Goal: Task Accomplishment & Management: Manage account settings

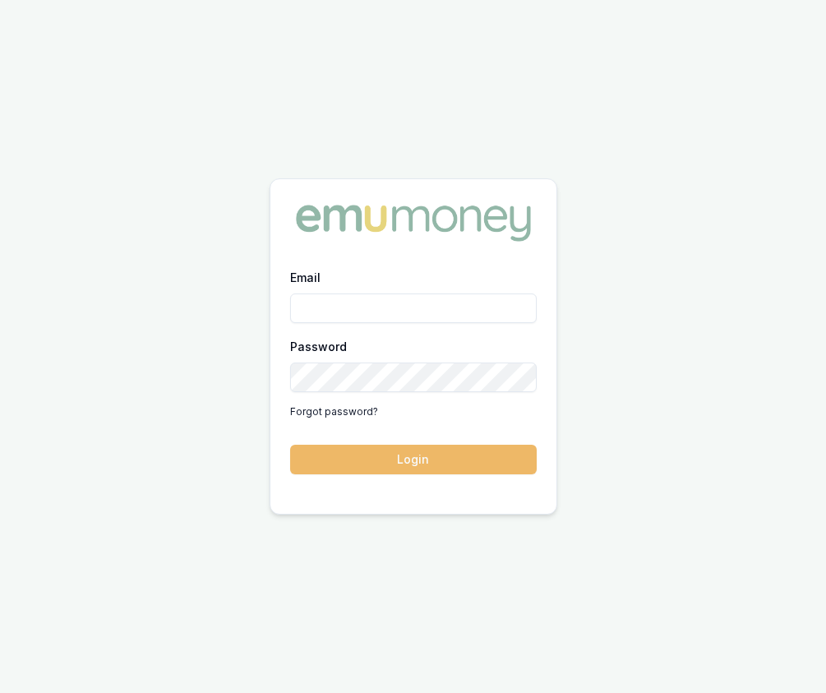
type input "Eujin.ooi@emumoney.com.au"
click at [385, 473] on button "Login" at bounding box center [413, 460] width 247 height 30
click at [385, 473] on form "Email Eujin.ooi@emumoney.com.au Password Forgot password? Login" at bounding box center [413, 370] width 247 height 207
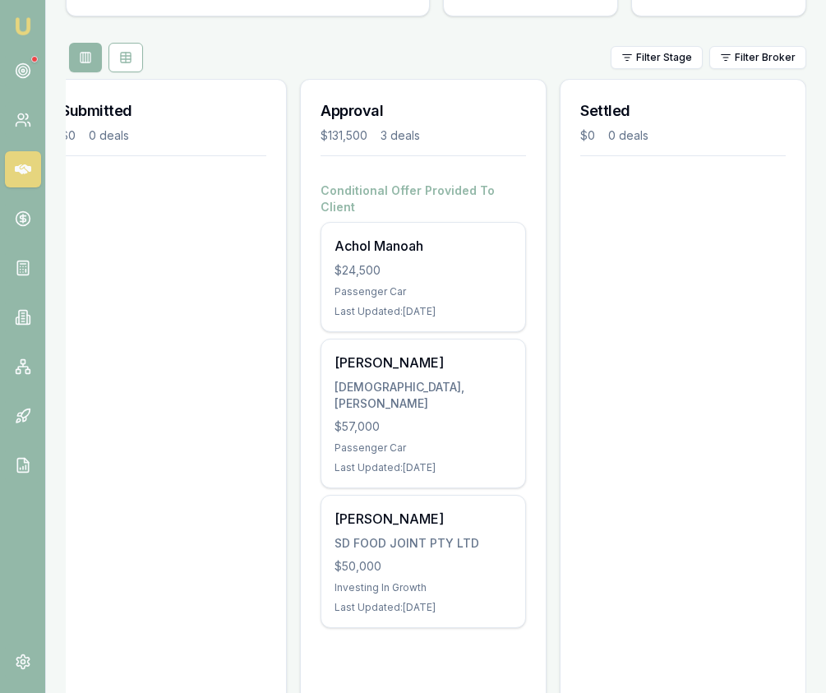
scroll to position [183, 0]
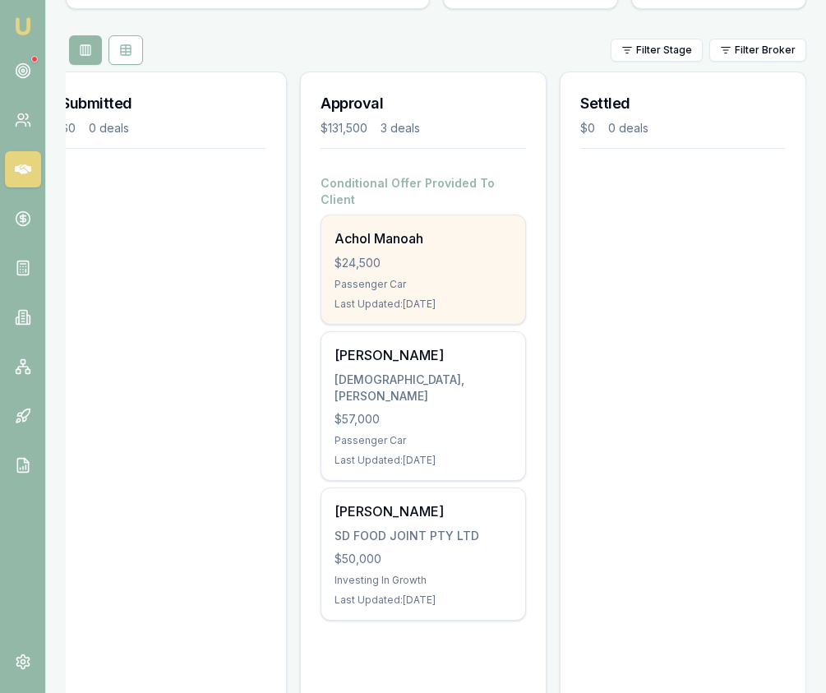
click at [460, 255] on div "$24,500" at bounding box center [424, 263] width 178 height 16
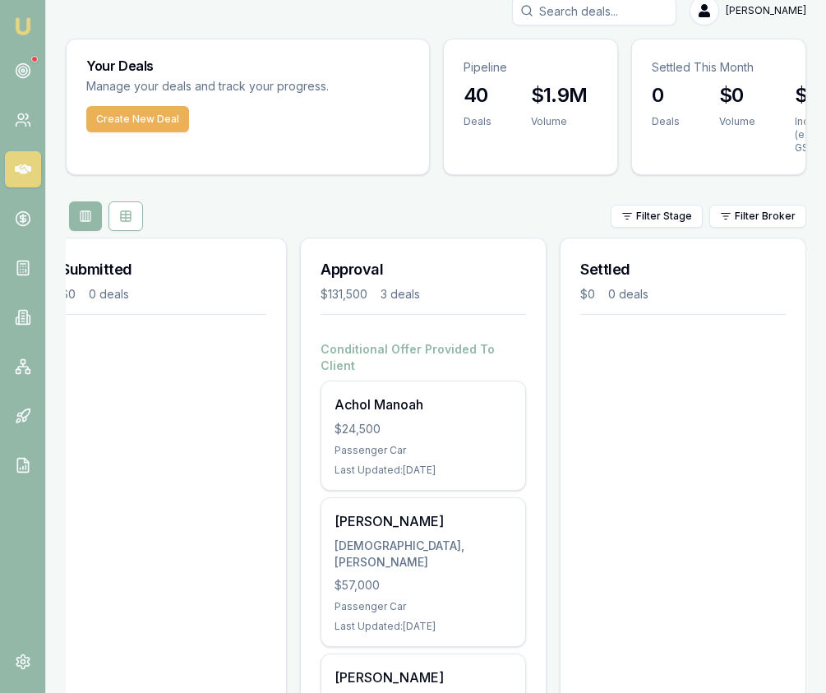
scroll to position [0, 0]
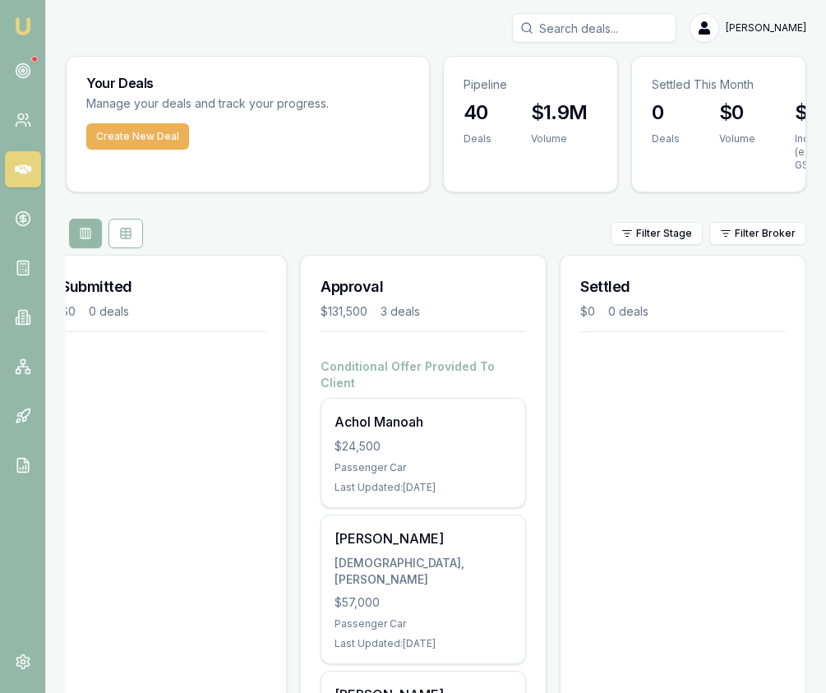
click at [622, 30] on input "Search deals" at bounding box center [594, 28] width 164 height 30
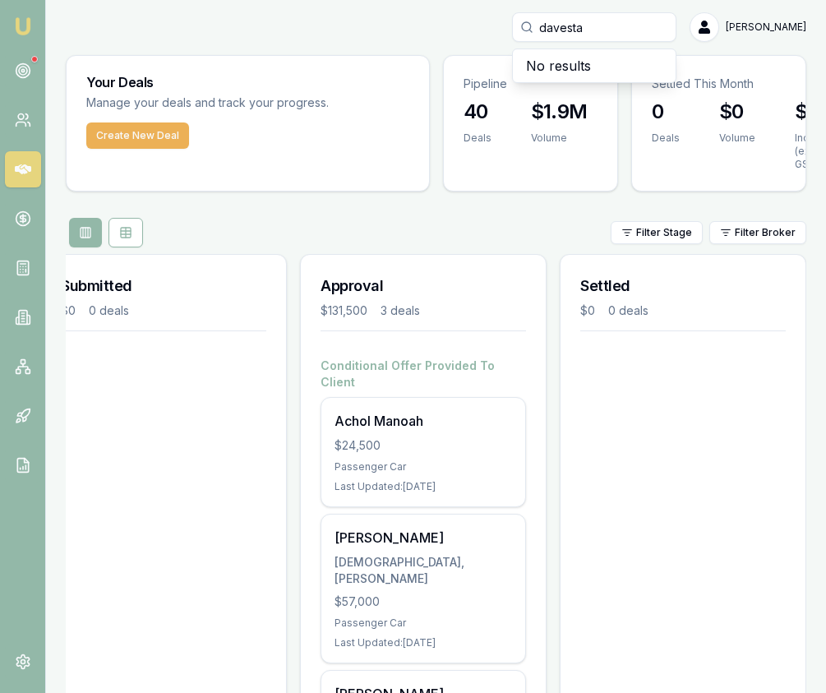
click at [631, 26] on input "davesta" at bounding box center [594, 27] width 164 height 30
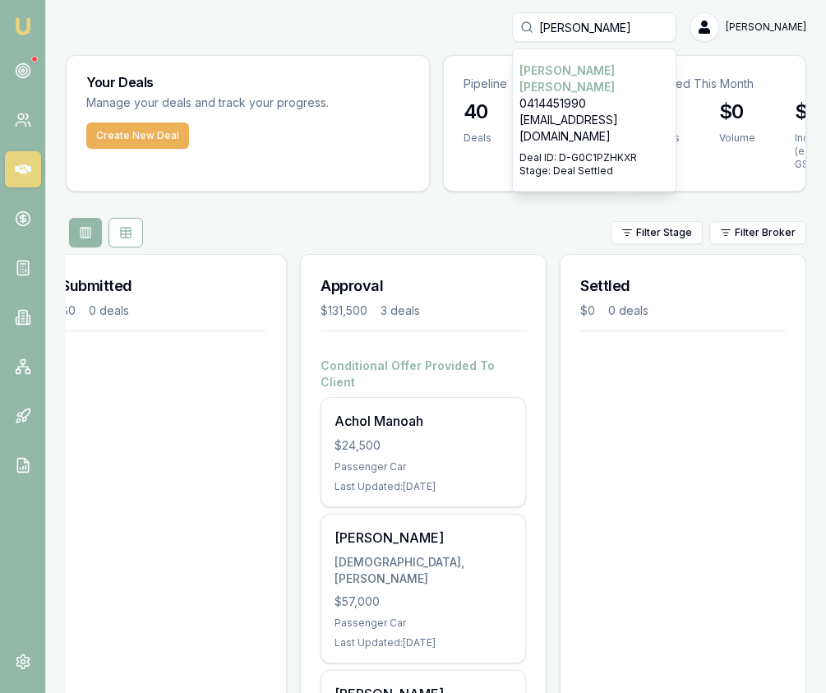
type input "dave"
click at [617, 145] on div "Select deal for Rishant Sharma" at bounding box center [595, 148] width 150 height 7
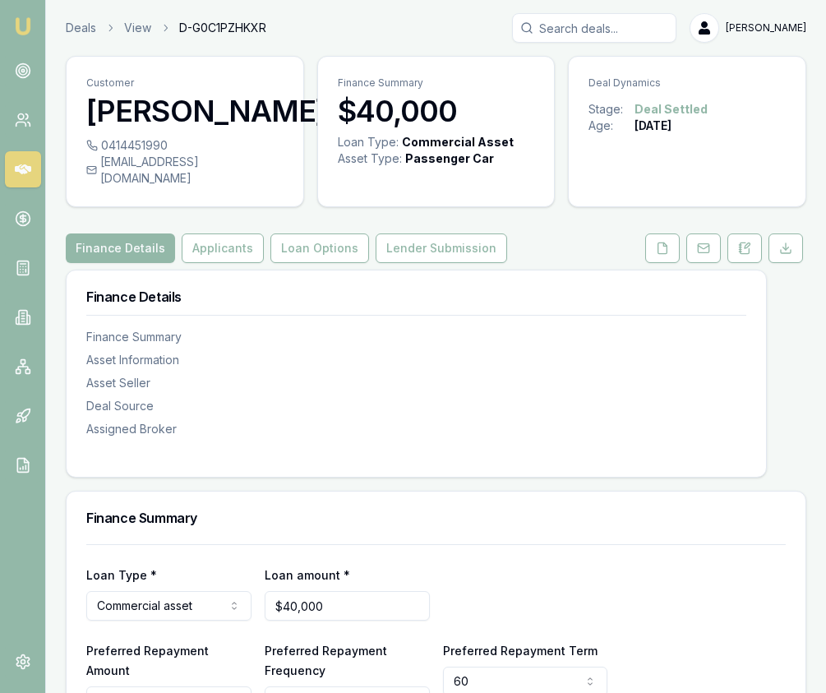
click at [14, 29] on img at bounding box center [23, 26] width 20 height 20
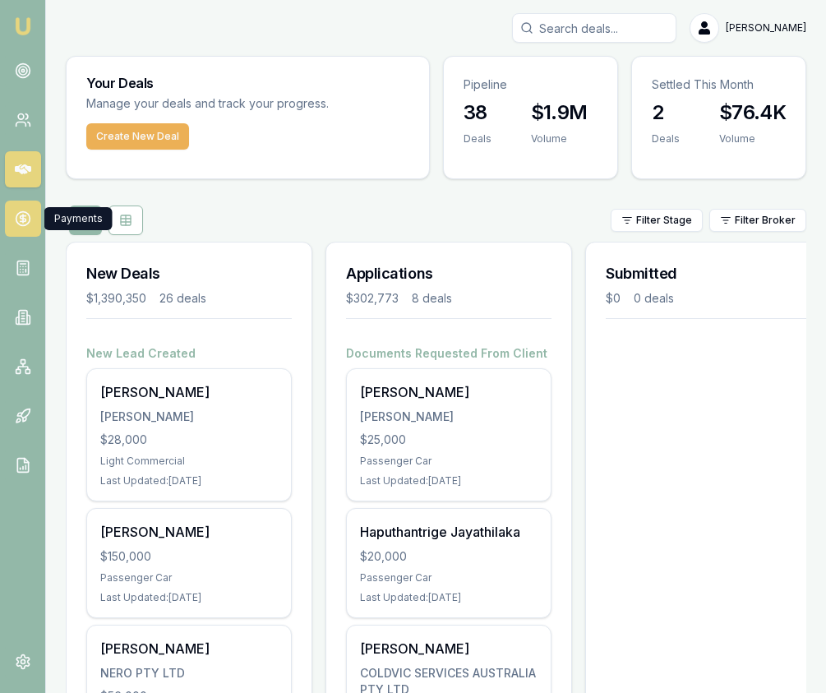
click at [30, 224] on link at bounding box center [23, 219] width 36 height 36
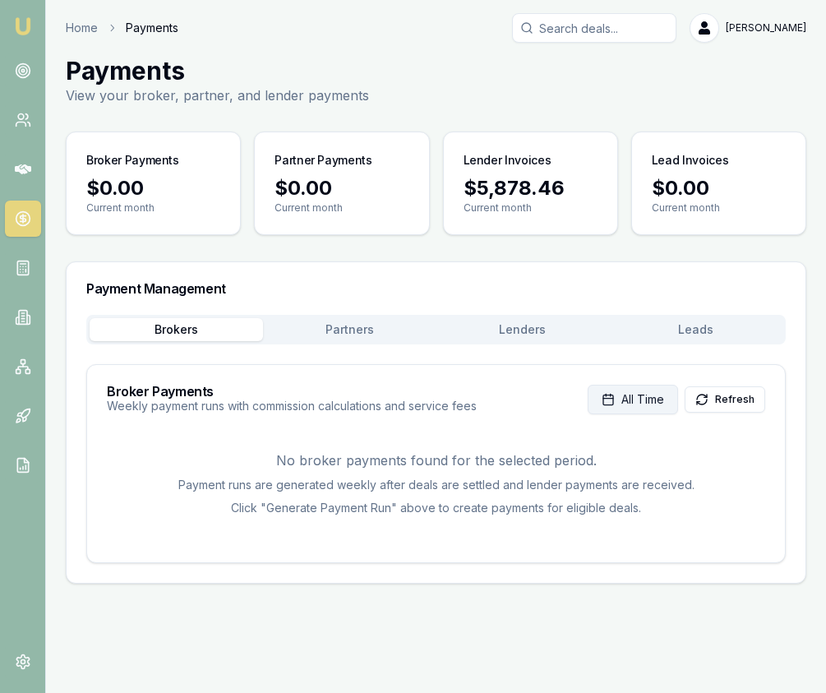
click at [613, 391] on button "All Time" at bounding box center [633, 400] width 90 height 30
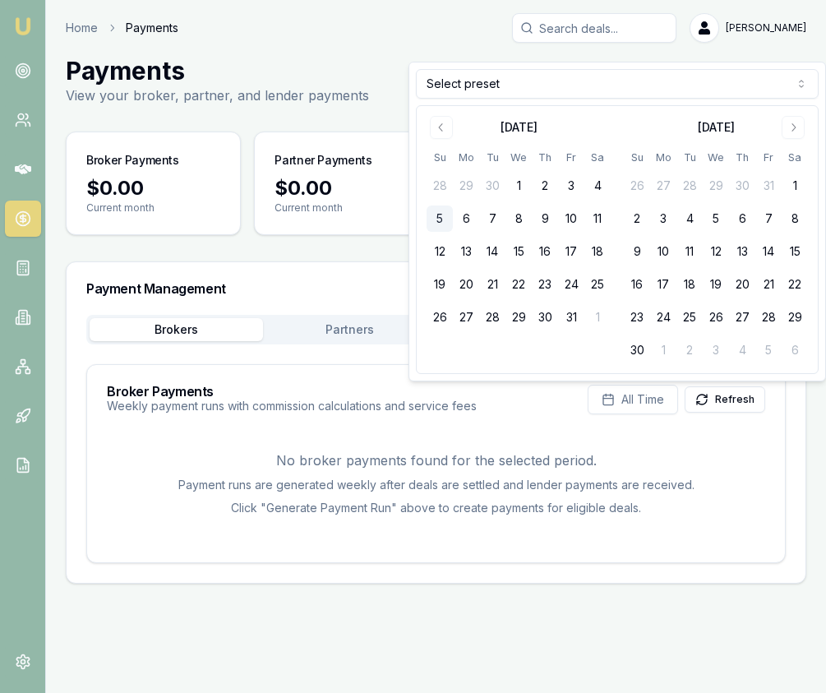
click at [665, 183] on button "27" at bounding box center [663, 186] width 26 height 26
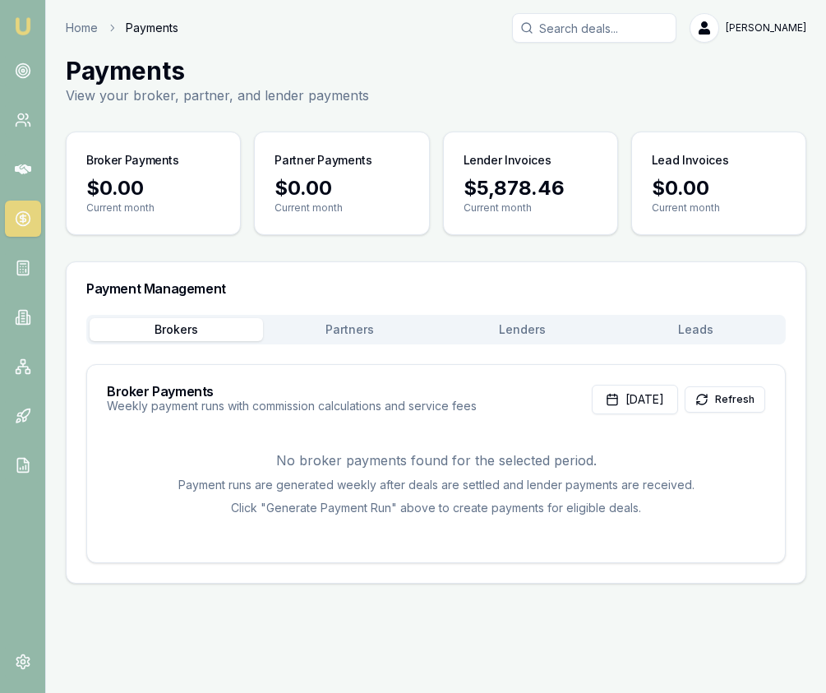
click at [621, 414] on div "Broker Payments Weekly payment runs with commission calculations and service fe…" at bounding box center [436, 394] width 698 height 59
click at [629, 395] on button "Oct 27, 2025" at bounding box center [635, 400] width 86 height 30
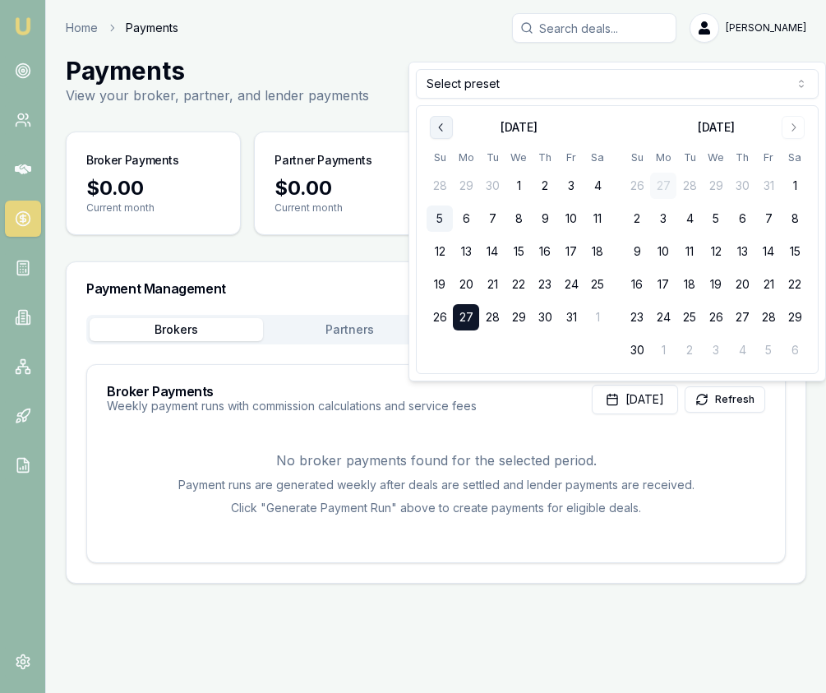
click at [443, 132] on icon "Go to previous month" at bounding box center [441, 127] width 13 height 13
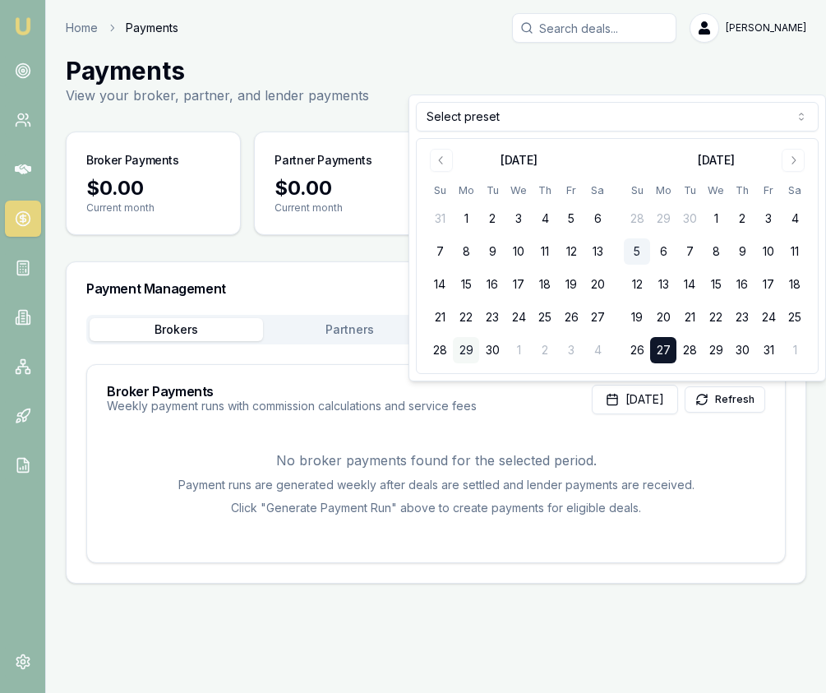
click at [471, 352] on button "29" at bounding box center [466, 350] width 26 height 26
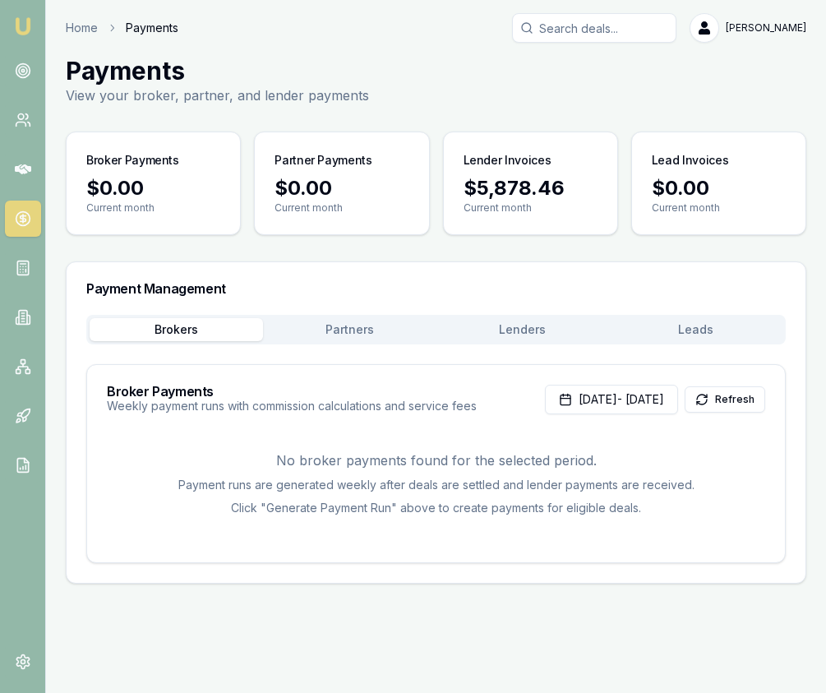
click at [719, 410] on button "Refresh" at bounding box center [725, 399] width 81 height 26
click at [640, 409] on button "Sep 29, 2025 - Oct 27, 2025" at bounding box center [611, 400] width 133 height 30
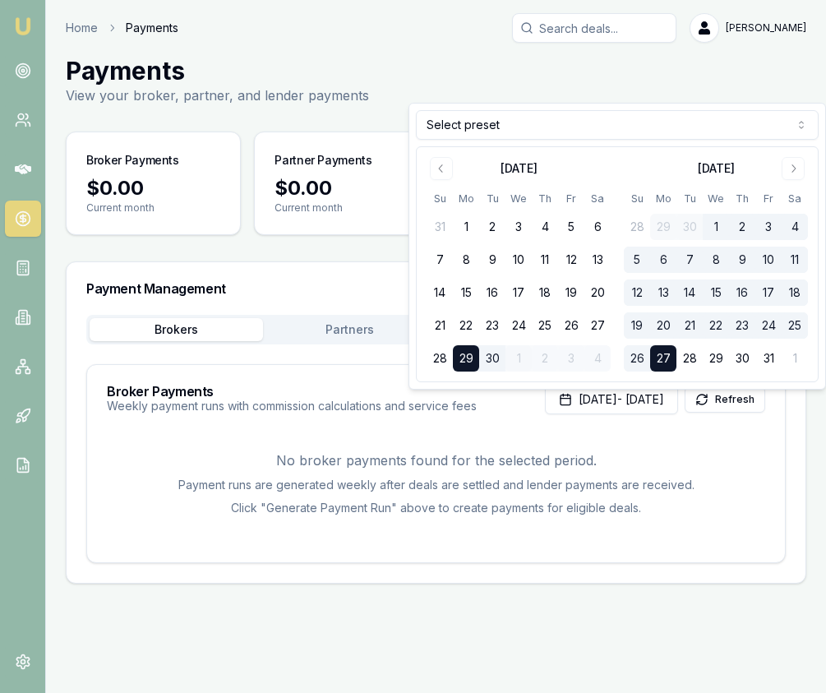
click at [296, 389] on h3 "Broker Payments" at bounding box center [292, 391] width 370 height 13
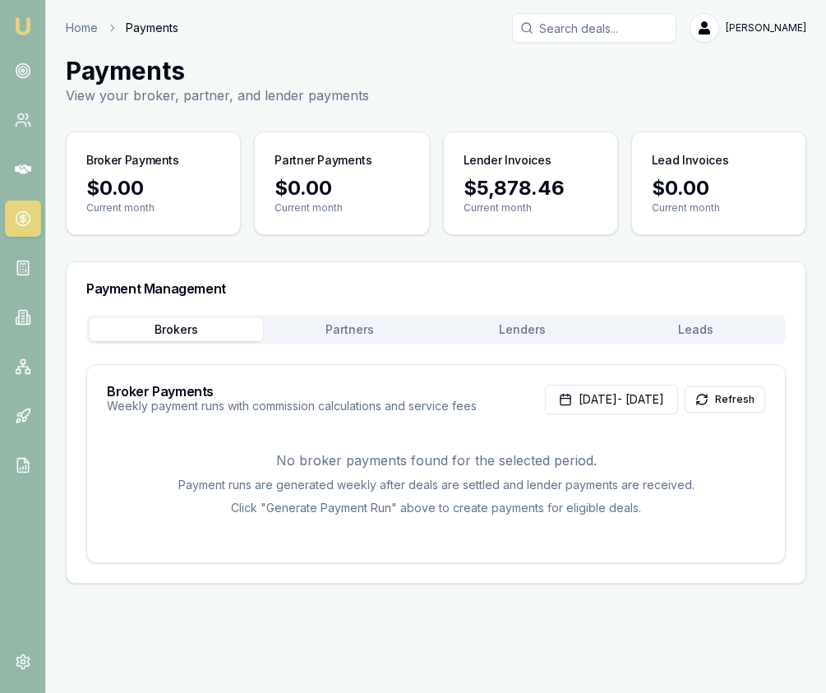
click at [511, 336] on button "Lenders" at bounding box center [523, 329] width 173 height 23
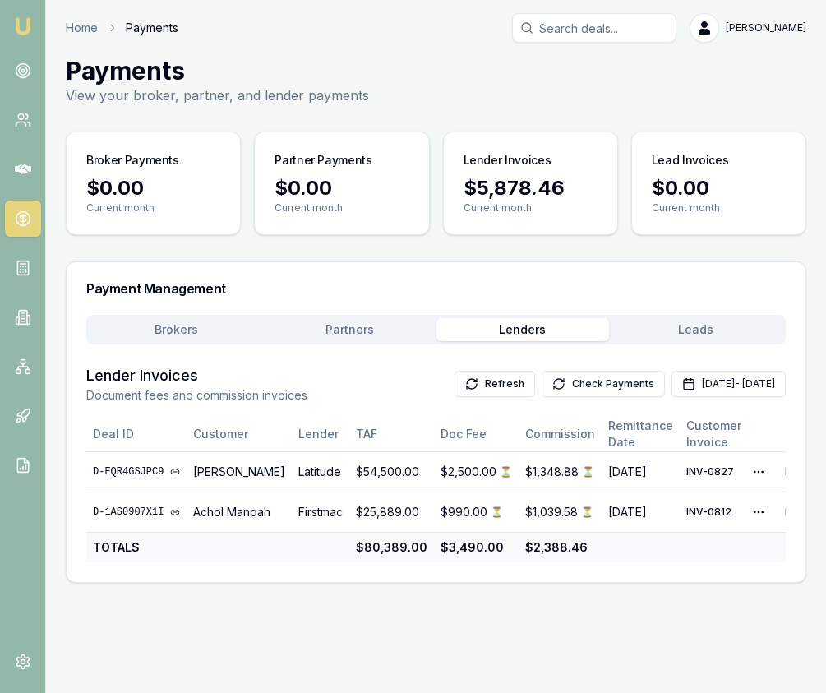
click at [542, 385] on button "Check Payments" at bounding box center [603, 384] width 123 height 26
click at [334, 329] on button "Partners" at bounding box center [349, 329] width 173 height 23
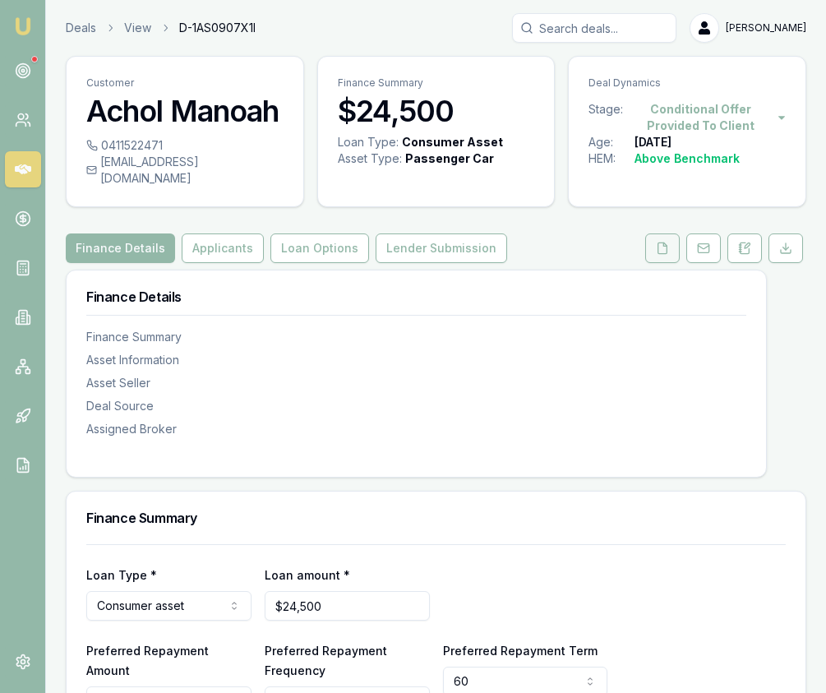
click at [645, 243] on button at bounding box center [662, 249] width 35 height 30
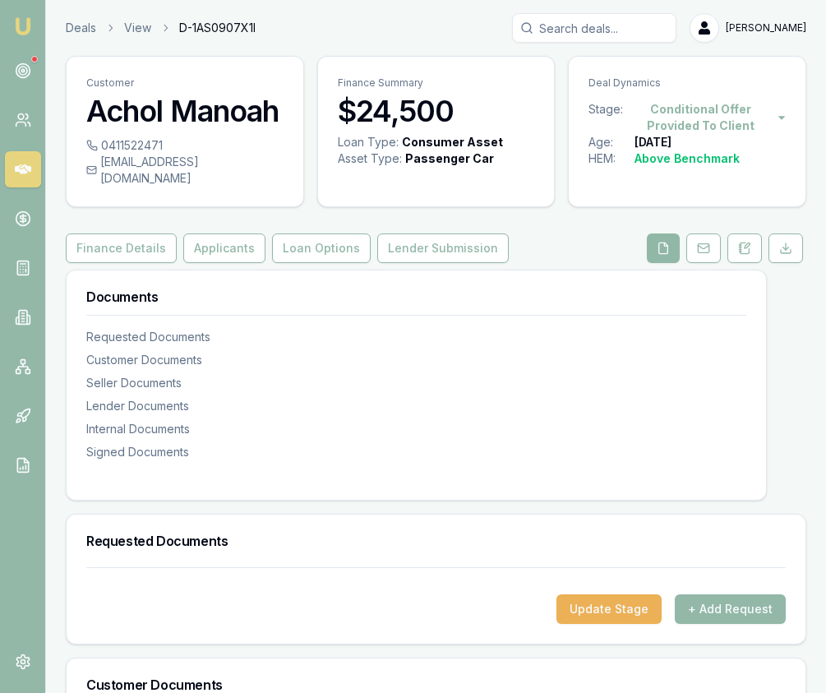
click at [650, 241] on button at bounding box center [663, 249] width 33 height 30
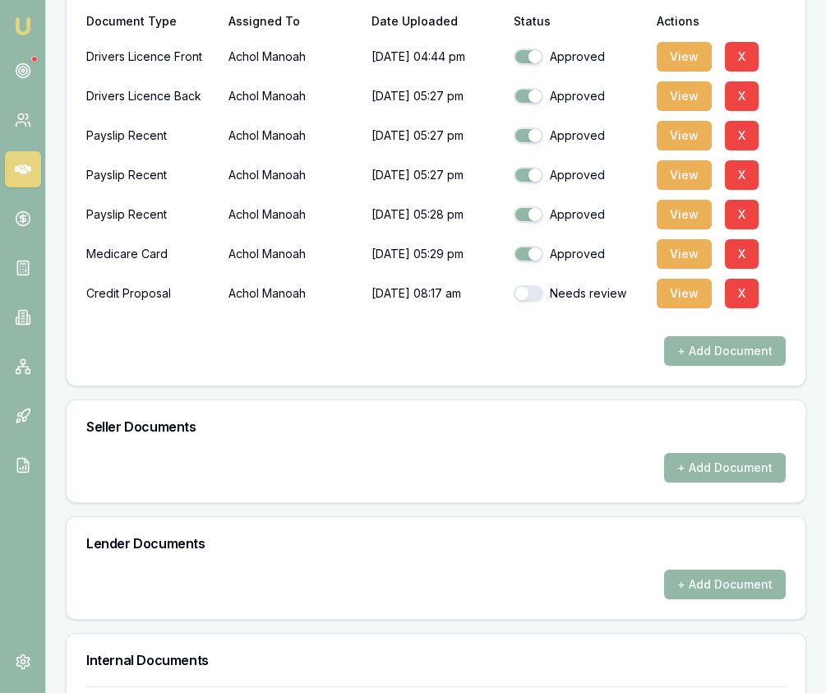
scroll to position [719, 0]
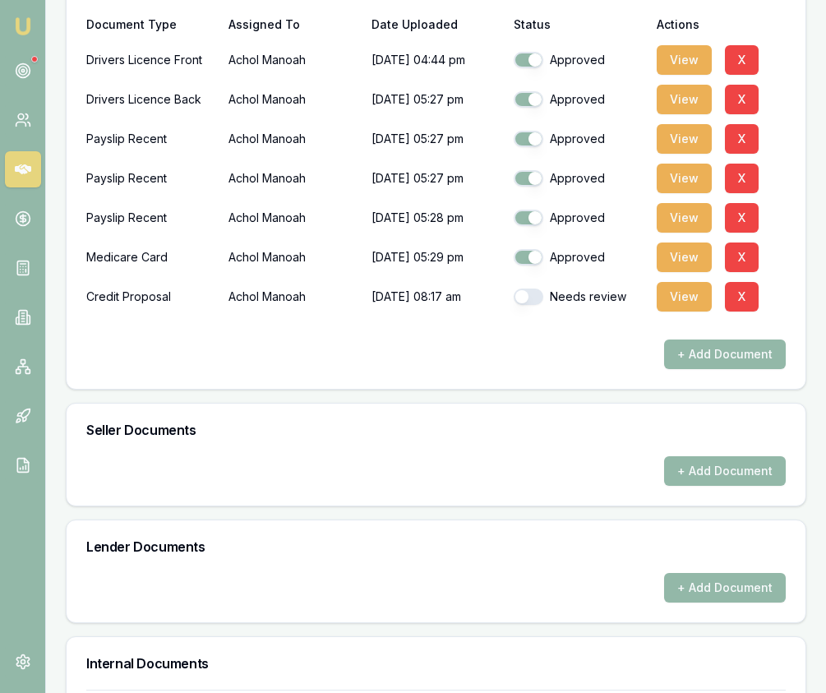
click at [528, 289] on button "button" at bounding box center [529, 297] width 30 height 16
checkbox input "true"
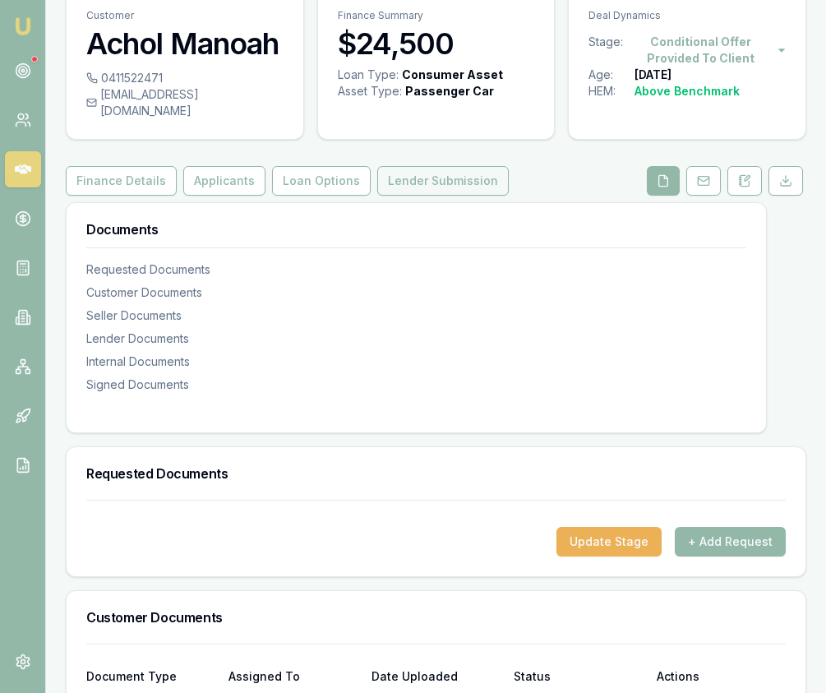
scroll to position [63, 0]
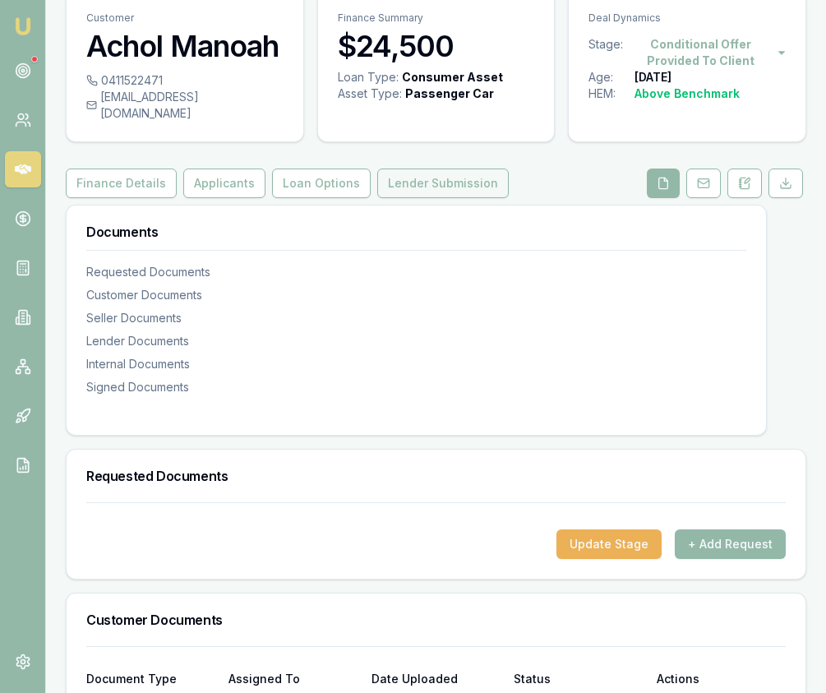
click at [453, 171] on button "Lender Submission" at bounding box center [443, 184] width 132 height 30
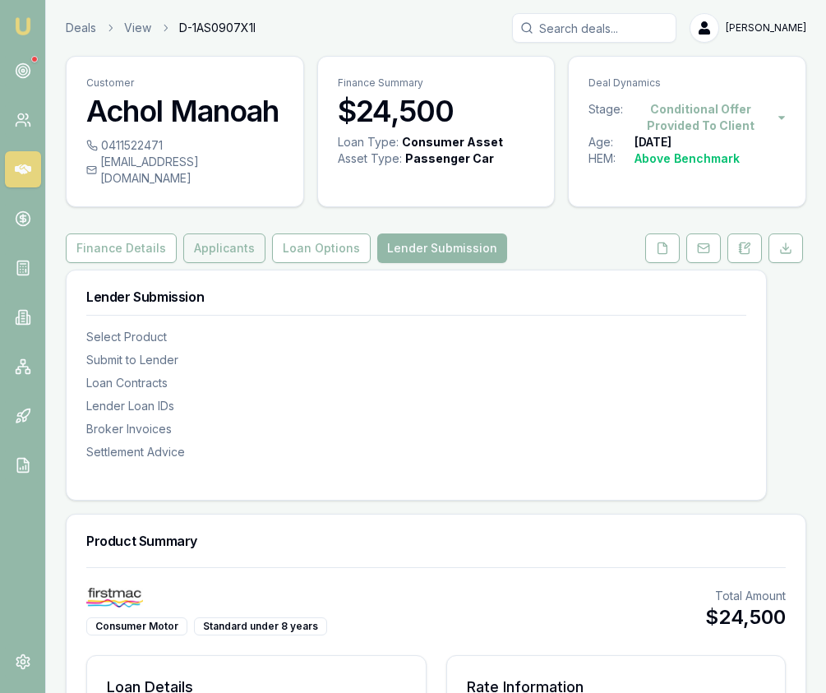
click at [224, 234] on button "Applicants" at bounding box center [224, 249] width 82 height 30
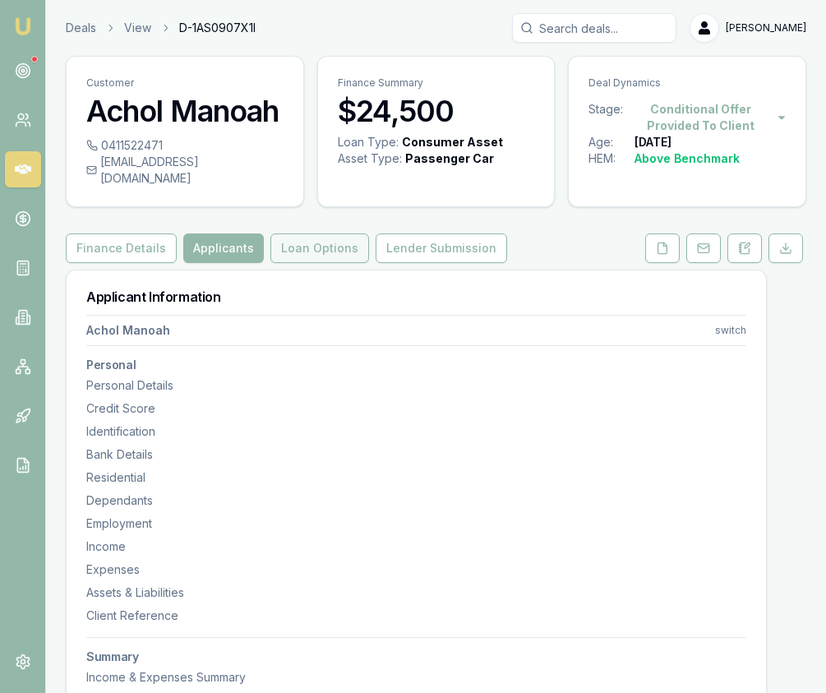
click at [317, 237] on button "Loan Options" at bounding box center [320, 249] width 99 height 30
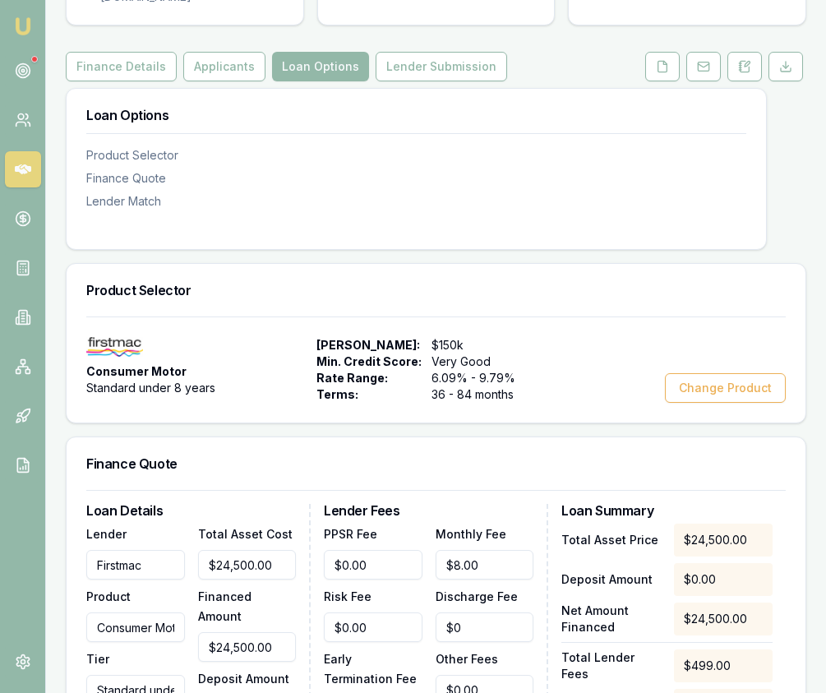
scroll to position [188, 0]
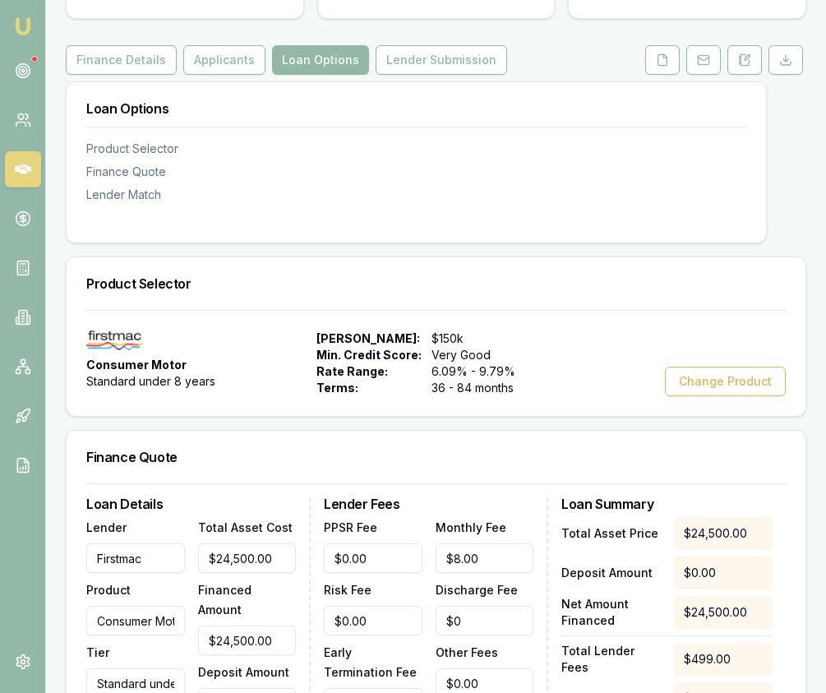
type input "0"
click at [245, 688] on input "0" at bounding box center [247, 703] width 99 height 30
drag, startPoint x: 246, startPoint y: 664, endPoint x: 254, endPoint y: 657, distance: 11.1
click at [248, 688] on input "0" at bounding box center [247, 703] width 99 height 30
type input "$24,499.00"
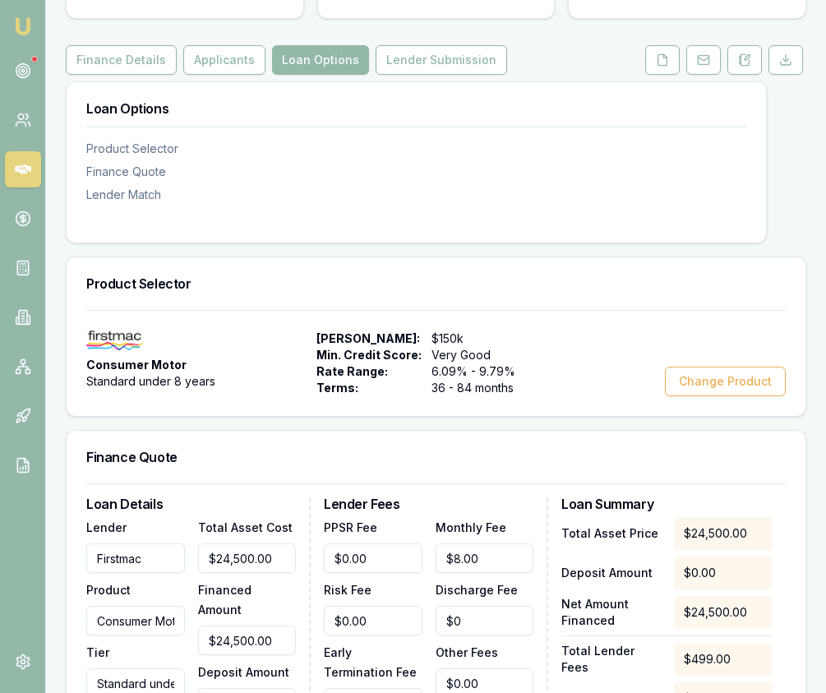
type input "1"
type input "$1,039.52"
type input "$24,490.00"
type input "10"
type input "$1,039.16"
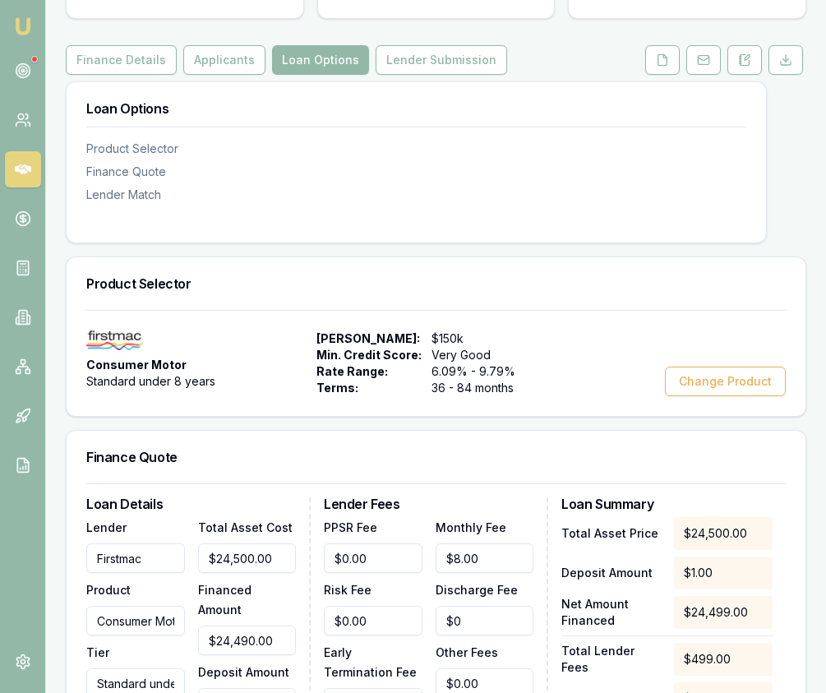
type input "$24,400.00"
type input "100"
type input "$1,035.56"
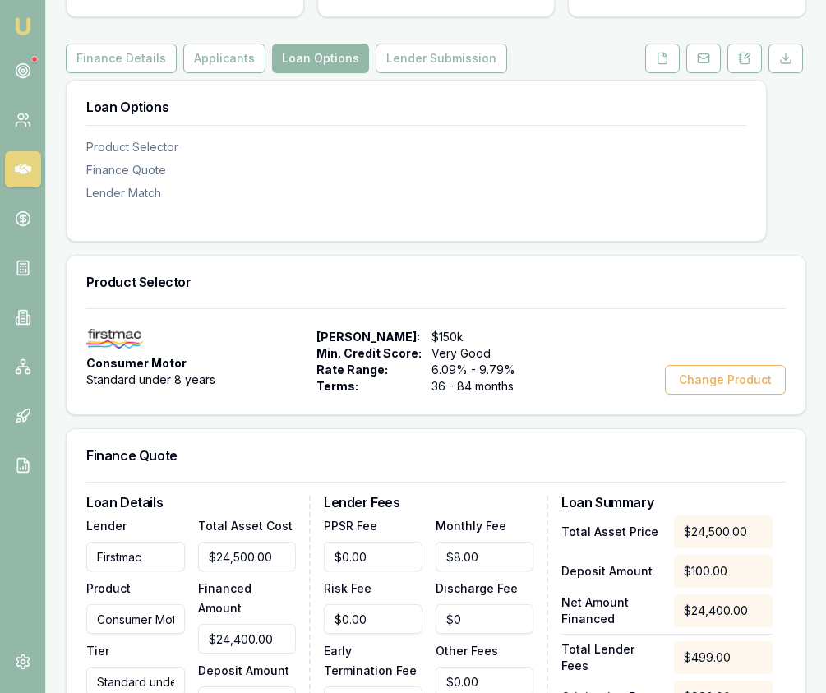
type input "$100.00"
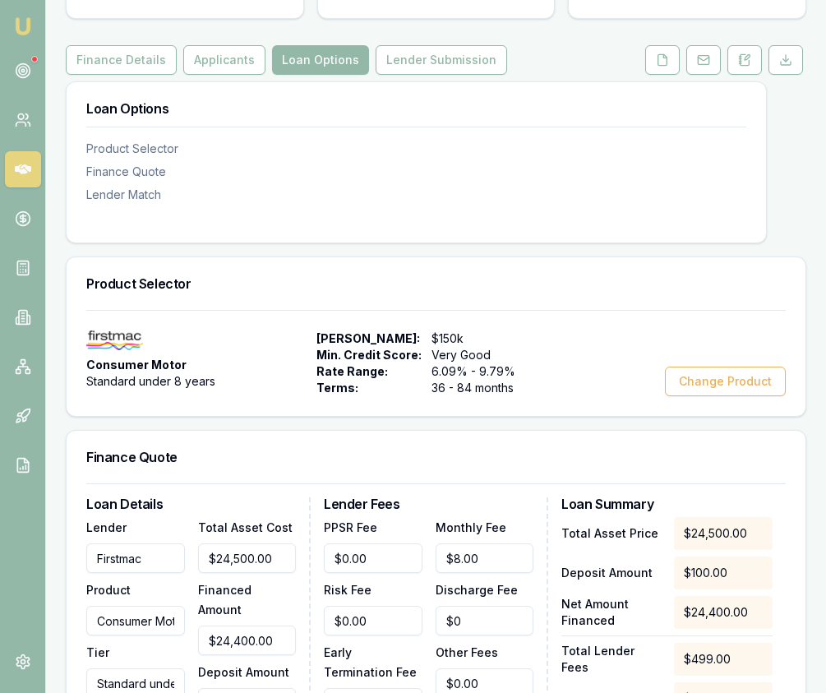
drag, startPoint x: 369, startPoint y: 430, endPoint x: 372, endPoint y: 455, distance: 24.9
click at [368, 431] on div "Finance Quote" at bounding box center [436, 457] width 739 height 53
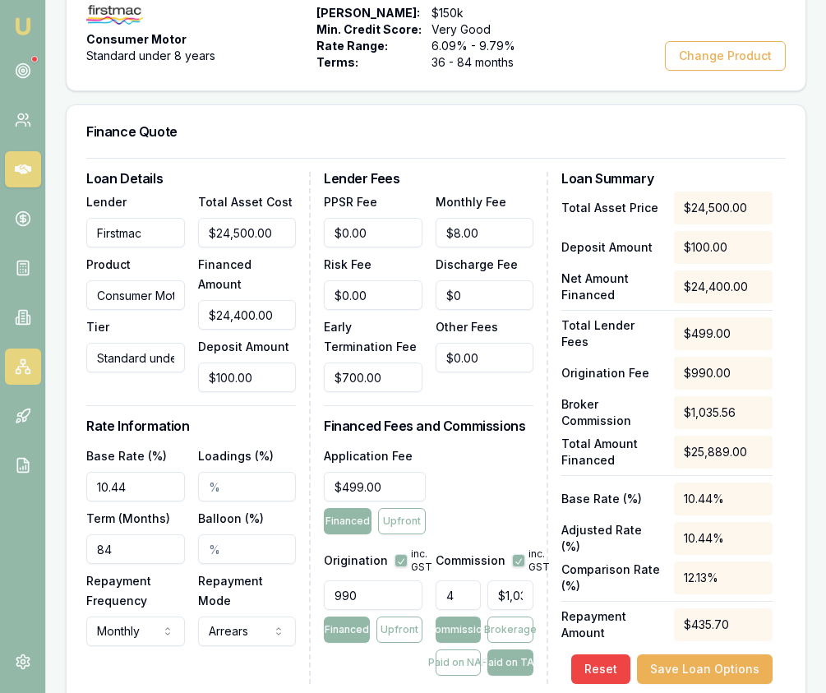
scroll to position [516, 0]
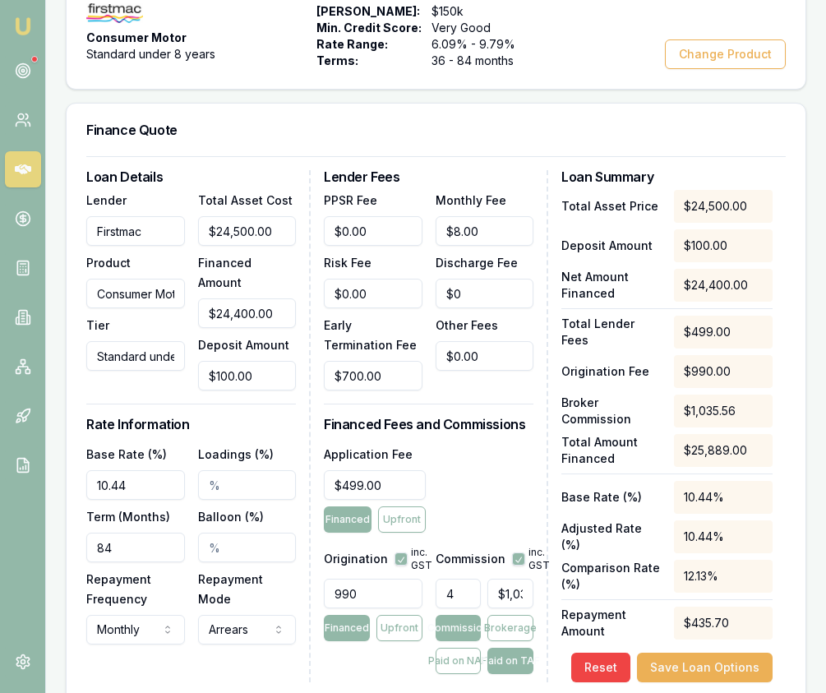
type input "1035.56"
drag, startPoint x: 498, startPoint y: 574, endPoint x: 552, endPoint y: 576, distance: 53.5
click at [552, 576] on div "Loan Details Lender Firstmac Product Consumer Motor Tier Standard under 8 years…" at bounding box center [436, 426] width 700 height 512
type input "0.0038626443663331914"
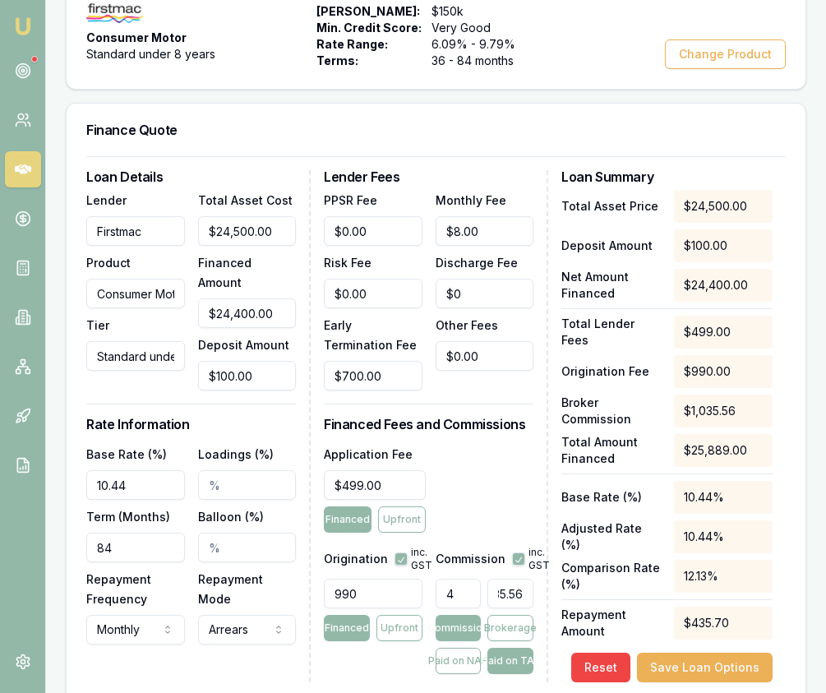
type input "1"
type input "0.038626443663331914"
type input "10"
type input "0.39785236973231874"
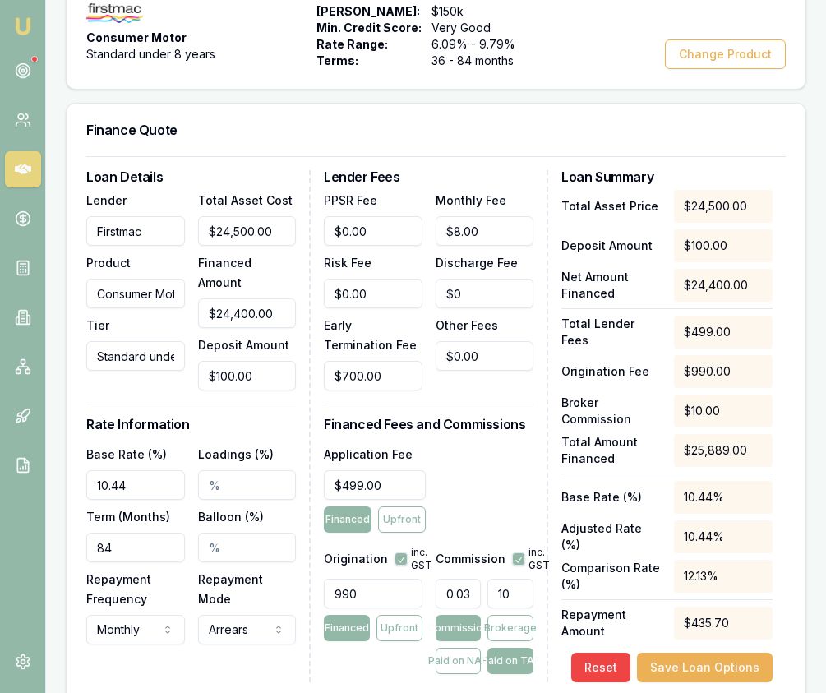
type input "103"
type input "4.013287496620186"
type input "1039."
type input "4.015218818803352"
type input "1039.5"
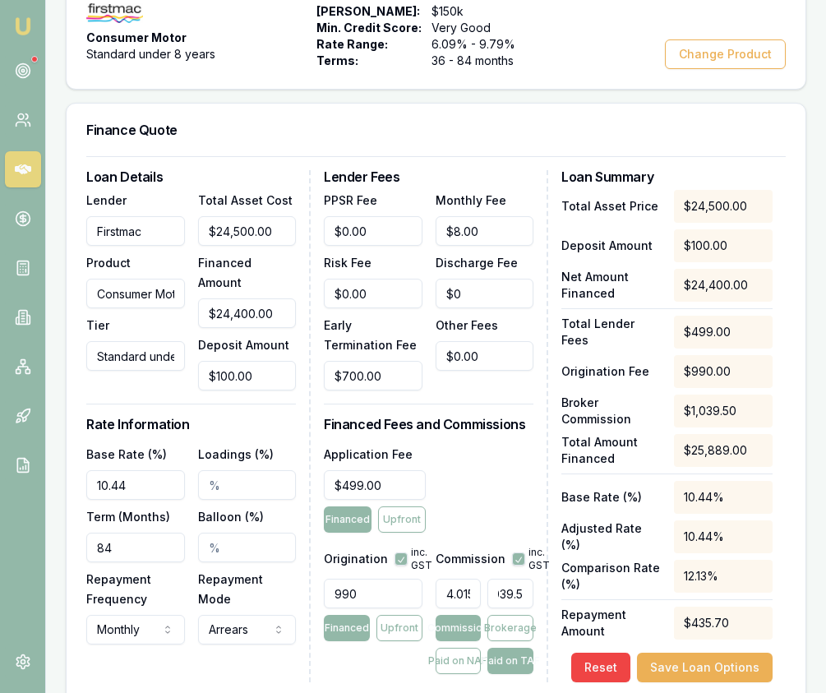
type input "4.015527830352659"
type input "$1,039.58"
click at [454, 469] on div "Application Fee $499.00 Financed Upfront" at bounding box center [429, 488] width 210 height 89
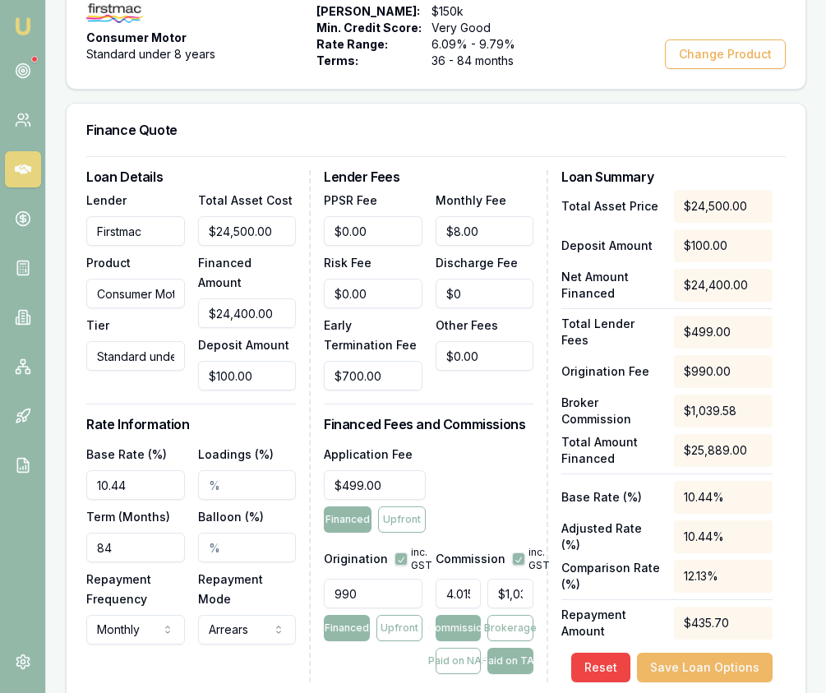
click at [696, 661] on button "Save Loan Options" at bounding box center [705, 668] width 136 height 30
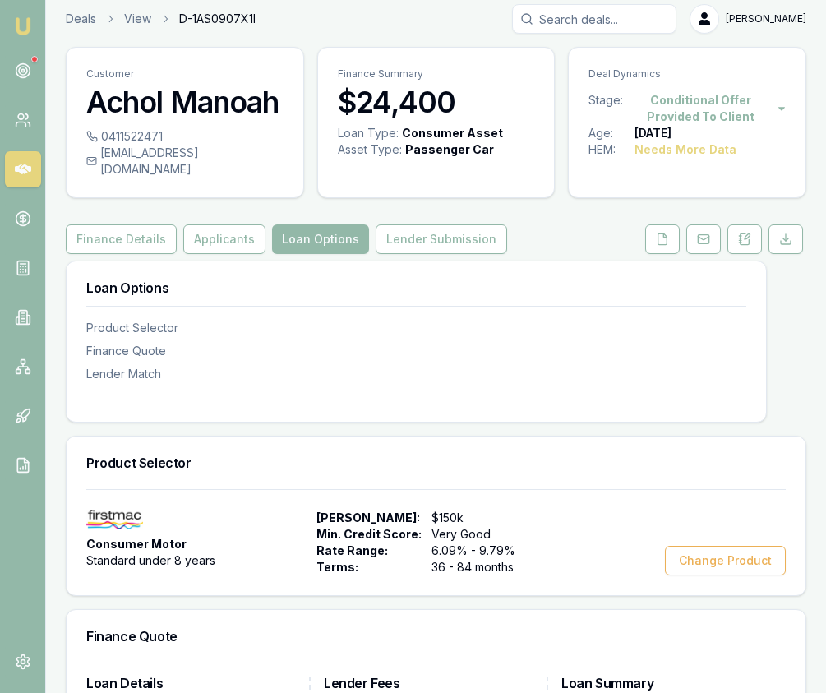
scroll to position [3, 0]
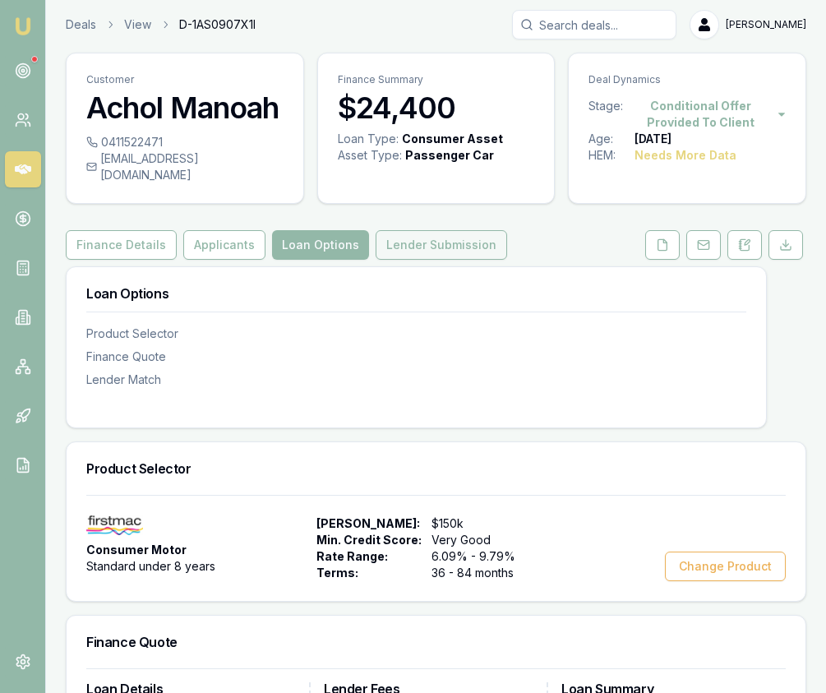
click at [449, 230] on button "Lender Submission" at bounding box center [442, 245] width 132 height 30
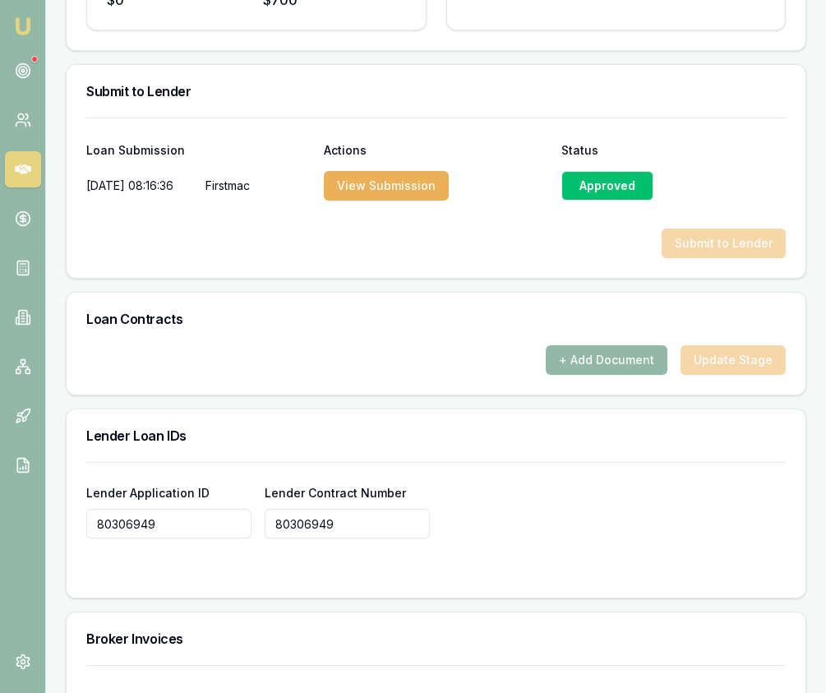
scroll to position [1041, 0]
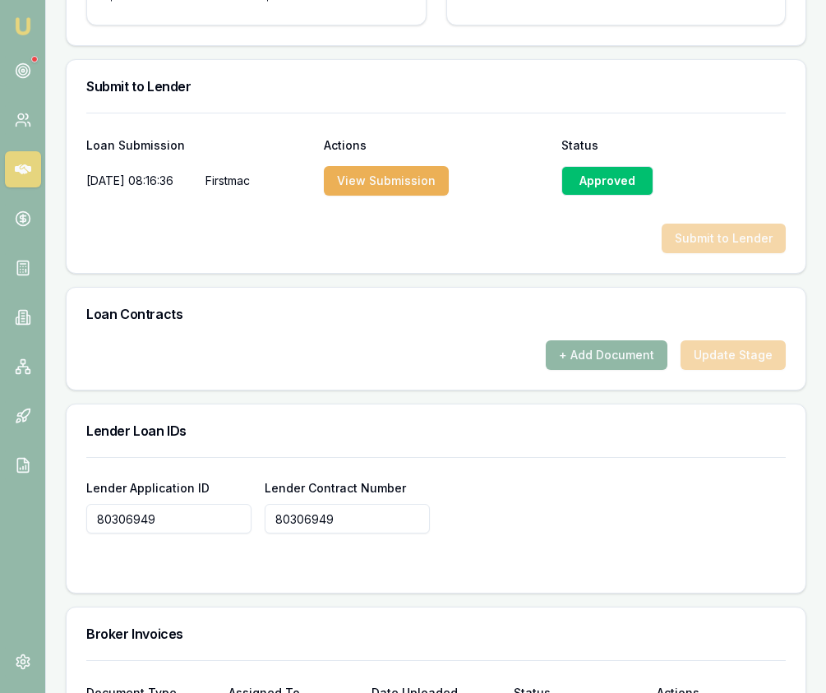
click at [589, 340] on button "+ Add Document" at bounding box center [607, 355] width 122 height 30
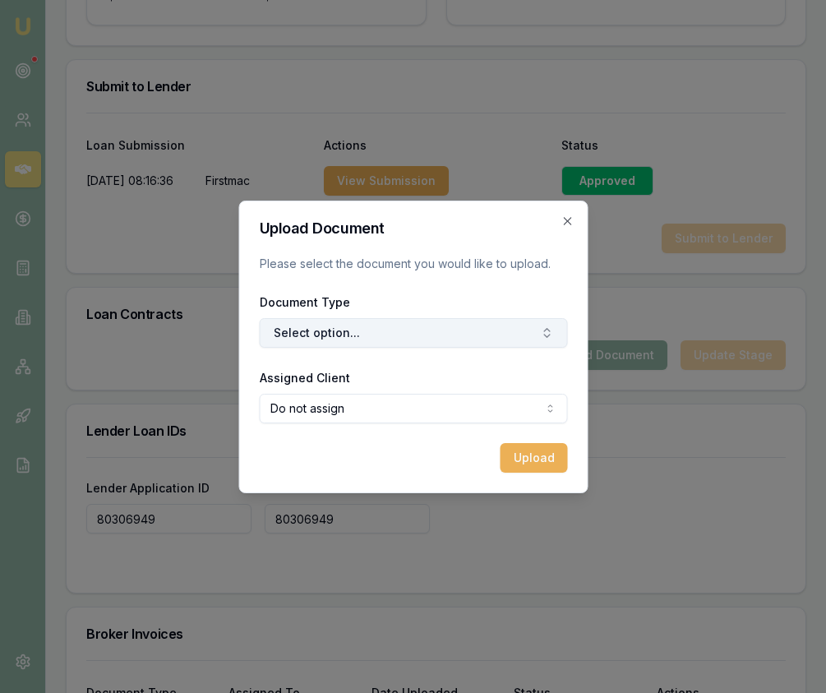
click at [538, 326] on button "Select option..." at bounding box center [413, 333] width 308 height 30
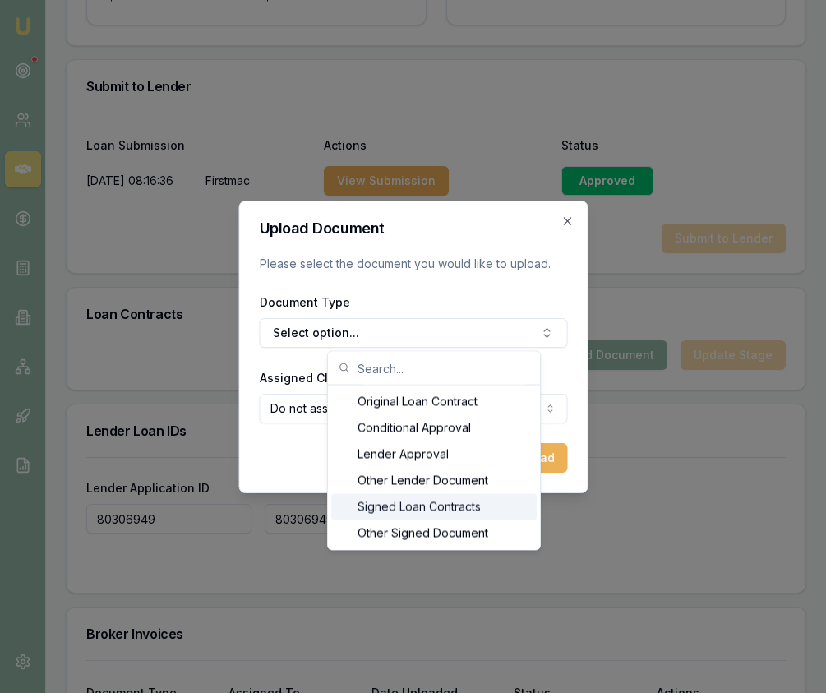
click at [455, 500] on div "Signed Loan Contracts" at bounding box center [434, 507] width 206 height 26
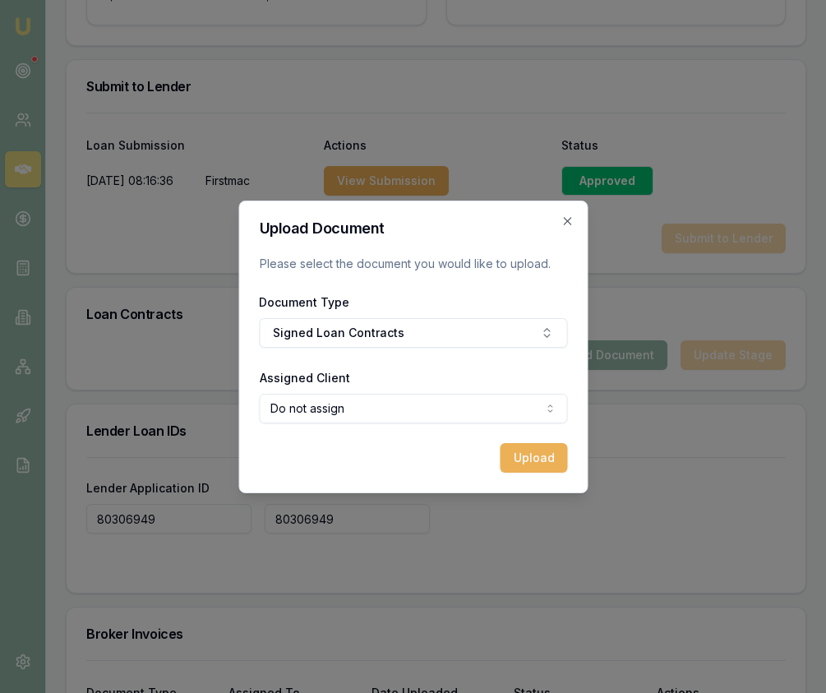
select select "U-ZJX41NFR9R"
click at [529, 465] on button "Upload" at bounding box center [533, 458] width 67 height 30
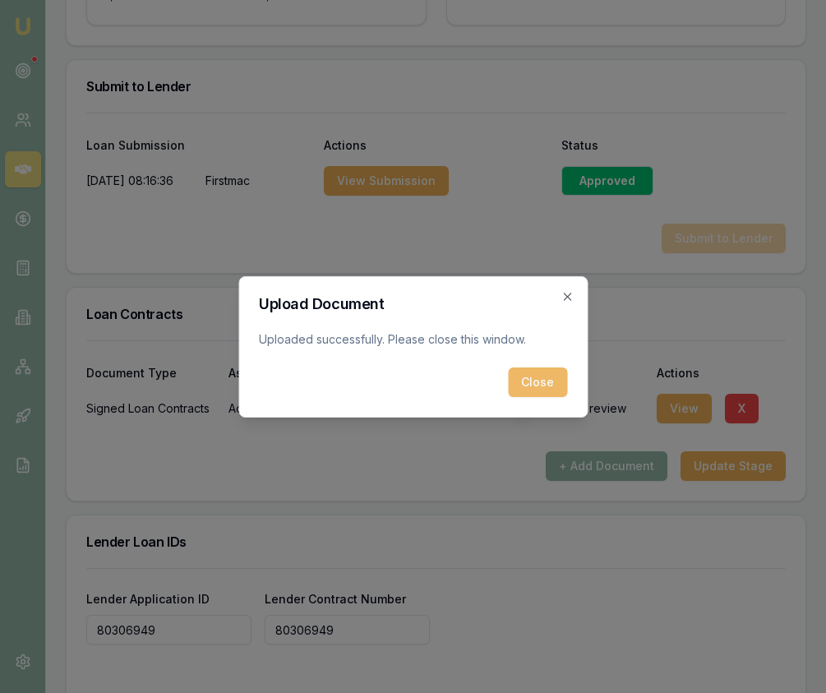
click at [511, 380] on button "Close" at bounding box center [537, 383] width 59 height 30
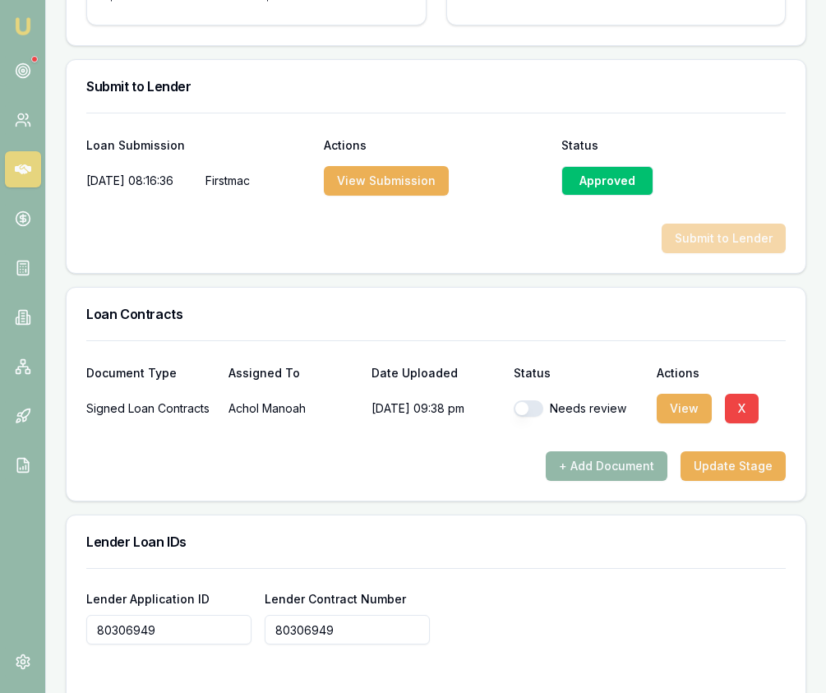
click at [527, 400] on button "button" at bounding box center [529, 408] width 30 height 16
checkbox input "true"
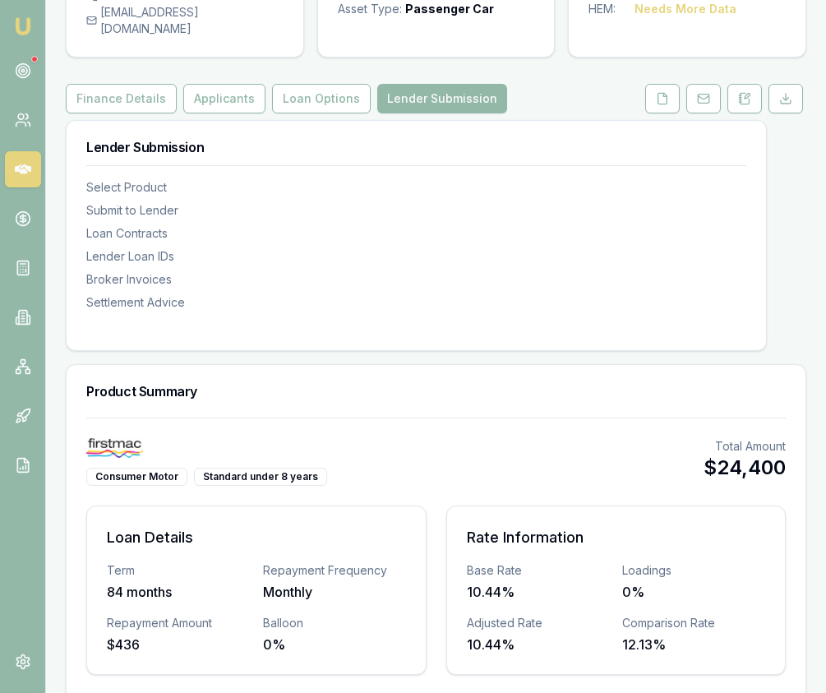
scroll to position [0, 0]
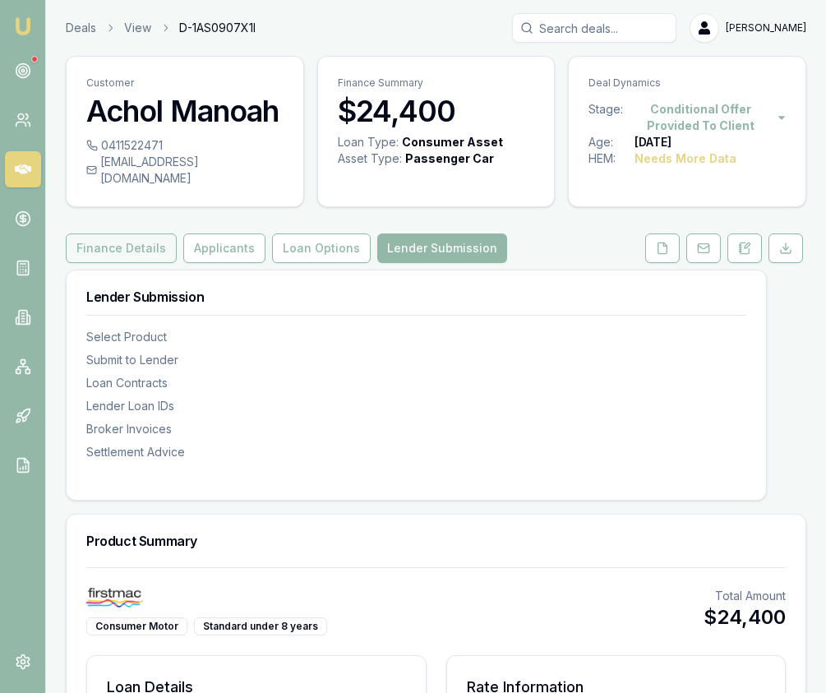
click at [156, 238] on button "Finance Details" at bounding box center [121, 249] width 111 height 30
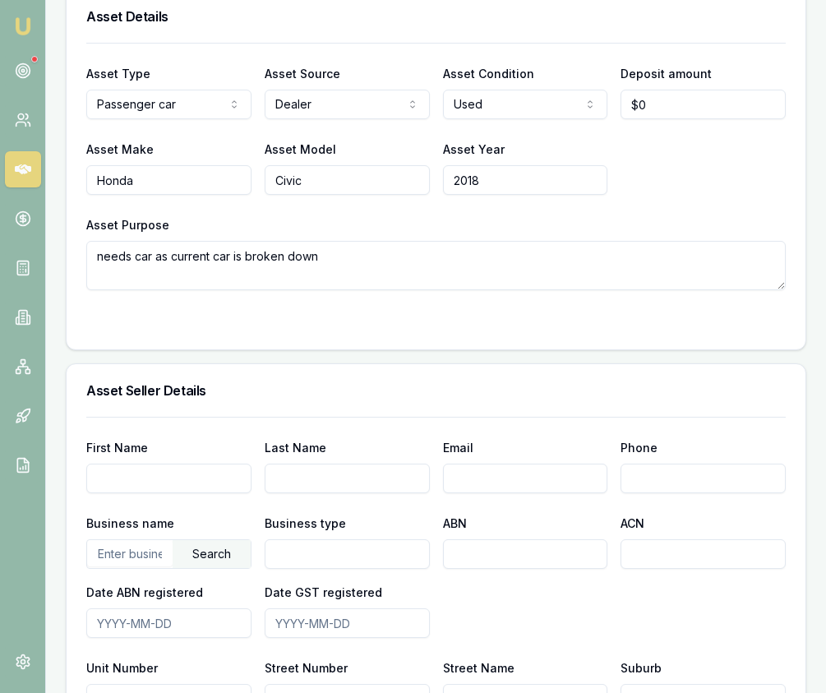
scroll to position [1376, 0]
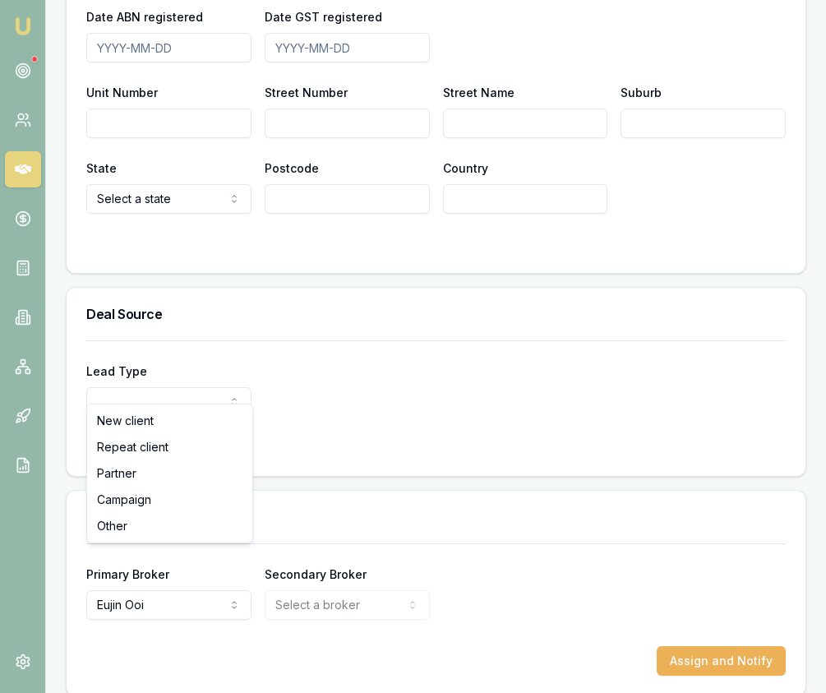
select select "PARTNER"
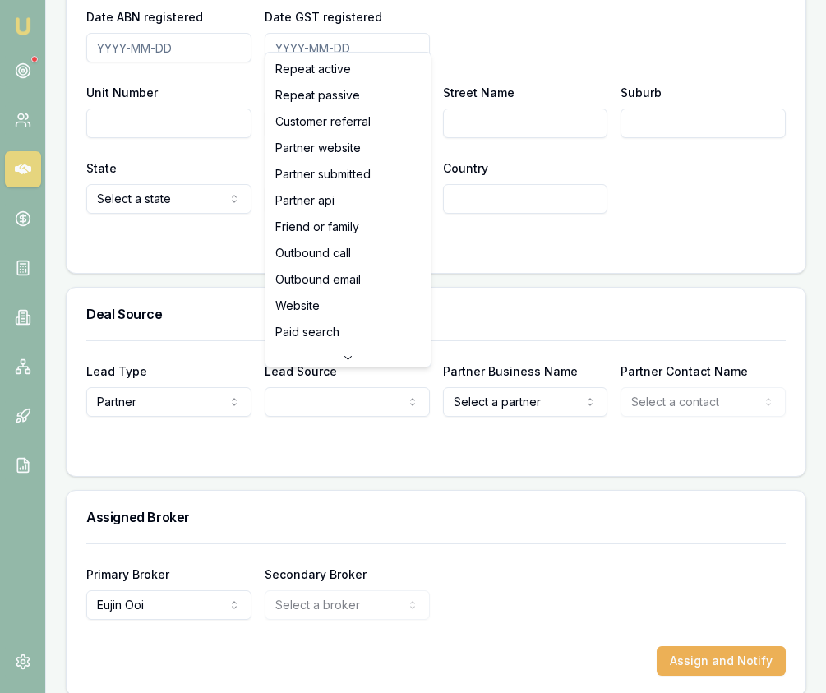
select select "PARTNER_SUBMITTED"
drag, startPoint x: 381, startPoint y: 177, endPoint x: 400, endPoint y: 227, distance: 53.9
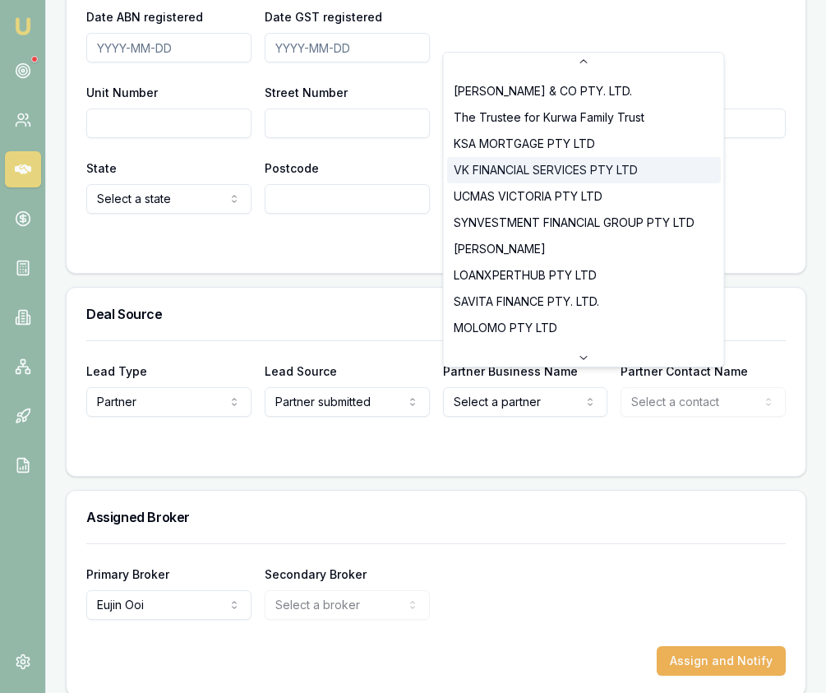
scroll to position [100, 0]
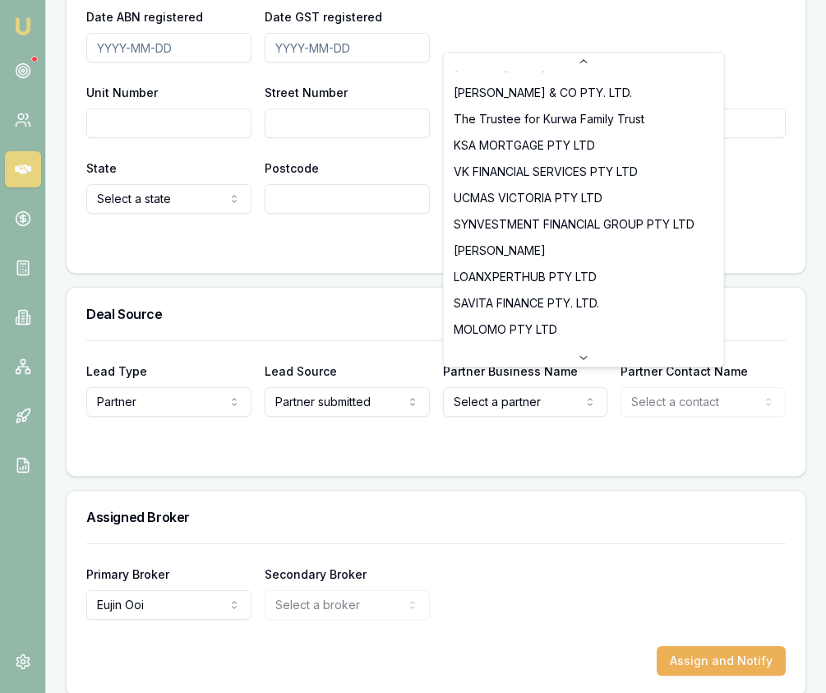
select select "VK FINANCIAL SERVICES PTY LTD"
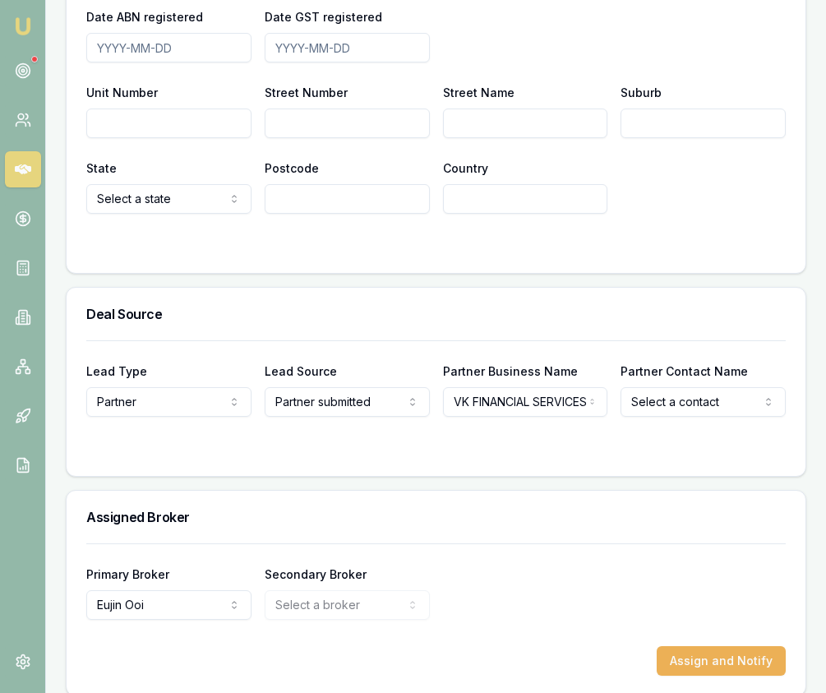
drag, startPoint x: 676, startPoint y: 402, endPoint x: 675, endPoint y: 389, distance: 13.2
click at [676, 390] on form "Lead Type Partner New client Repeat client Partner Campaign Other Lead Source P…" at bounding box center [436, 398] width 700 height 116
select select "Jaspreet Sawhney"
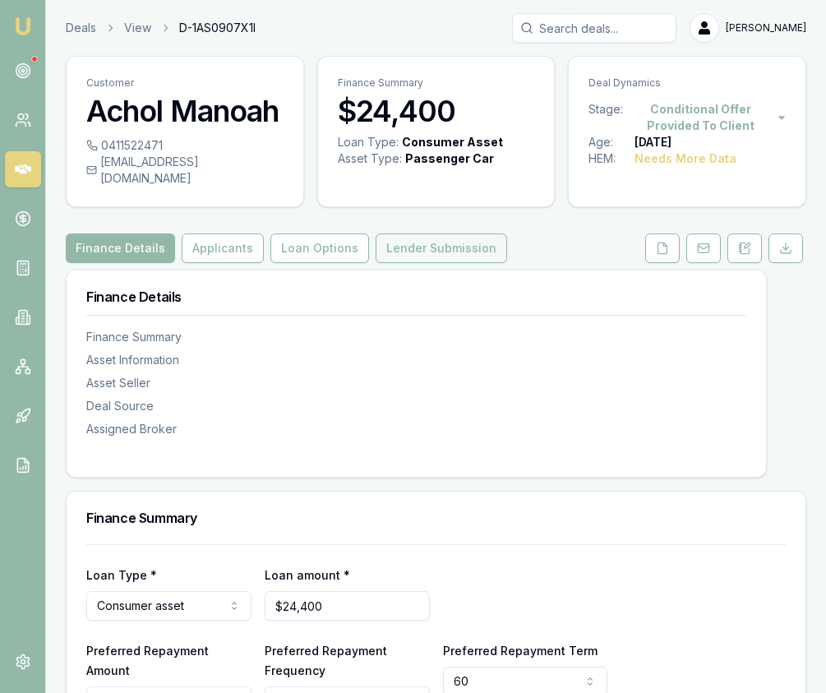
click at [483, 234] on button "Lender Submission" at bounding box center [442, 249] width 132 height 30
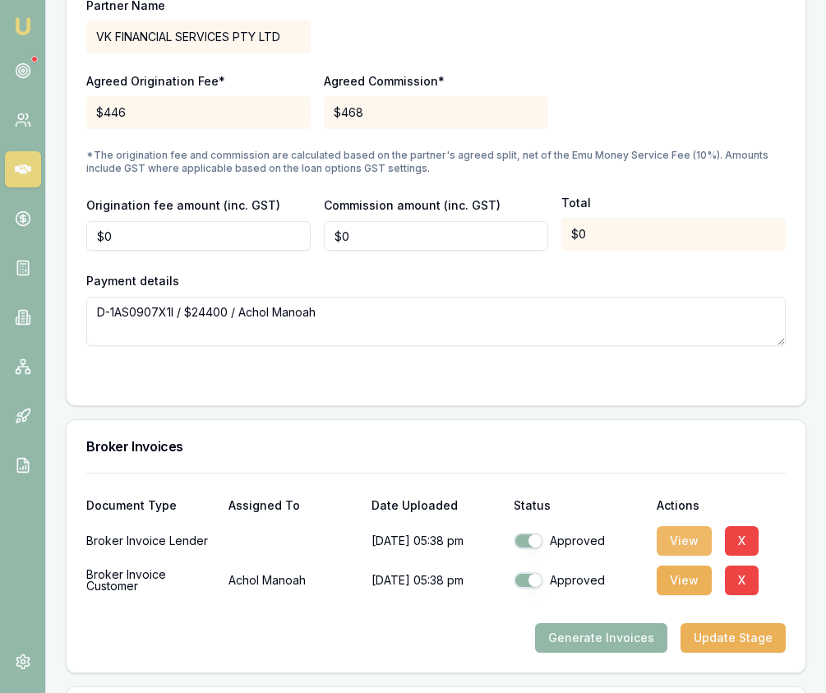
scroll to position [1849, 0]
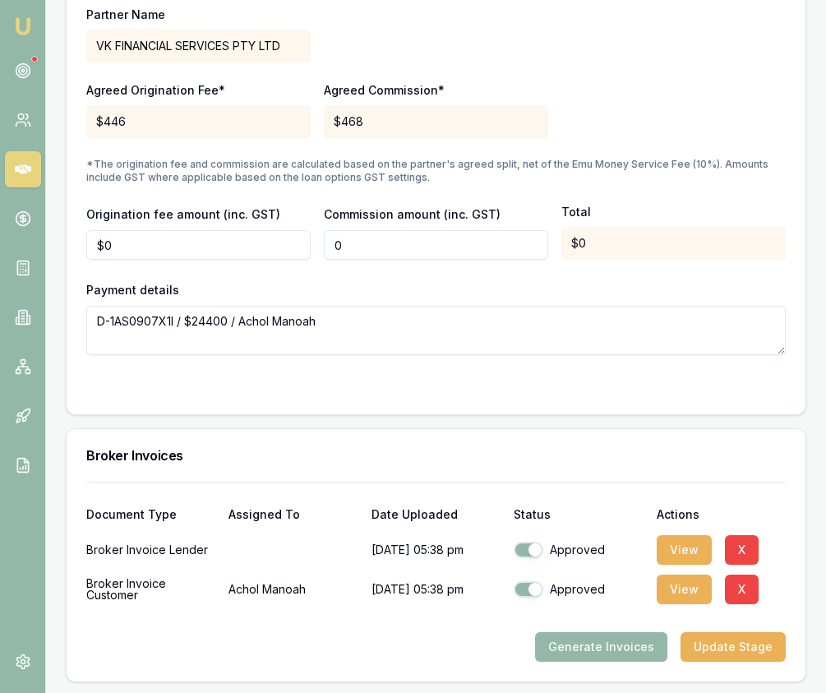
click at [363, 236] on input "0" at bounding box center [436, 245] width 224 height 30
type input "$916"
click at [391, 280] on div "Payment details D-1AS0907X1I / $24400 / Achol Manoah" at bounding box center [436, 318] width 700 height 76
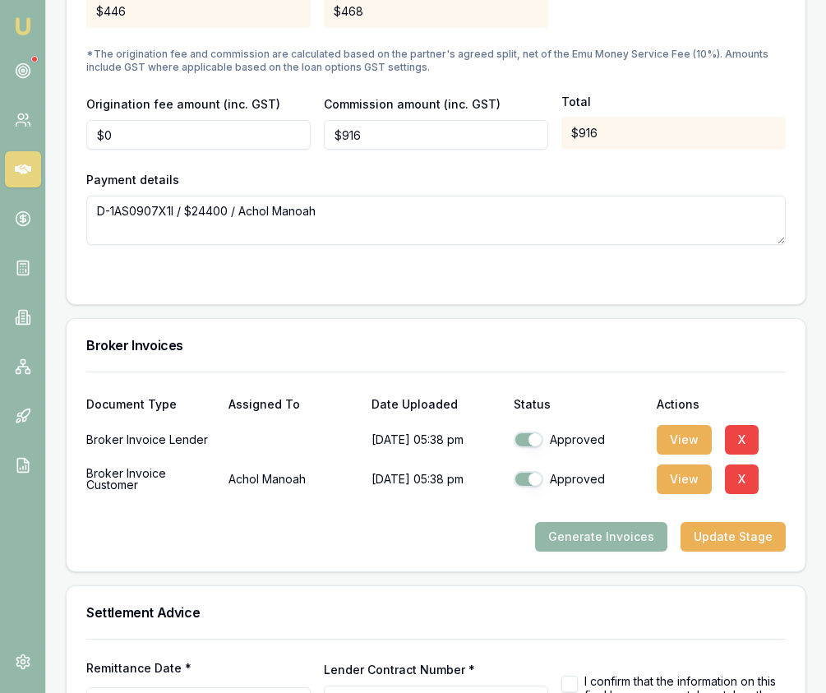
scroll to position [2070, 0]
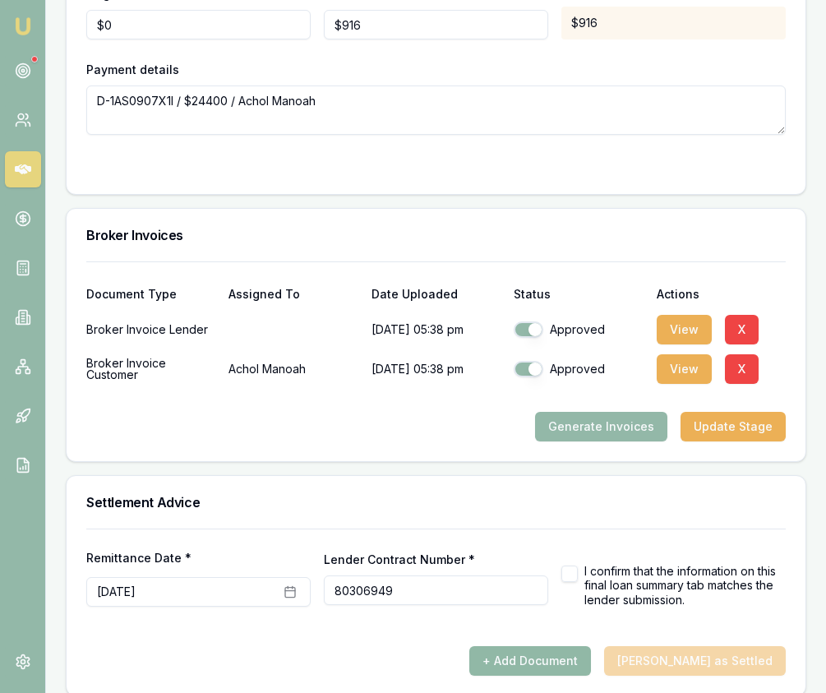
click at [582, 655] on button "+ Add Document" at bounding box center [531, 661] width 122 height 30
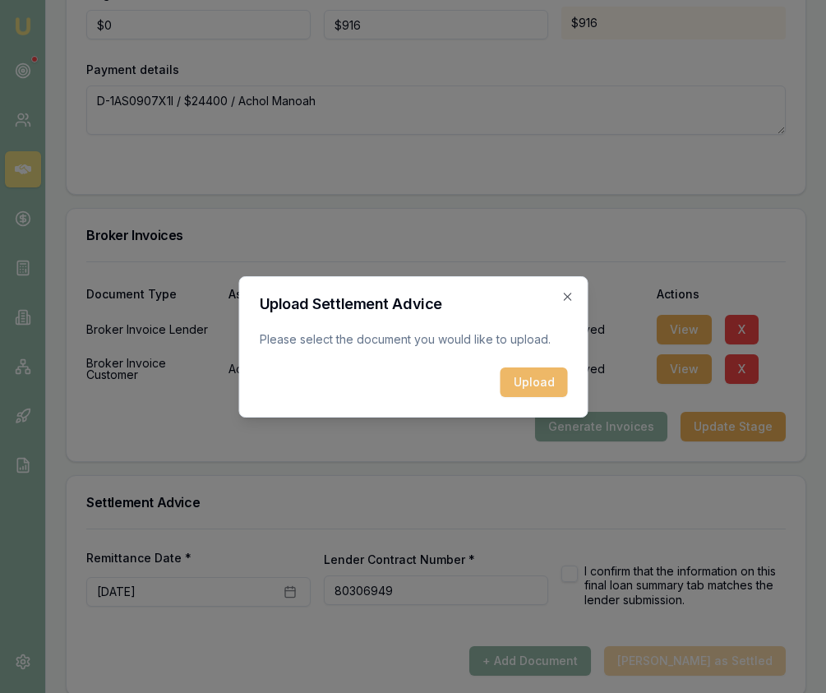
click at [516, 377] on button "Upload" at bounding box center [533, 383] width 67 height 30
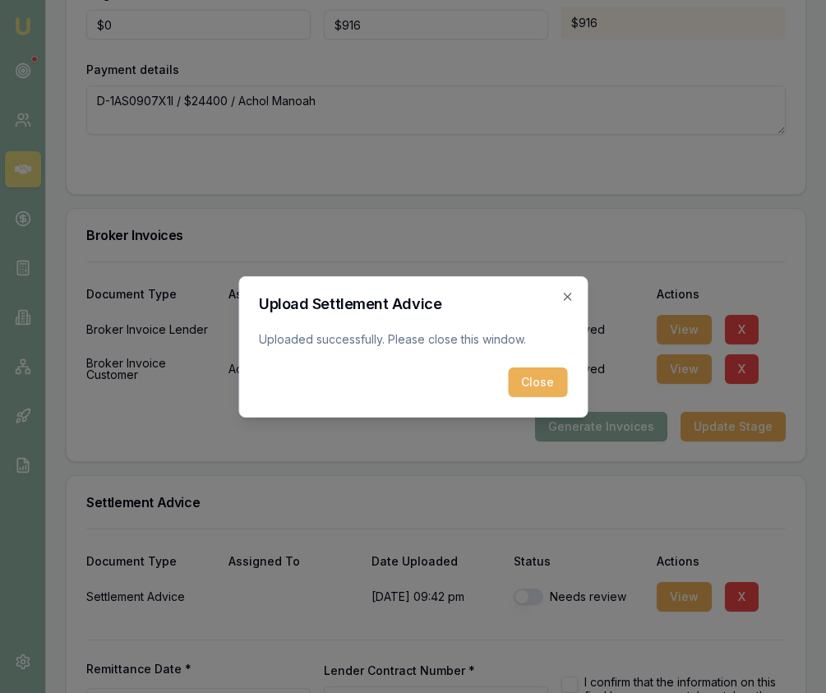
click at [530, 374] on button "Close" at bounding box center [537, 383] width 59 height 30
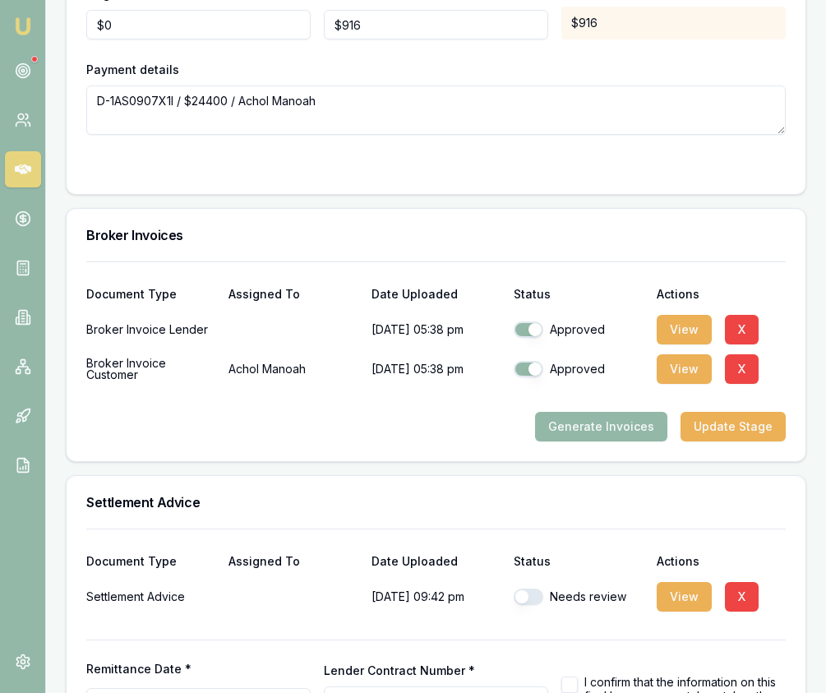
click at [541, 589] on button "button" at bounding box center [529, 597] width 30 height 16
checkbox input "true"
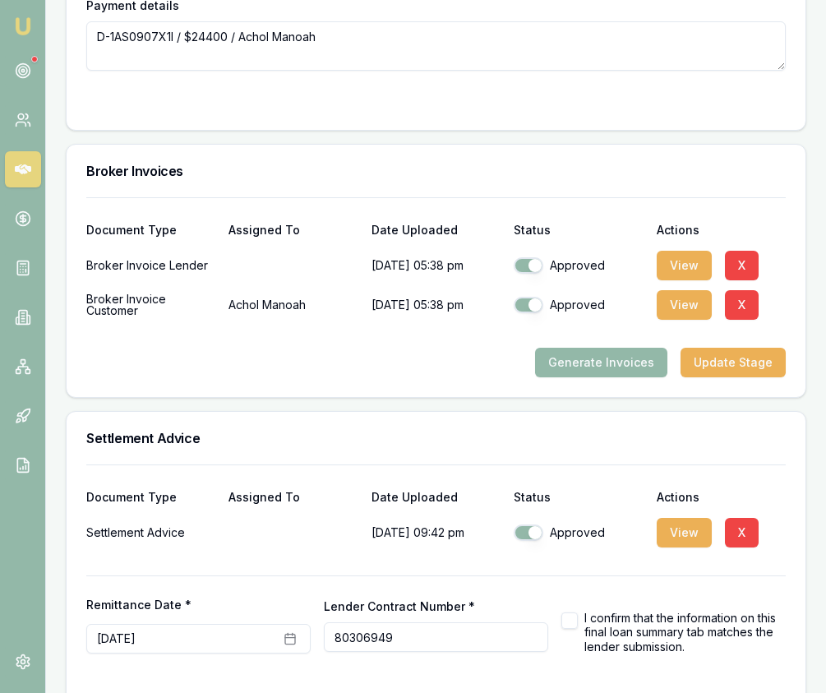
scroll to position [2181, 0]
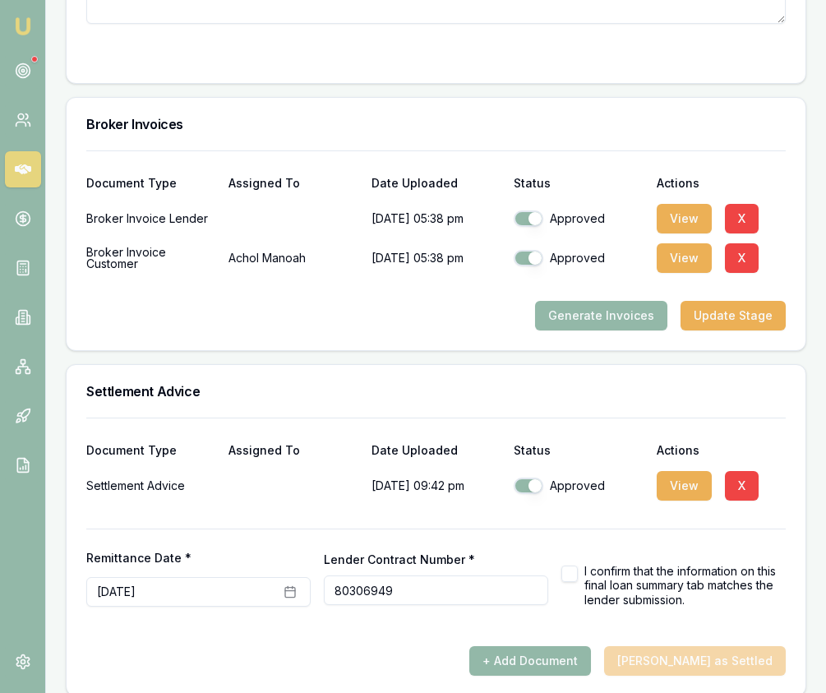
click at [577, 566] on button "button" at bounding box center [570, 574] width 16 height 16
checkbox input "true"
click at [692, 646] on button "[PERSON_NAME] as Settled" at bounding box center [695, 661] width 182 height 30
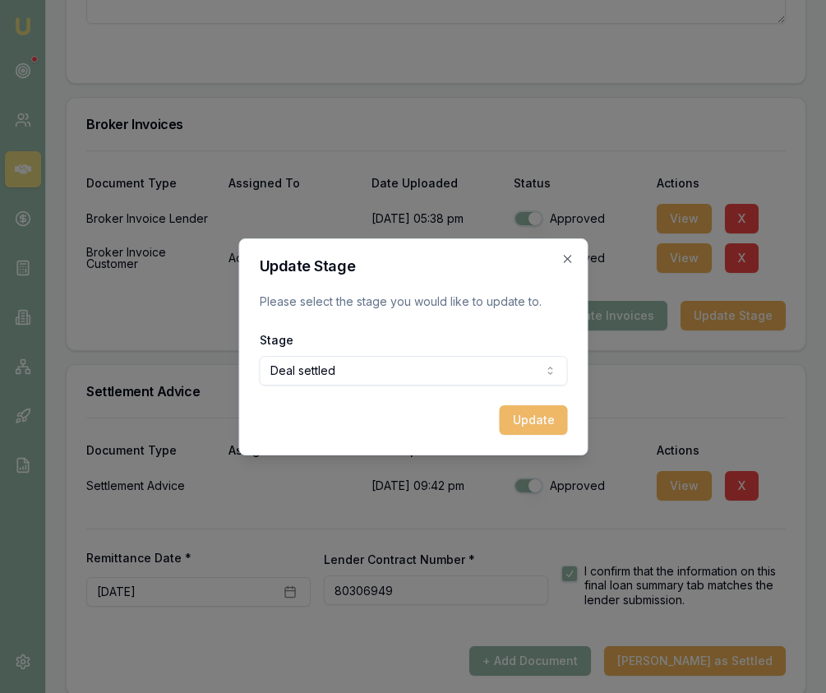
click at [530, 422] on button "Update" at bounding box center [533, 420] width 68 height 30
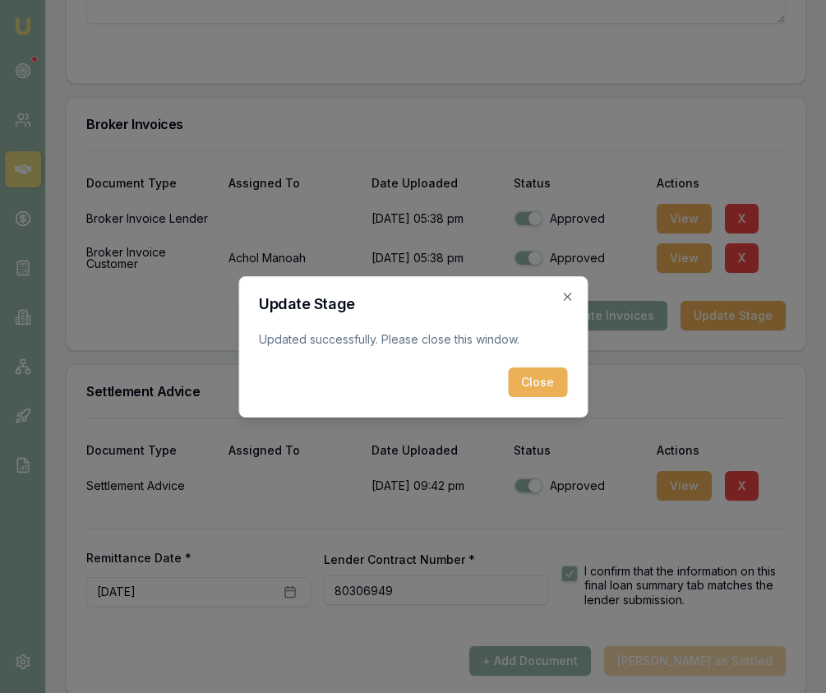
click at [532, 396] on button "Close" at bounding box center [537, 383] width 59 height 30
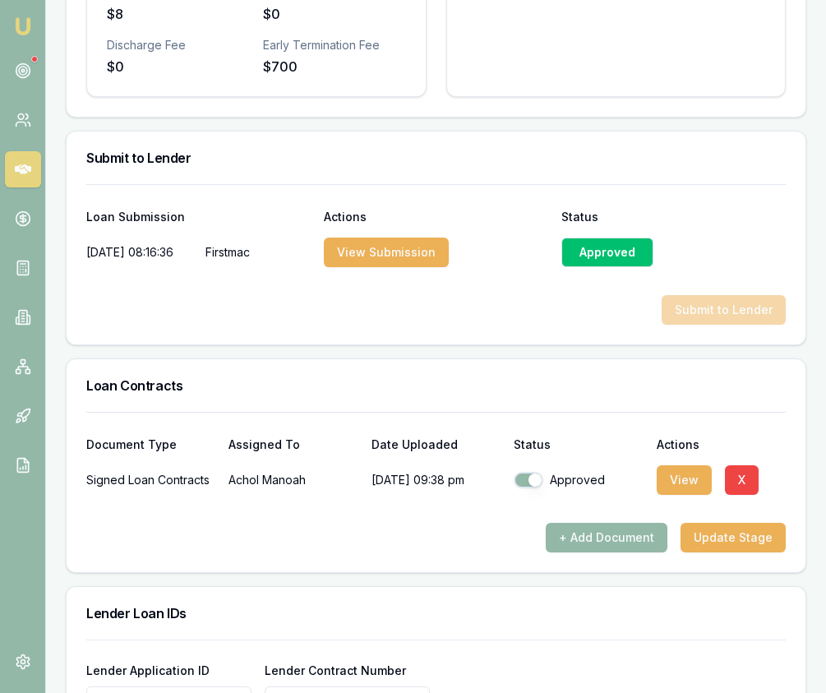
scroll to position [0, 0]
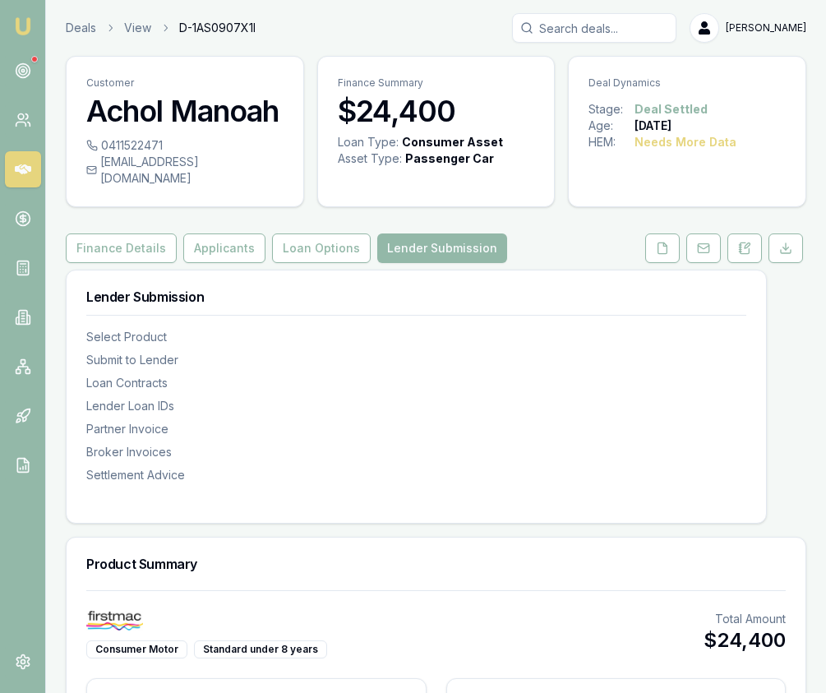
click at [22, 30] on img at bounding box center [23, 26] width 20 height 20
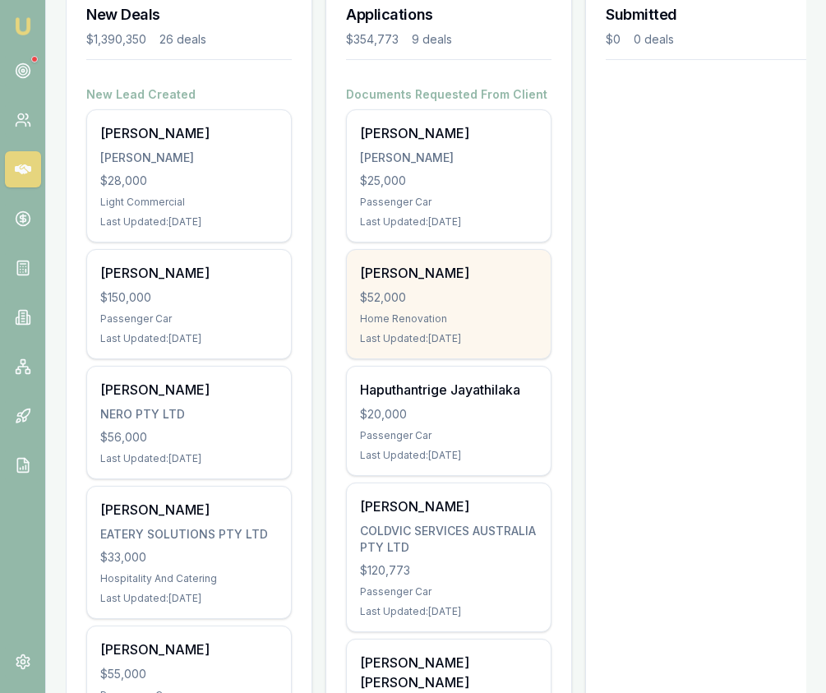
scroll to position [264, 0]
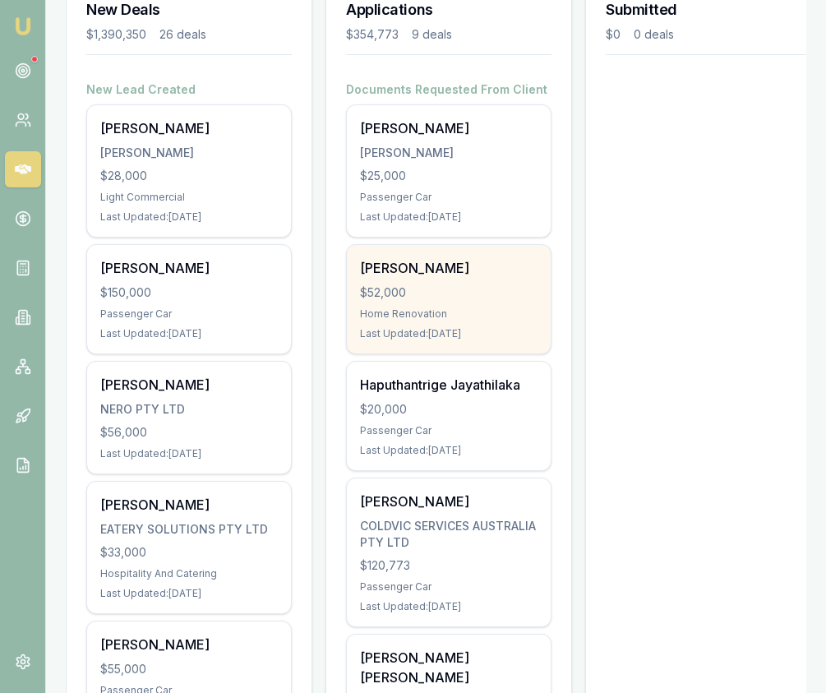
click at [405, 300] on div "$52,000" at bounding box center [449, 293] width 178 height 16
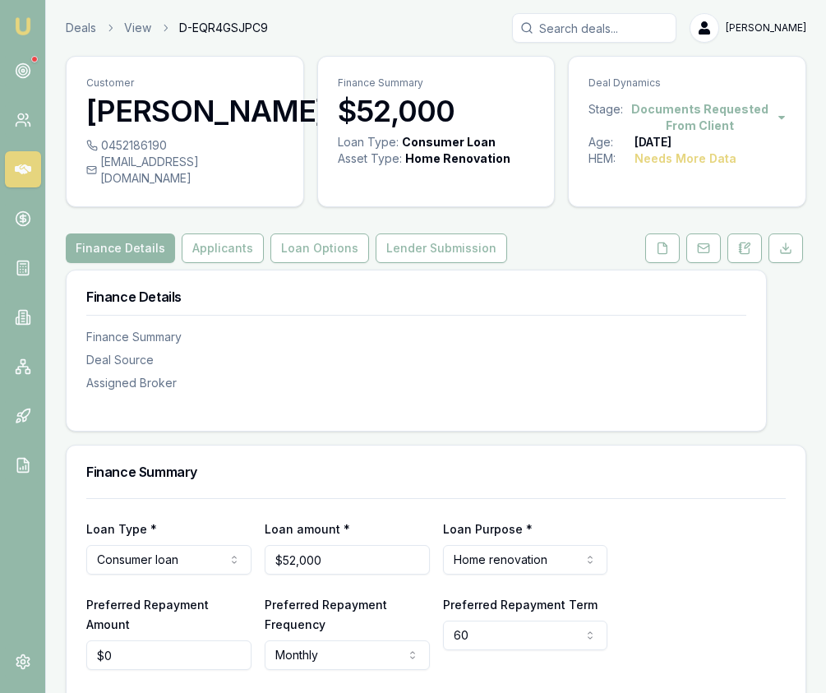
click at [545, 635] on div "Preferred Repayment Term 60 12 24 36 48 60 72 84" at bounding box center [525, 632] width 165 height 76
click at [545, 618] on html "Emu Broker Deals View D-EQR4GSJPC9 Eujin Ooi Toggle Menu Customer Anjali Nagpal…" at bounding box center [413, 346] width 826 height 693
select select "84"
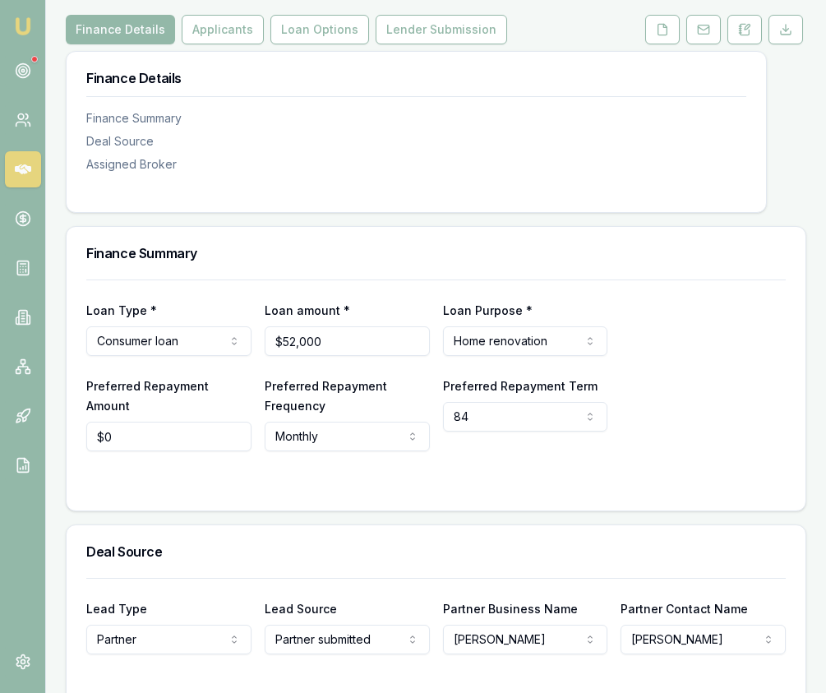
scroll to position [229, 0]
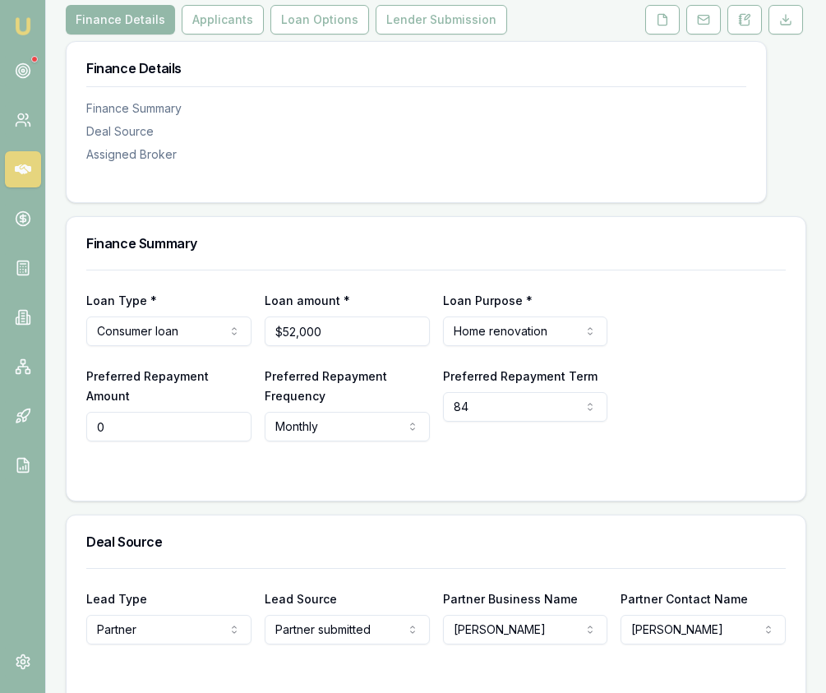
click at [149, 412] on input "0" at bounding box center [168, 427] width 165 height 30
type input "$1,256"
click at [389, 473] on div "Loan Type * Consumer loan Consumer loan Consumer asset Commercial loan Commerci…" at bounding box center [436, 385] width 739 height 231
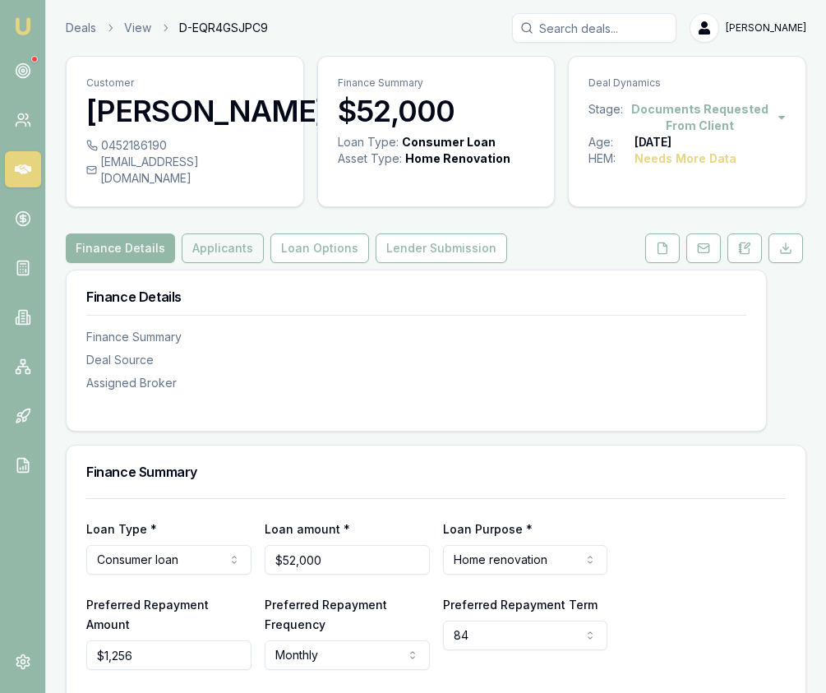
click at [205, 245] on button "Applicants" at bounding box center [223, 249] width 82 height 30
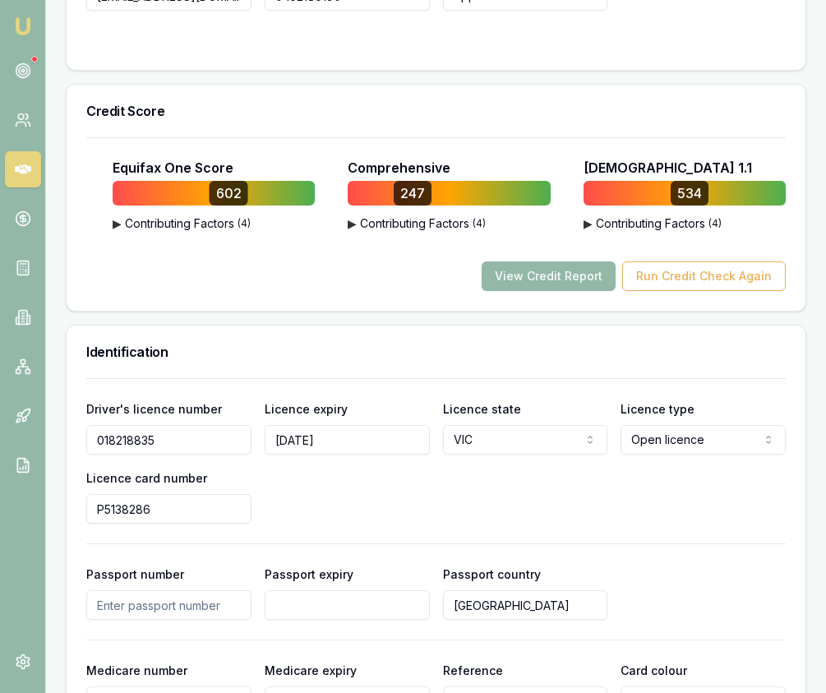
scroll to position [1049, 0]
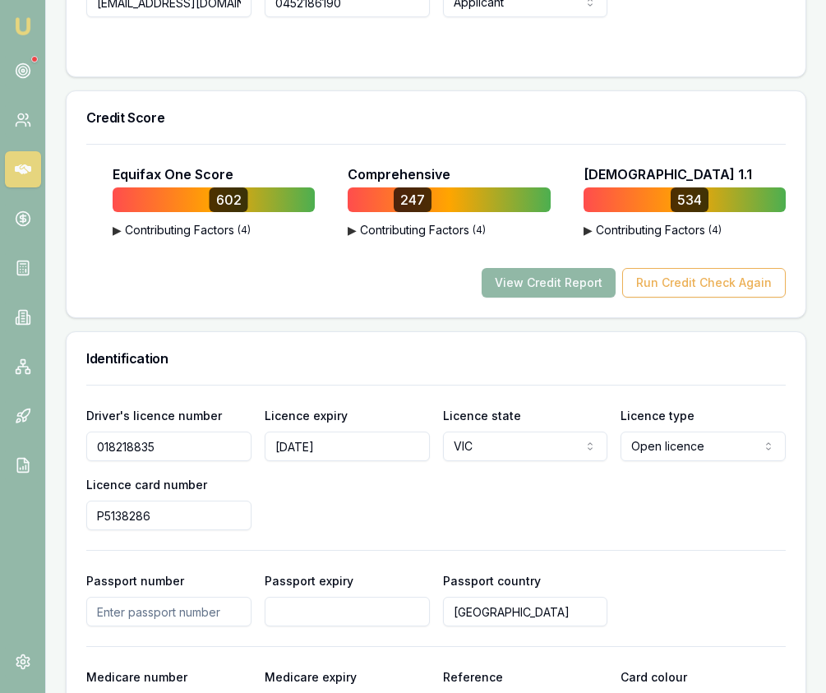
click at [529, 274] on button "View Credit Report" at bounding box center [549, 283] width 134 height 30
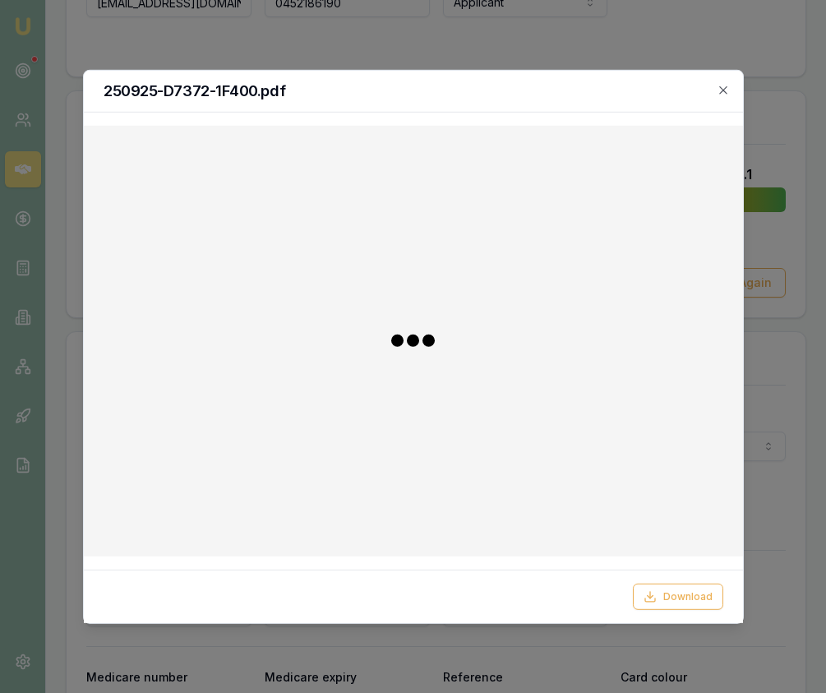
click at [665, 581] on div "Download" at bounding box center [413, 596] width 659 height 53
click at [663, 590] on button "Download" at bounding box center [678, 597] width 90 height 26
click at [719, 92] on icon "button" at bounding box center [723, 89] width 13 height 13
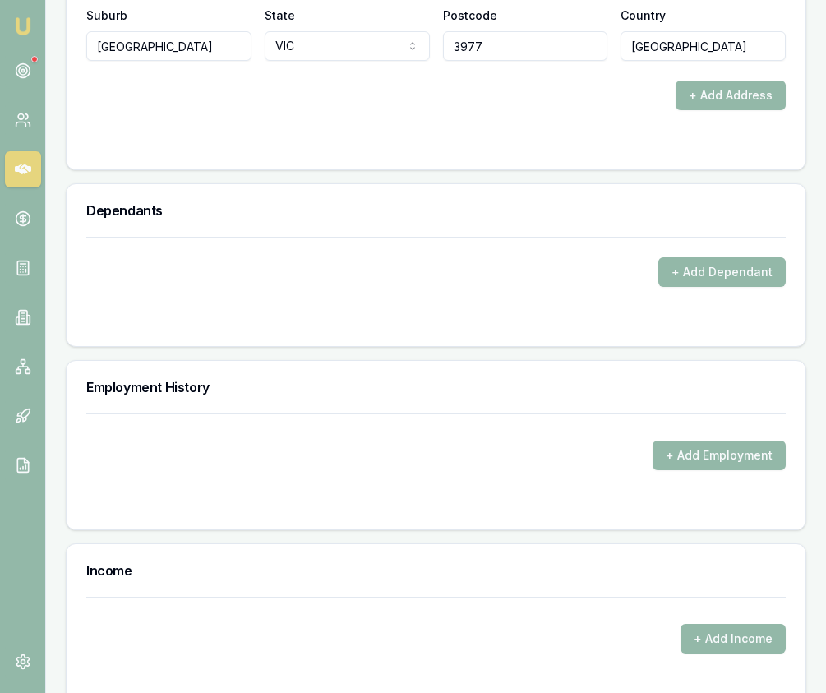
scroll to position [2385, 0]
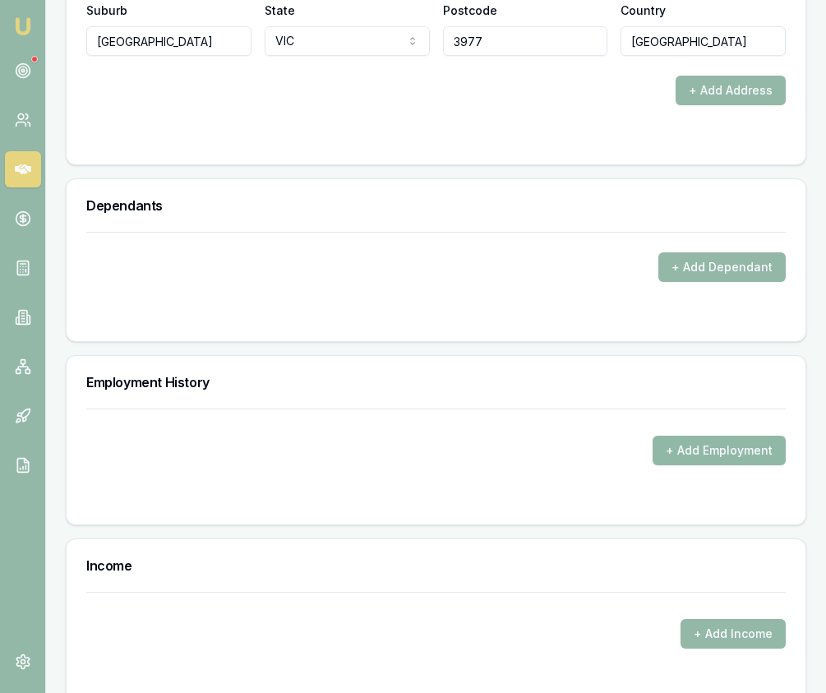
click at [671, 436] on button "+ Add Employment" at bounding box center [719, 451] width 133 height 30
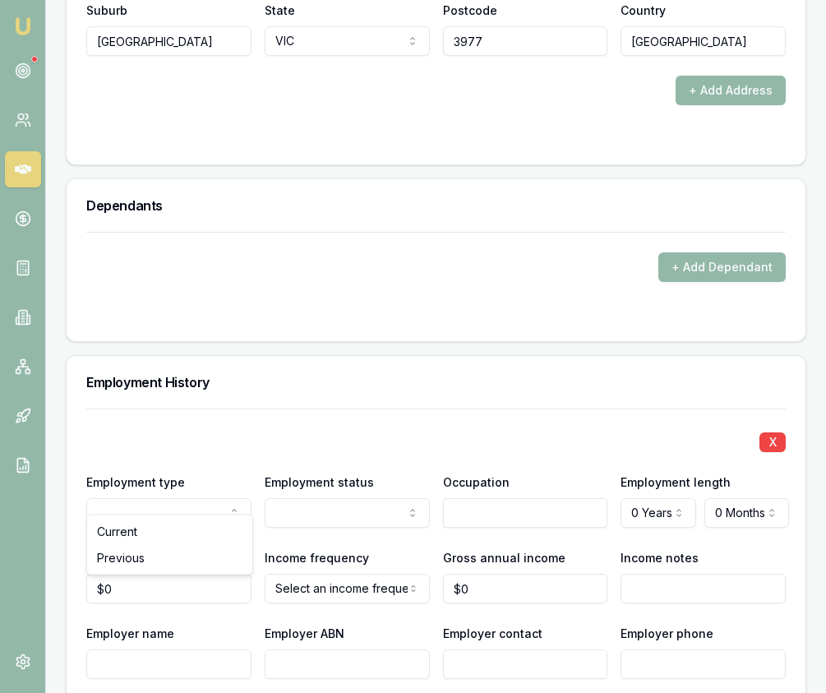
click at [525, 498] on input "text" at bounding box center [525, 513] width 165 height 30
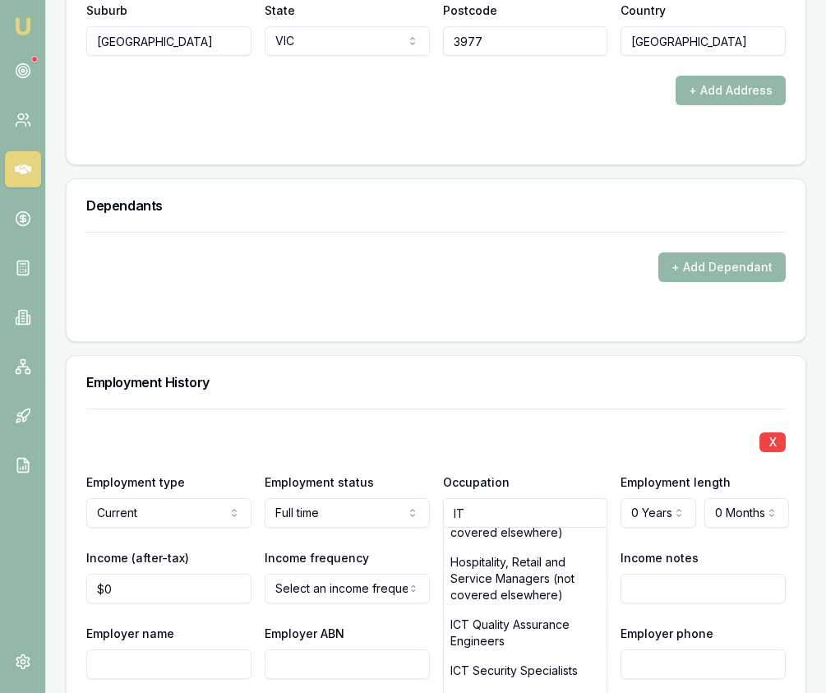
scroll to position [2027, 0]
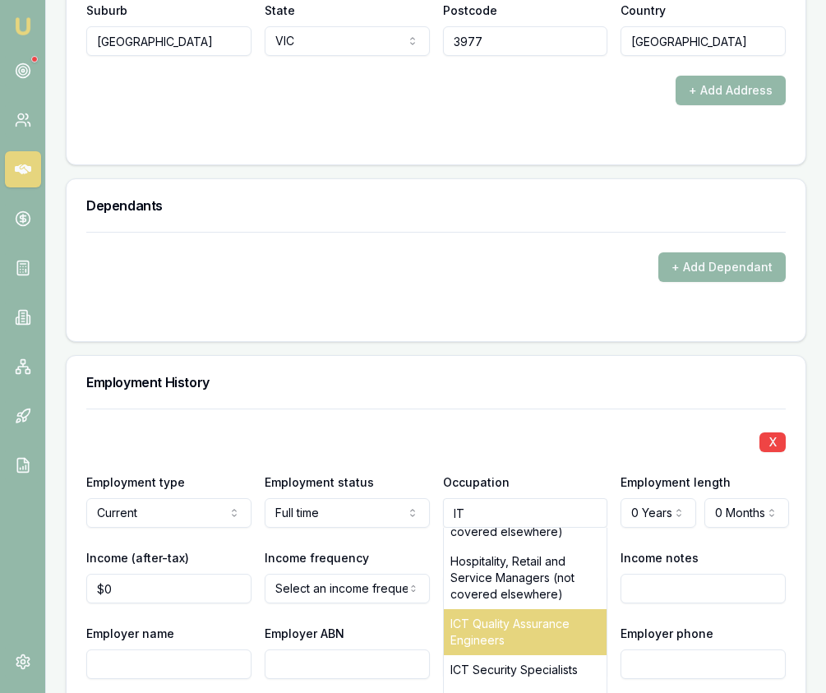
click at [507, 617] on div "ICT Quality Assurance Engineers" at bounding box center [526, 632] width 164 height 46
type input "ICT Quality Assurance Engineers"
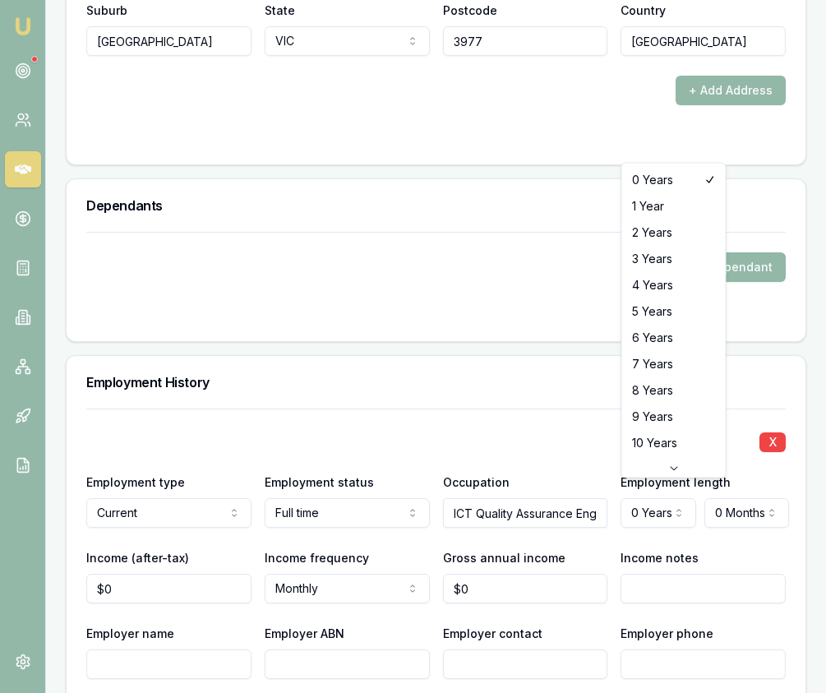
select select "5"
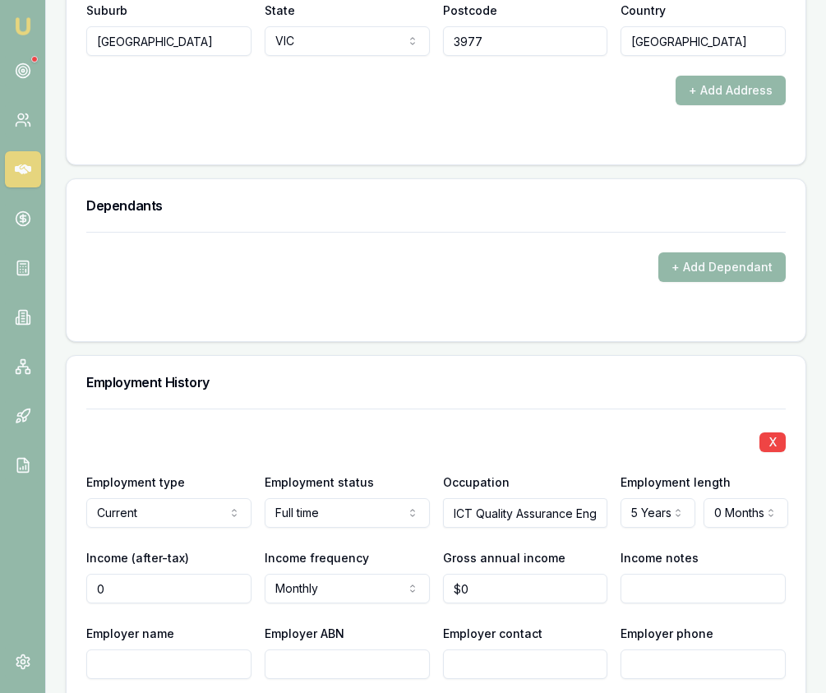
click at [173, 580] on input "0" at bounding box center [168, 589] width 165 height 30
type input "$0"
select select "FORTNIGHTLY"
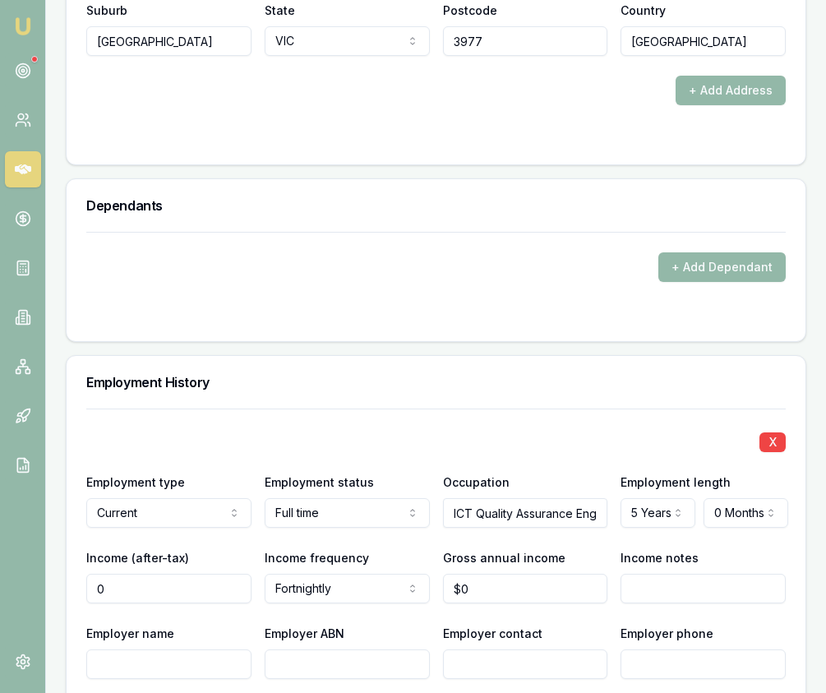
click at [158, 581] on input "0" at bounding box center [168, 589] width 165 height 30
type input "$6,686"
click at [484, 574] on input "0" at bounding box center [525, 589] width 165 height 30
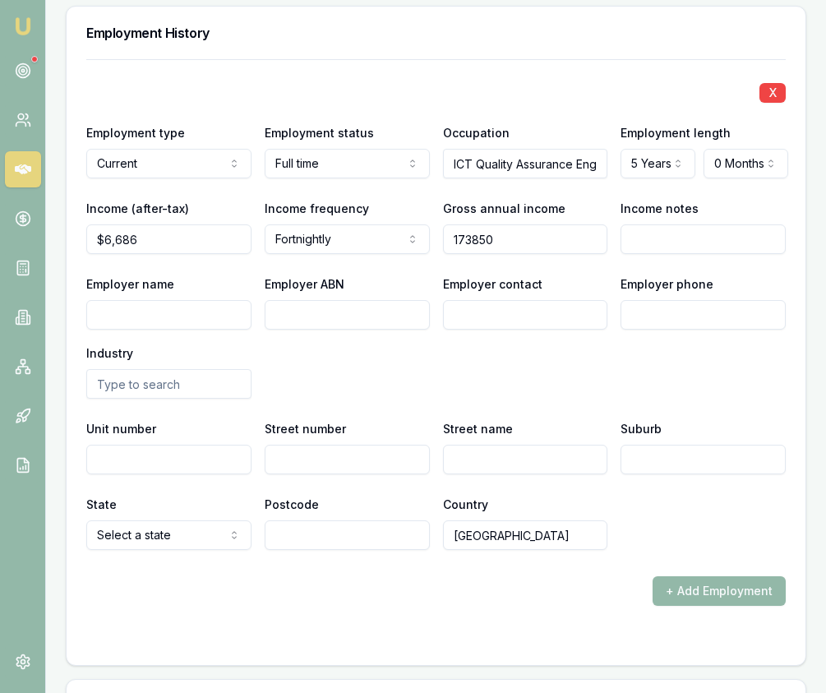
scroll to position [2769, 0]
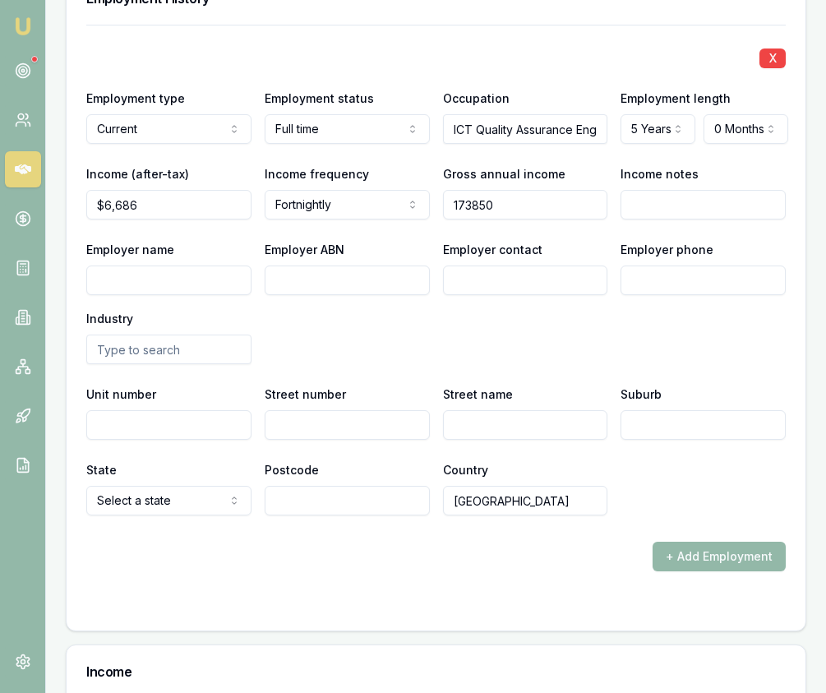
type input "$173,850"
click at [182, 266] on input "Employer name" at bounding box center [168, 281] width 165 height 30
type input "Inkitin Pty Ltd"
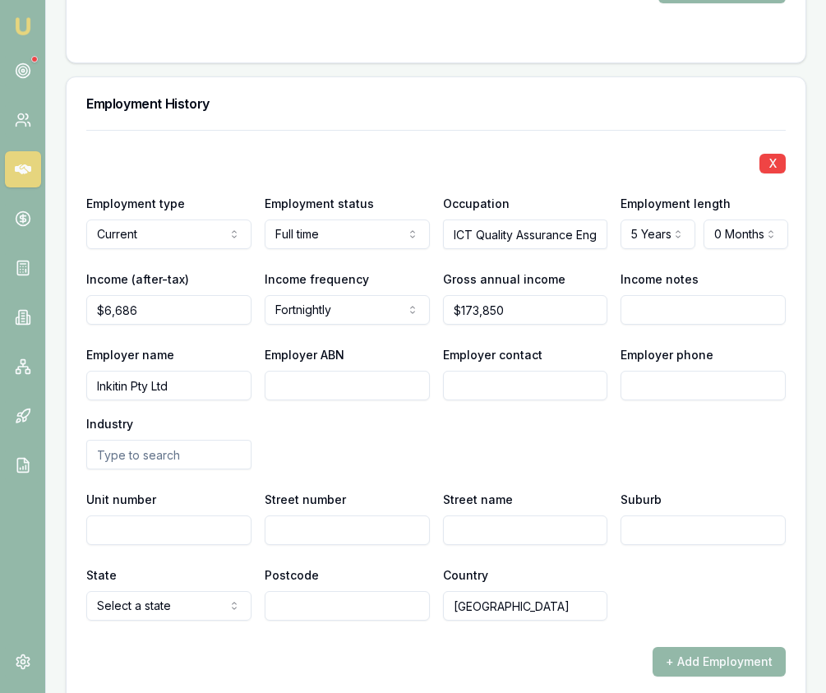
scroll to position [2668, 0]
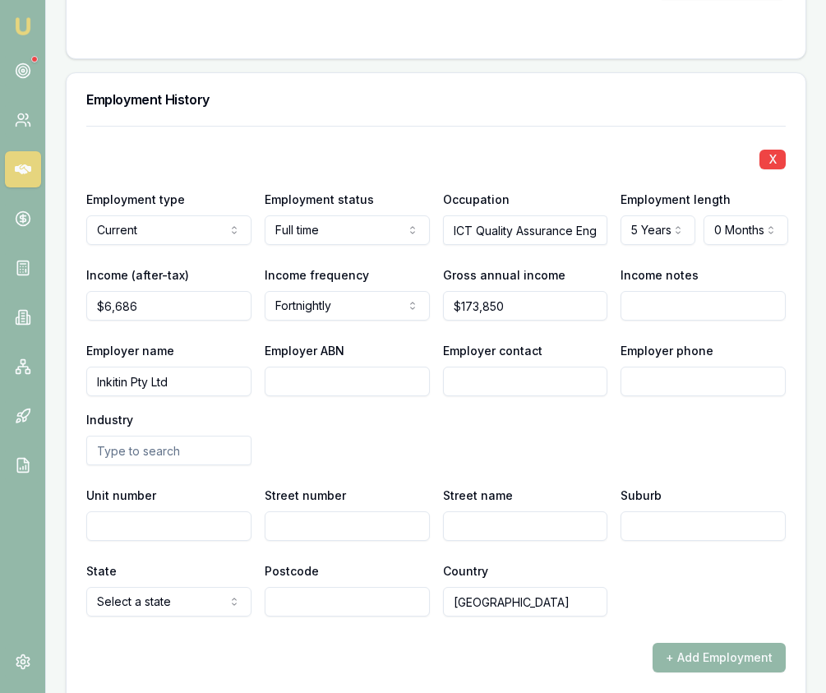
click at [320, 367] on input "Employer ABN" at bounding box center [347, 382] width 165 height 30
paste input "54 634 492 470"
type input "54 634 492 470"
click at [499, 370] on input "Employer contact" at bounding box center [525, 382] width 165 height 30
type input "HR"
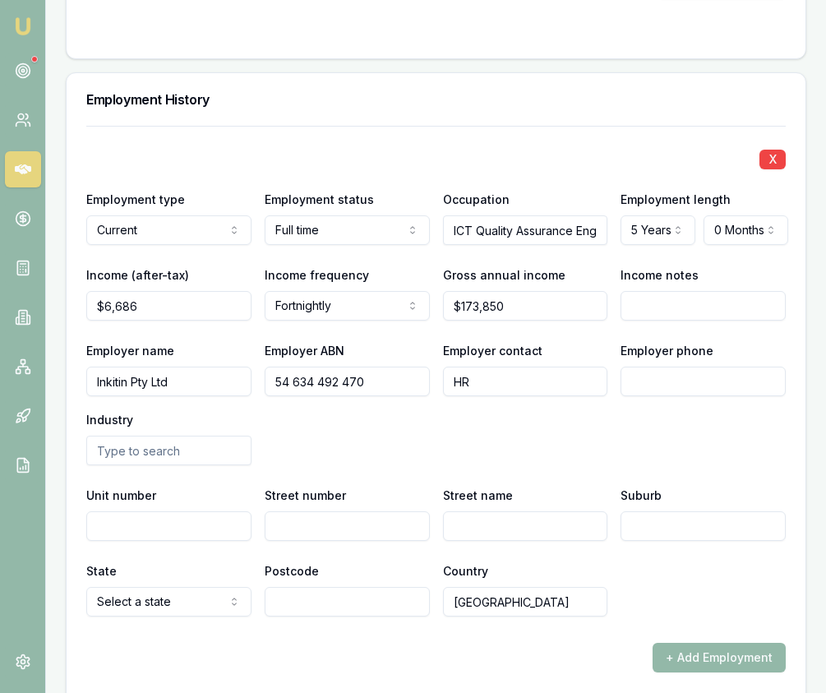
click at [635, 369] on input "Employer phone" at bounding box center [703, 382] width 165 height 30
click at [152, 438] on input "text" at bounding box center [168, 451] width 165 height 30
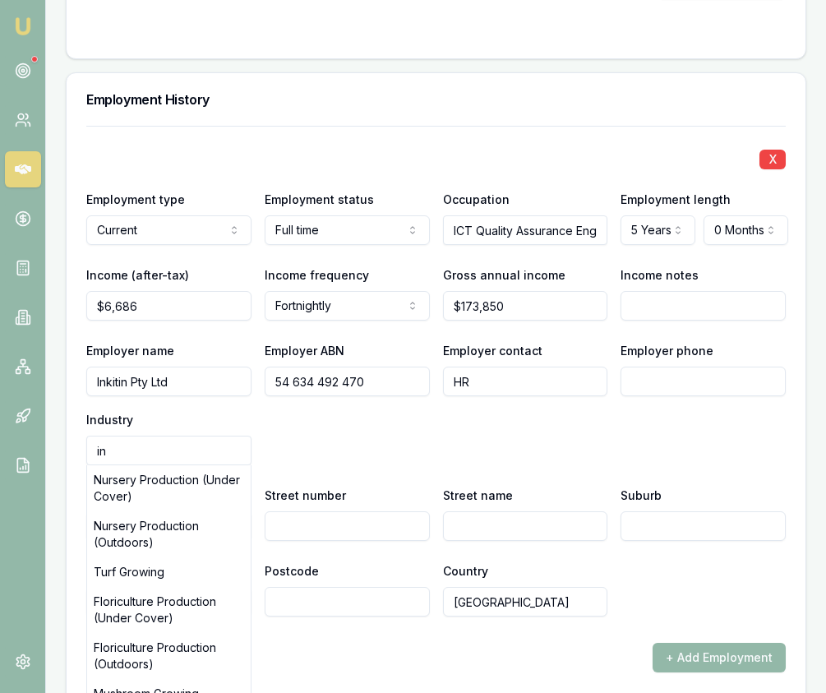
type input "i"
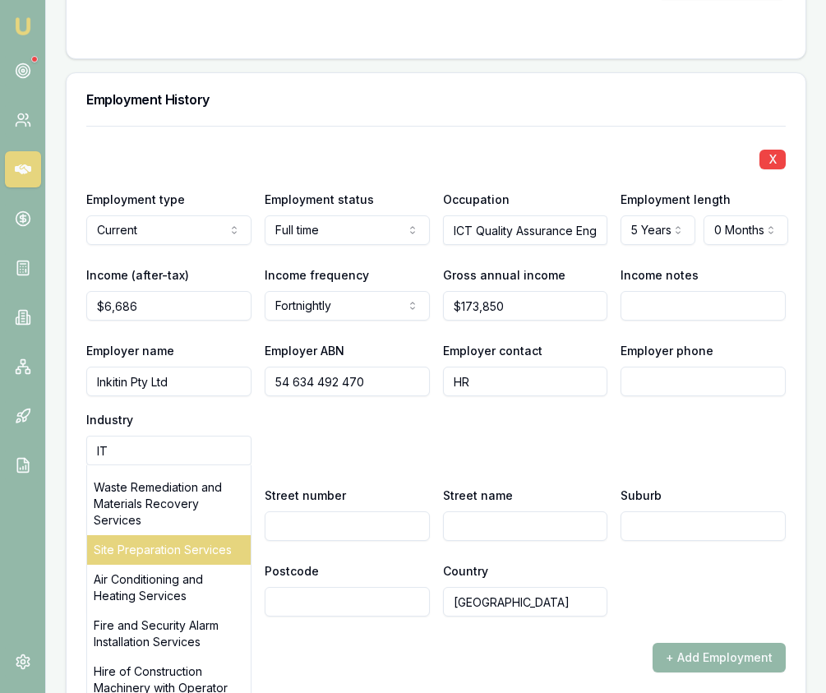
scroll to position [1296, 0]
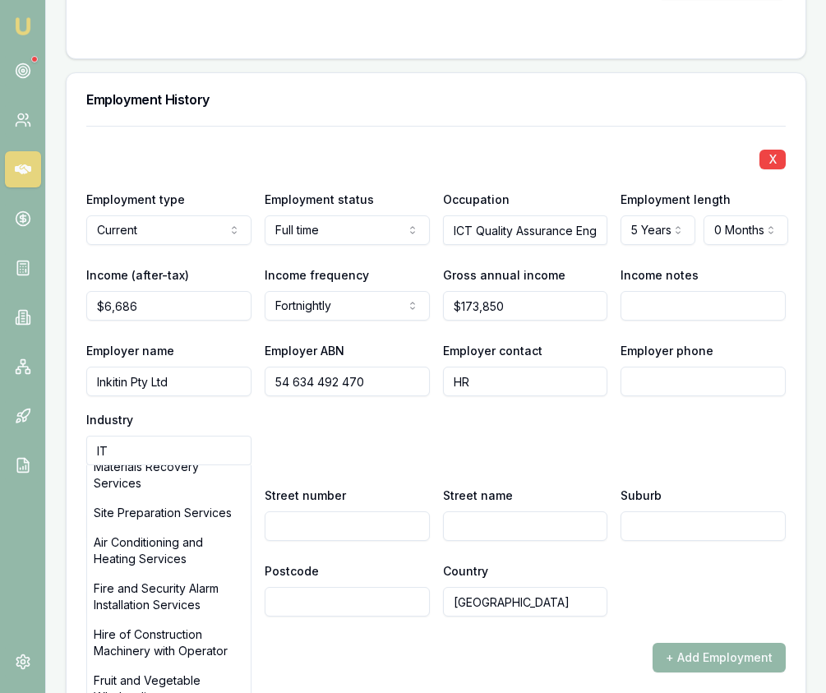
click at [134, 437] on input "IT" at bounding box center [168, 451] width 165 height 30
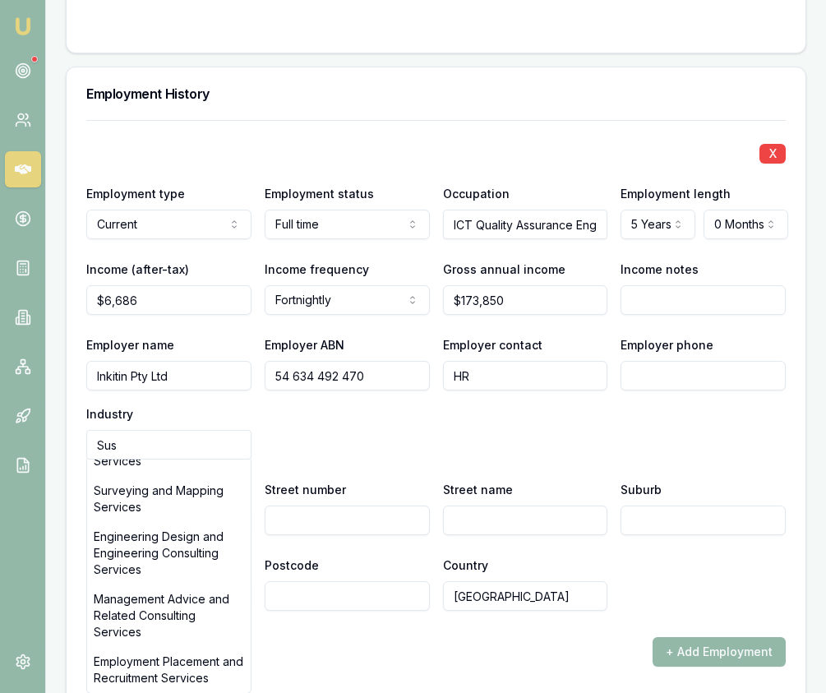
scroll to position [0, 0]
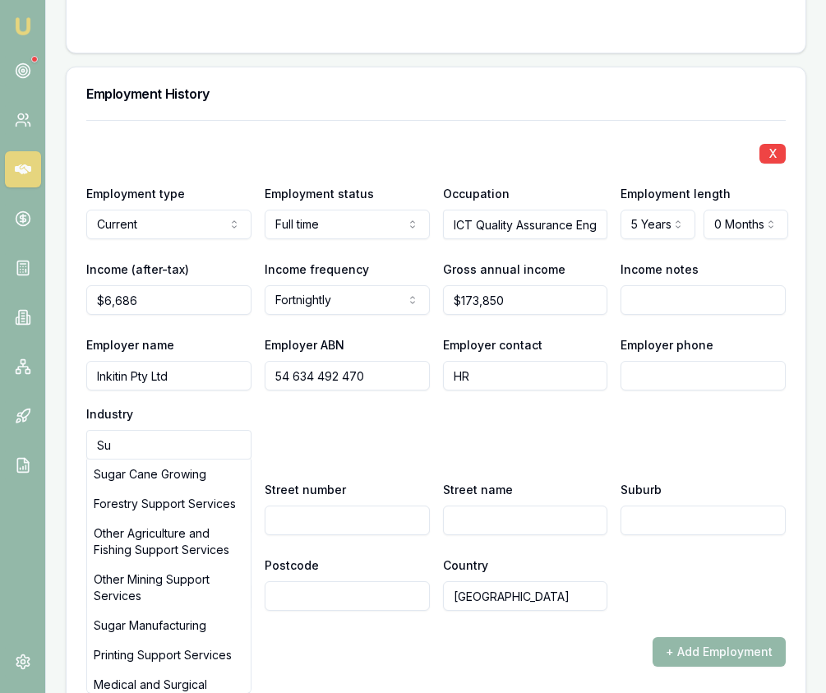
type input "S"
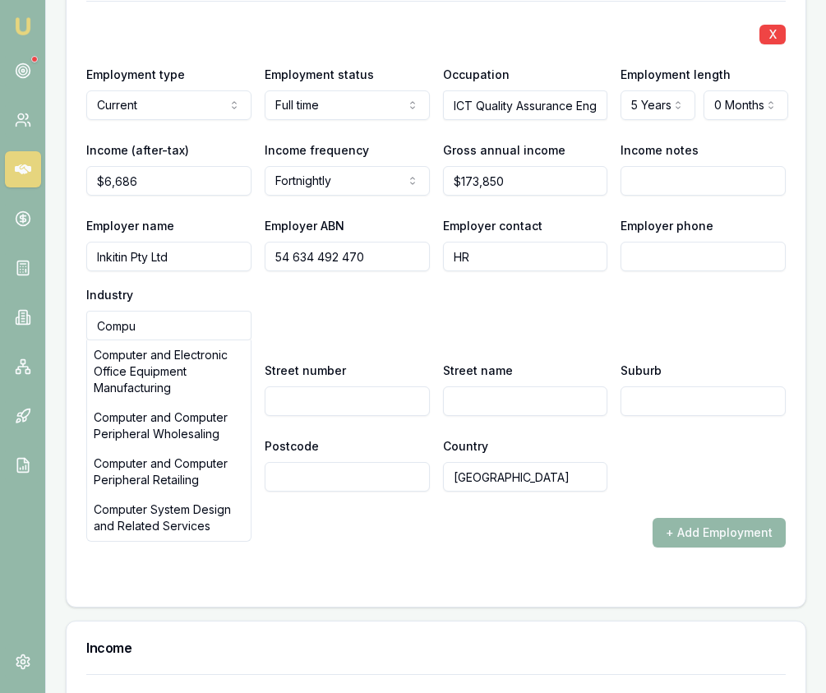
scroll to position [2810, 0]
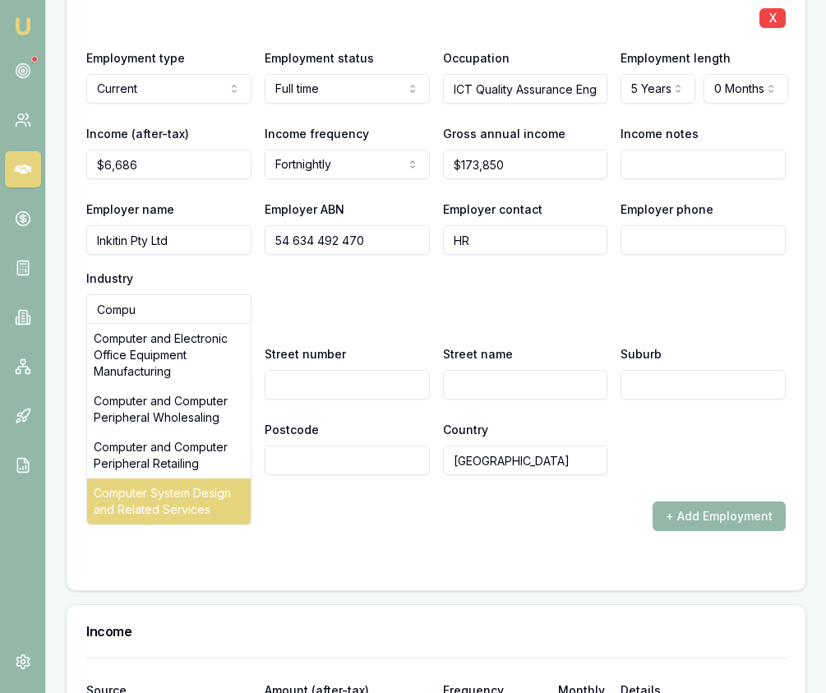
click at [188, 493] on div "Computer System Design and Related Services" at bounding box center [169, 502] width 164 height 46
type input "Computer System Design and Related Services"
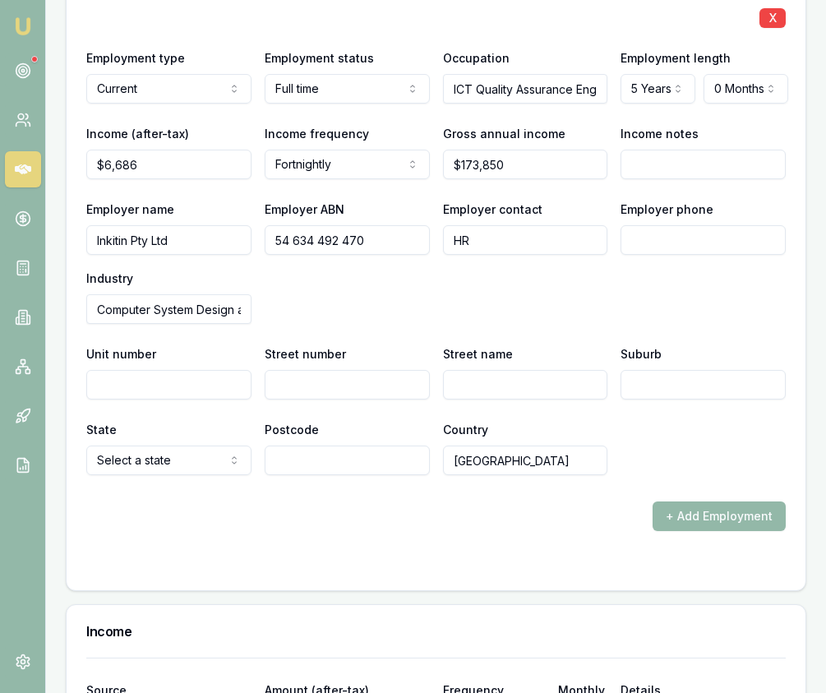
click at [346, 381] on input "Street number" at bounding box center [347, 385] width 165 height 30
type input "22"
click at [465, 370] on input "Street name" at bounding box center [525, 385] width 165 height 30
type input "Lumbrook Parade"
type input "Truganina"
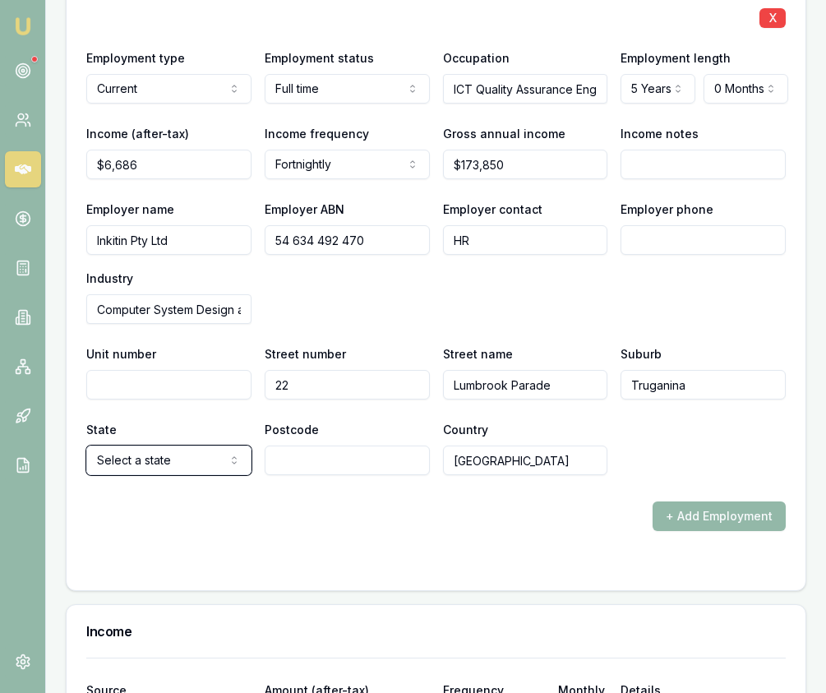
select select "VIC"
type input "3029"
click at [584, 479] on div "X Employment type Current Current Previous Employment status Full time Full tim…" at bounding box center [436, 257] width 700 height 547
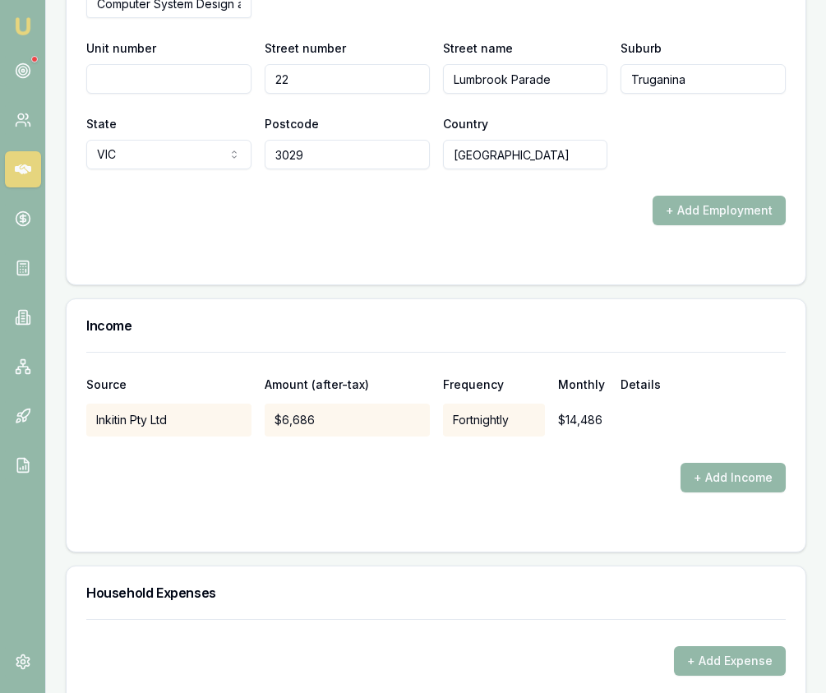
scroll to position [3116, 0]
click at [738, 462] on button "+ Add Income" at bounding box center [733, 477] width 105 height 30
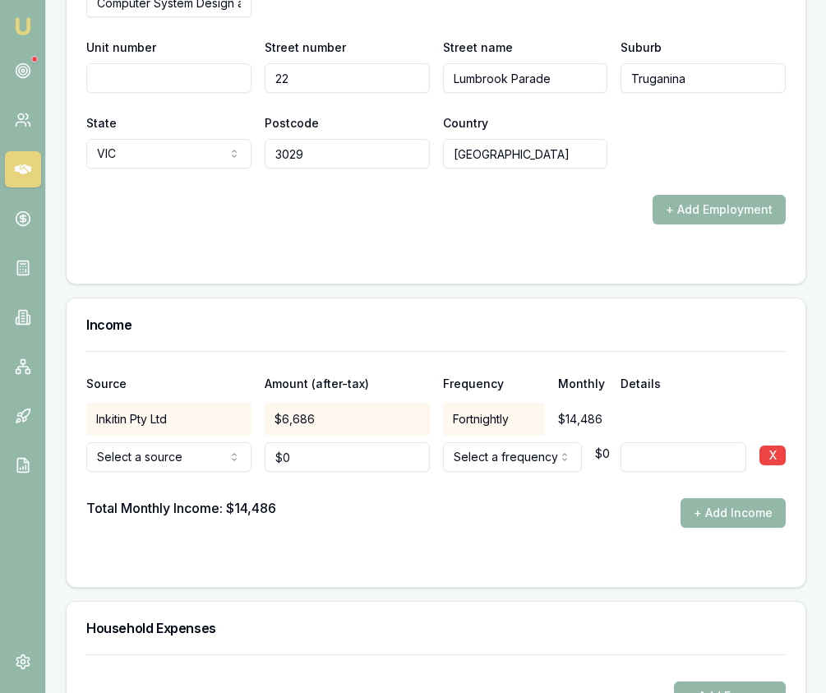
click at [310, 442] on input "0" at bounding box center [347, 457] width 165 height 30
type input "$3,500"
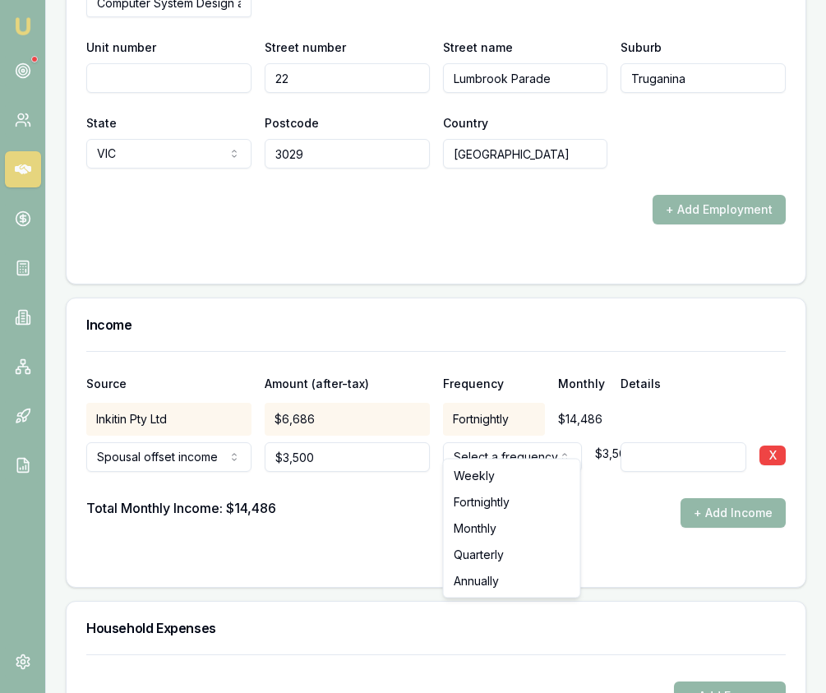
select select "MONTHLY"
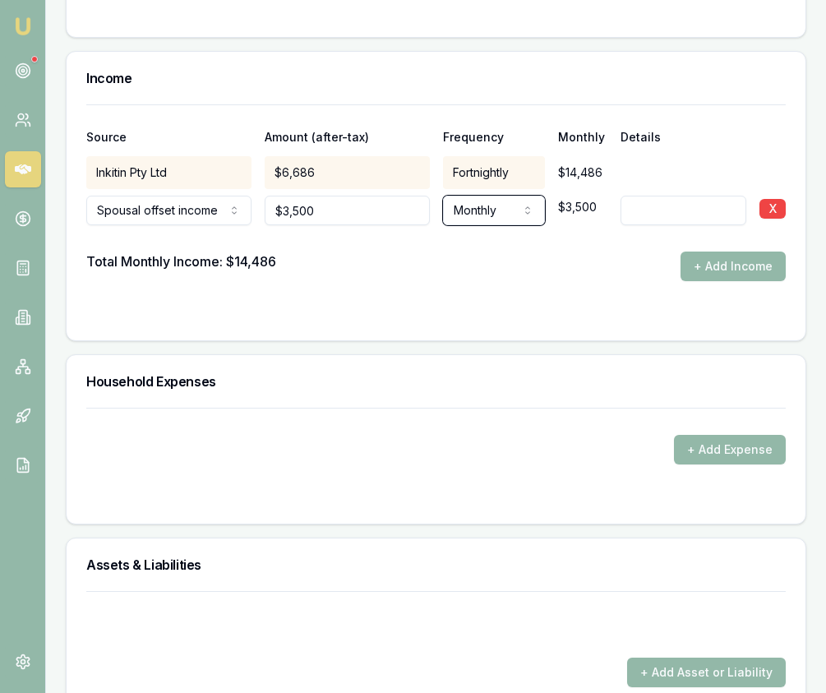
scroll to position [3389, 0]
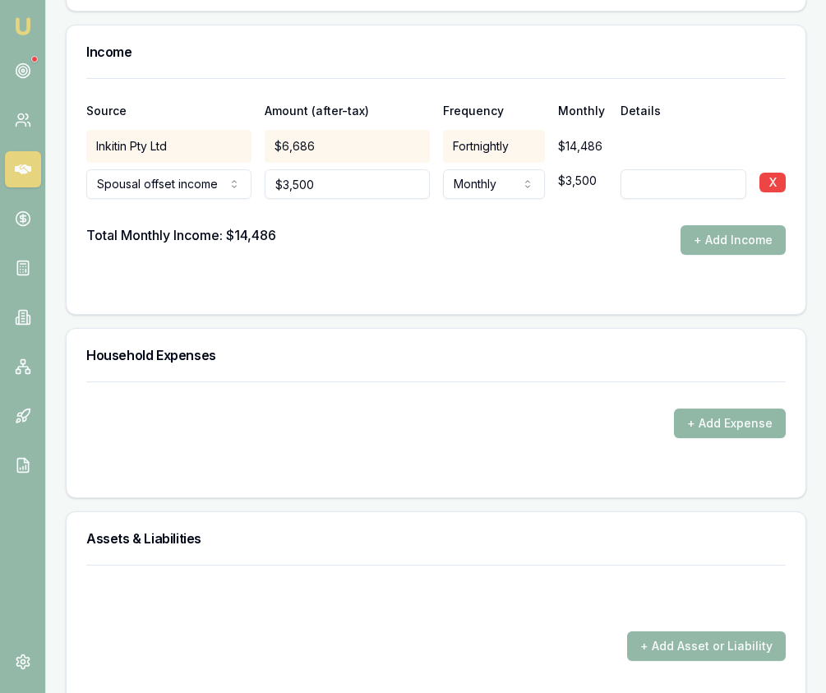
click at [734, 414] on button "+ Add Expense" at bounding box center [730, 424] width 112 height 30
click at [757, 409] on button "+ Add Expense" at bounding box center [730, 424] width 112 height 30
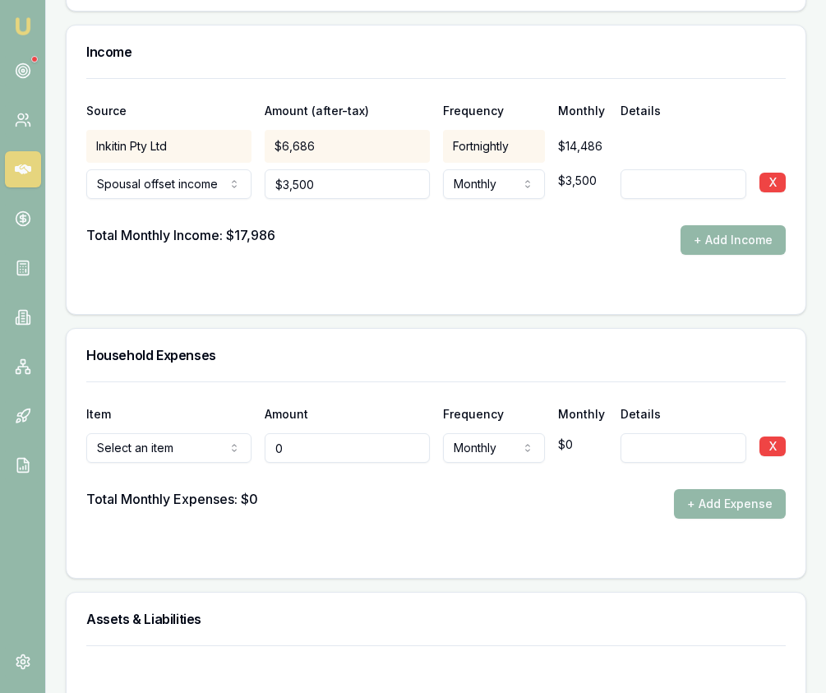
type input "$0"
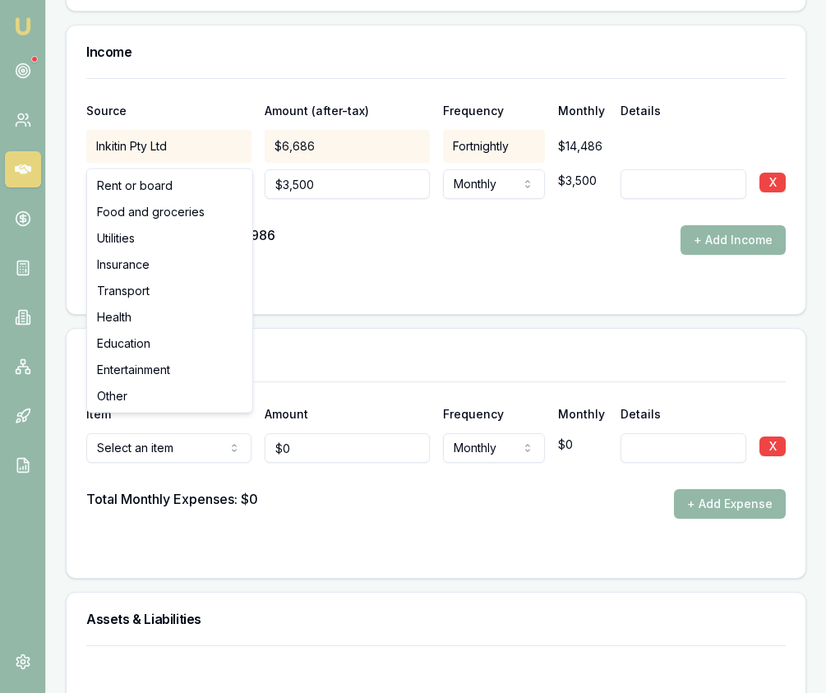
select select "FOOD_AND_GROCERIES"
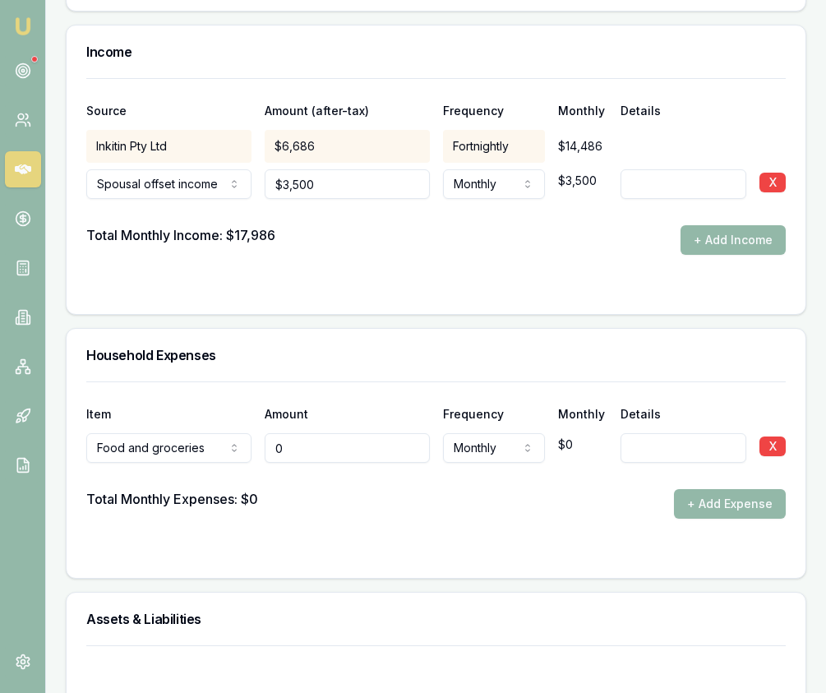
click at [298, 442] on input "0" at bounding box center [347, 448] width 165 height 30
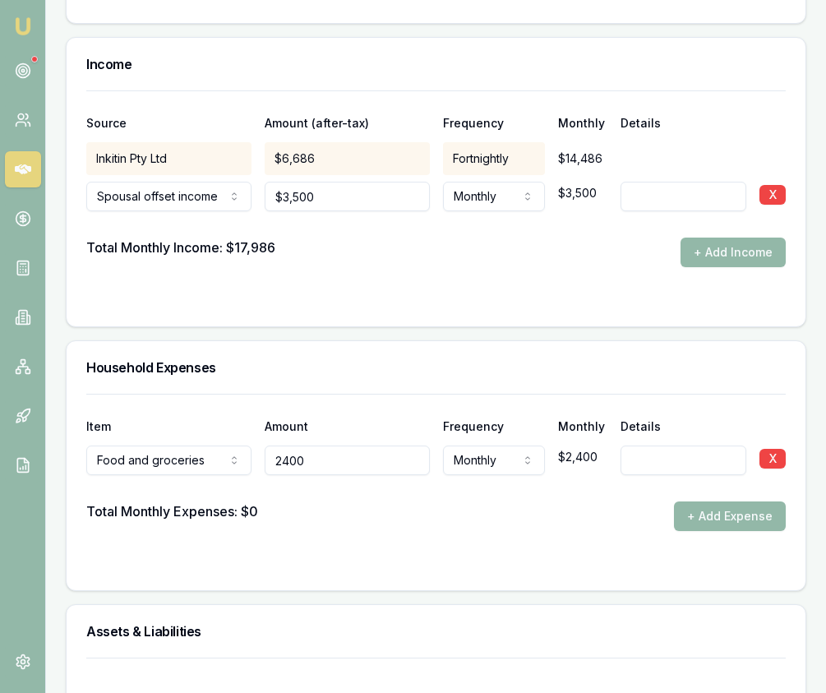
type input "$2,400"
drag, startPoint x: 428, startPoint y: 501, endPoint x: 474, endPoint y: 493, distance: 47.4
click at [469, 502] on div "Total Monthly Expenses: $0 + Add Expense" at bounding box center [436, 517] width 700 height 30
click at [706, 502] on button "+ Add Expense" at bounding box center [730, 517] width 112 height 30
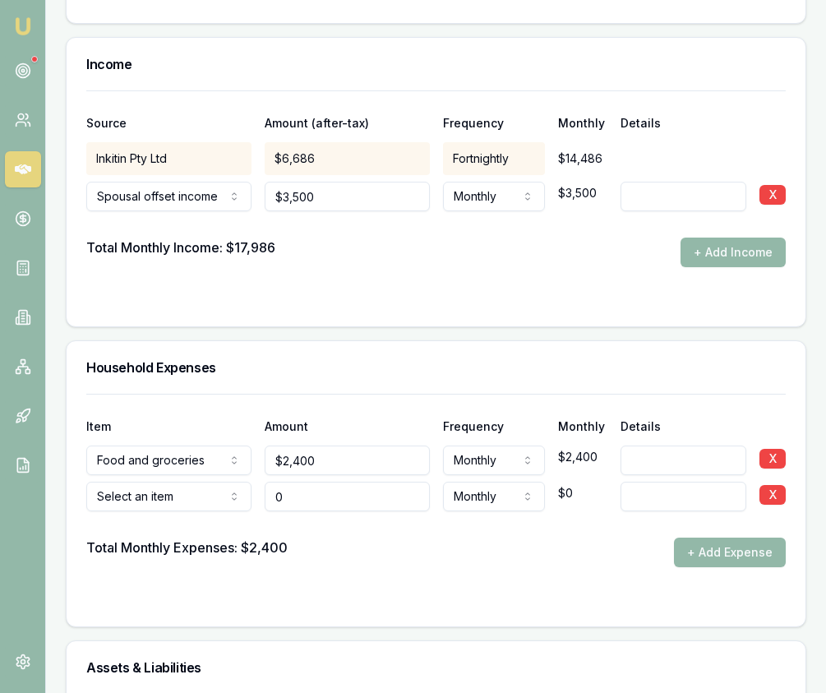
type input "$0"
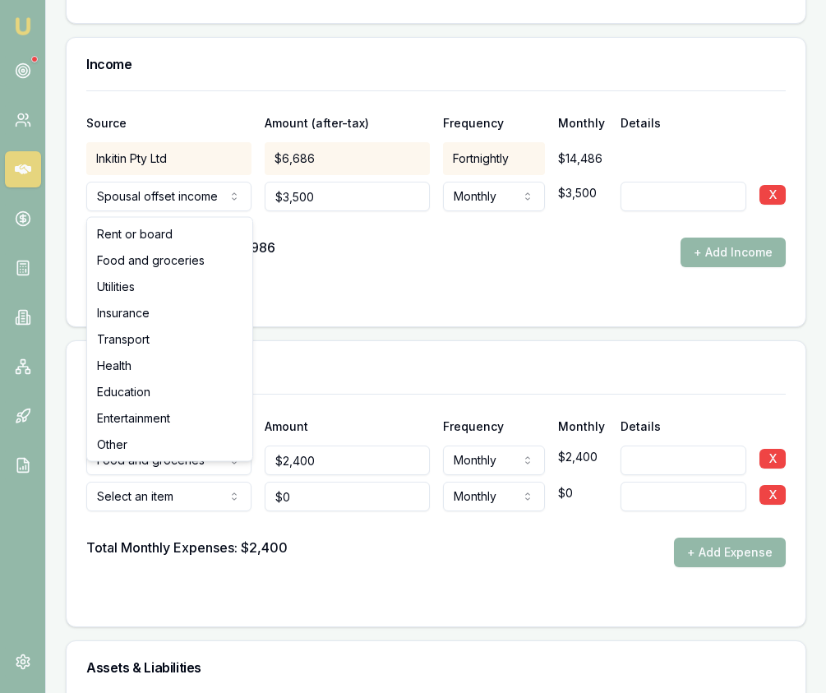
select select "UTILITIES"
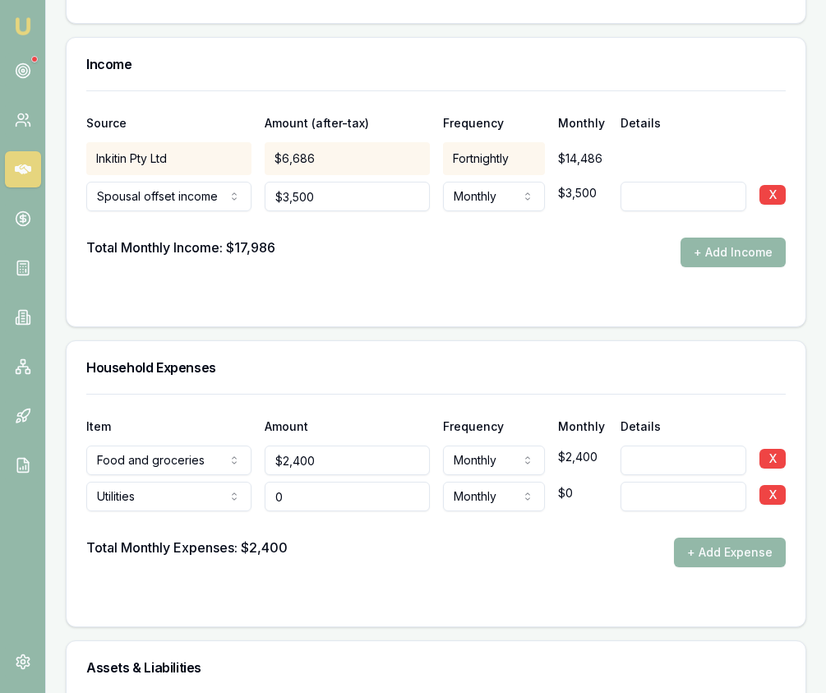
click at [311, 482] on input "0" at bounding box center [347, 497] width 165 height 30
type input "$600"
click at [527, 559] on form "Item Amount Frequency Monthly Details Food and groceries Rent or board Food and…" at bounding box center [436, 500] width 700 height 213
click at [709, 538] on button "+ Add Expense" at bounding box center [730, 553] width 112 height 30
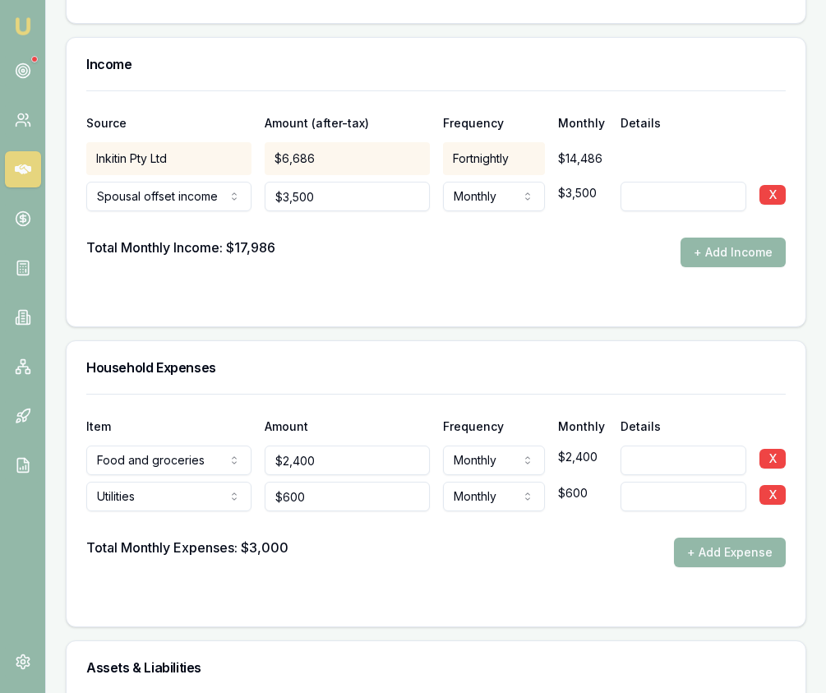
click at [222, 520] on div at bounding box center [436, 524] width 700 height 26
click at [752, 538] on button "+ Add Expense" at bounding box center [730, 553] width 112 height 30
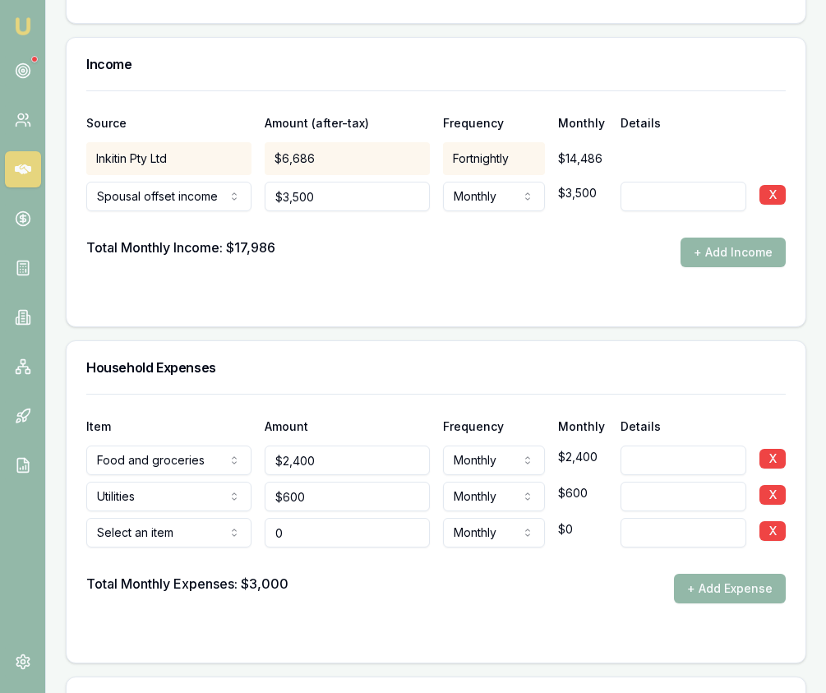
type input "$0"
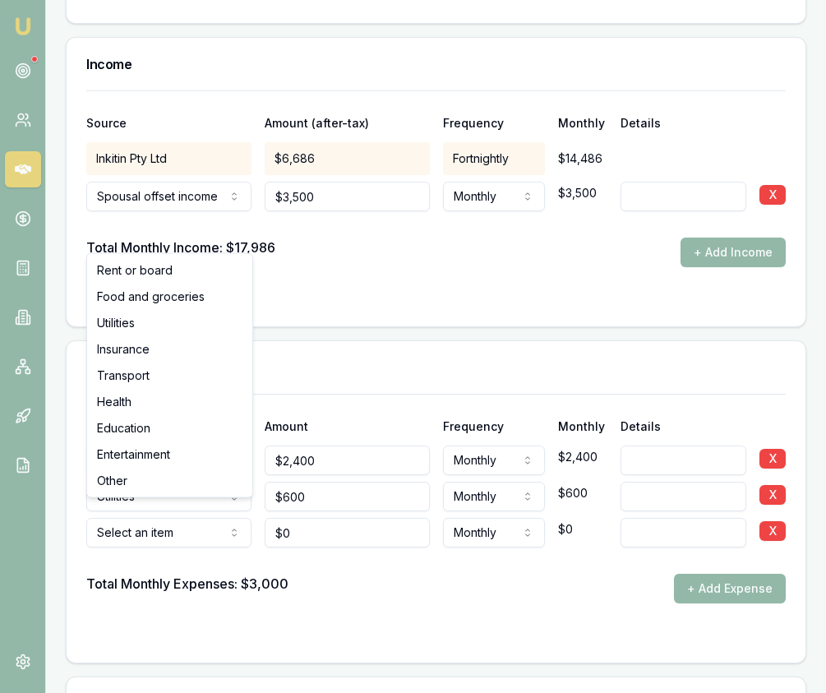
select select "INSURANCE"
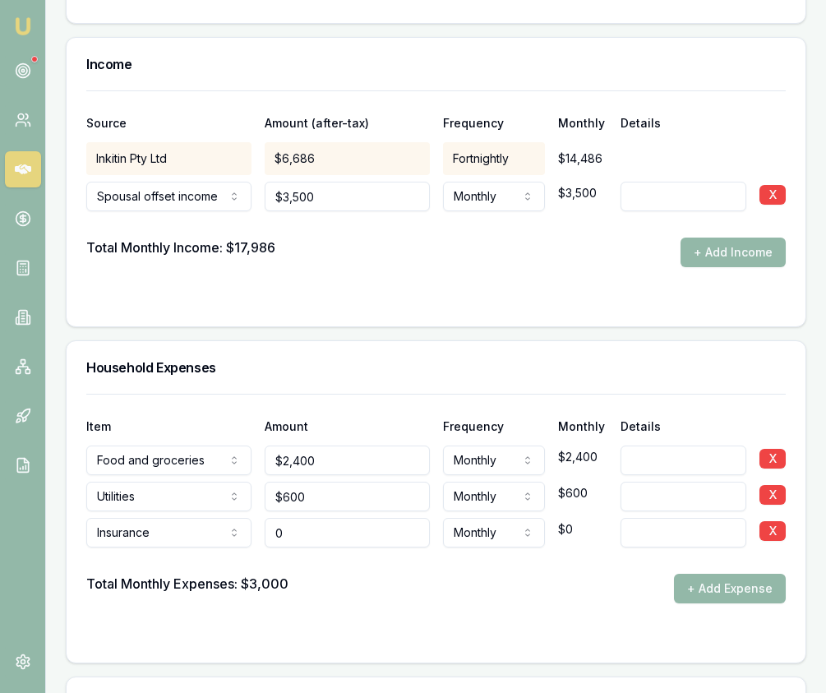
click at [325, 520] on input "0" at bounding box center [347, 533] width 165 height 30
click at [324, 520] on input "0" at bounding box center [347, 533] width 165 height 30
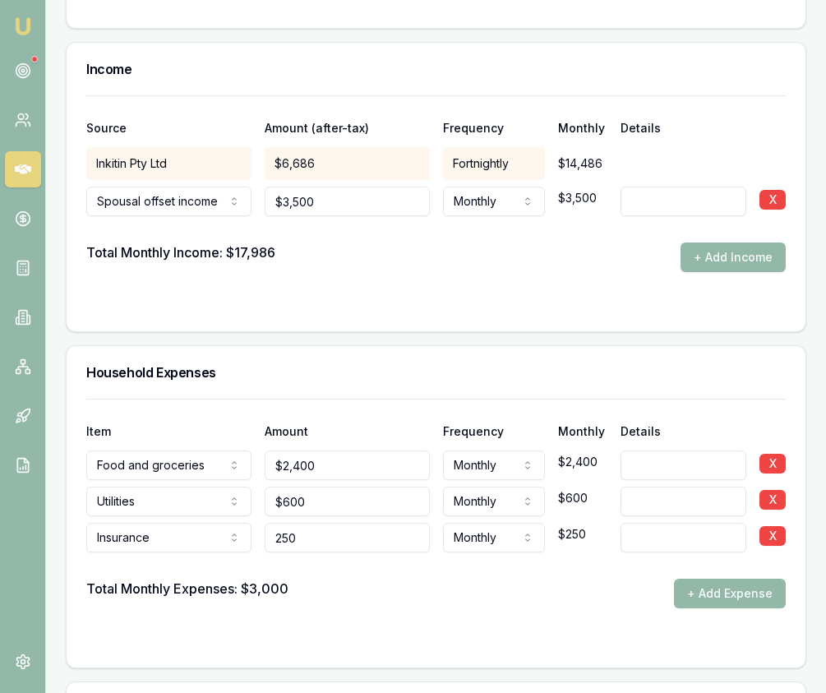
type input "$250"
click at [437, 598] on form "Item Amount Frequency Monthly Details Food and groceries Rent or board Food and…" at bounding box center [436, 523] width 700 height 249
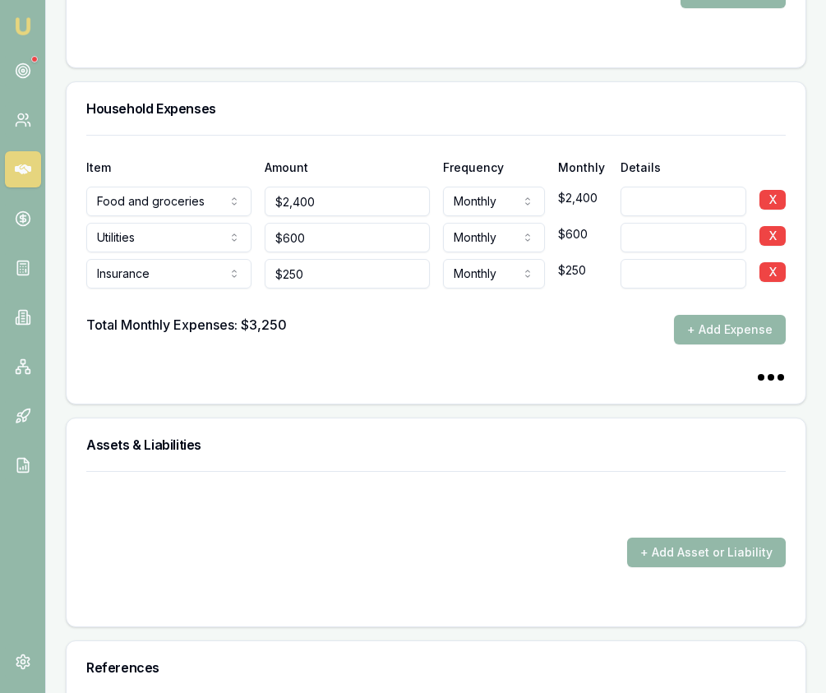
scroll to position [3669, 0]
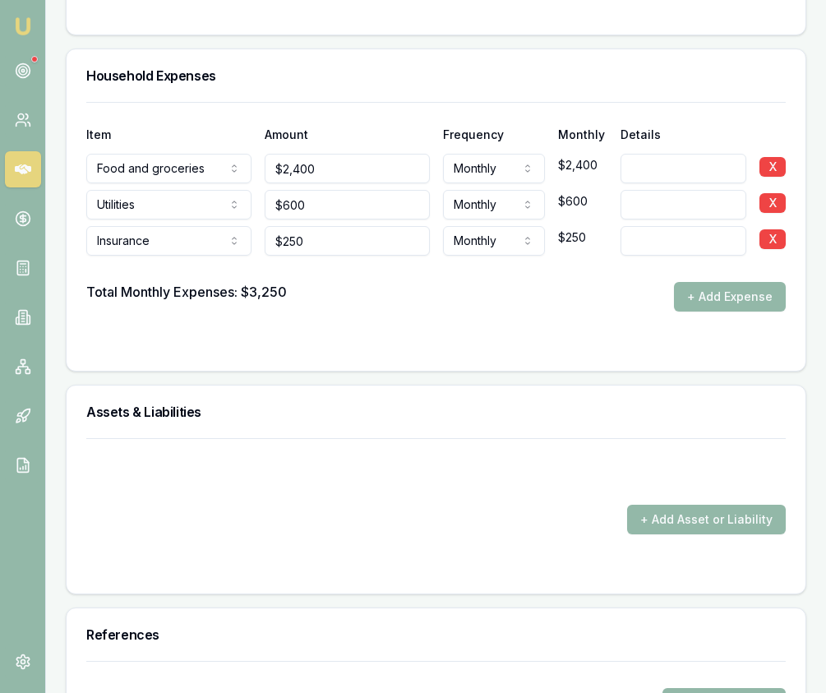
click at [709, 282] on button "+ Add Expense" at bounding box center [730, 297] width 112 height 30
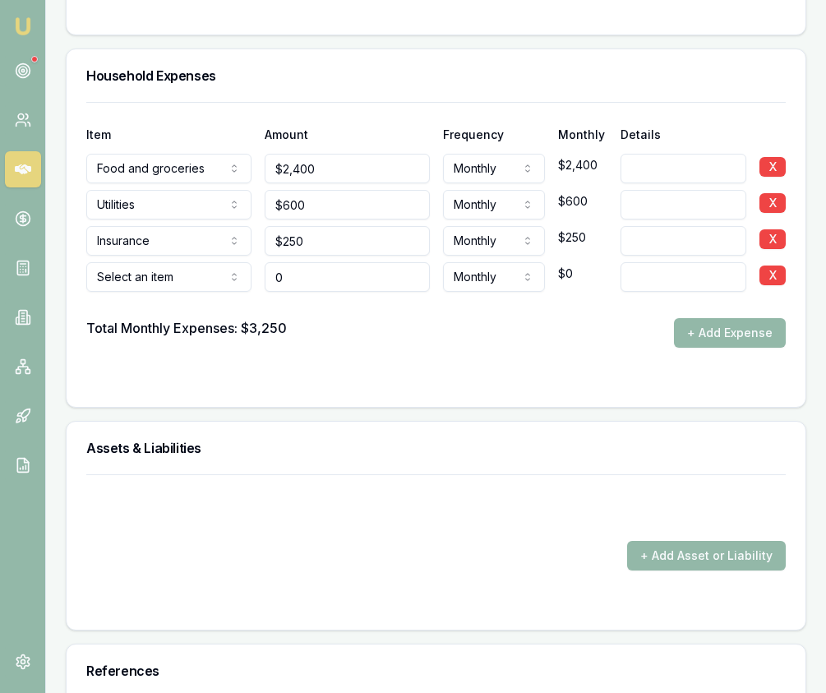
type input "$0"
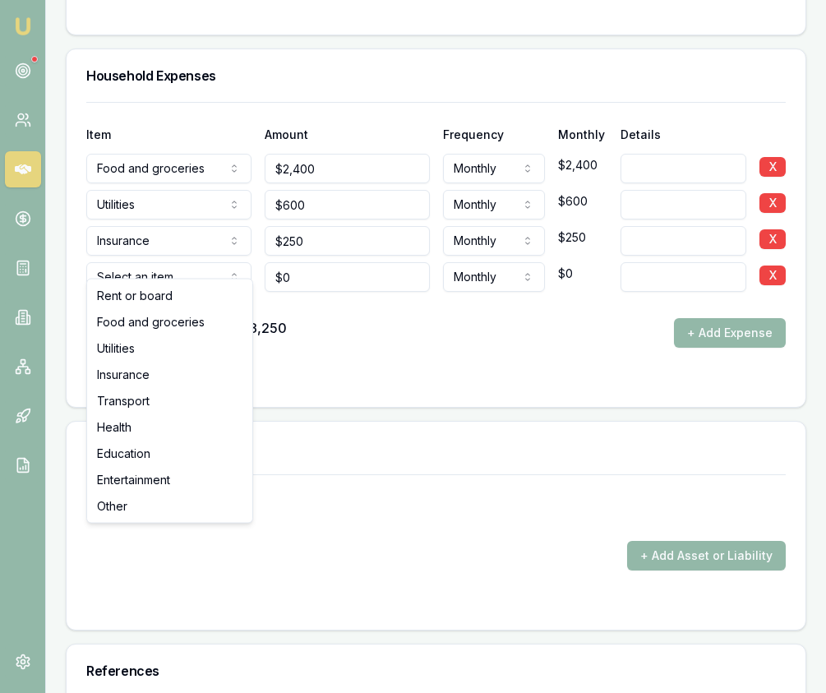
select select "TRANSPORT"
drag, startPoint x: 194, startPoint y: 389, endPoint x: 279, endPoint y: 354, distance: 91.5
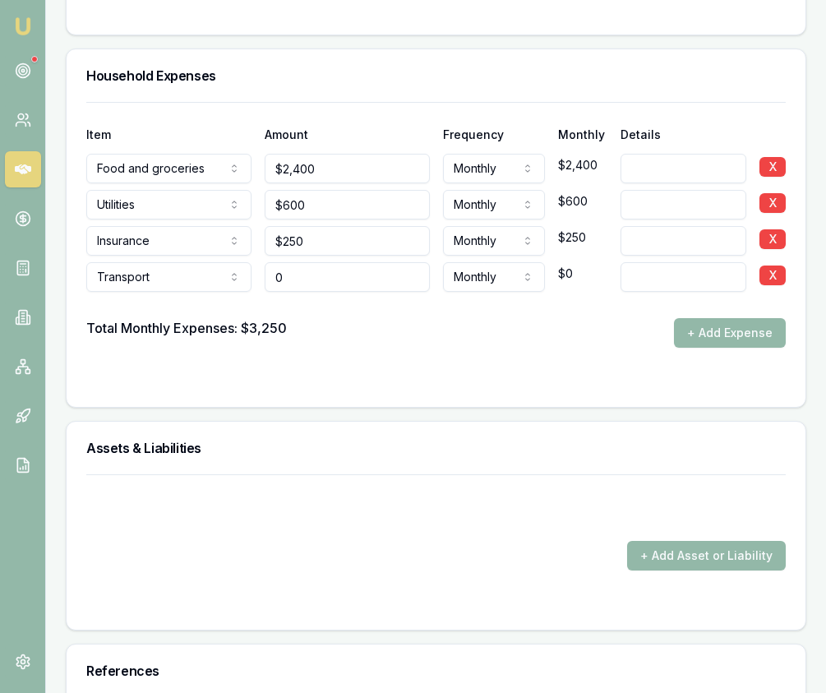
click at [358, 266] on input "0" at bounding box center [347, 277] width 165 height 30
click at [359, 266] on input "0" at bounding box center [347, 277] width 165 height 30
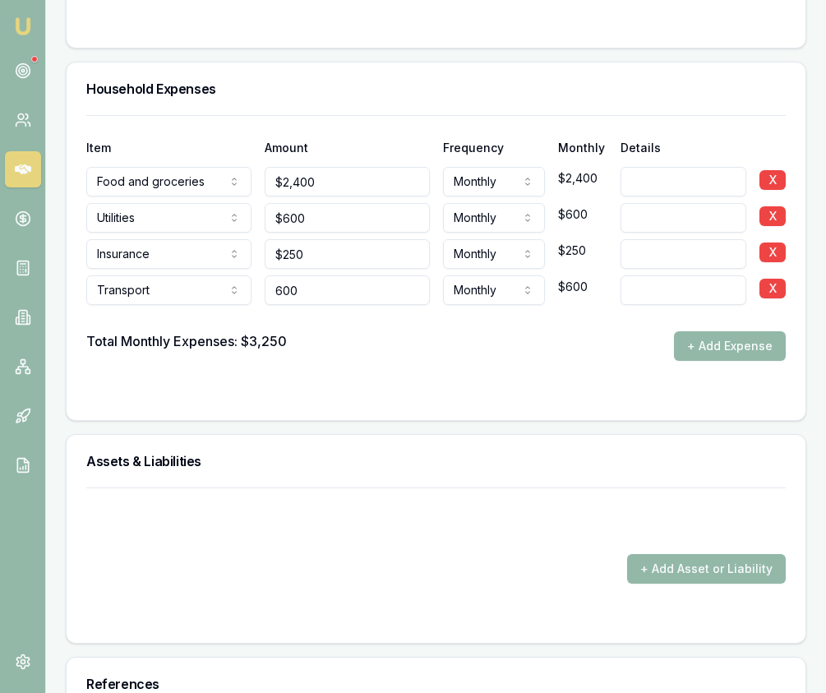
type input "$600"
drag, startPoint x: 409, startPoint y: 292, endPoint x: 416, endPoint y: 300, distance: 10.5
click at [410, 305] on div at bounding box center [436, 318] width 700 height 26
click at [725, 335] on button "+ Add Expense" at bounding box center [730, 346] width 112 height 30
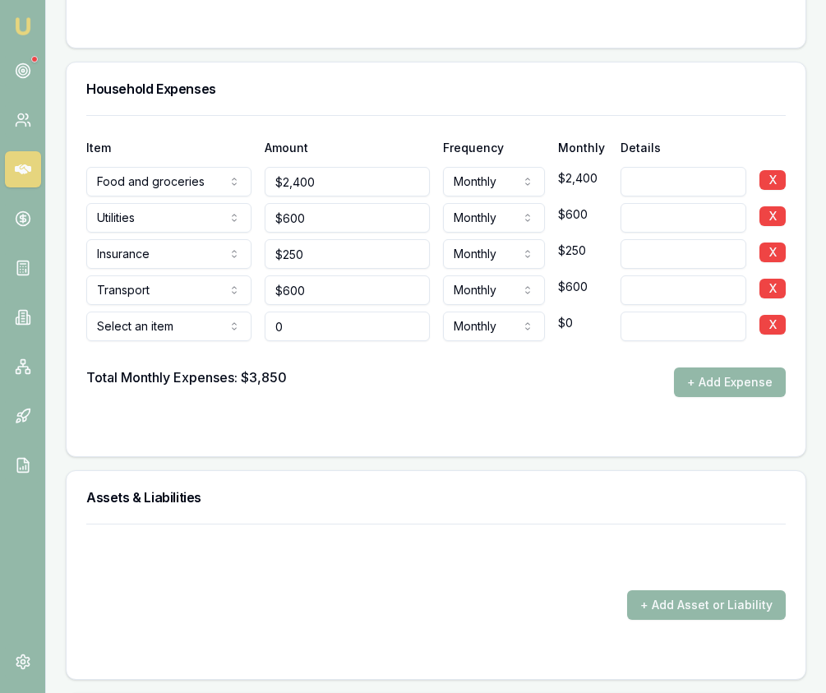
type input "$0"
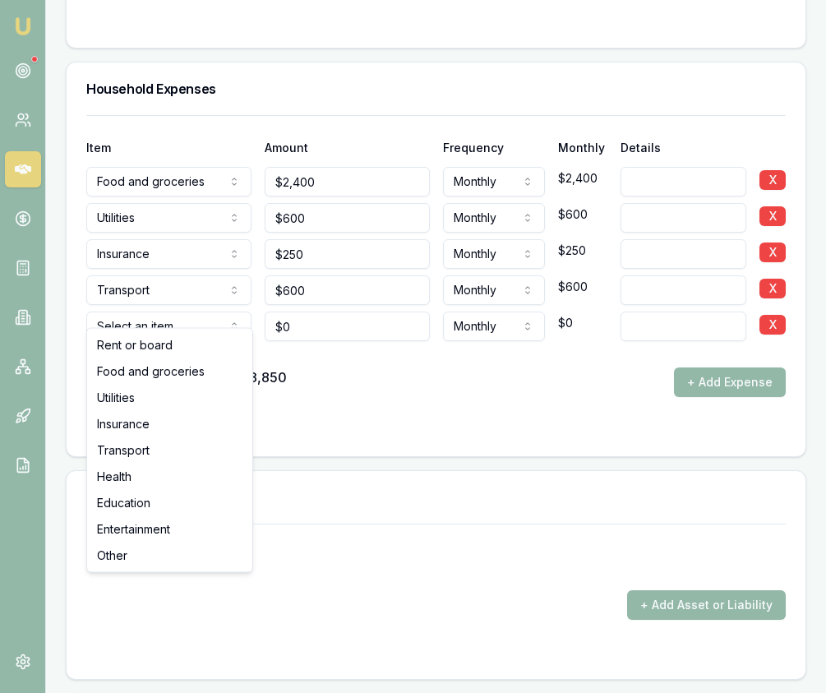
select select "HEALTH"
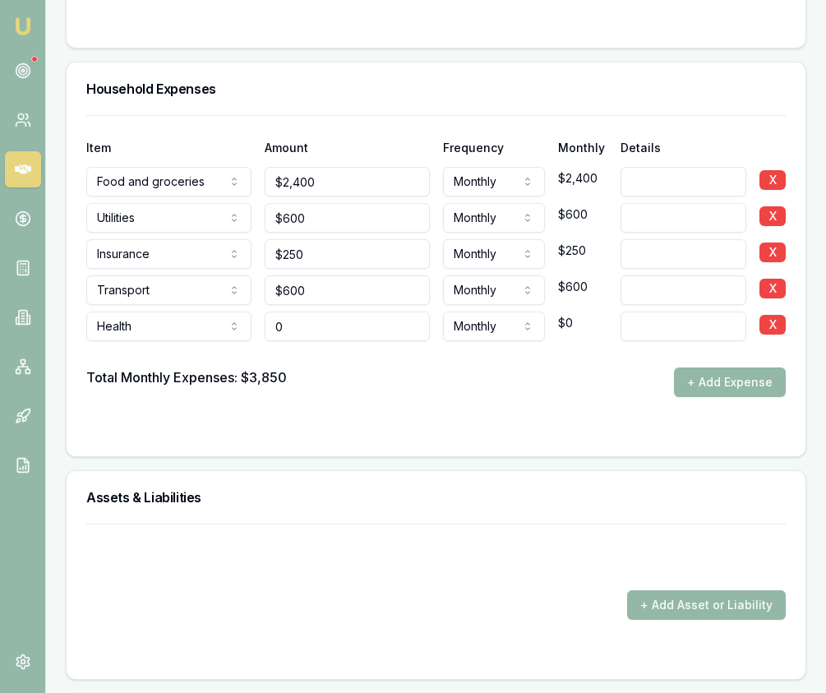
click at [331, 313] on input "0" at bounding box center [347, 327] width 165 height 30
click at [331, 312] on input "0" at bounding box center [347, 327] width 165 height 30
type input "$300"
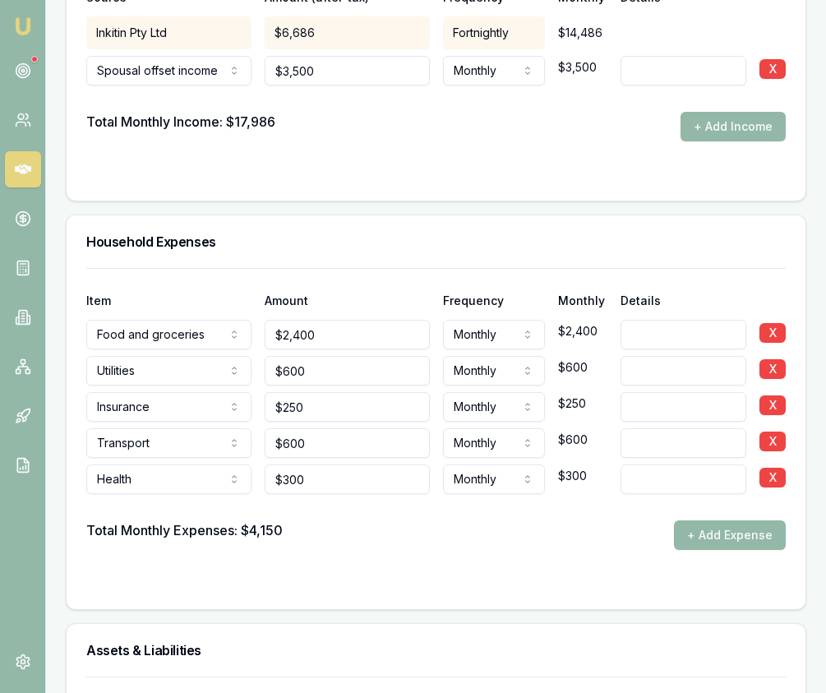
scroll to position [3508, 0]
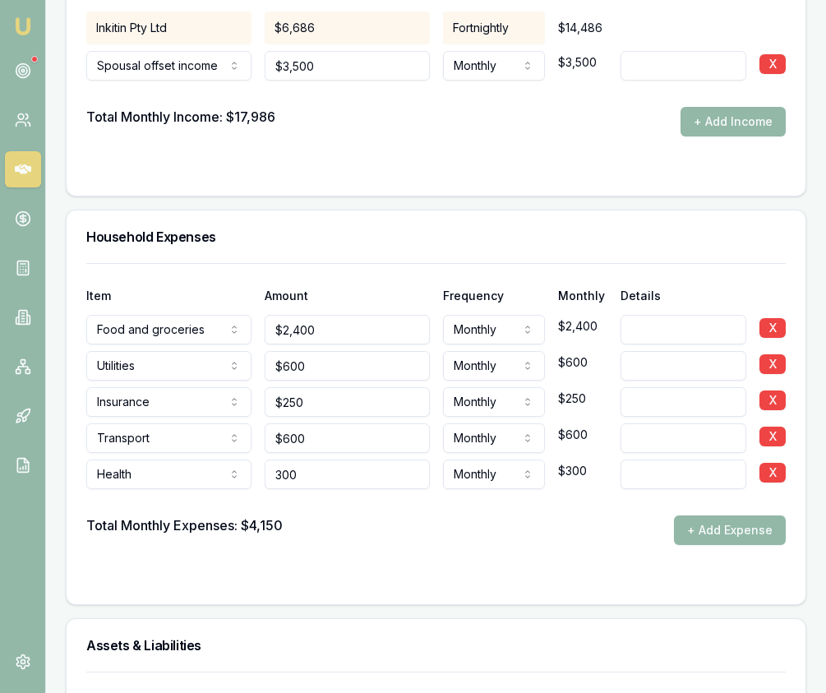
click at [322, 460] on input "300" at bounding box center [347, 475] width 165 height 30
type input "$350"
click at [470, 537] on form "Item Amount Frequency Monthly Details Food and groceries Rent or board Food and…" at bounding box center [436, 424] width 700 height 322
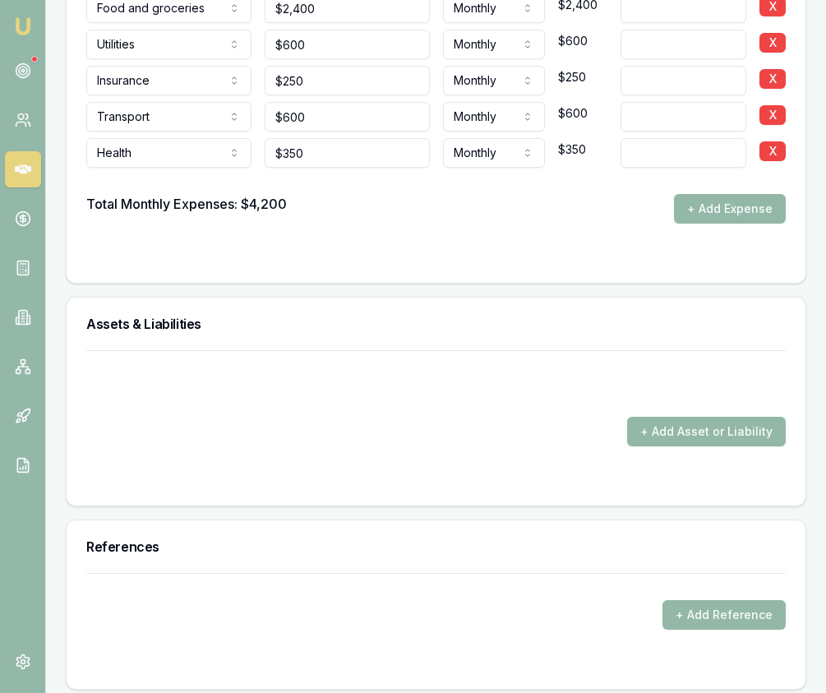
scroll to position [3856, 0]
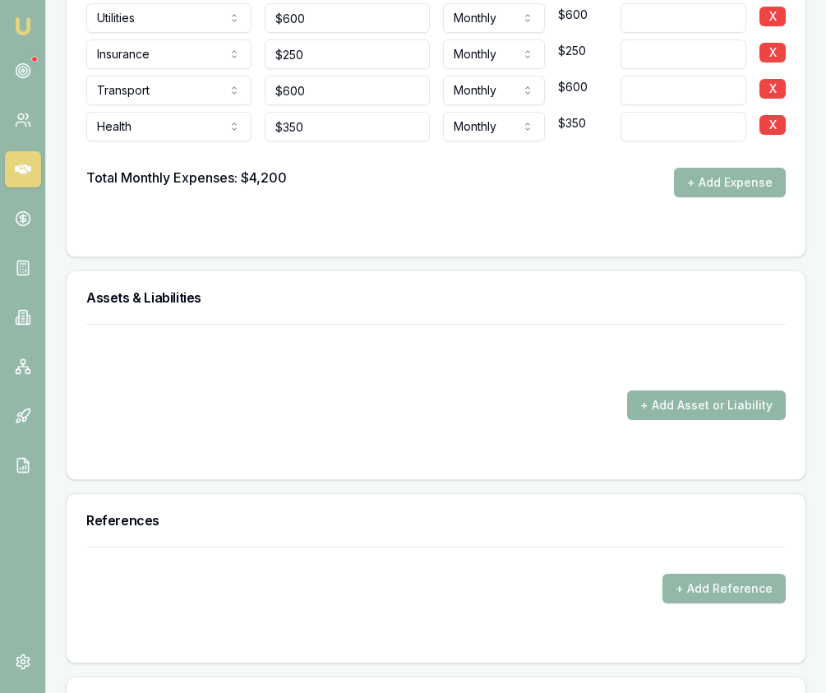
click at [664, 391] on button "+ Add Asset or Liability" at bounding box center [706, 406] width 159 height 30
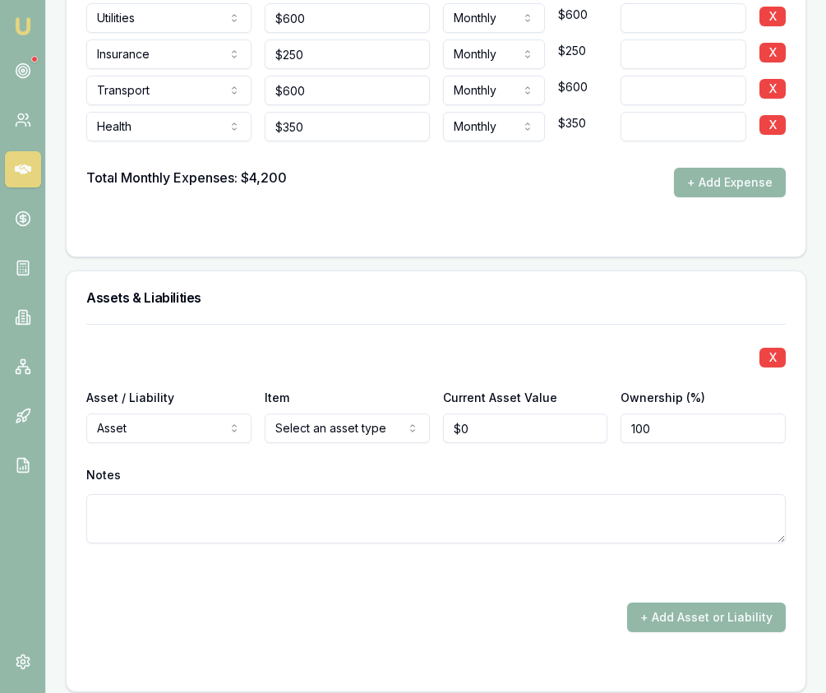
click at [470, 414] on input "0" at bounding box center [525, 429] width 165 height 30
click at [471, 414] on input "0" at bounding box center [525, 429] width 165 height 30
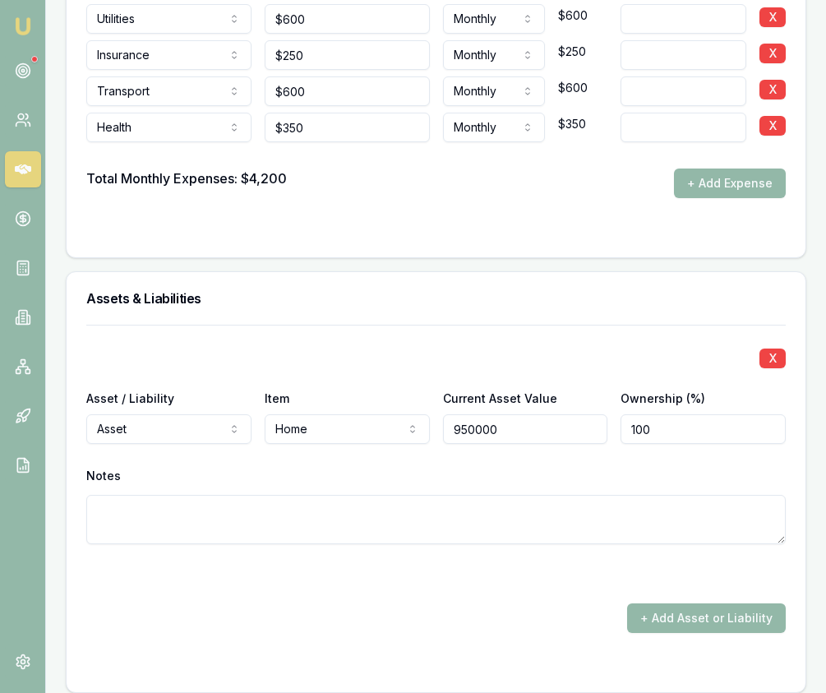
type input "$950,000"
drag, startPoint x: 534, startPoint y: 582, endPoint x: 685, endPoint y: 570, distance: 151.8
click at [540, 581] on div "X Asset / Liability Asset Asset Liability Item Home Home Car Boat Bike Caravan …" at bounding box center [436, 479] width 700 height 308
click at [697, 604] on button "+ Add Asset or Liability" at bounding box center [706, 619] width 159 height 30
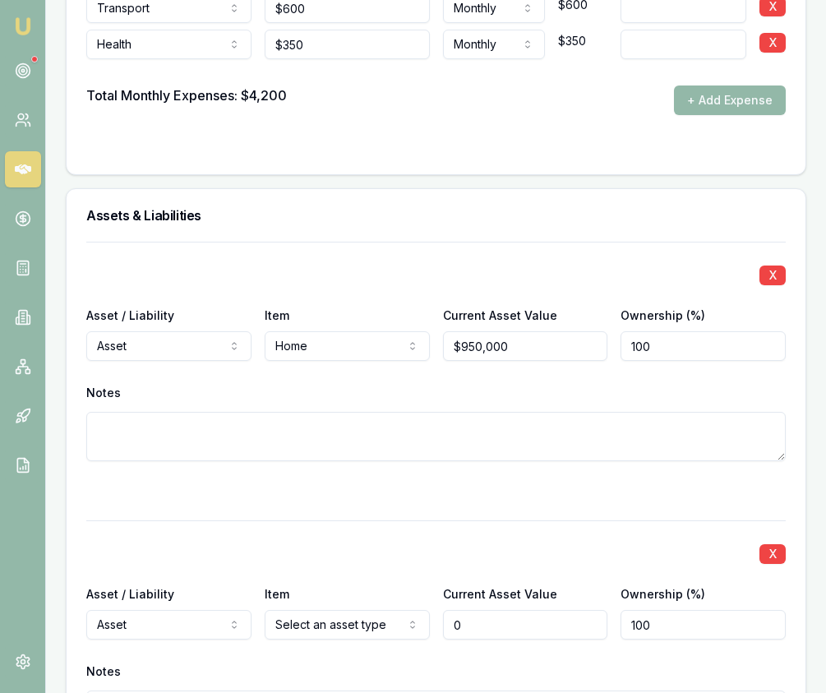
scroll to position [3947, 0]
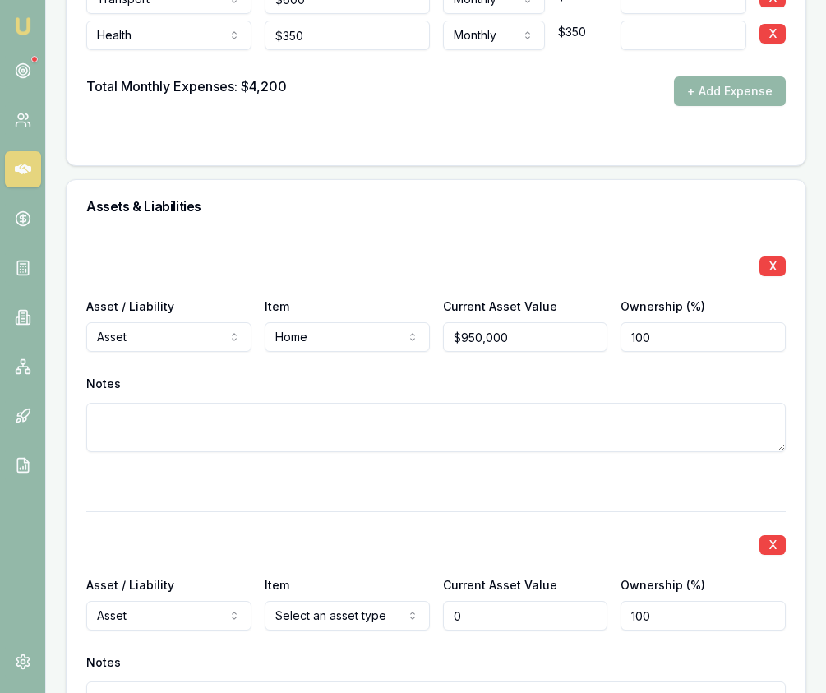
type input "$0"
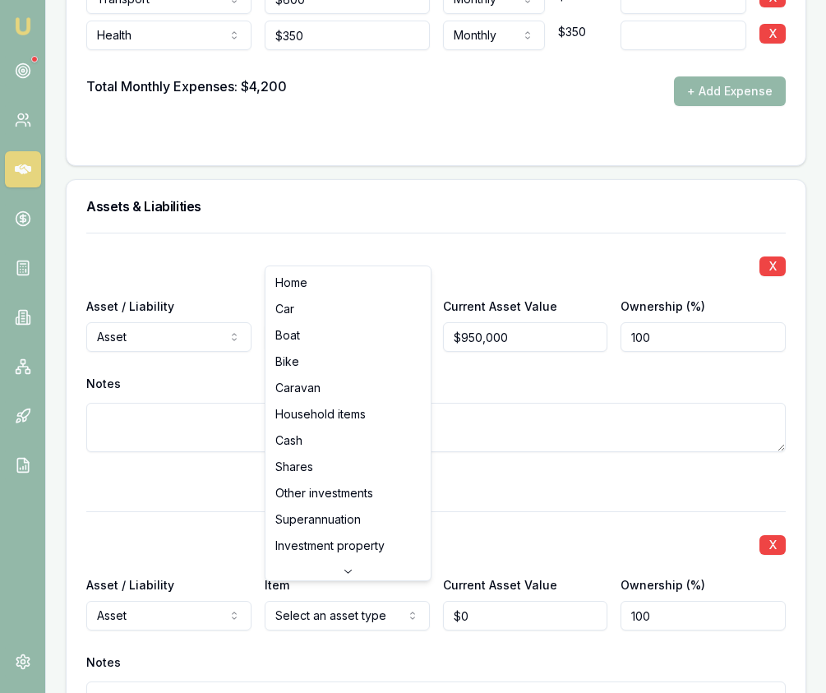
select select "HOUSEHOLD_ITEMS"
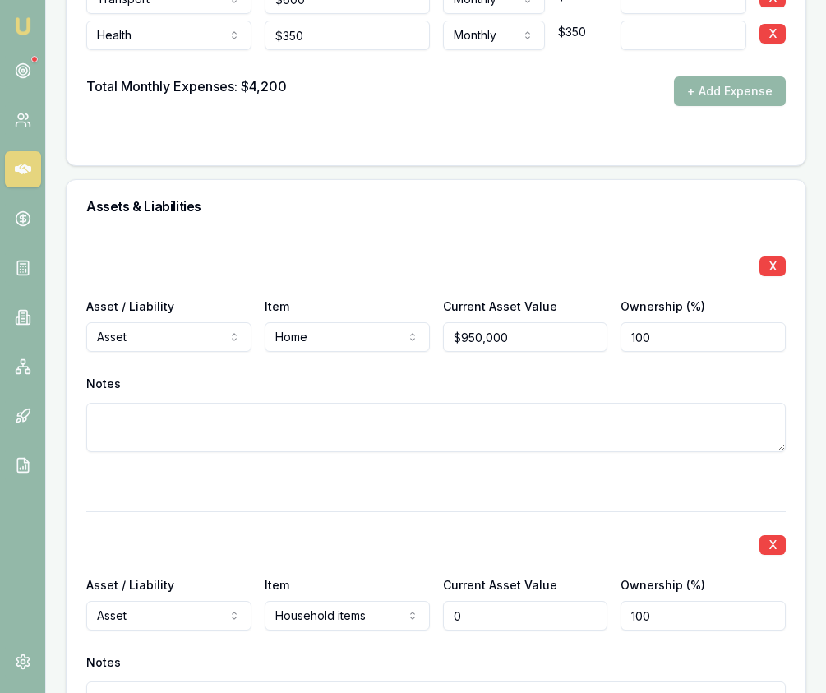
click at [477, 601] on input "0" at bounding box center [525, 616] width 165 height 30
click at [476, 601] on input "0" at bounding box center [525, 616] width 165 height 30
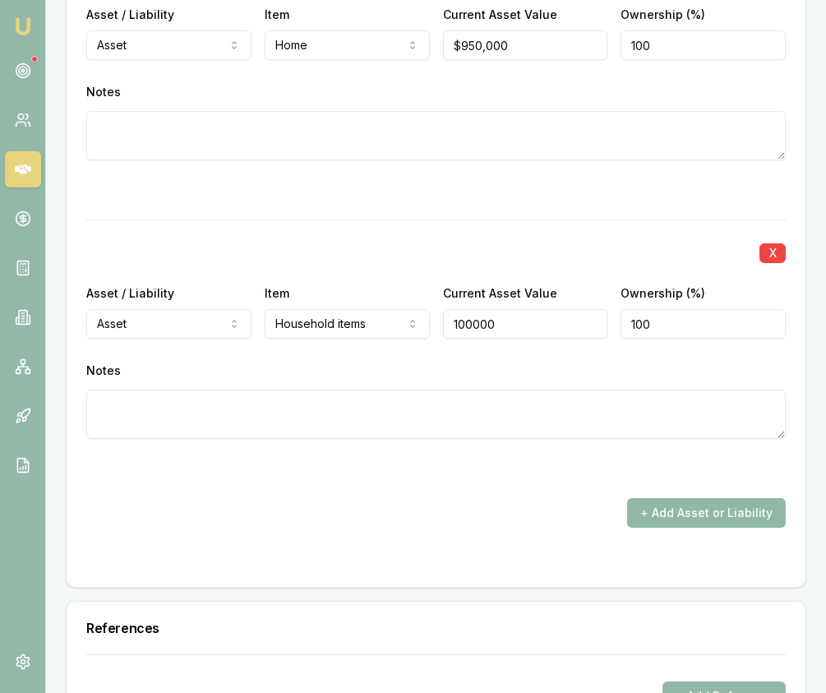
scroll to position [4242, 0]
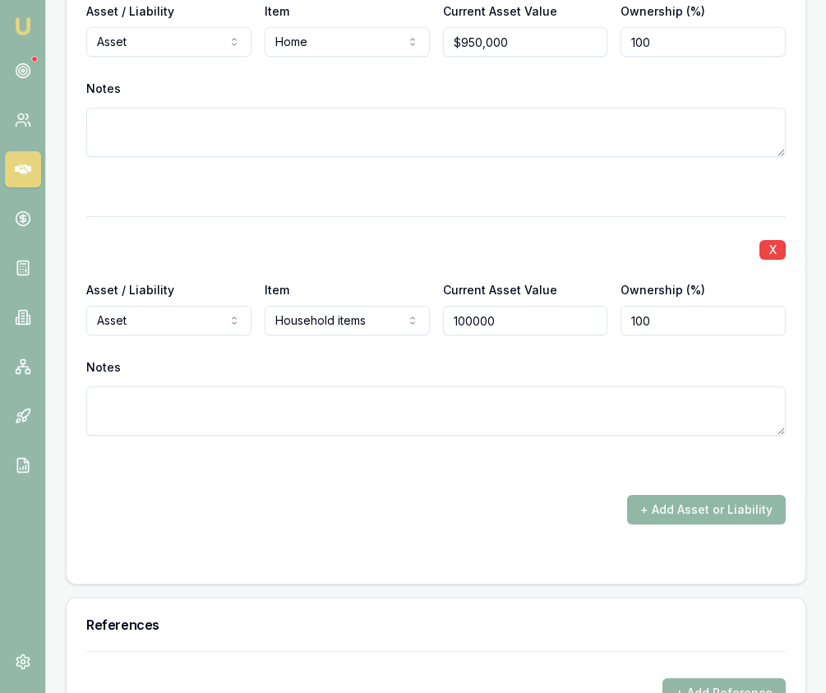
type input "$100,000"
click at [729, 495] on button "+ Add Asset or Liability" at bounding box center [706, 510] width 159 height 30
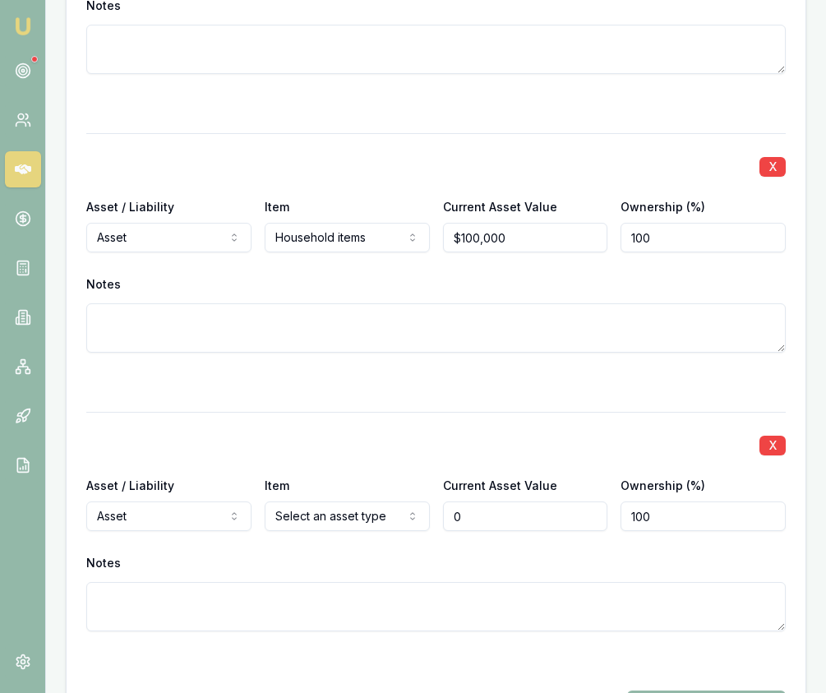
type input "$0"
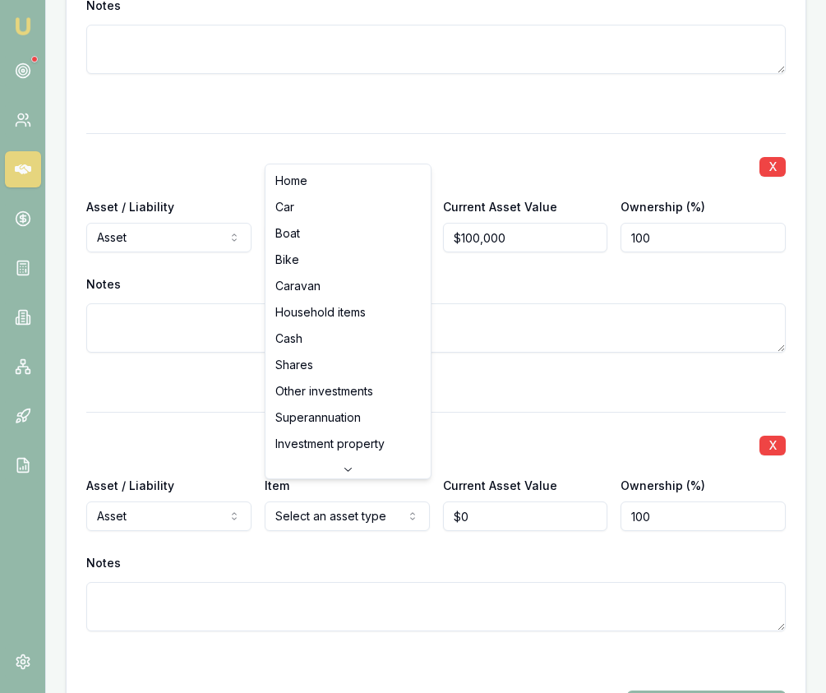
scroll to position [4328, 0]
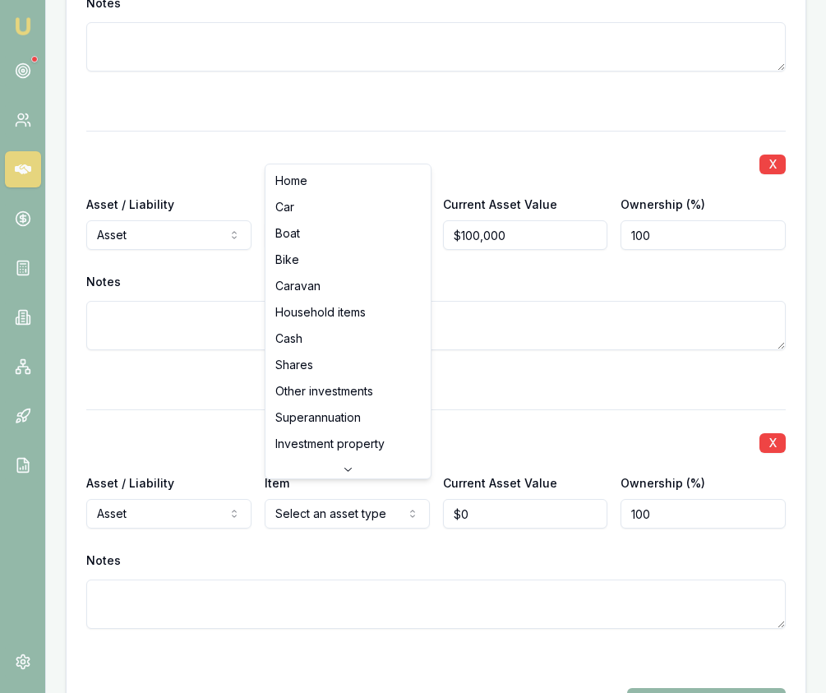
select select "CASH"
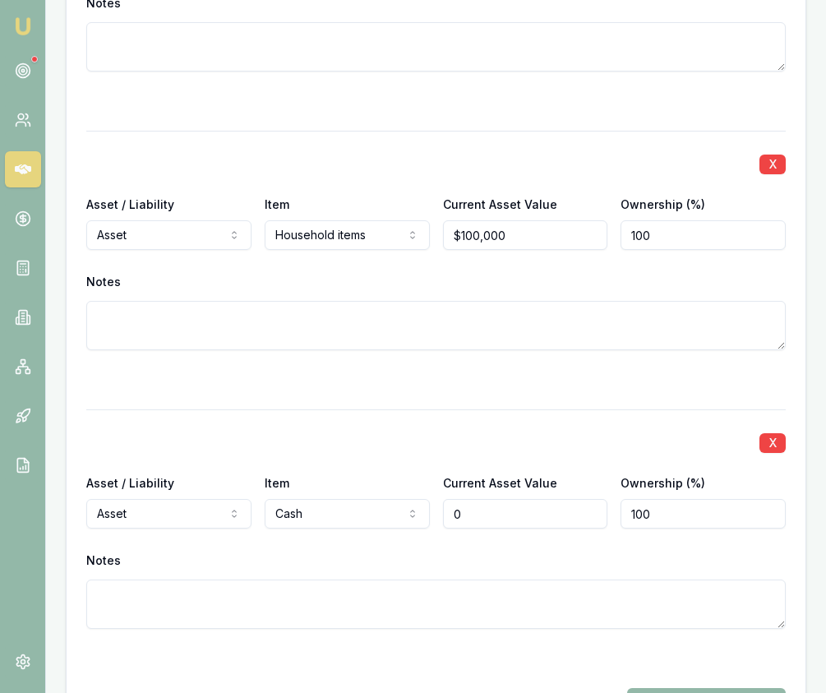
click at [511, 502] on input "0" at bounding box center [525, 514] width 165 height 30
click at [511, 502] on input "0" at bounding box center [525, 515] width 165 height 30
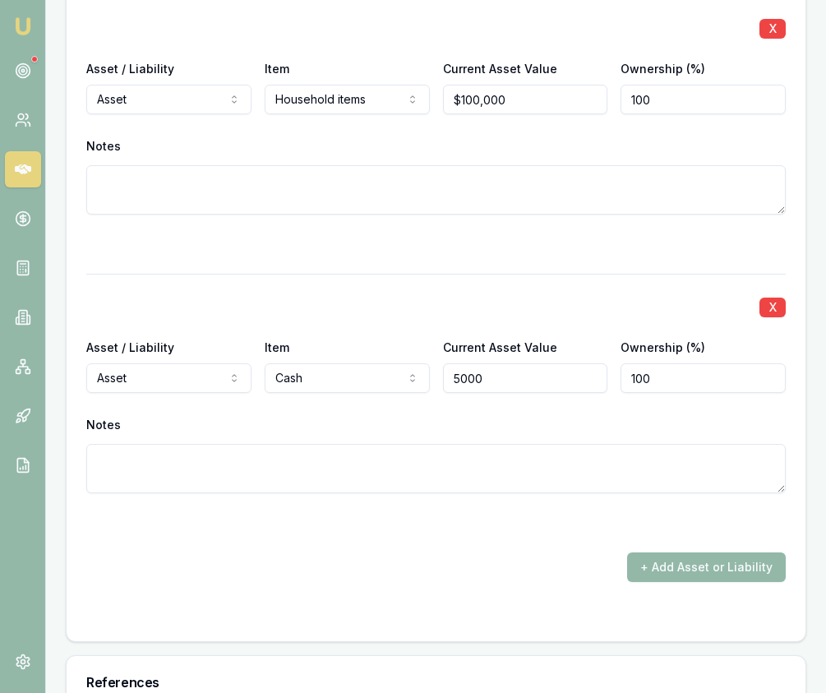
scroll to position [4467, 0]
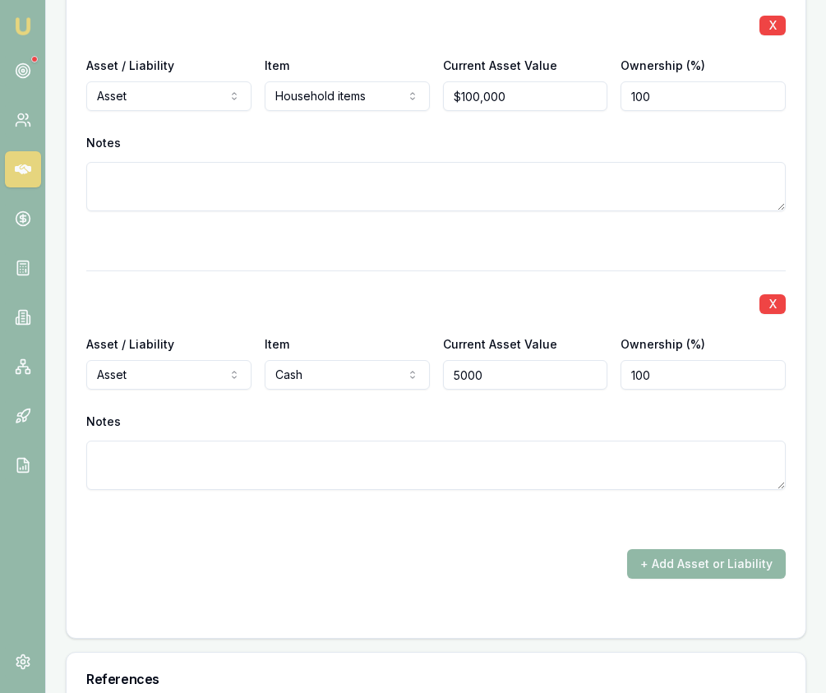
type input "$5,000"
click at [675, 549] on button "+ Add Asset or Liability" at bounding box center [706, 564] width 159 height 30
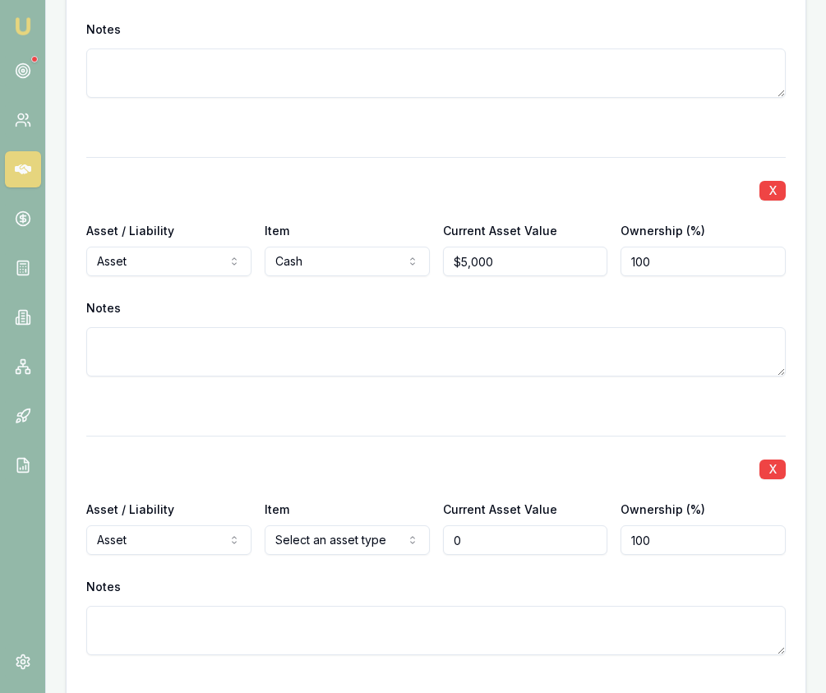
type input "$0"
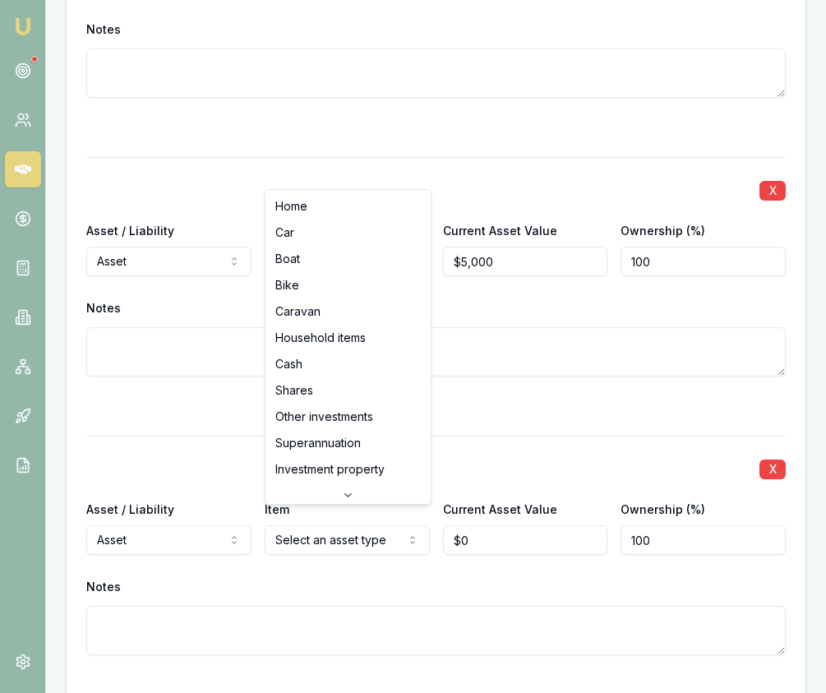
scroll to position [4581, 0]
select select "CAR"
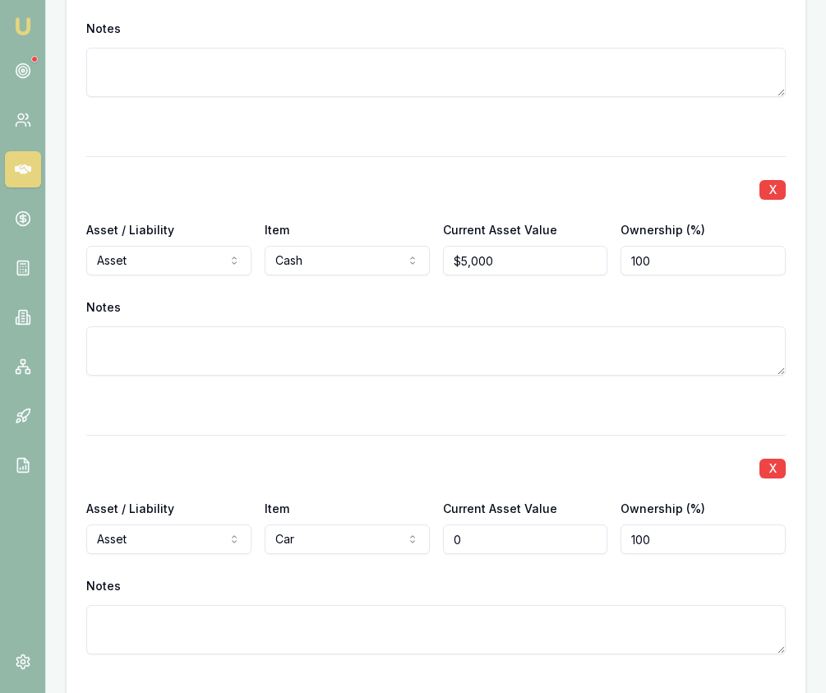
click at [494, 525] on input "0" at bounding box center [525, 540] width 165 height 30
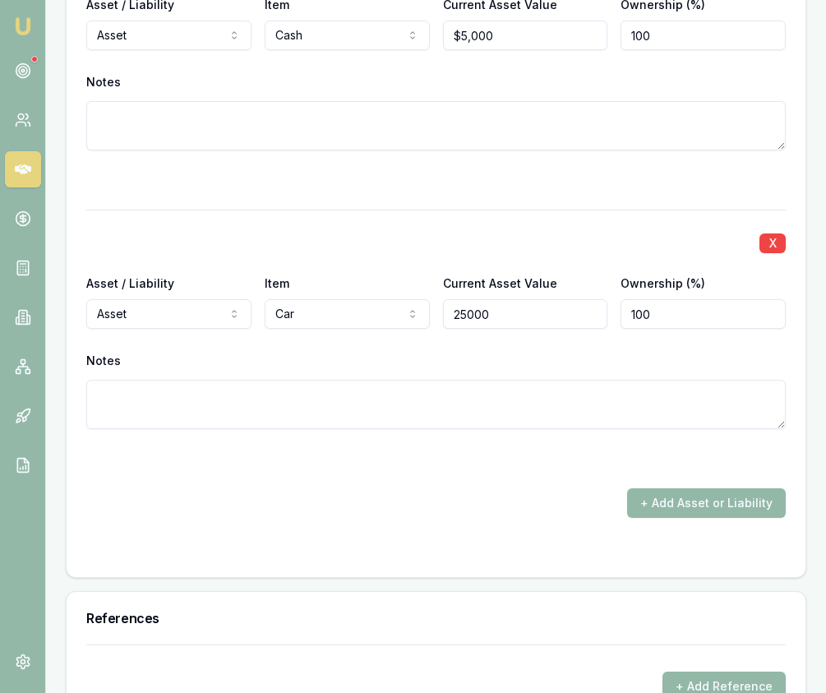
scroll to position [4810, 0]
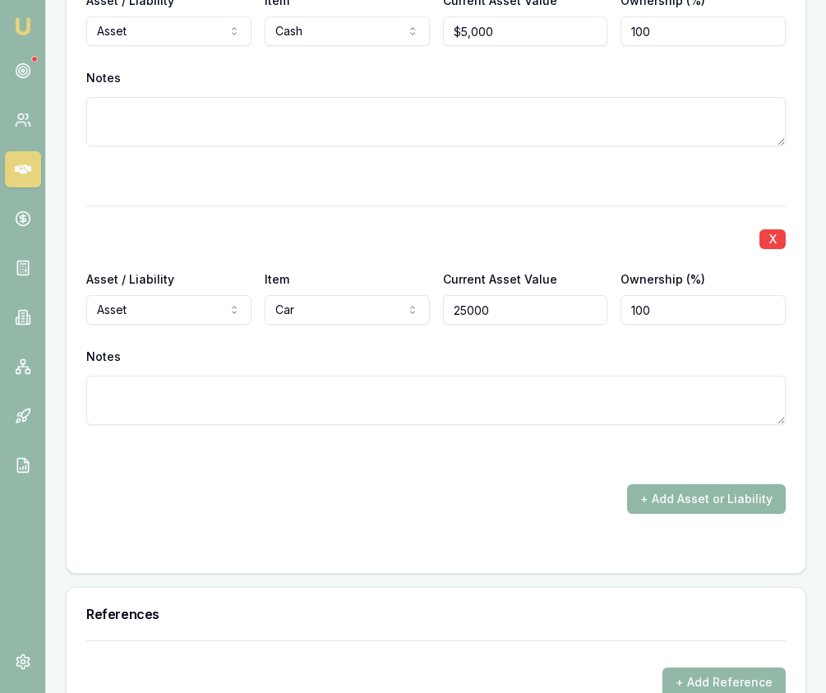
type input "$25,000"
click at [655, 489] on button "+ Add Asset or Liability" at bounding box center [706, 499] width 159 height 30
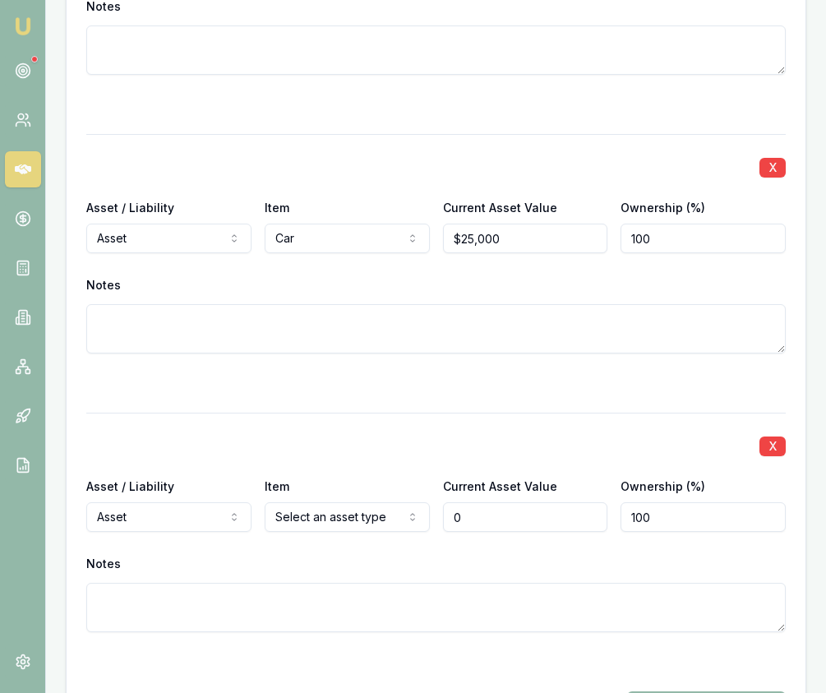
scroll to position [4894, 0]
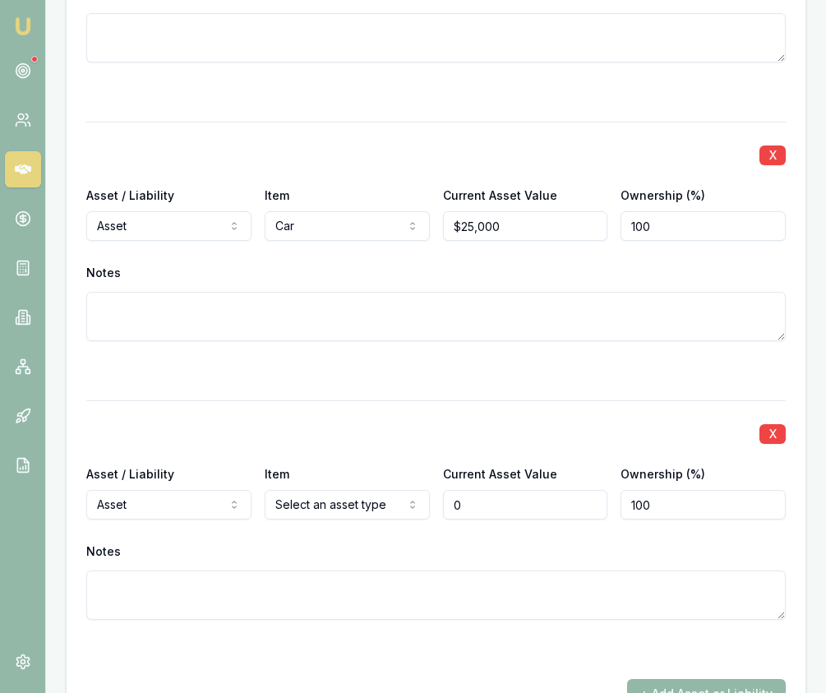
type input "$0"
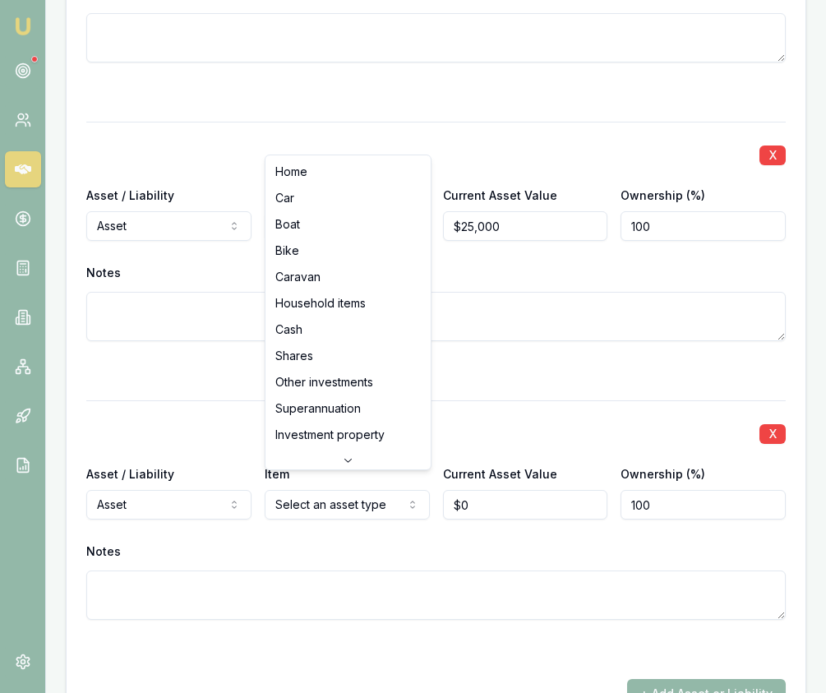
select select "SUPERANNUATION"
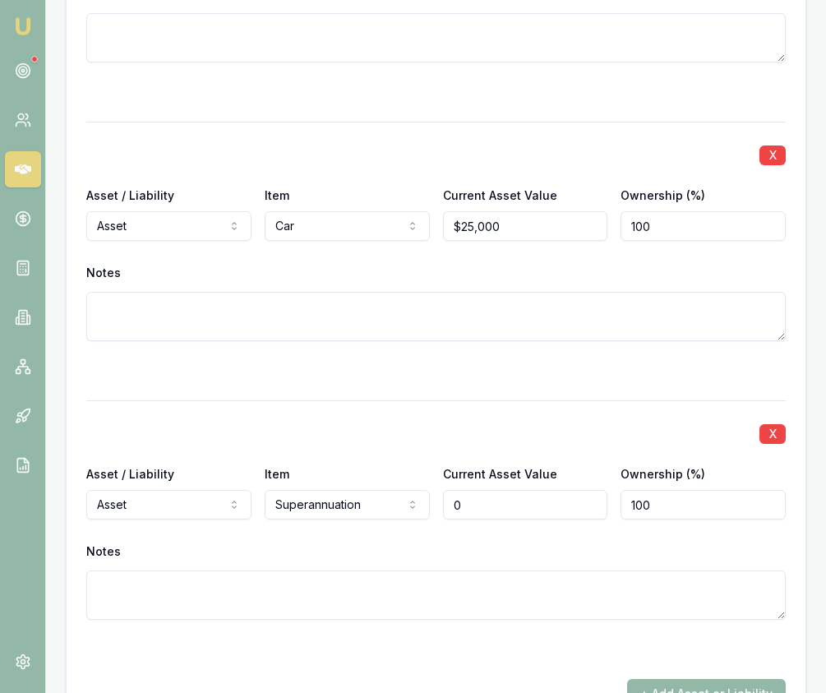
click at [463, 490] on input "0" at bounding box center [525, 505] width 165 height 30
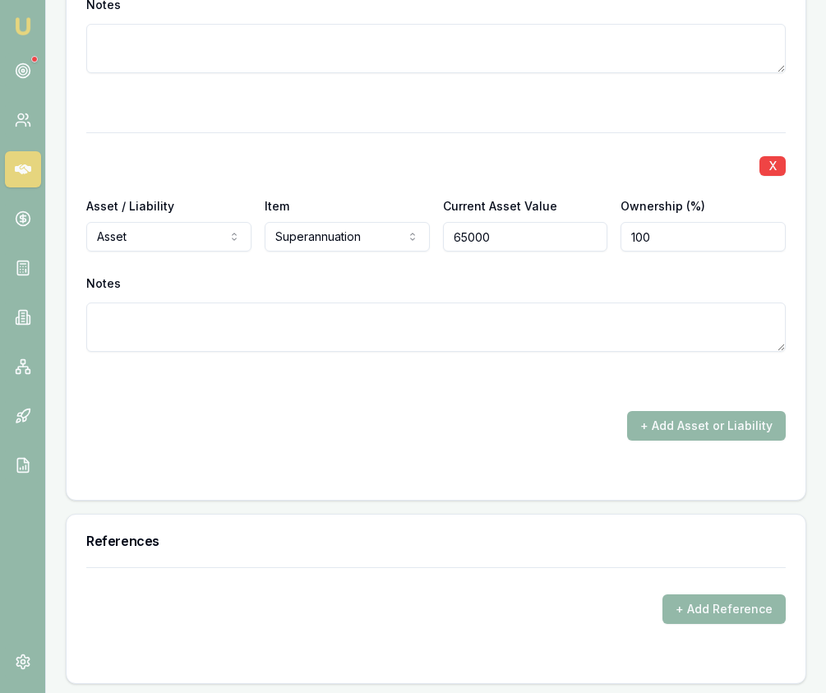
scroll to position [5254, 0]
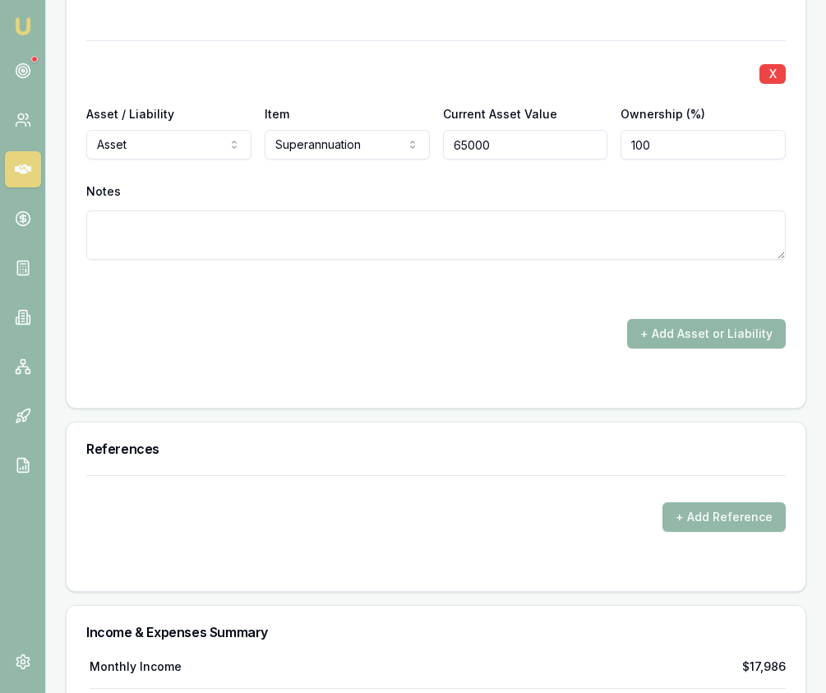
type input "$65,000"
click at [669, 321] on button "+ Add Asset or Liability" at bounding box center [706, 334] width 159 height 30
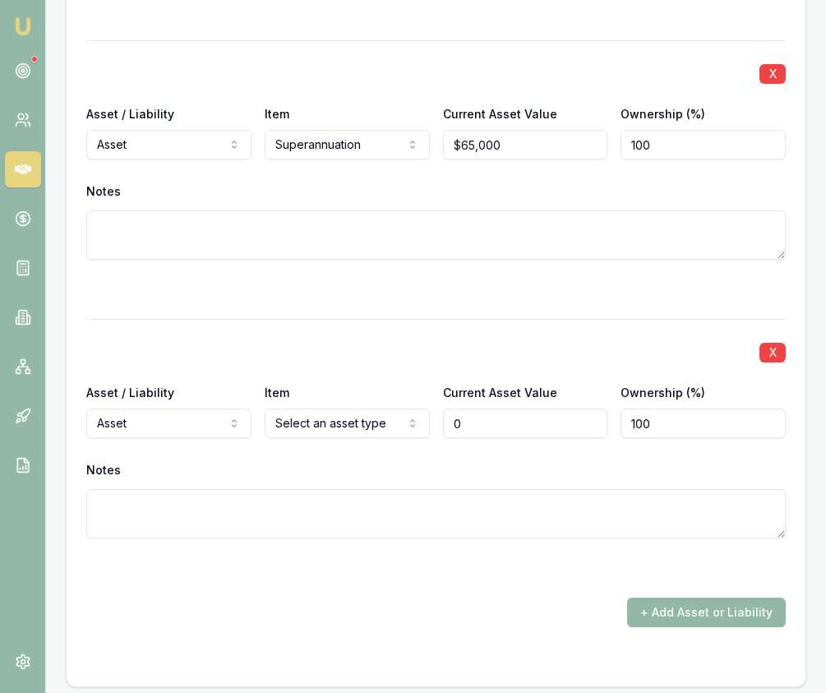
type input "$0"
select select "LIABILITY"
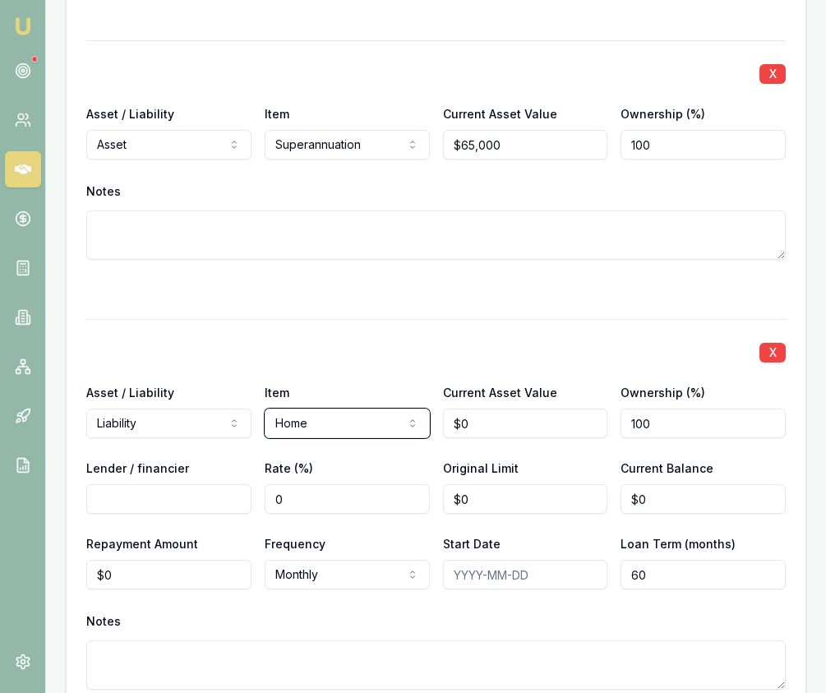
scroll to position [5267, 0]
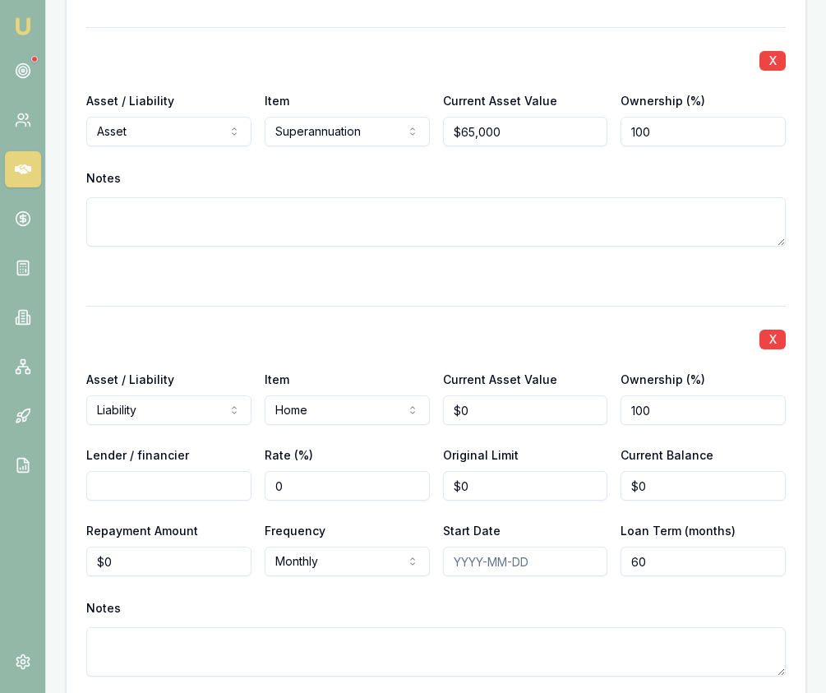
click at [483, 414] on div "X Asset / Liability Liability Asset Liability Item Home Home Car Boat Bike Cara…" at bounding box center [436, 511] width 700 height 410
type input "0"
click at [483, 401] on input "0" at bounding box center [525, 411] width 165 height 30
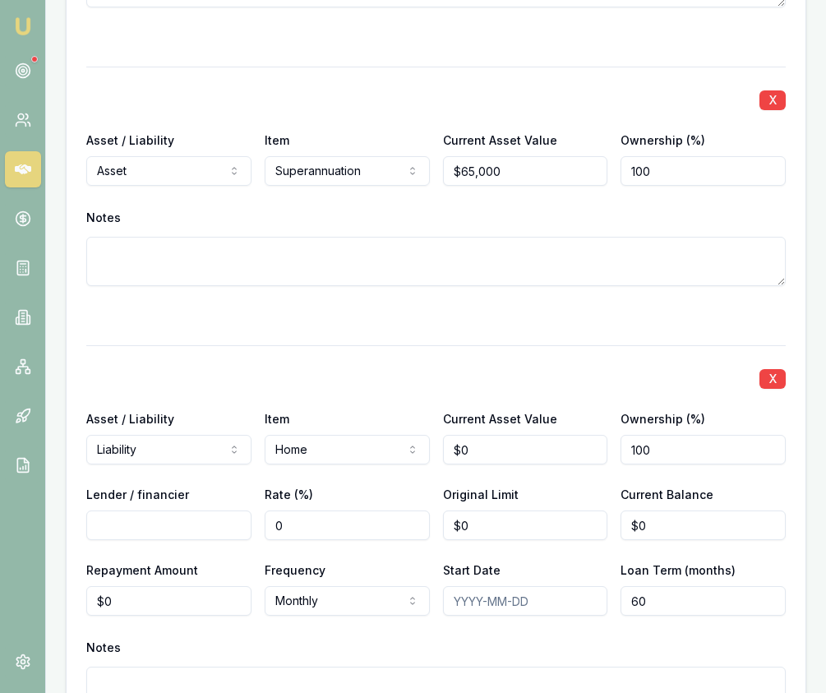
scroll to position [6293, 0]
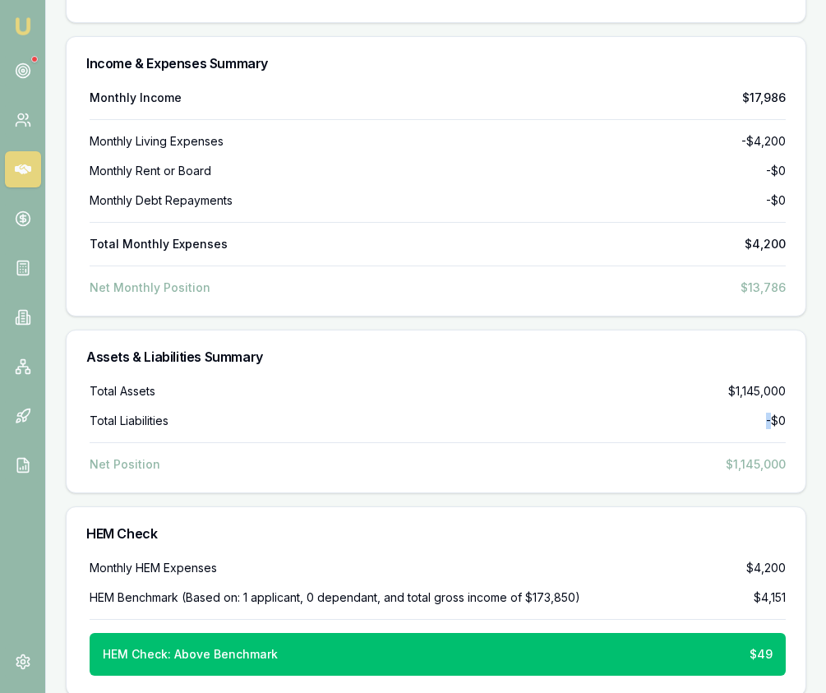
click at [482, 413] on div "Total Liabilities -$0" at bounding box center [438, 421] width 696 height 16
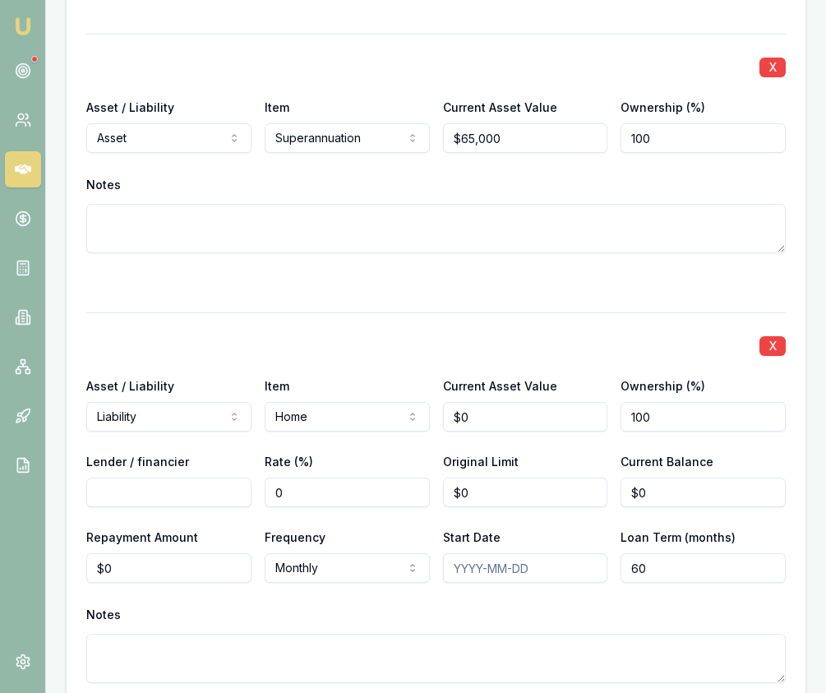
scroll to position [5301, 0]
click at [482, 402] on input "0" at bounding box center [525, 416] width 165 height 30
type input "$950,000"
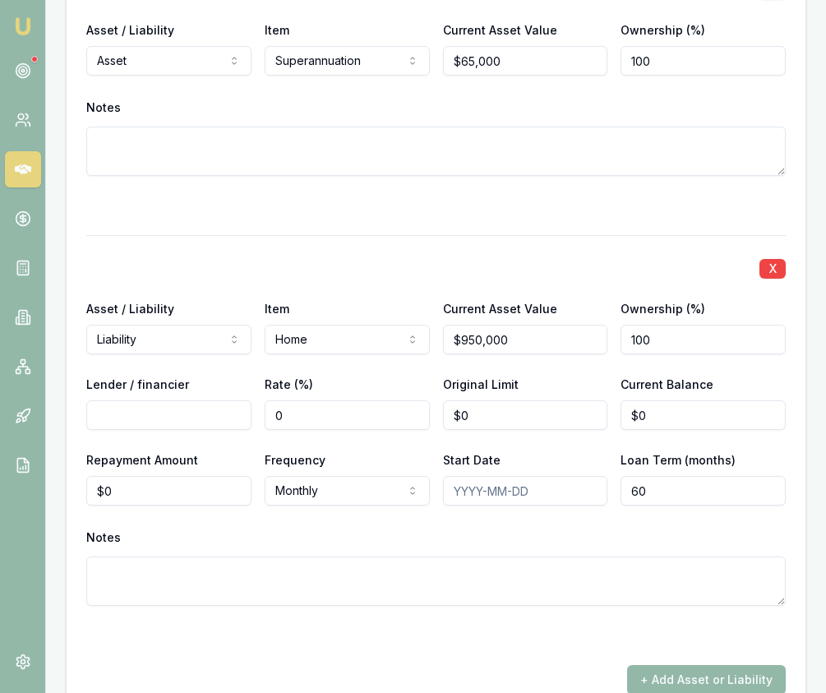
scroll to position [5379, 0]
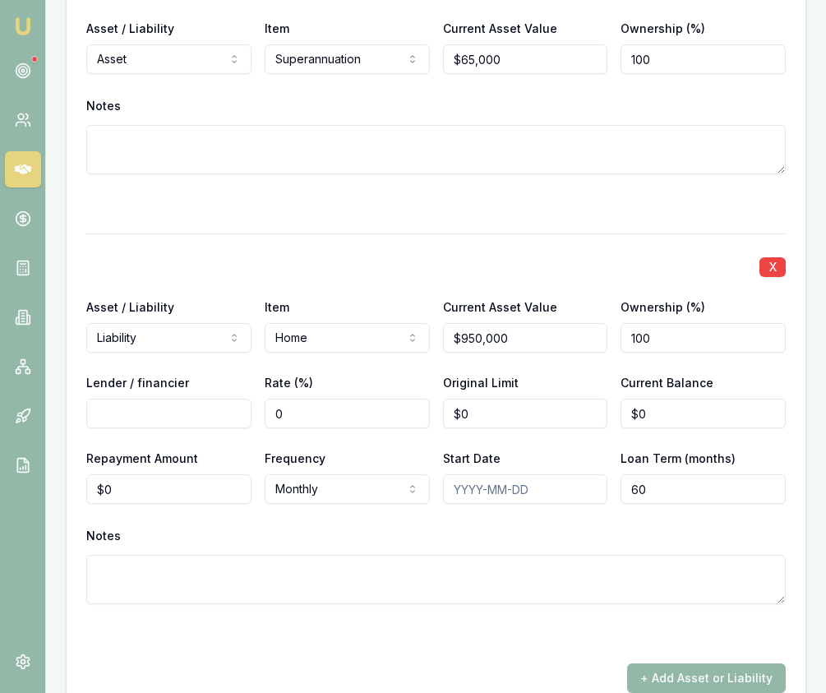
click at [229, 399] on input "Lender / financier" at bounding box center [168, 414] width 165 height 30
type input "AMP"
click at [469, 399] on input "0" at bounding box center [525, 414] width 165 height 30
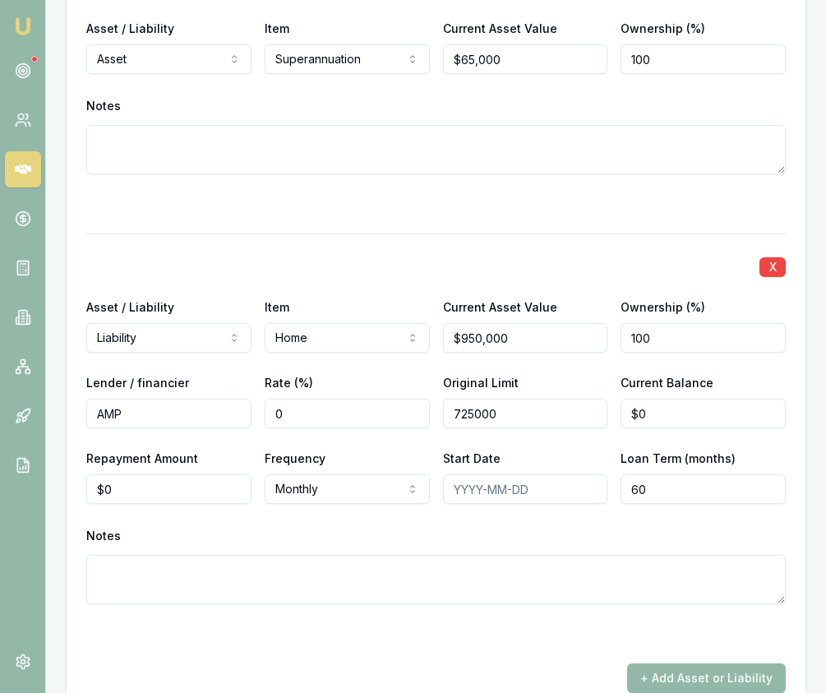
type input "$725,000"
type input "$723,000"
click at [119, 481] on input "0" at bounding box center [168, 489] width 165 height 30
type input "$4,600"
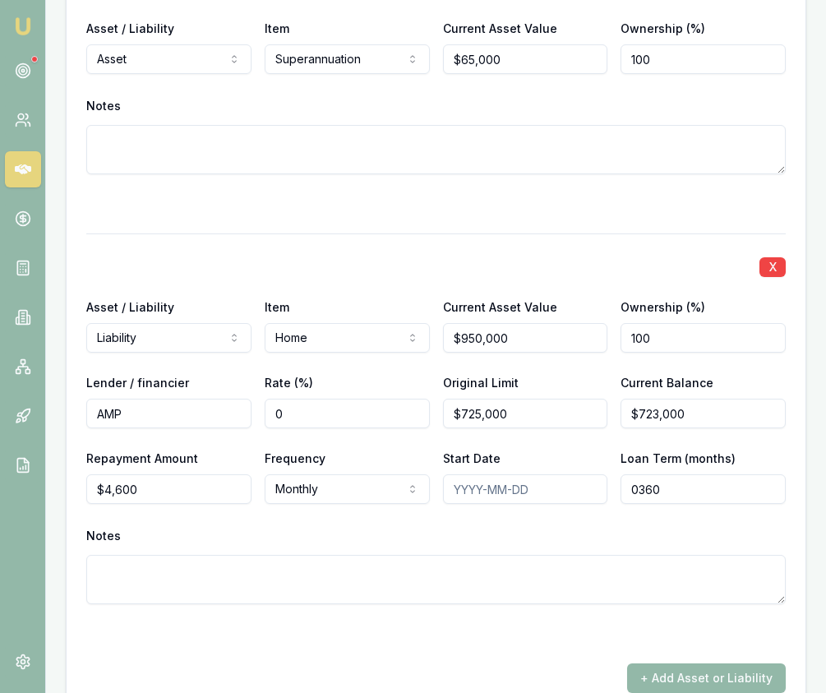
type input "0360"
click at [458, 474] on input "Start Date" at bounding box center [525, 489] width 165 height 30
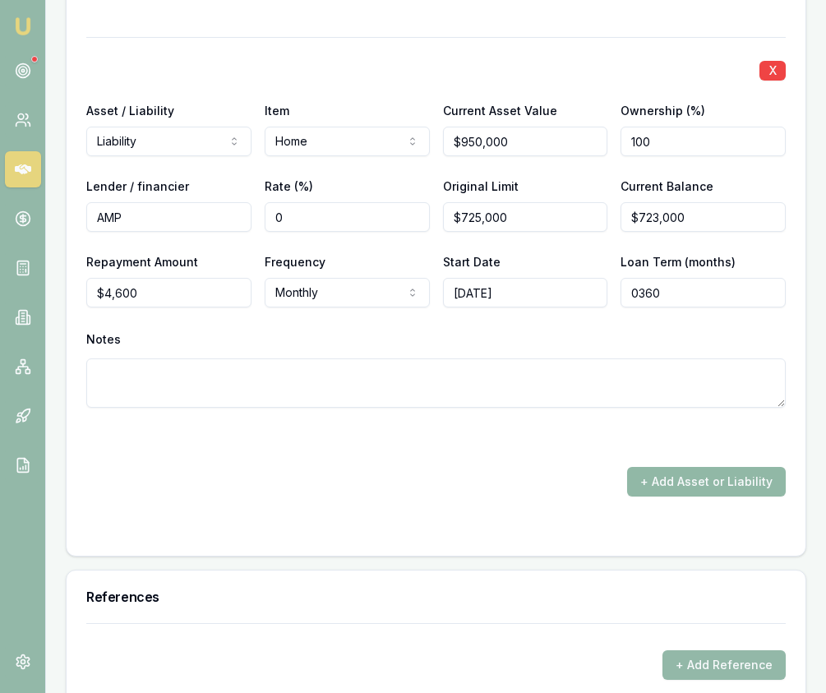
type input "2025/02/25"
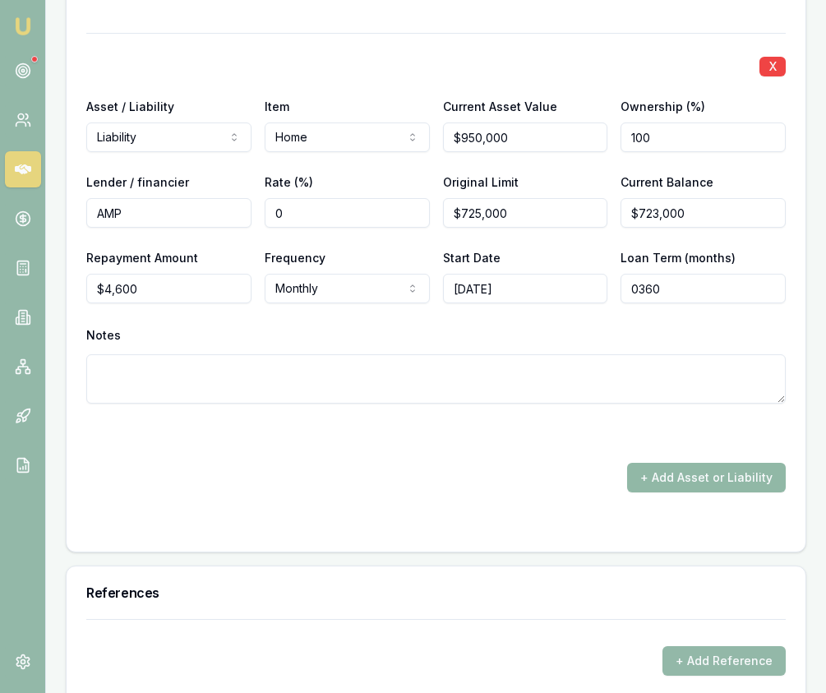
click at [696, 472] on button "+ Add Asset or Liability" at bounding box center [706, 478] width 159 height 30
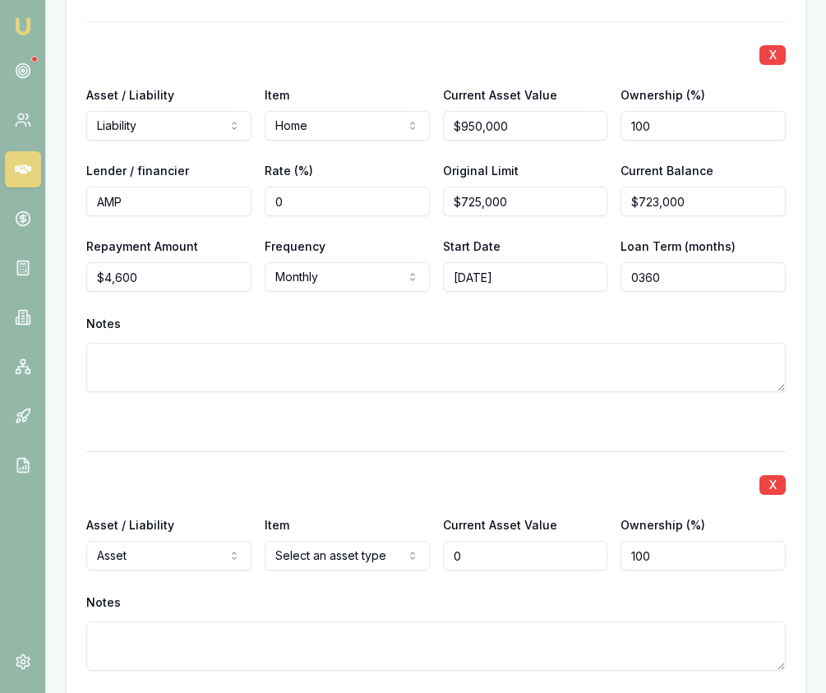
type input "$0"
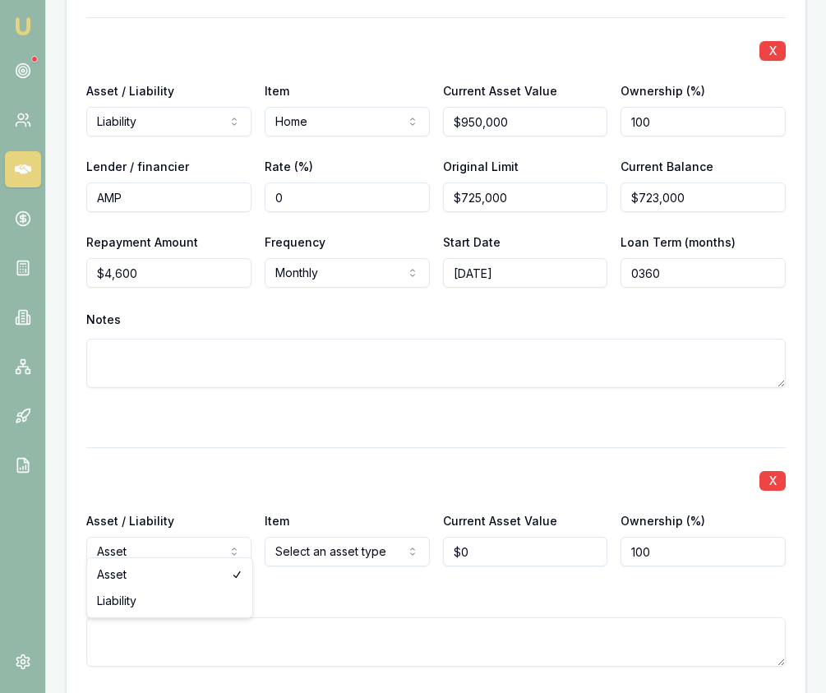
select select "LIABILITY"
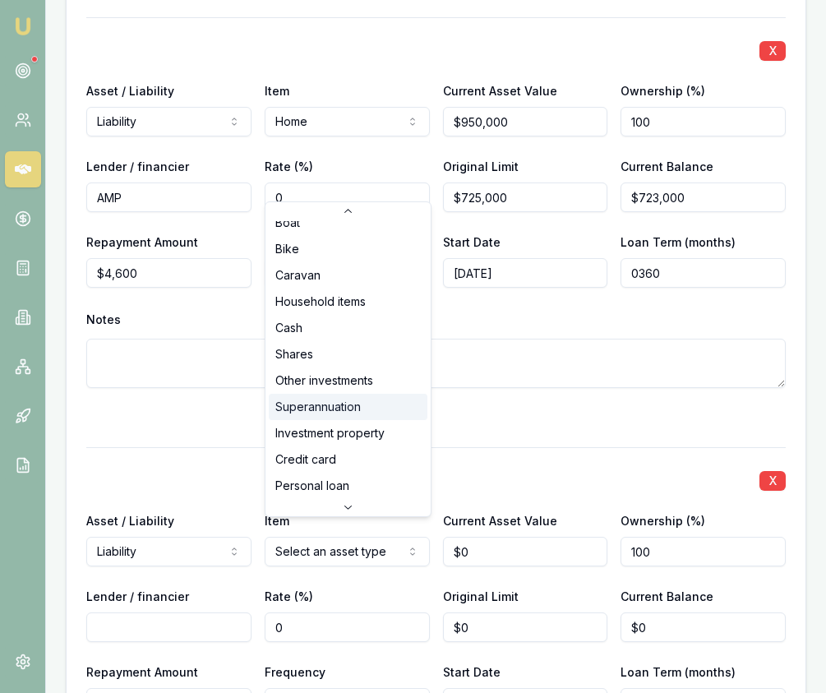
scroll to position [82, 0]
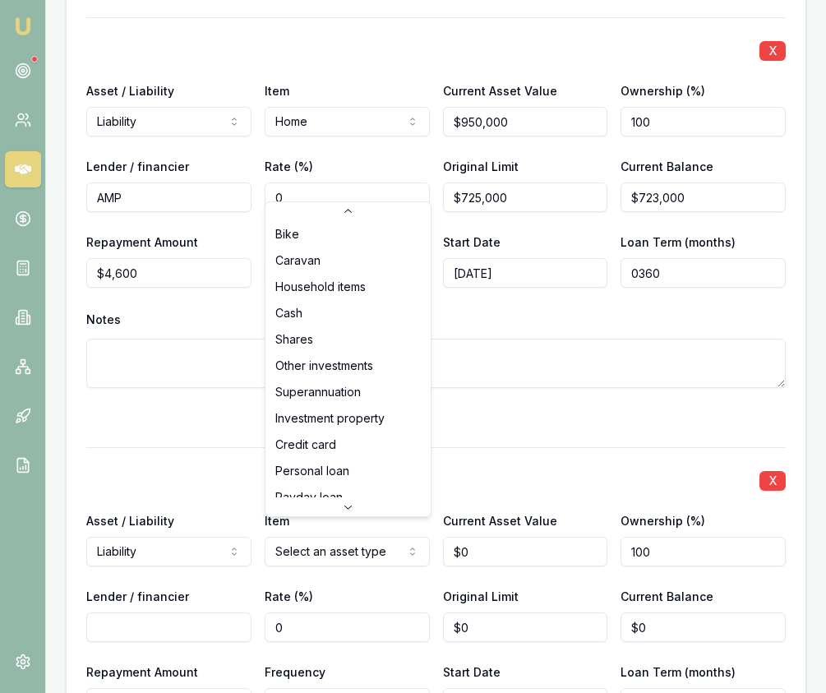
select select "PERSONAL_LOAN"
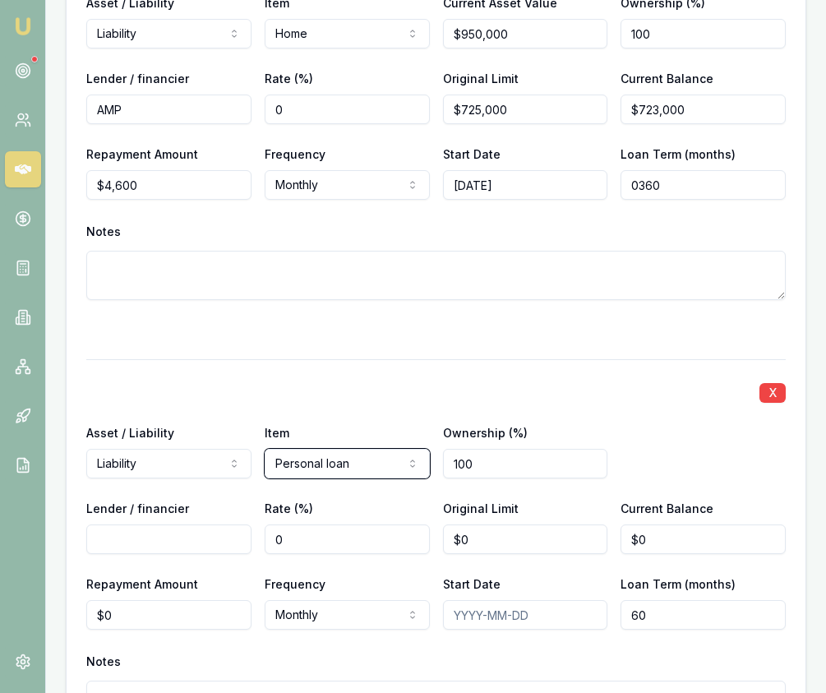
scroll to position [5732, 0]
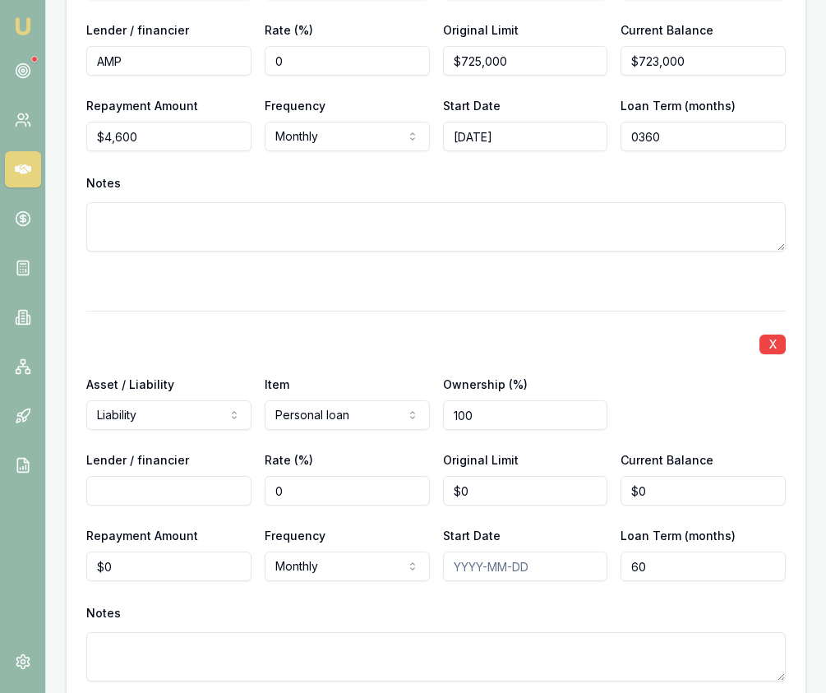
click at [224, 456] on div "Lender / financier" at bounding box center [168, 478] width 165 height 56
click at [224, 476] on input "Lender / financier" at bounding box center [168, 491] width 165 height 30
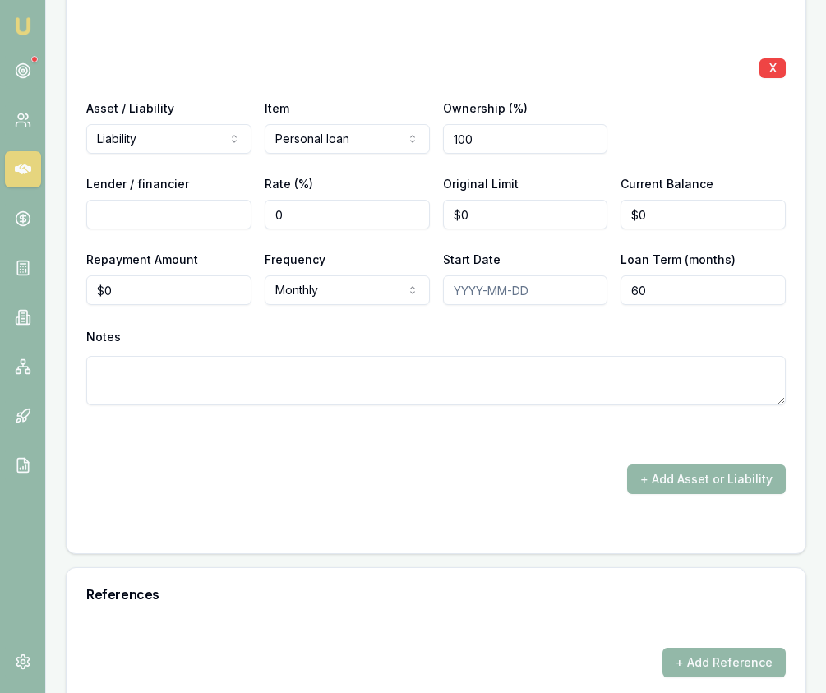
scroll to position [6044, 0]
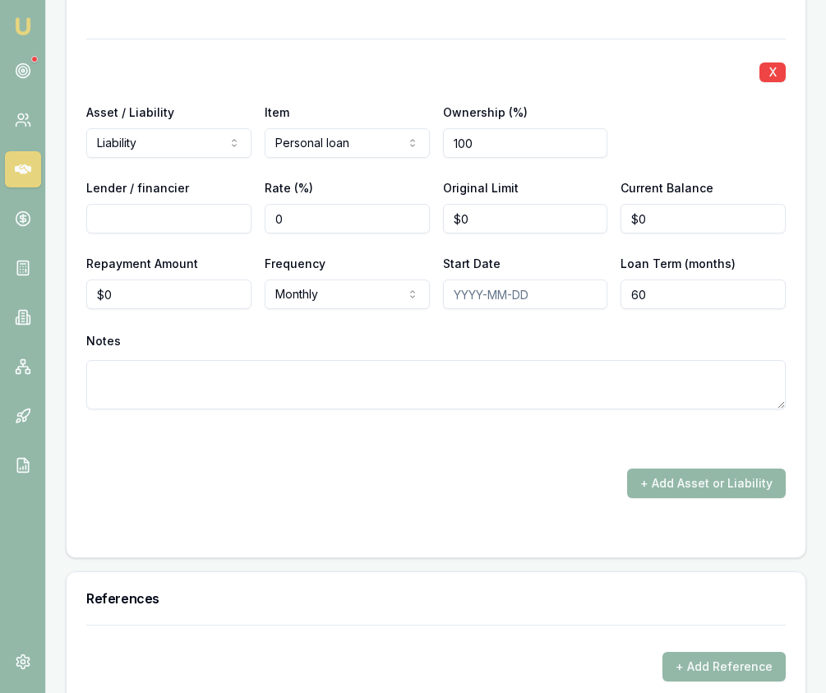
click at [183, 212] on input "Lender / financier" at bounding box center [168, 219] width 165 height 30
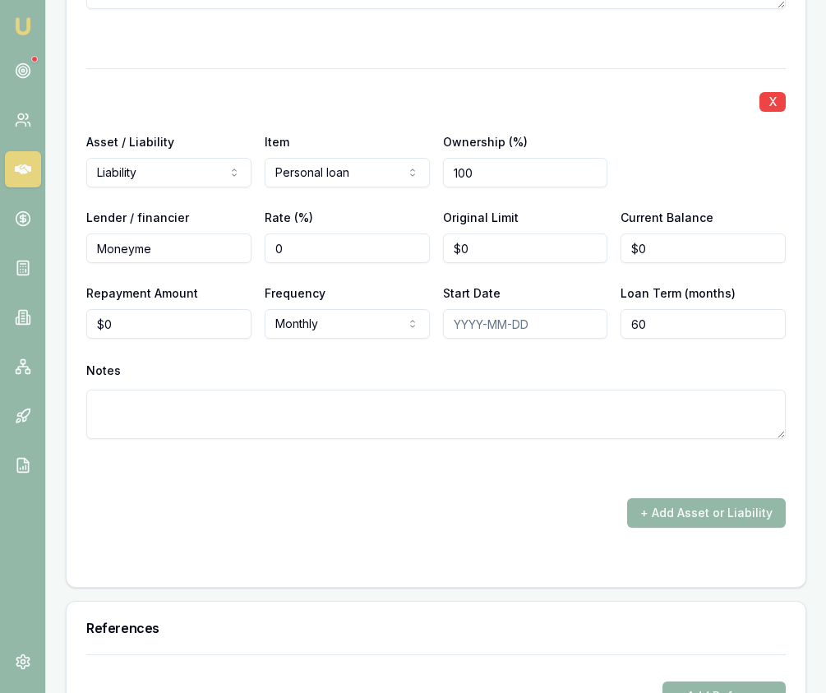
scroll to position [6004, 0]
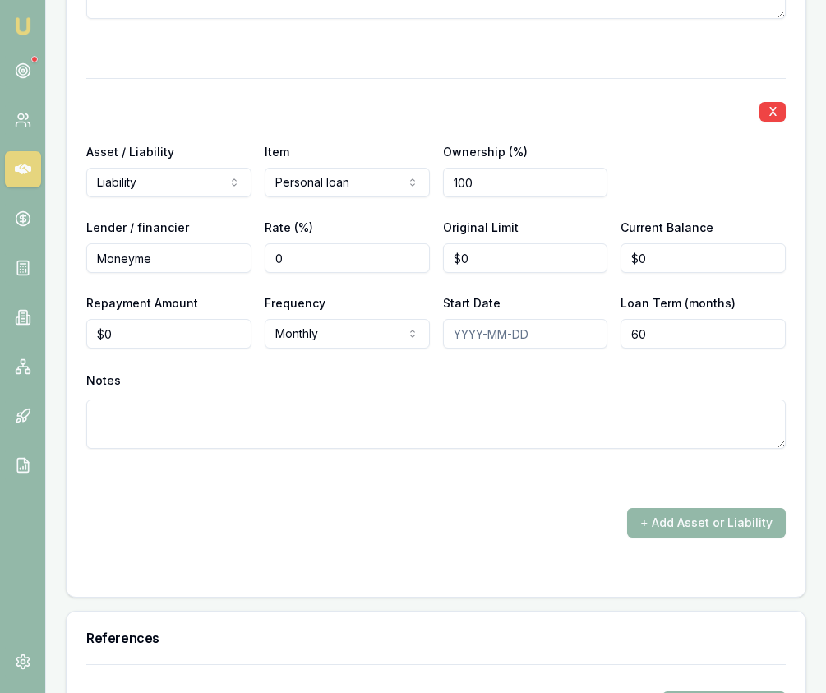
type input "Moneyme"
click at [507, 243] on input "0" at bounding box center [525, 258] width 165 height 30
type input "$35,000"
type input "0"
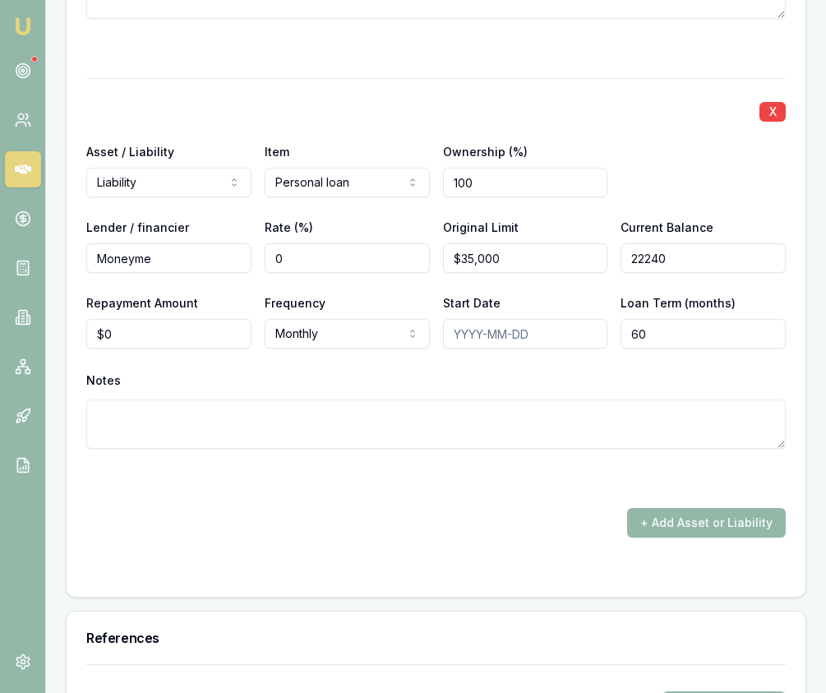
type input "$22,240"
click at [172, 319] on input "0" at bounding box center [168, 334] width 165 height 30
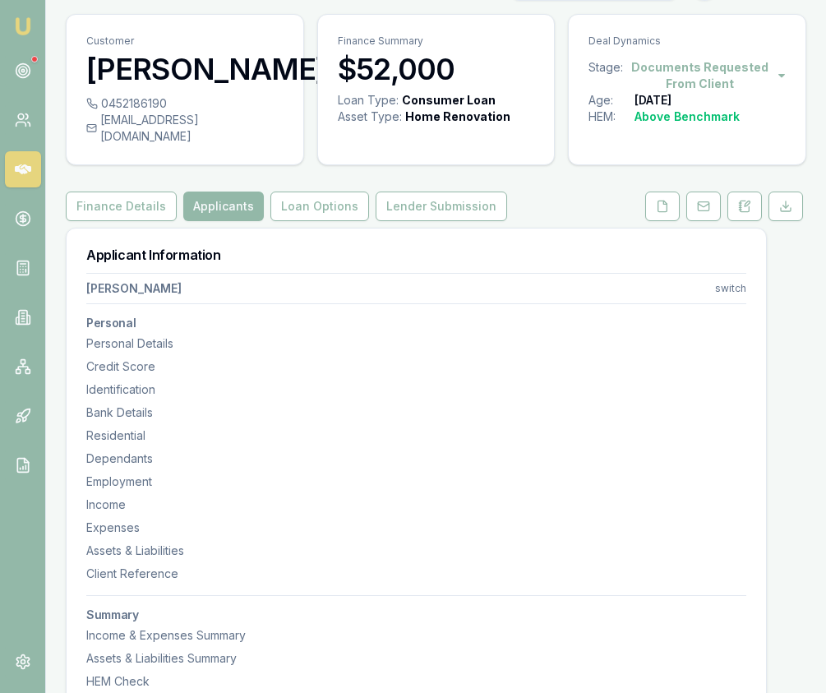
scroll to position [0, 0]
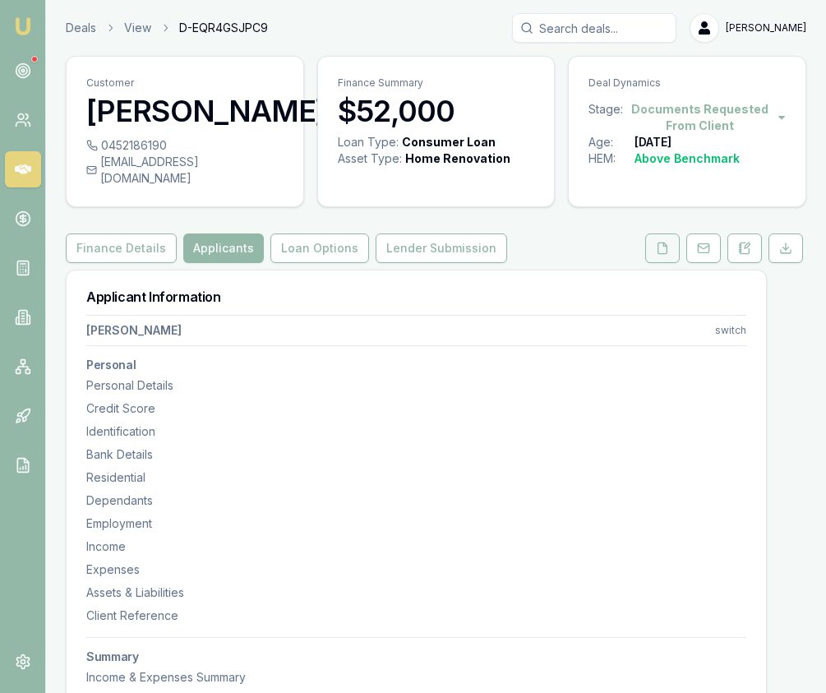
type input "$780"
click at [657, 238] on button at bounding box center [662, 249] width 35 height 30
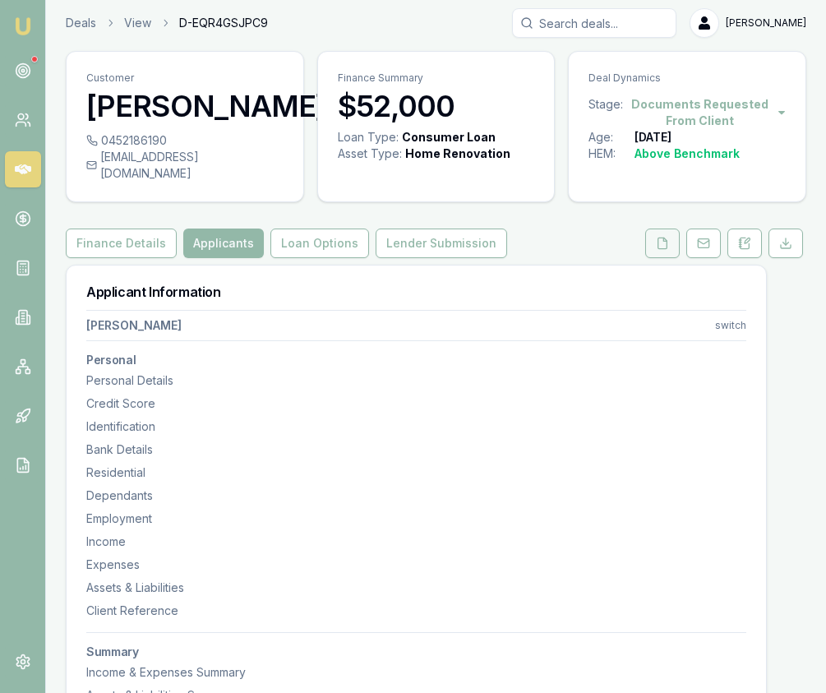
scroll to position [7, 0]
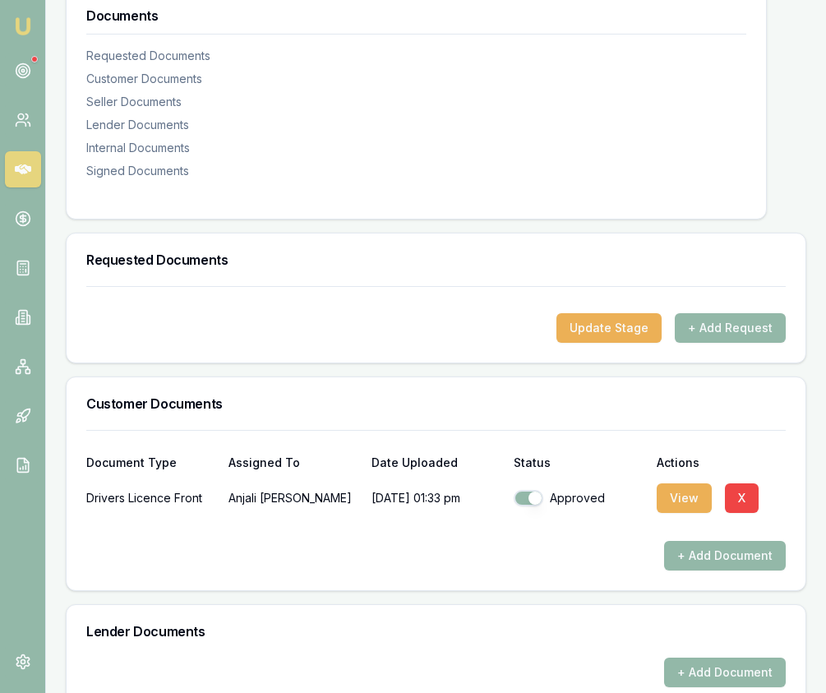
scroll to position [301, 0]
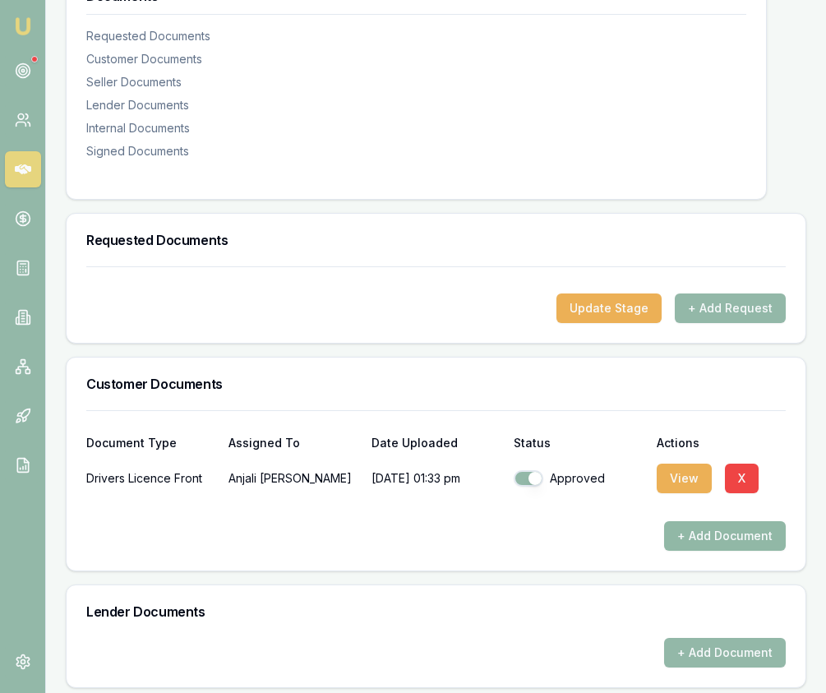
click at [719, 528] on button "+ Add Document" at bounding box center [725, 536] width 122 height 30
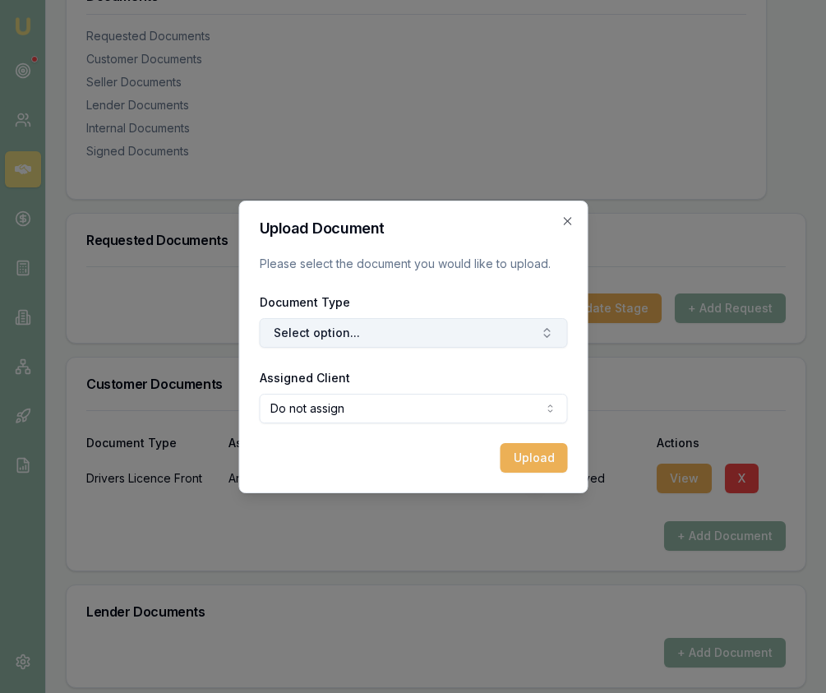
click at [446, 337] on button "Select option..." at bounding box center [413, 333] width 308 height 30
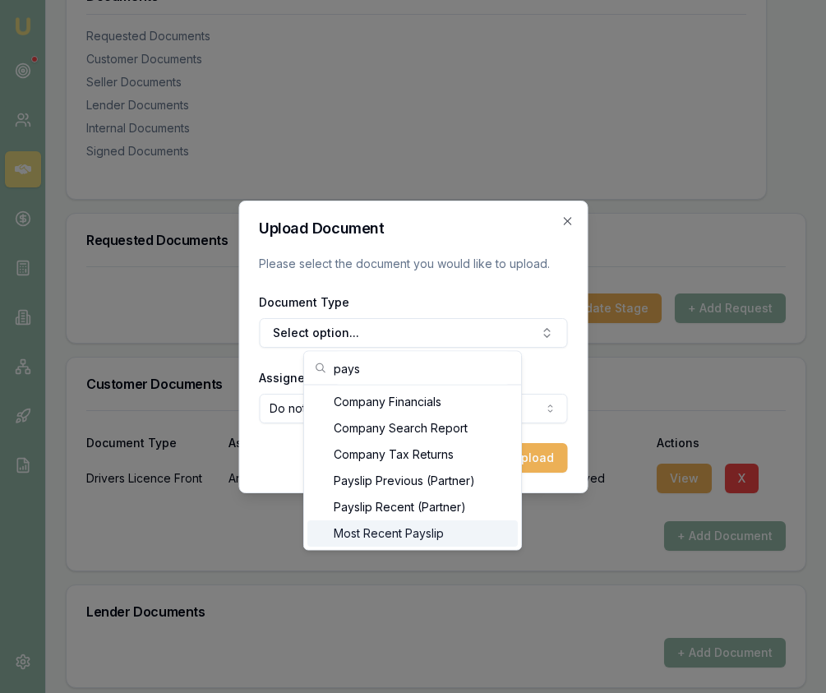
type input "pays"
click at [452, 540] on div "Most Recent Payslip" at bounding box center [413, 533] width 210 height 26
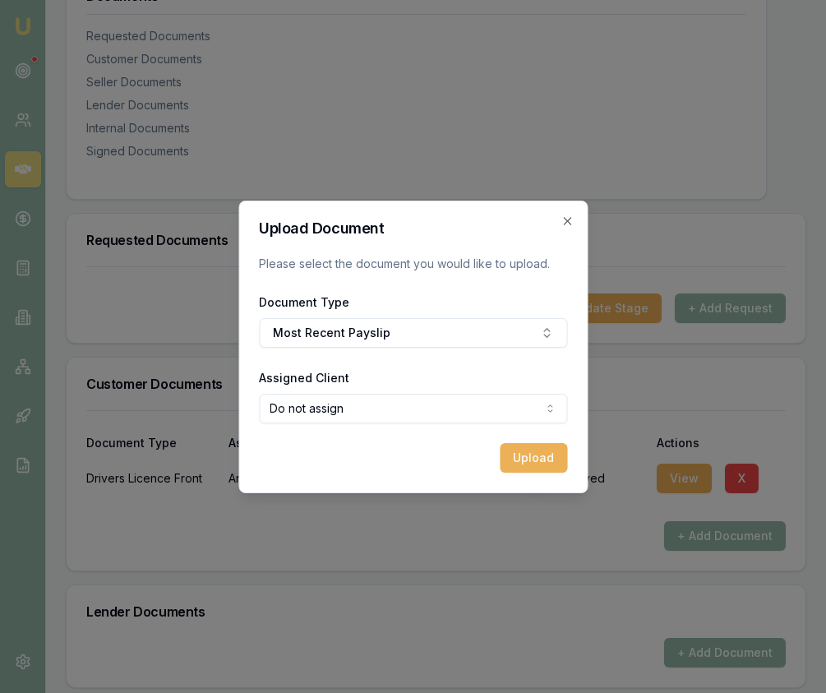
click at [457, 392] on body "Emu Broker Deals View D-EQR4GSJPC9 Eujin Ooi Toggle Menu Customer Anjali Nagpal…" at bounding box center [413, 45] width 826 height 693
select select "U-H8BCV508LN"
click at [536, 451] on button "Upload" at bounding box center [533, 458] width 67 height 30
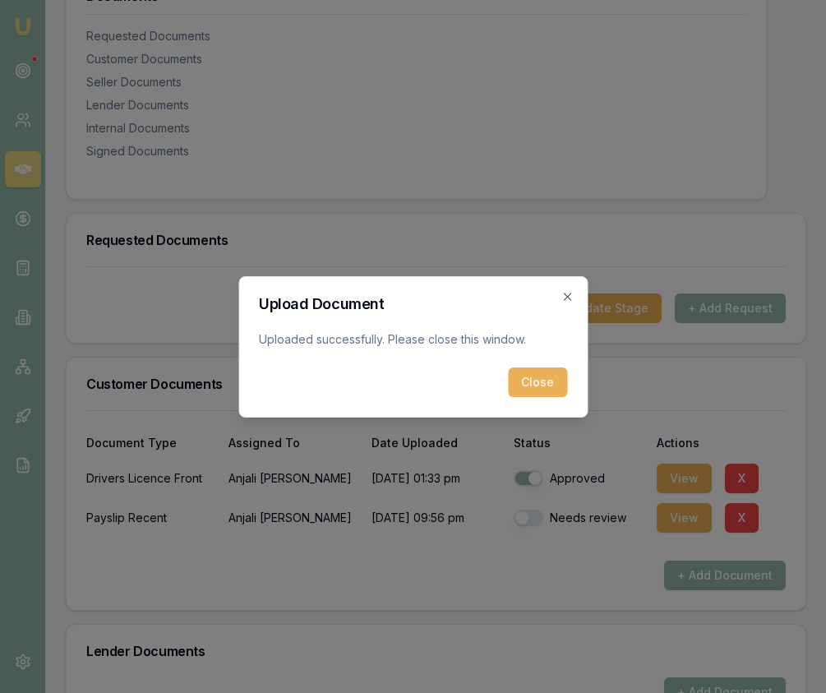
click at [536, 383] on button "Close" at bounding box center [537, 383] width 59 height 30
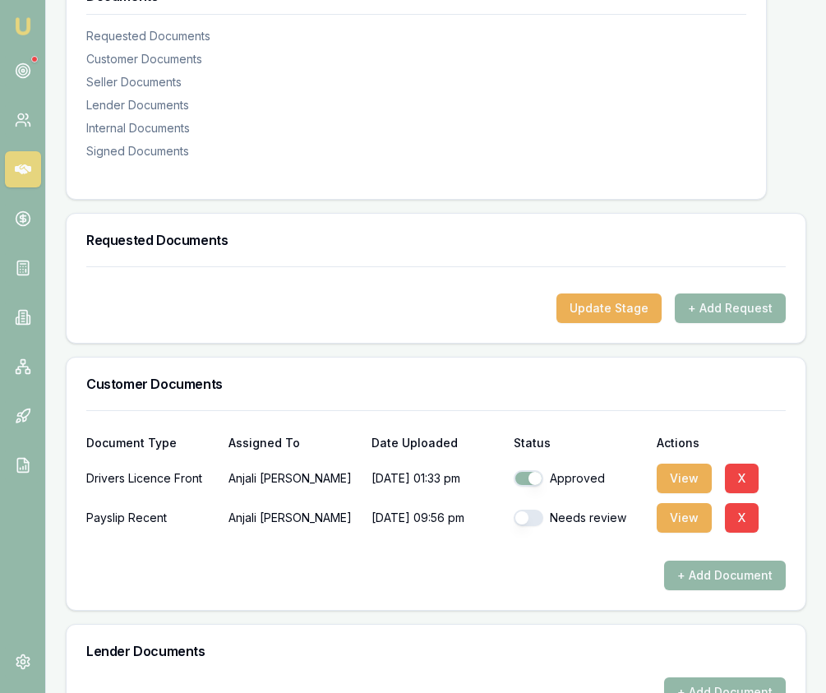
click at [540, 510] on button "button" at bounding box center [529, 518] width 30 height 16
checkbox input "true"
click at [716, 561] on button "+ Add Document" at bounding box center [725, 576] width 122 height 30
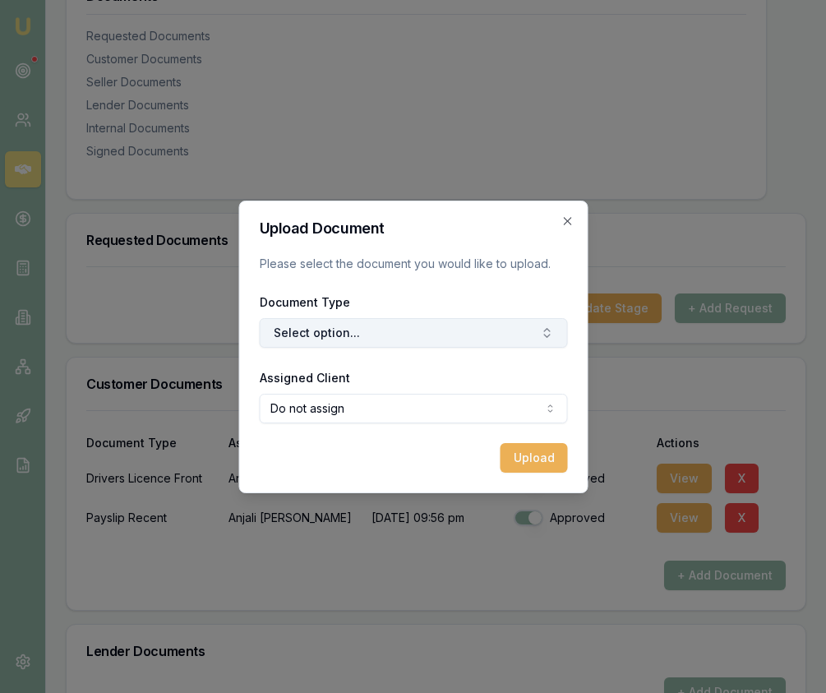
click at [418, 322] on button "Select option..." at bounding box center [413, 333] width 308 height 30
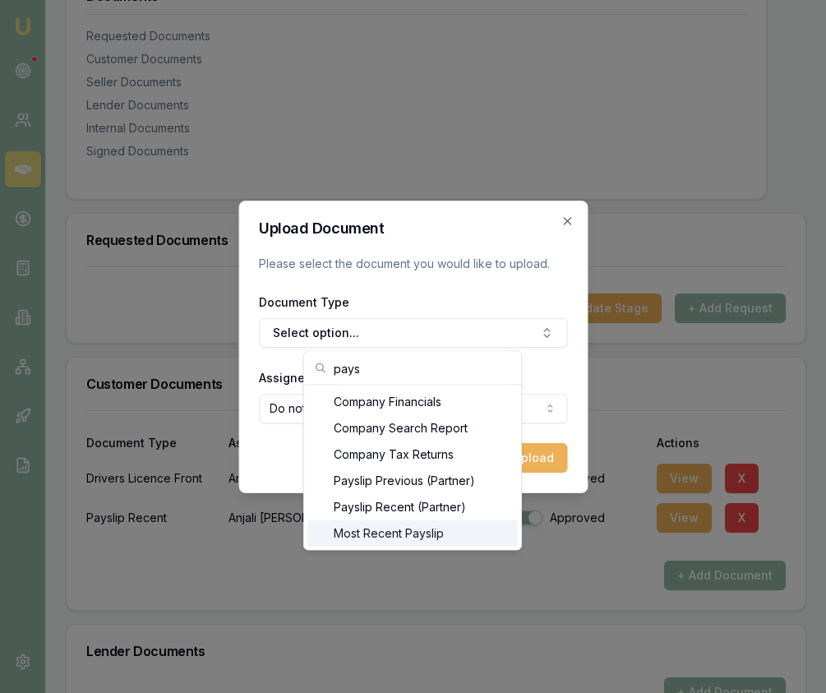
type input "pays"
click at [401, 530] on div "Most Recent Payslip" at bounding box center [413, 533] width 210 height 26
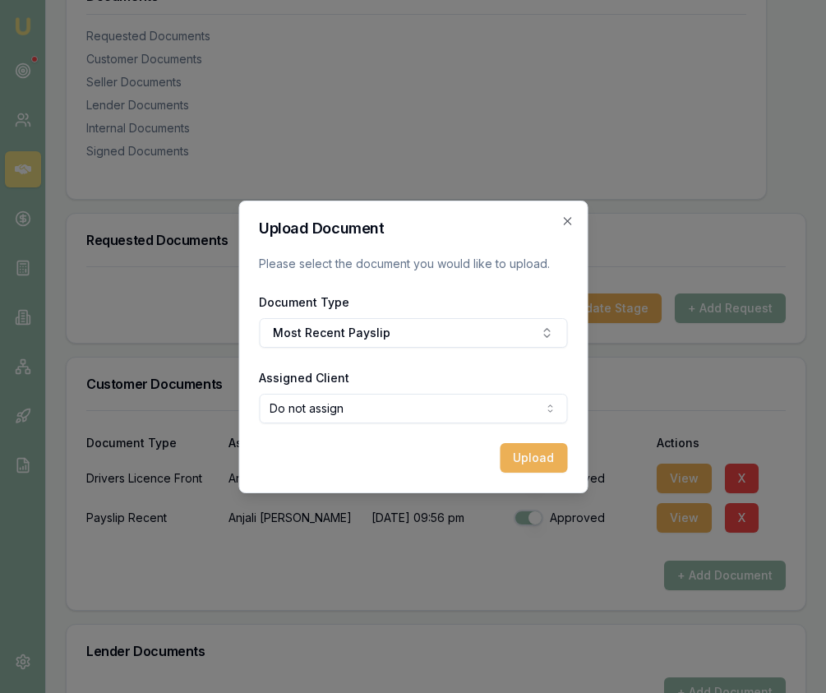
click at [399, 392] on body "Emu Broker Deals View D-EQR4GSJPC9 Eujin Ooi Toggle Menu Customer Anjali Nagpal…" at bounding box center [413, 45] width 826 height 693
select select "U-H8BCV508LN"
click at [518, 461] on button "Upload" at bounding box center [533, 458] width 67 height 30
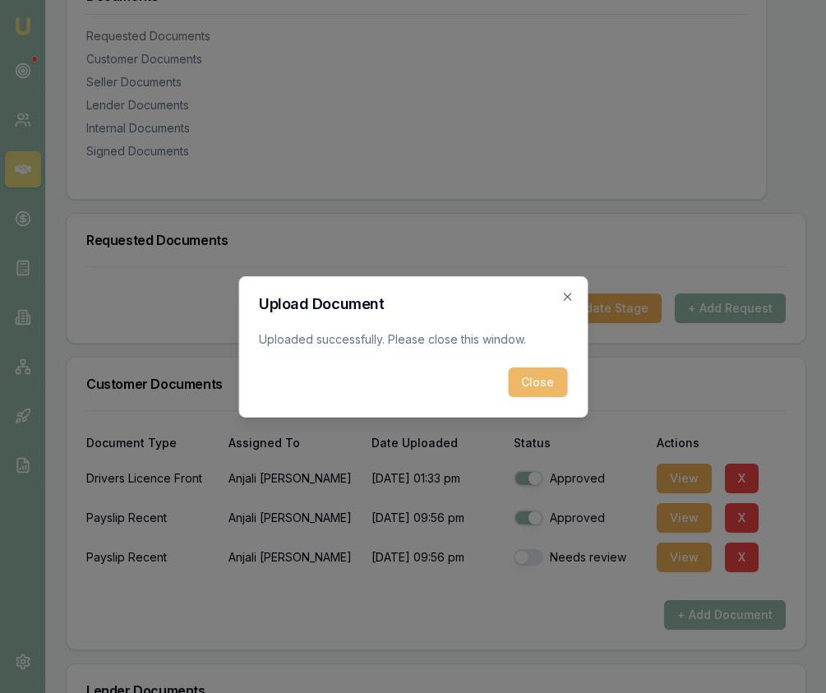
click at [539, 386] on button "Close" at bounding box center [537, 383] width 59 height 30
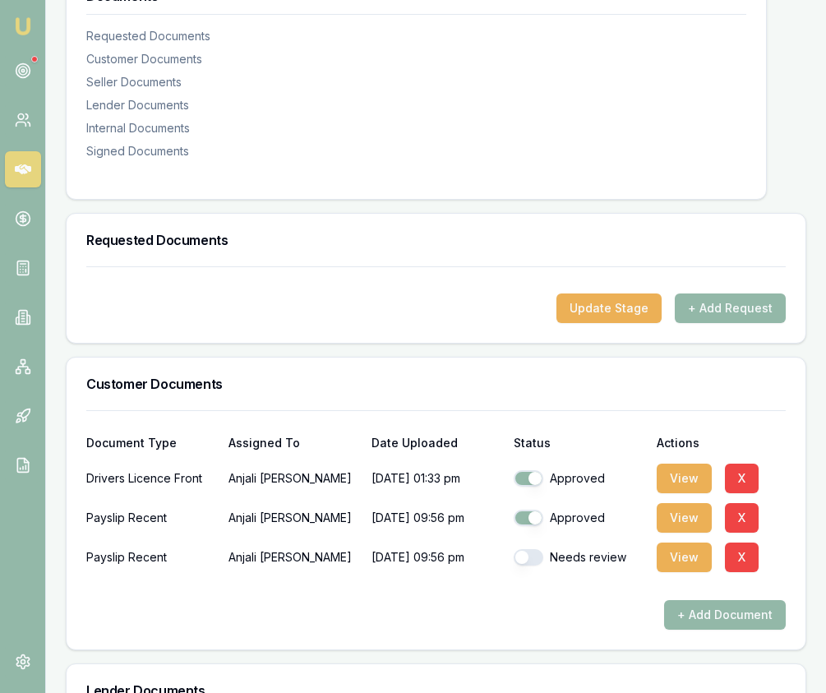
click at [530, 549] on button "button" at bounding box center [529, 557] width 30 height 16
checkbox input "true"
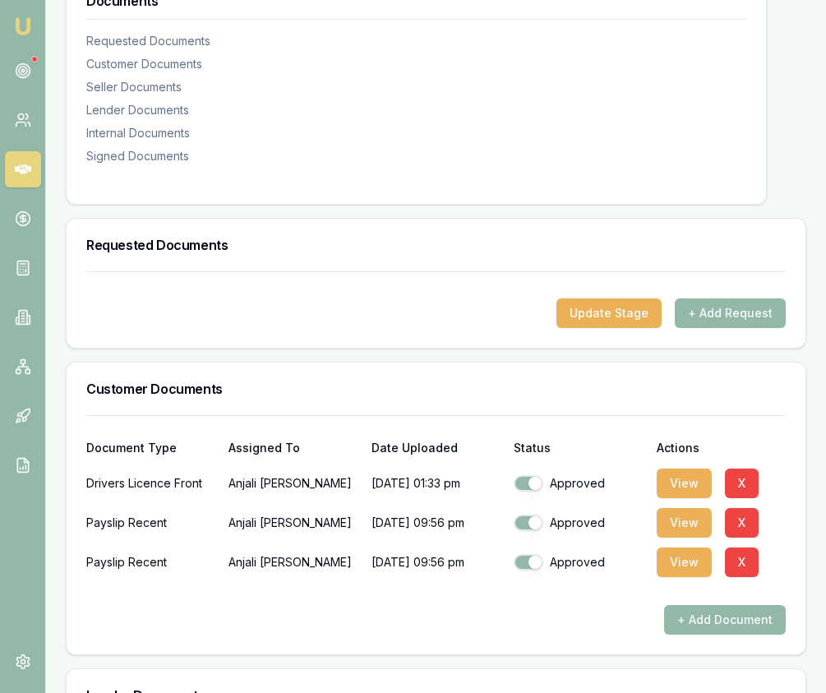
scroll to position [0, 0]
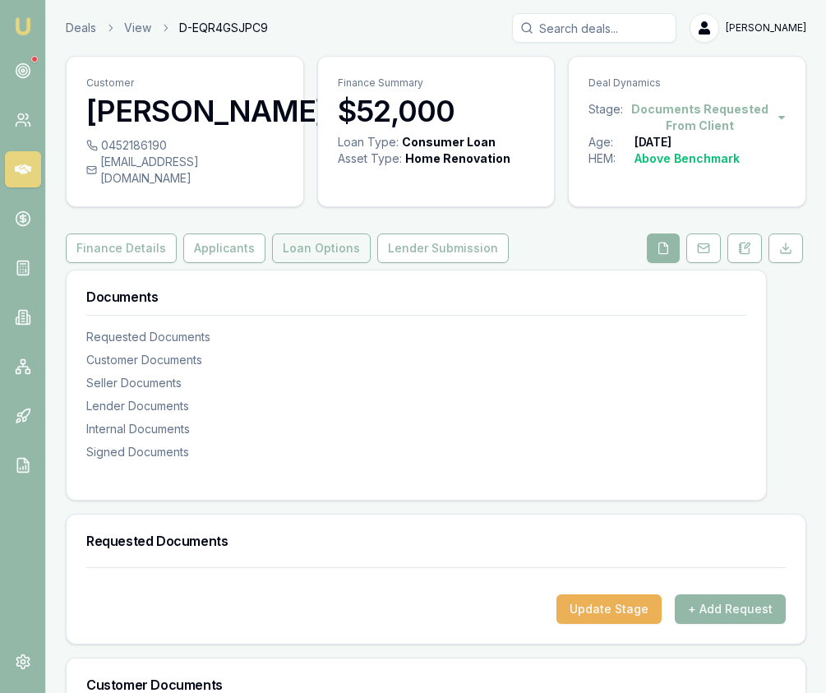
click at [303, 246] on button "Loan Options" at bounding box center [321, 249] width 99 height 30
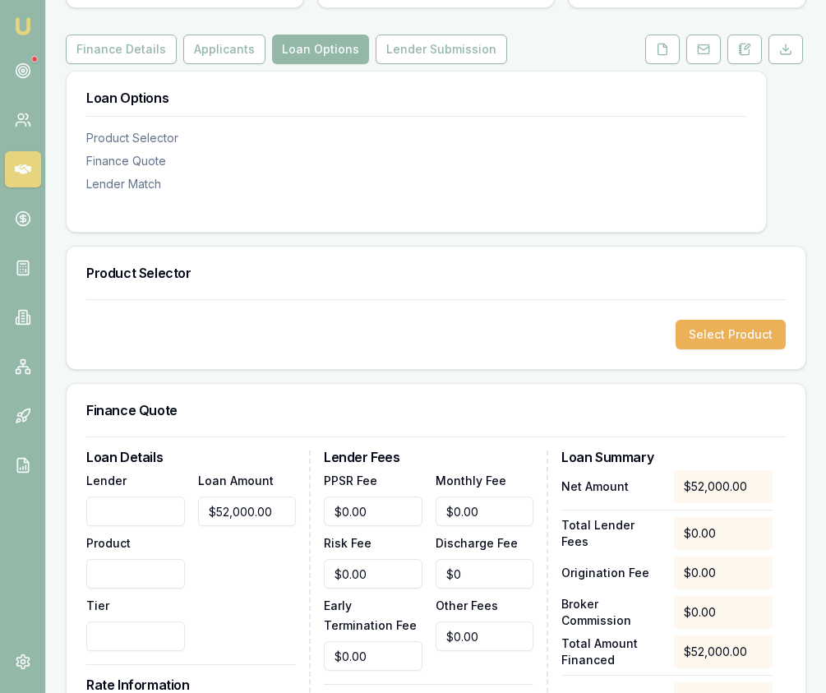
scroll to position [206, 0]
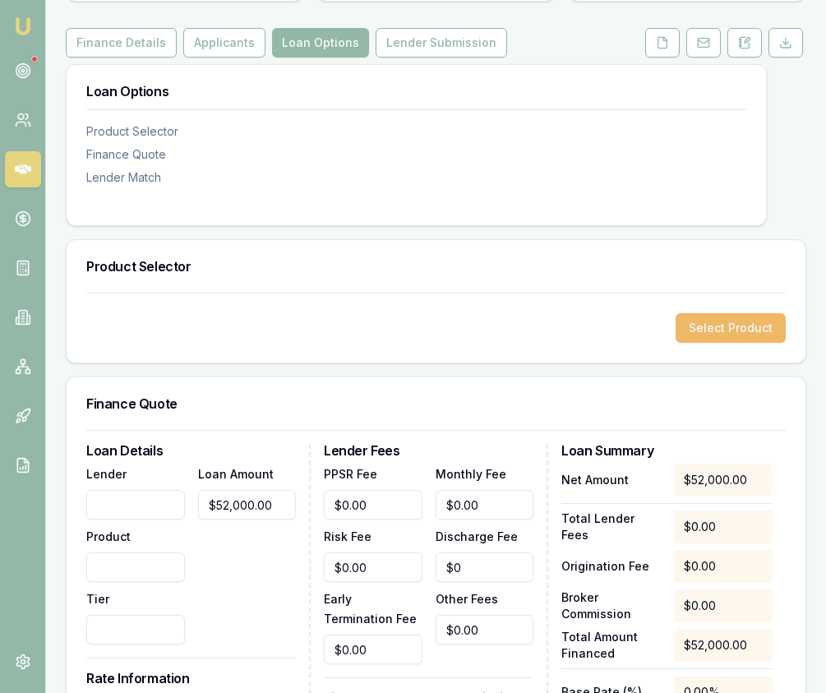
click at [730, 313] on button "Select Product" at bounding box center [731, 328] width 110 height 30
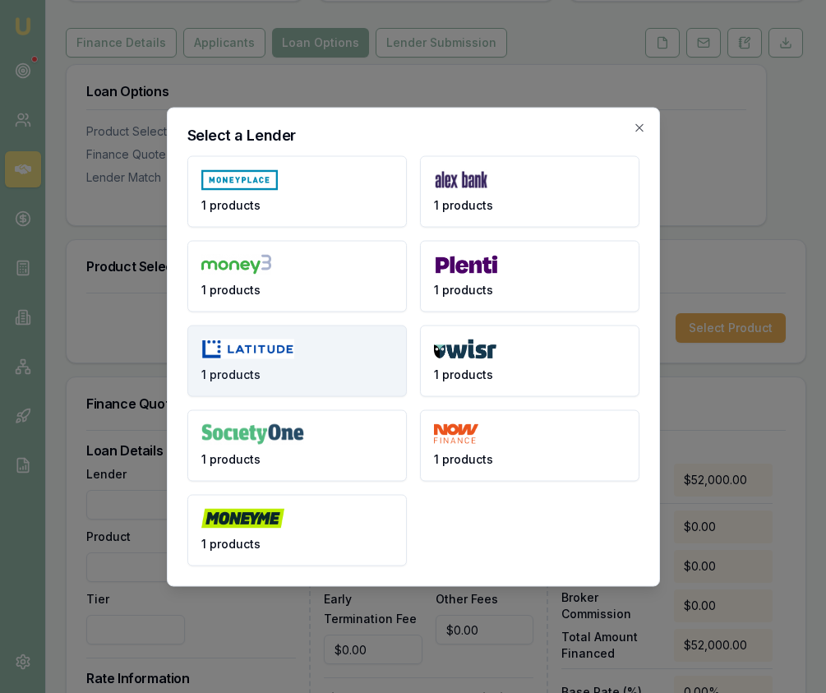
click at [294, 352] on img at bounding box center [248, 349] width 94 height 21
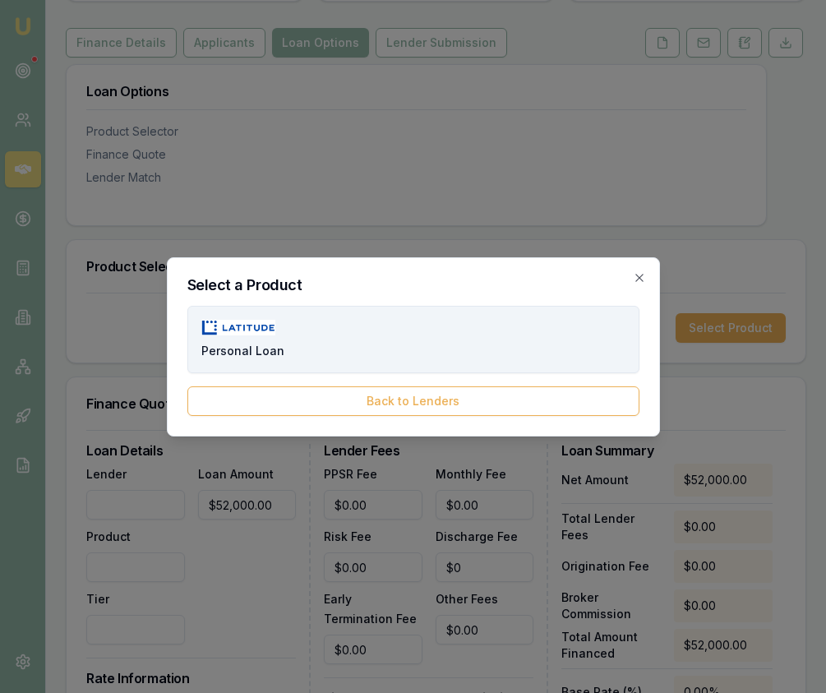
click at [300, 357] on button "Personal Loan" at bounding box center [413, 339] width 452 height 67
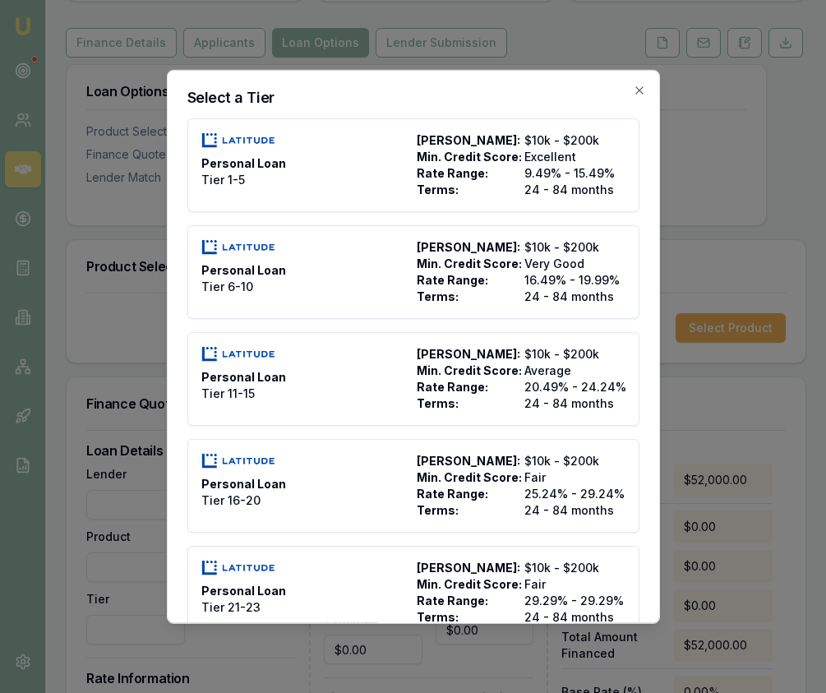
scroll to position [78, 0]
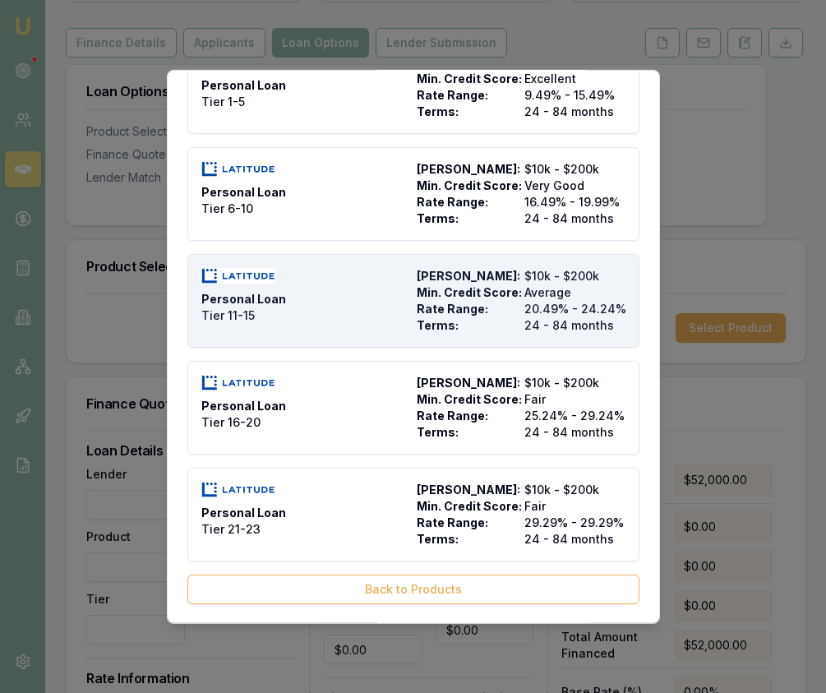
click at [581, 326] on span "24 - 84 months" at bounding box center [575, 325] width 101 height 16
type input "Latitude"
type input "Personal Loan"
type input "Tier 11-15"
type input "20.49"
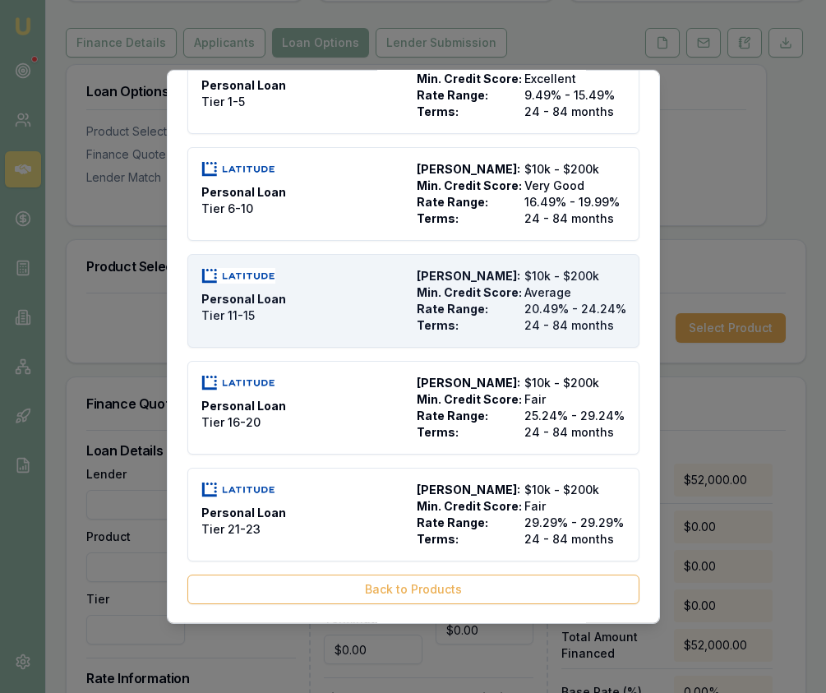
type input "24"
type input "2500"
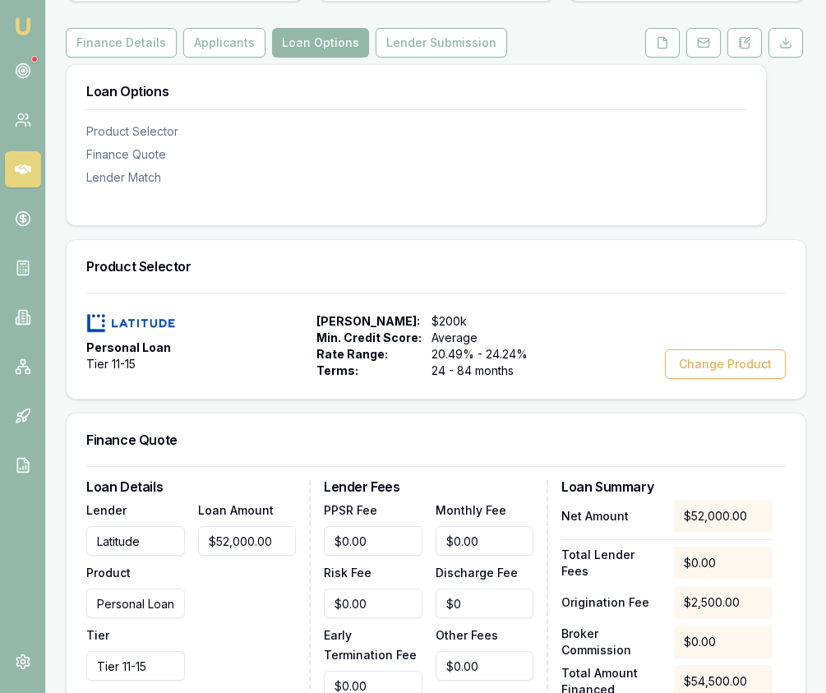
click at [581, 326] on div "Personal Loan Tier 11-15 Max Loan Amount: $200k Min. Credit Score: Average Rate…" at bounding box center [436, 346] width 700 height 66
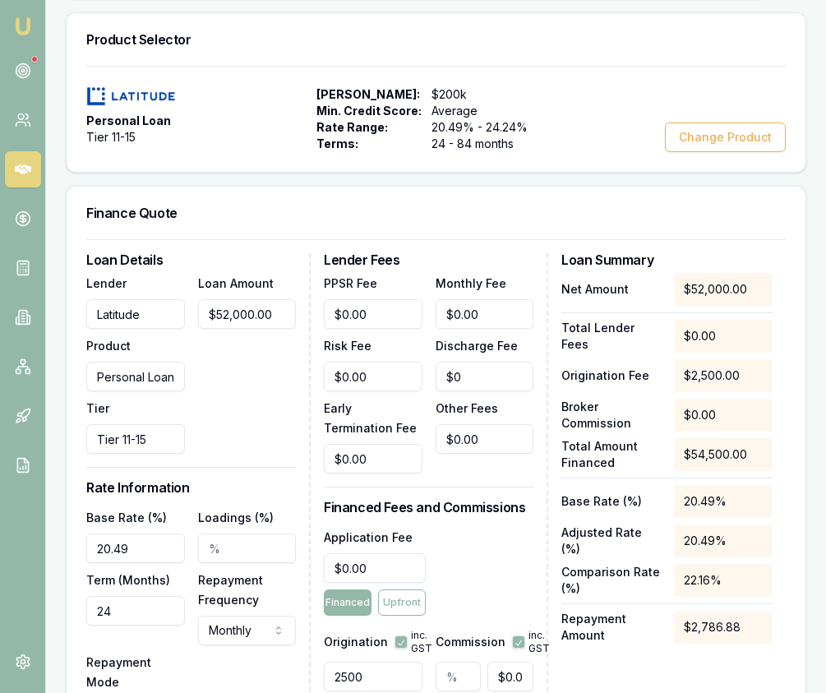
scroll to position [435, 0]
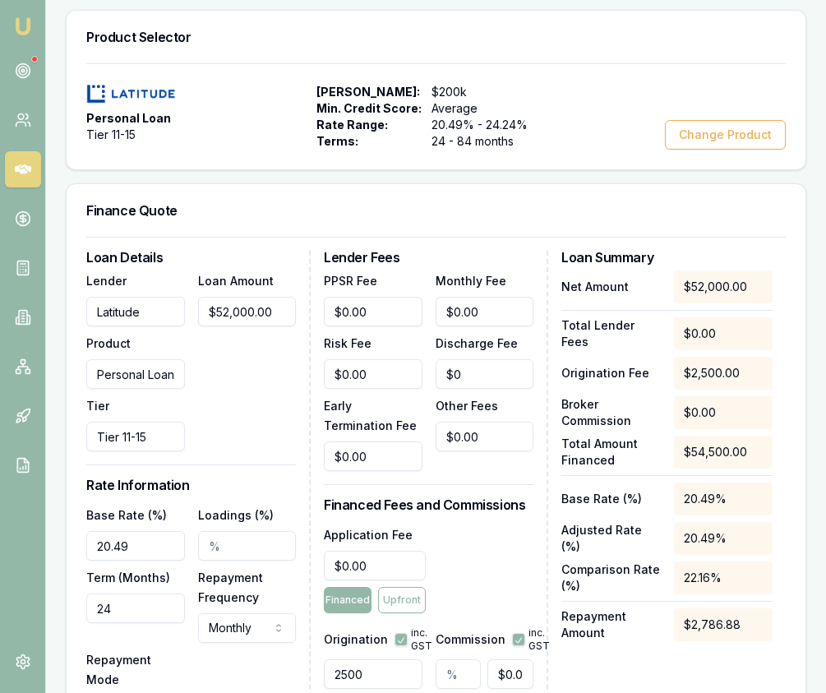
click at [144, 531] on input "20.49" at bounding box center [135, 546] width 99 height 30
type input "20.99%"
click at [106, 594] on input "24" at bounding box center [135, 609] width 99 height 30
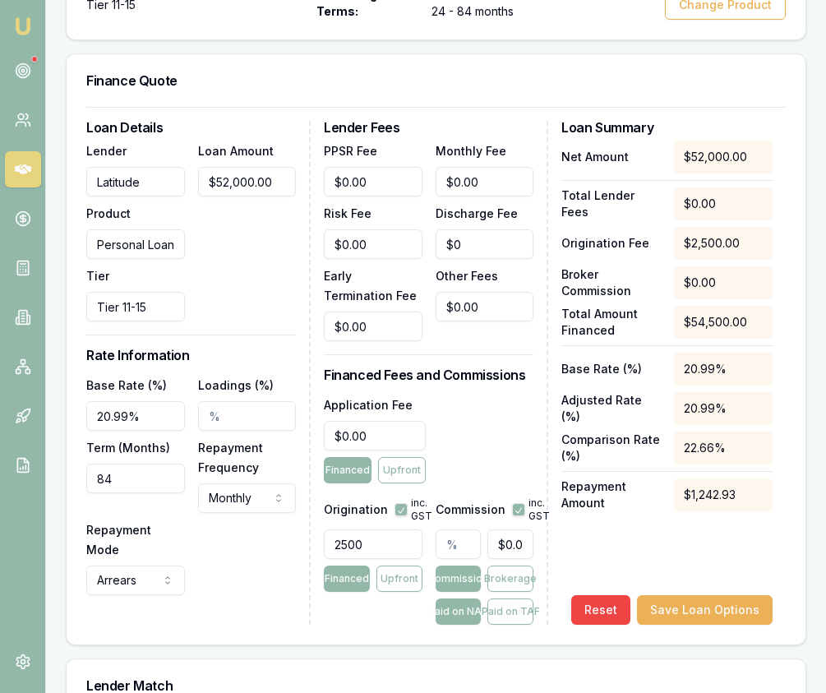
type input "84"
click at [374, 543] on div "Origination inc. GST 2500 Financed Upfront" at bounding box center [373, 557] width 99 height 135
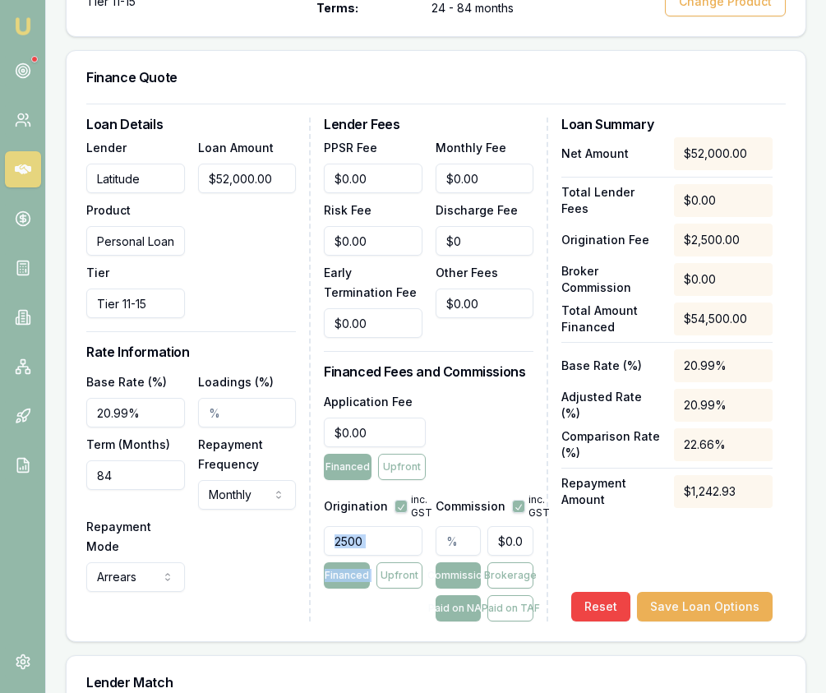
scroll to position [570, 0]
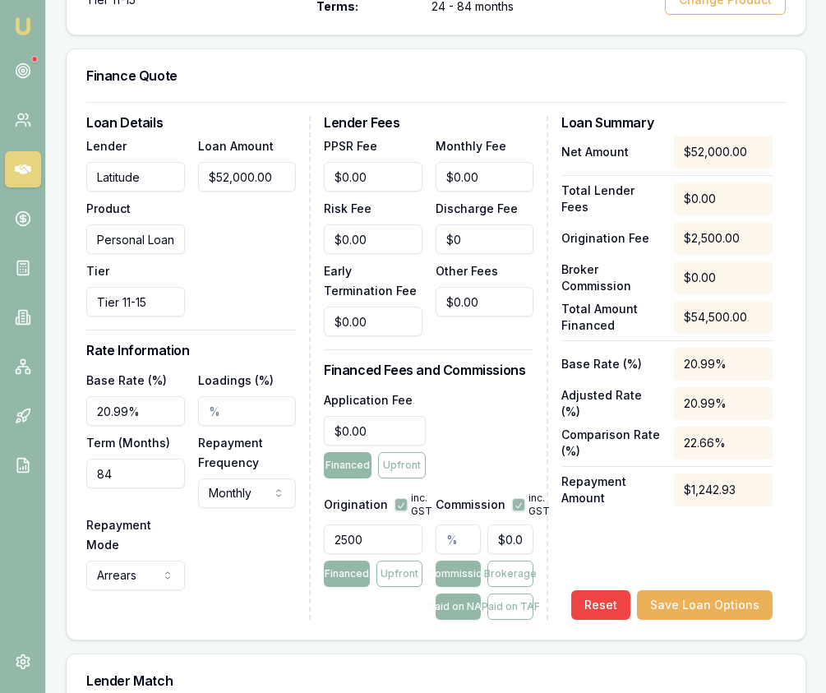
click at [450, 525] on input "text" at bounding box center [459, 540] width 46 height 30
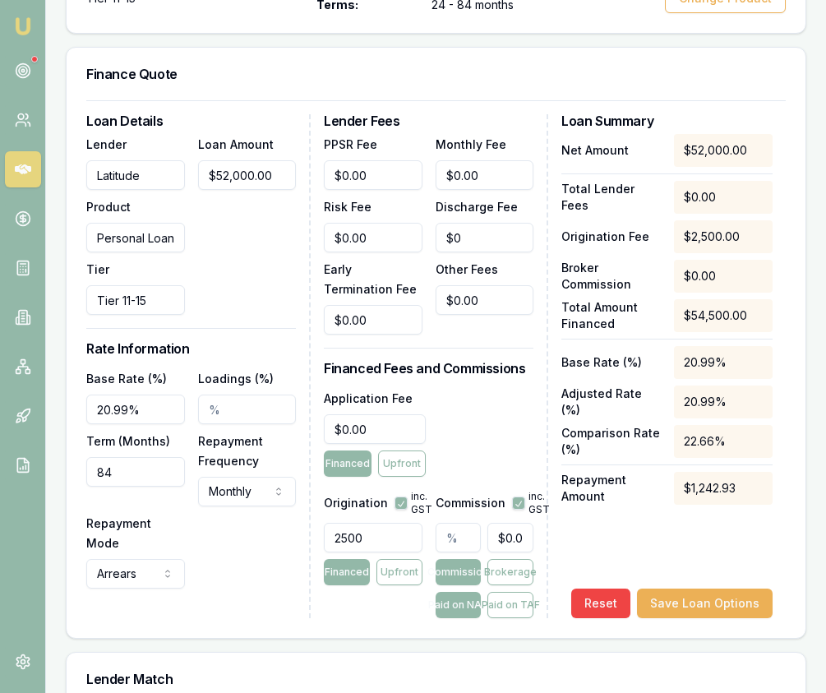
type input "2"
type input "$1,040.00"
type input "2.4"
type input "$1,248.00"
type input "2.47"
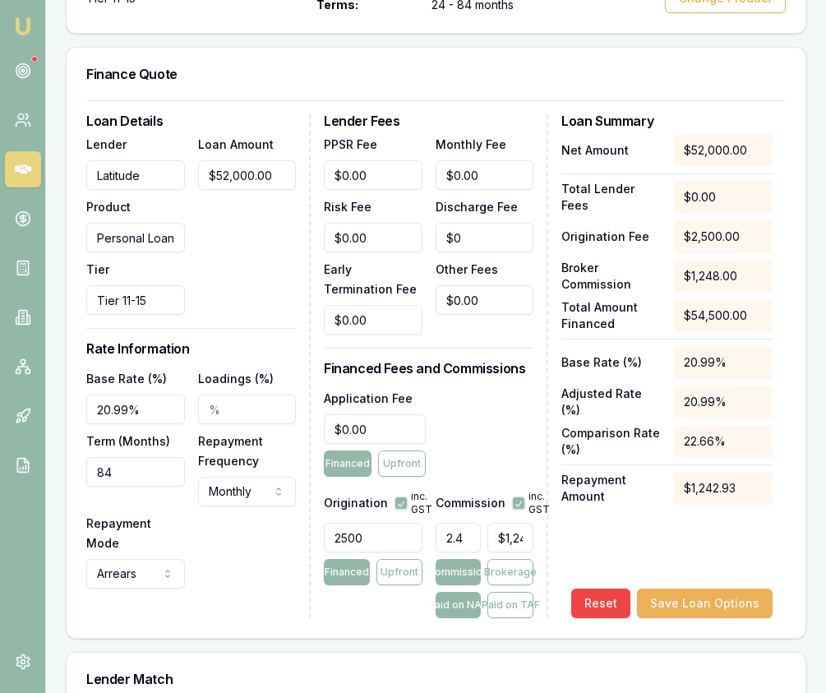
type input "$1,284.40"
type input "2.475"
type input "$1,287.00"
type input "2.48%"
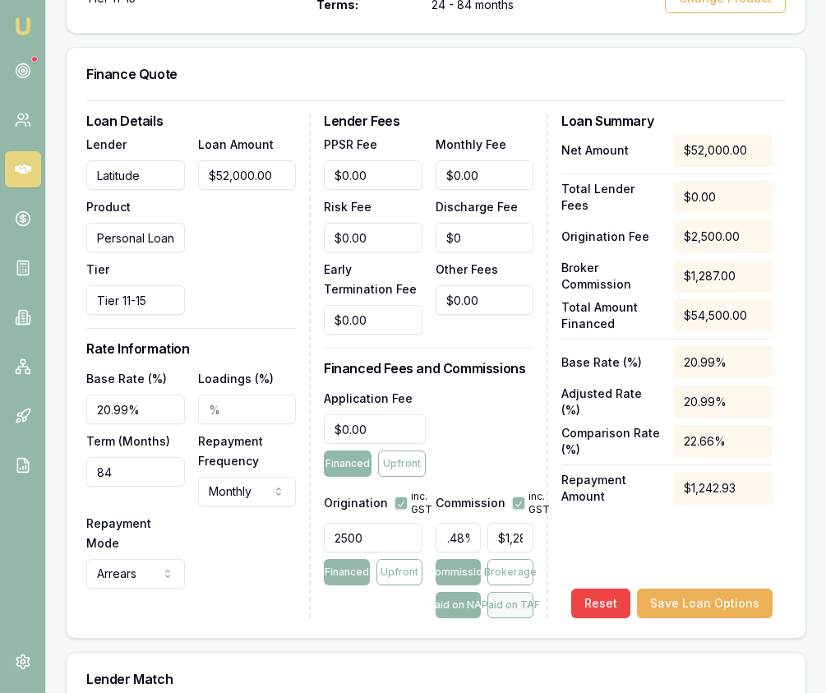
scroll to position [0, 0]
click at [519, 592] on button "Paid on TAF" at bounding box center [511, 605] width 46 height 26
type input "$1,348.88"
click at [497, 160] on input "0" at bounding box center [485, 175] width 99 height 30
click at [496, 160] on input "0" at bounding box center [485, 175] width 99 height 30
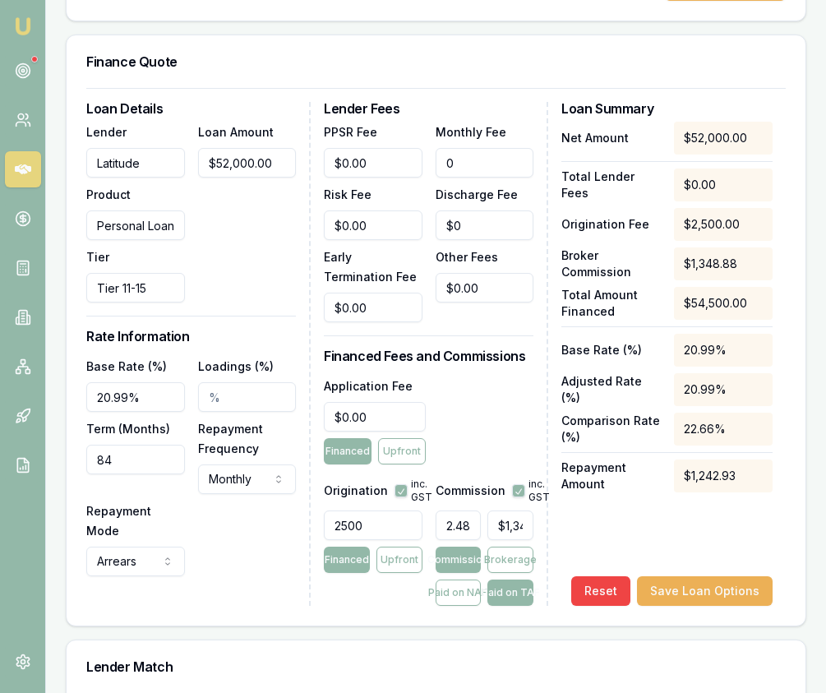
scroll to position [585, 0]
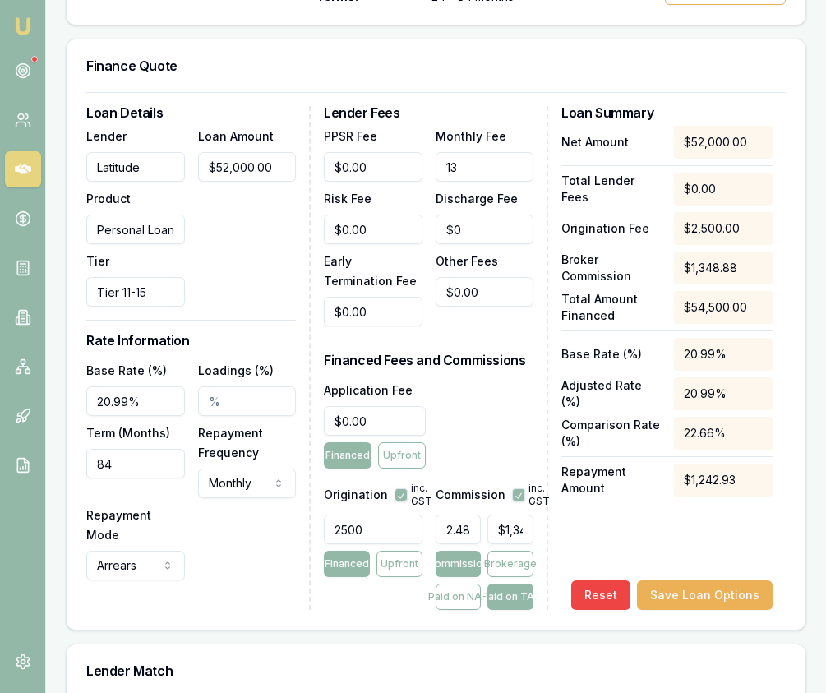
type input "$13.00"
click at [481, 429] on div "Application Fee $0.00 Financed Upfront" at bounding box center [429, 424] width 210 height 89
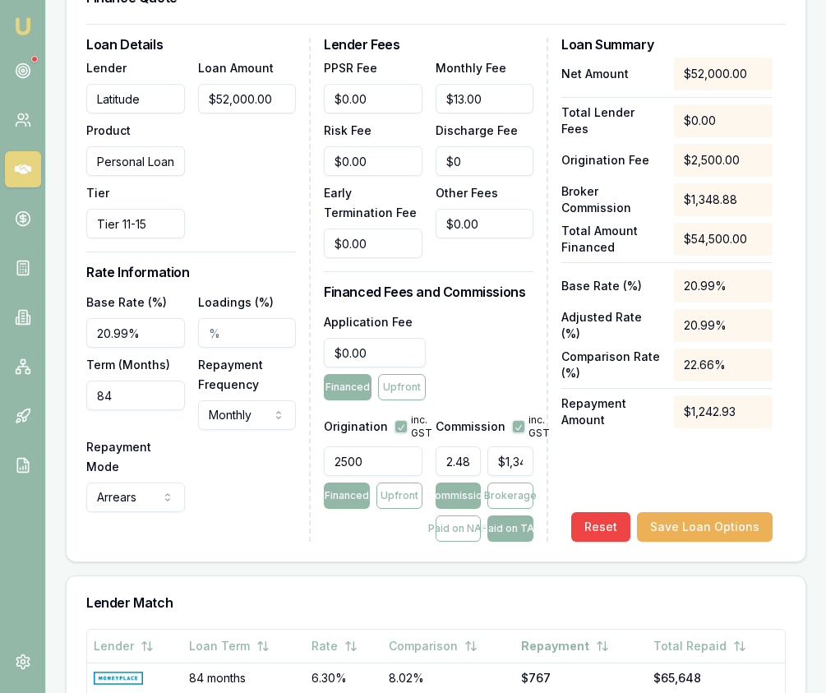
scroll to position [650, 0]
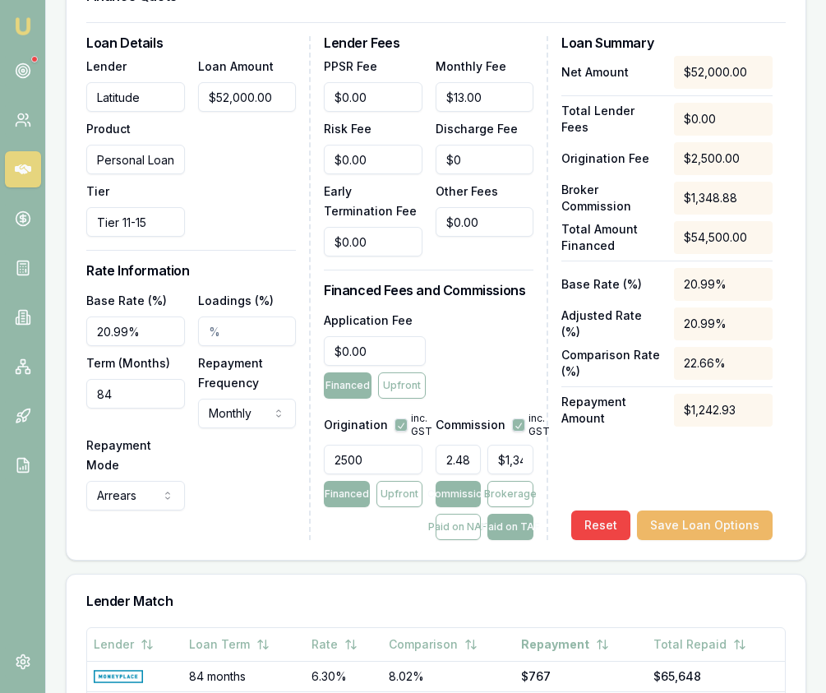
click at [673, 511] on button "Save Loan Options" at bounding box center [705, 526] width 136 height 30
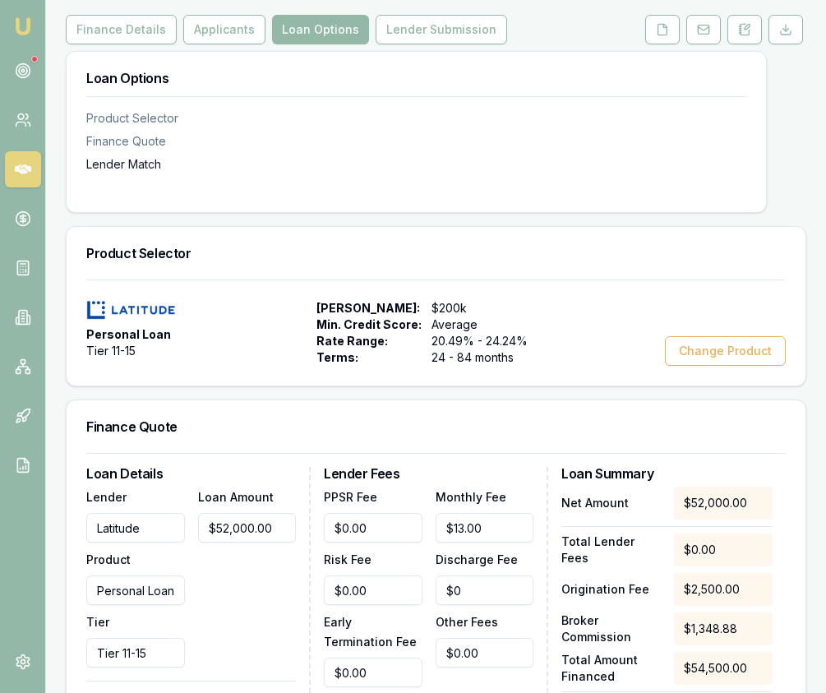
scroll to position [0, 0]
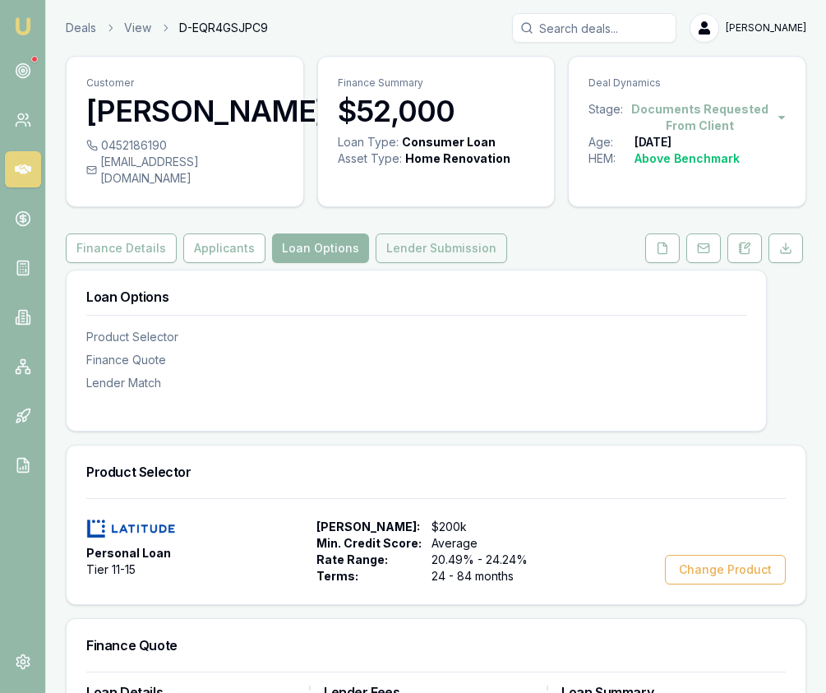
click at [413, 234] on button "Lender Submission" at bounding box center [442, 249] width 132 height 30
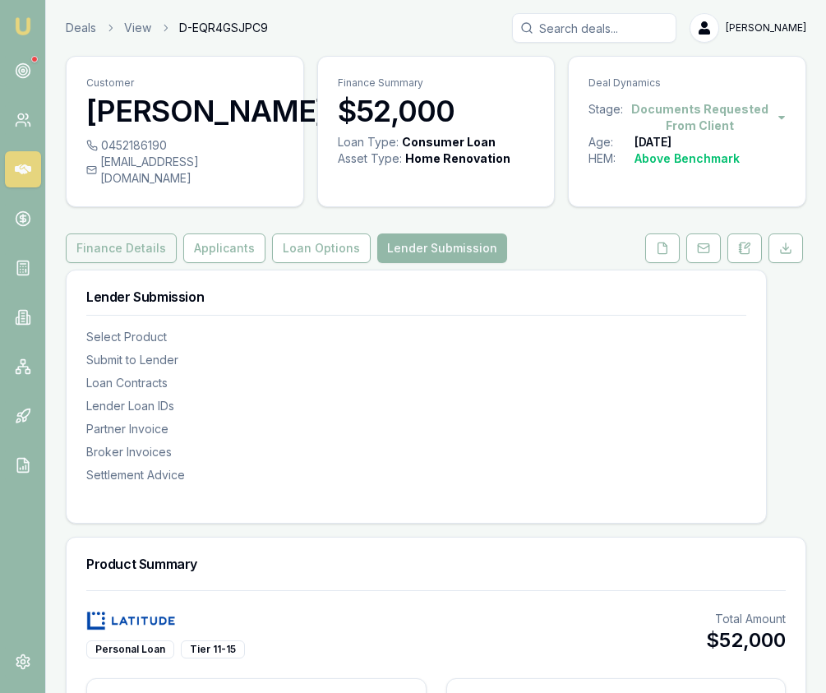
click at [143, 237] on button "Finance Details" at bounding box center [121, 249] width 111 height 30
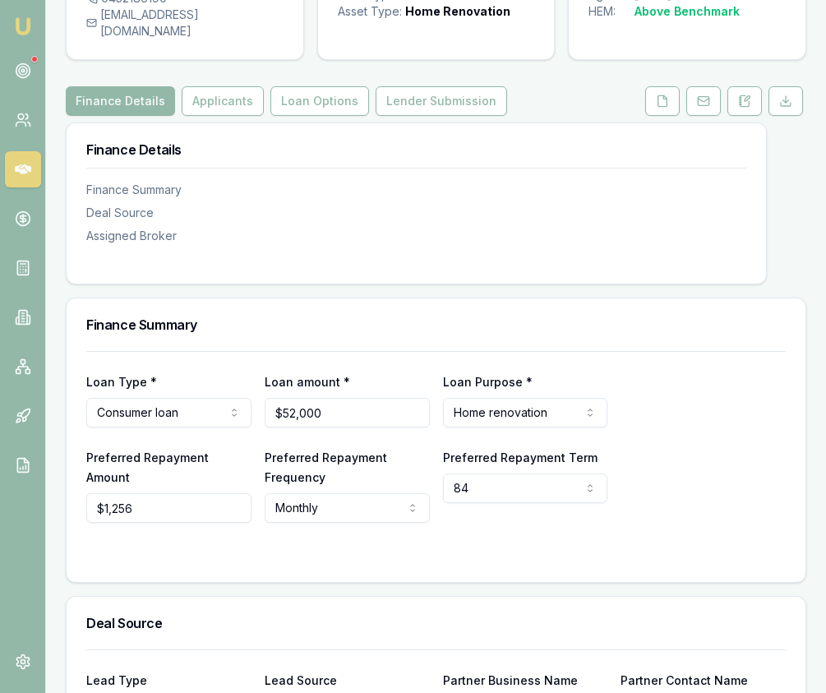
scroll to position [150, 0]
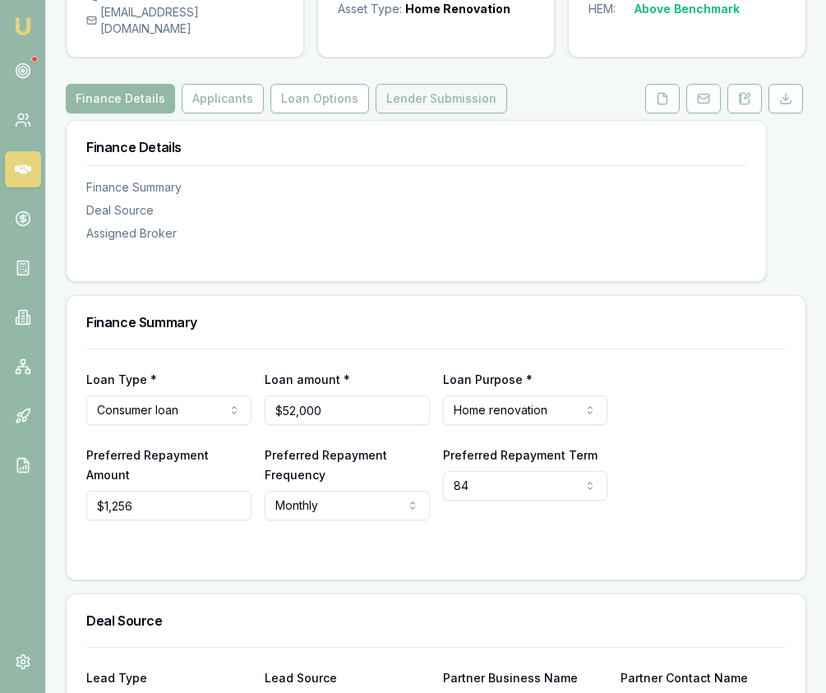
click at [460, 89] on button "Lender Submission" at bounding box center [442, 99] width 132 height 30
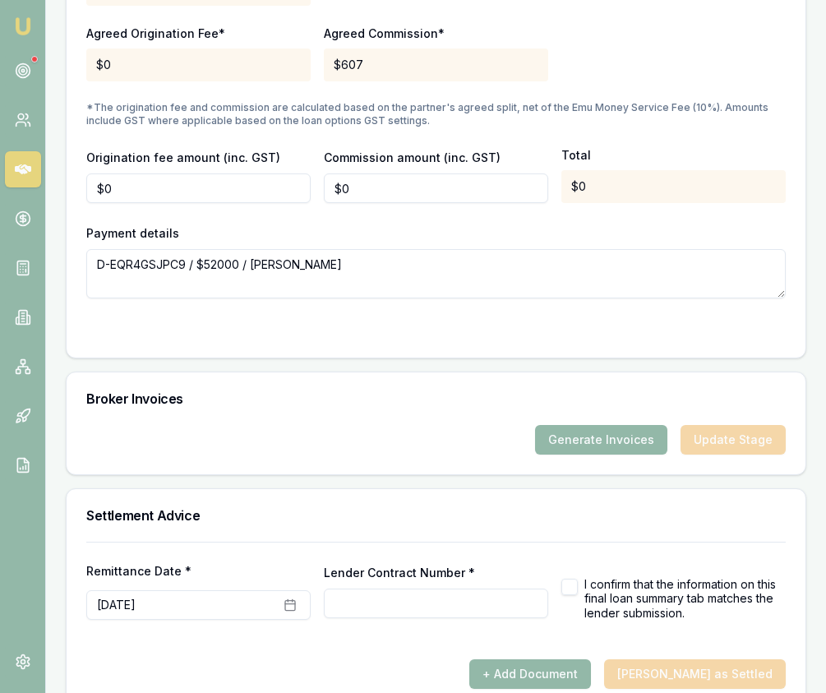
scroll to position [1755, 0]
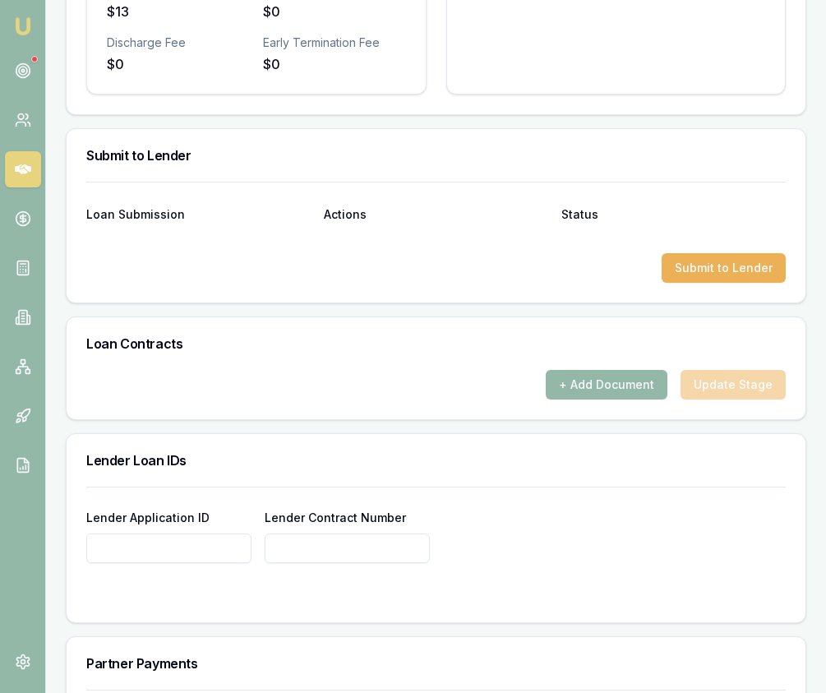
scroll to position [970, 0]
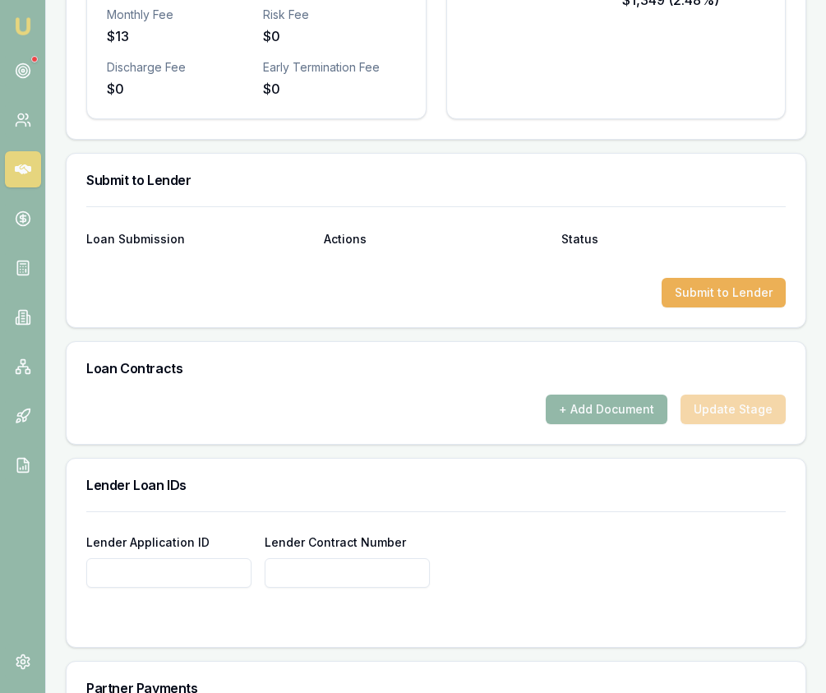
click at [195, 558] on input "Lender Application ID" at bounding box center [168, 573] width 165 height 30
click at [735, 280] on button "Submit to Lender" at bounding box center [724, 293] width 124 height 30
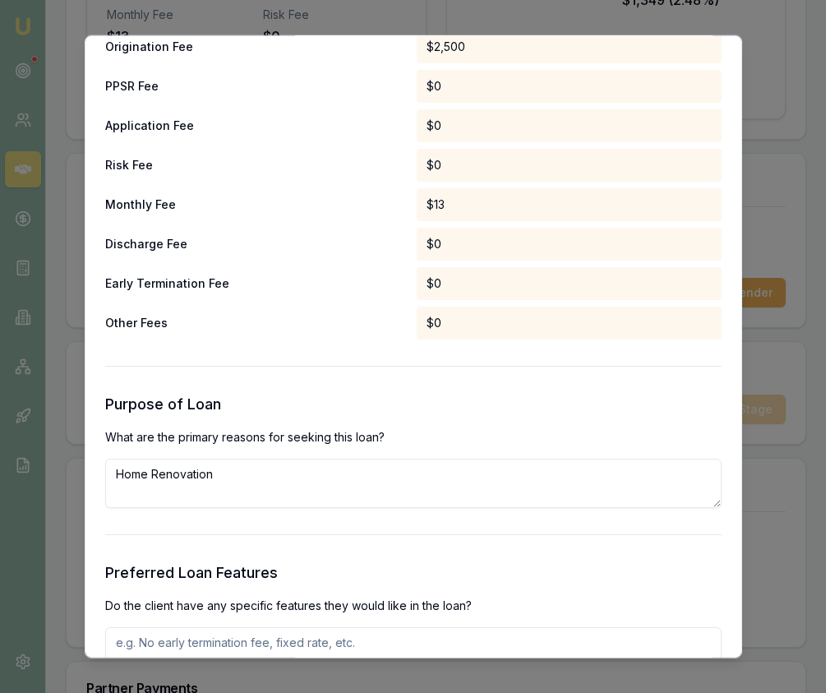
scroll to position [1332, 0]
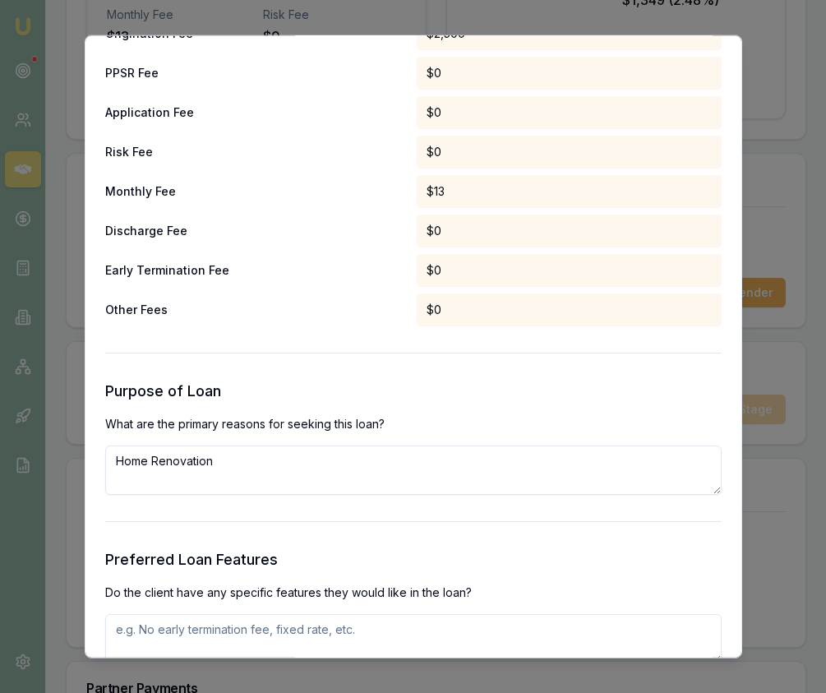
click at [346, 474] on textarea "Home Renovation" at bounding box center [413, 469] width 617 height 49
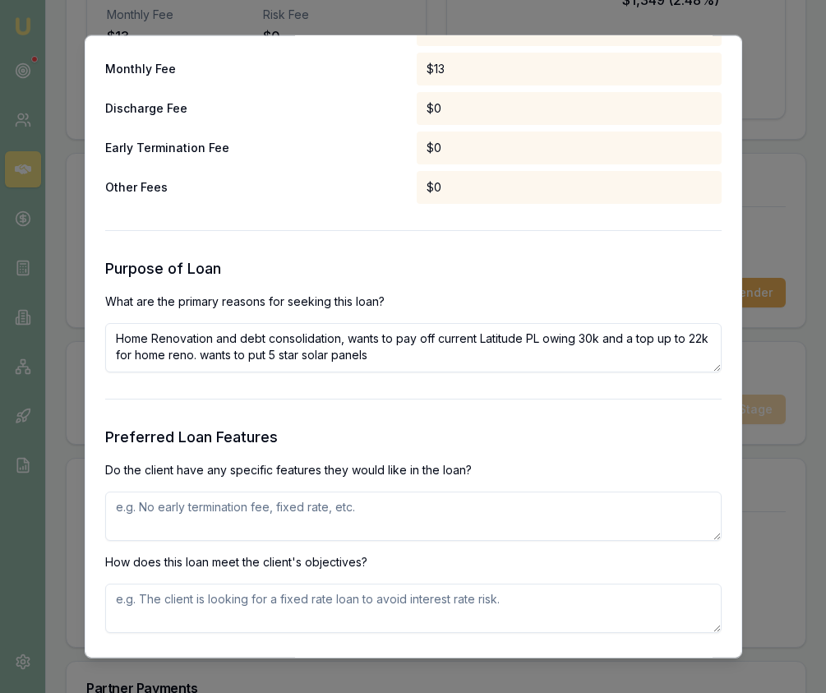
scroll to position [1458, 0]
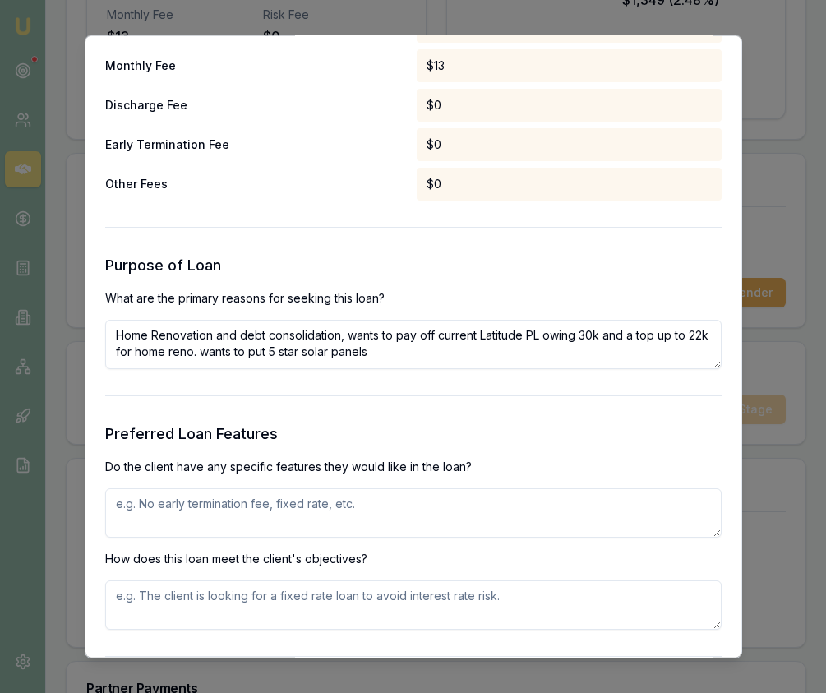
type textarea "Home Renovation and debt consolidation, wants to pay off current Latitude PL ow…"
click at [353, 526] on textarea at bounding box center [413, 512] width 617 height 49
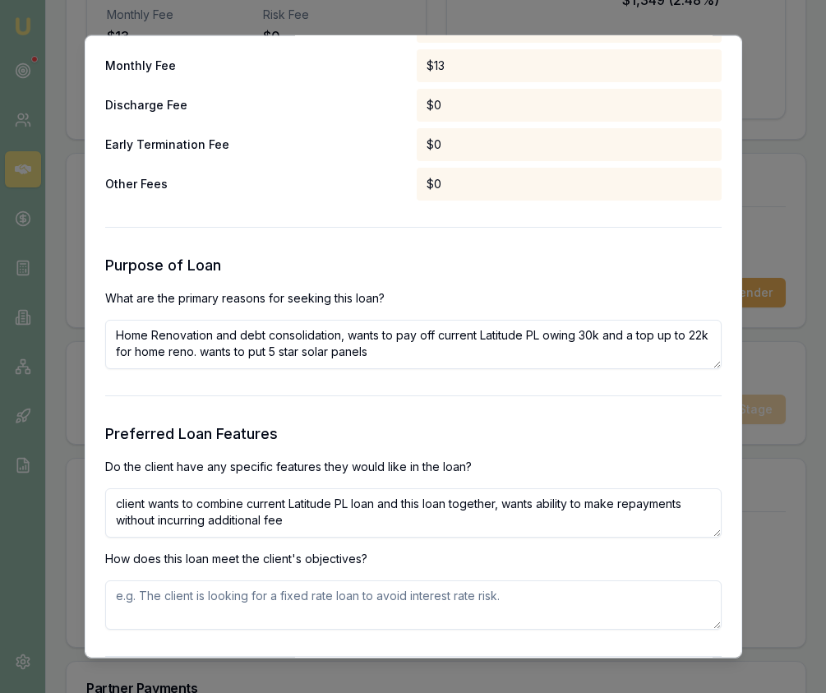
type textarea "client wants to combine current Latitude PL loan and this loan together, wants …"
click at [359, 598] on textarea at bounding box center [413, 604] width 617 height 49
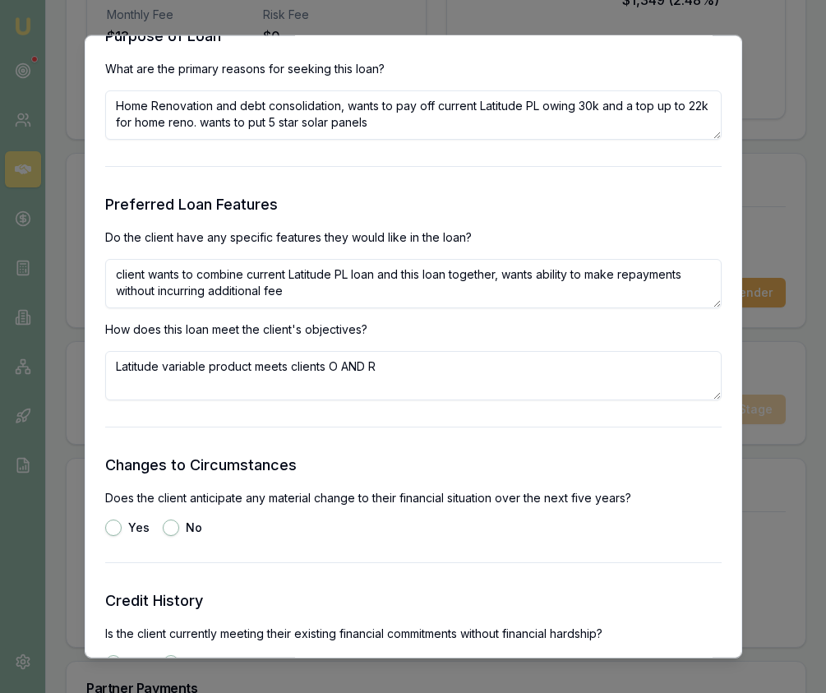
scroll to position [1693, 0]
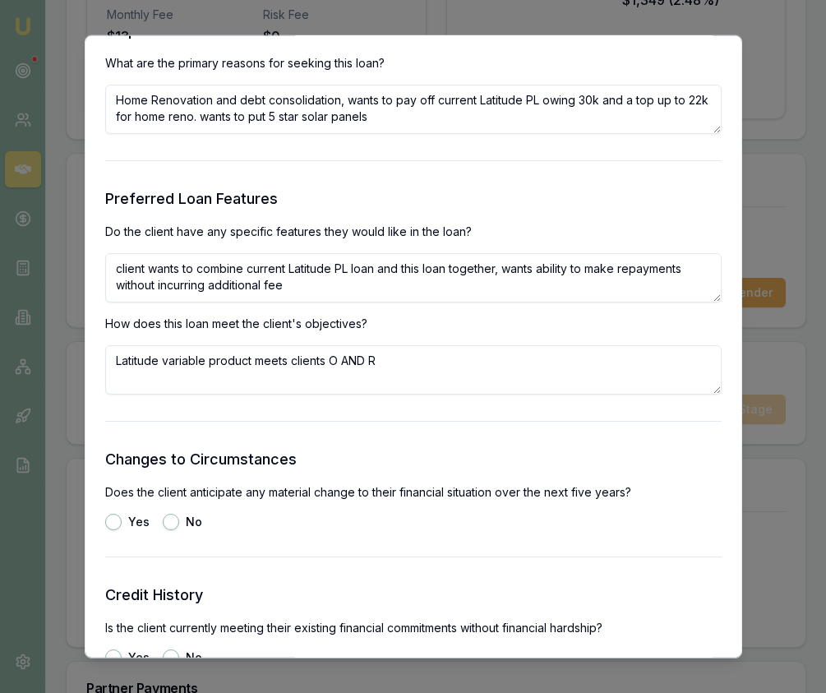
type textarea "Latitude variable product meets clients O AND R"
click at [164, 522] on button "No" at bounding box center [171, 521] width 16 height 16
radio input "true"
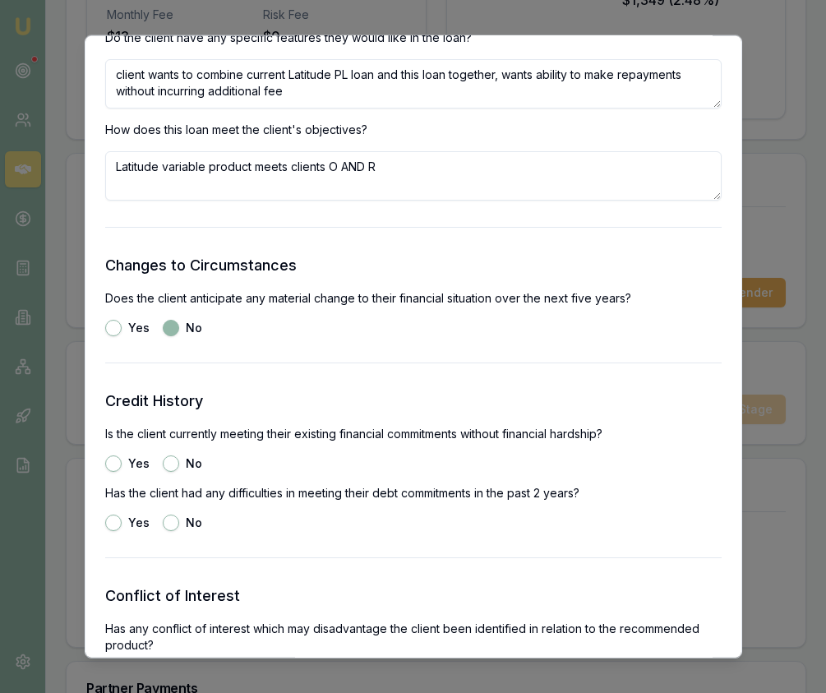
click at [120, 465] on div "Yes" at bounding box center [127, 463] width 44 height 16
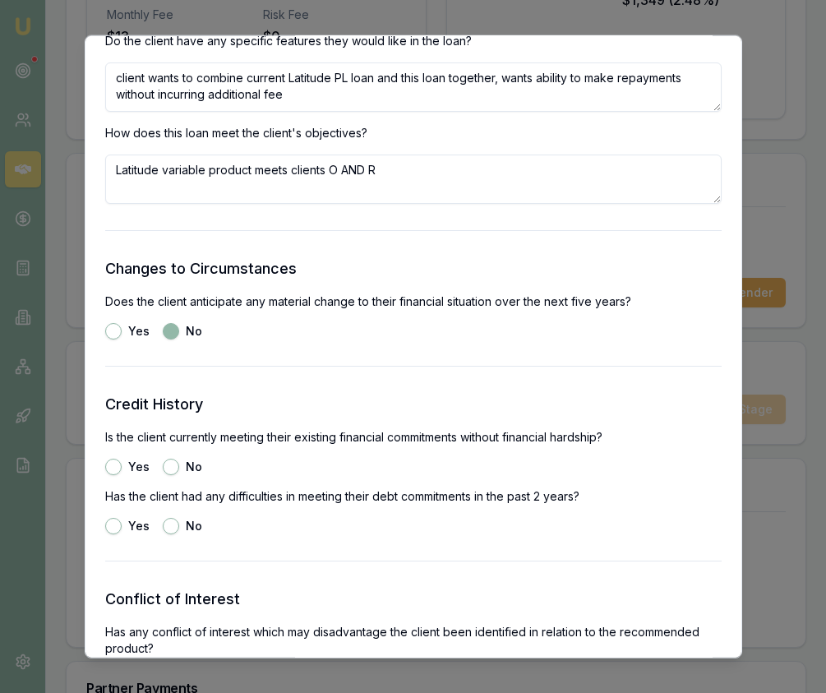
click at [115, 467] on button "Yes" at bounding box center [113, 466] width 16 height 16
radio input "true"
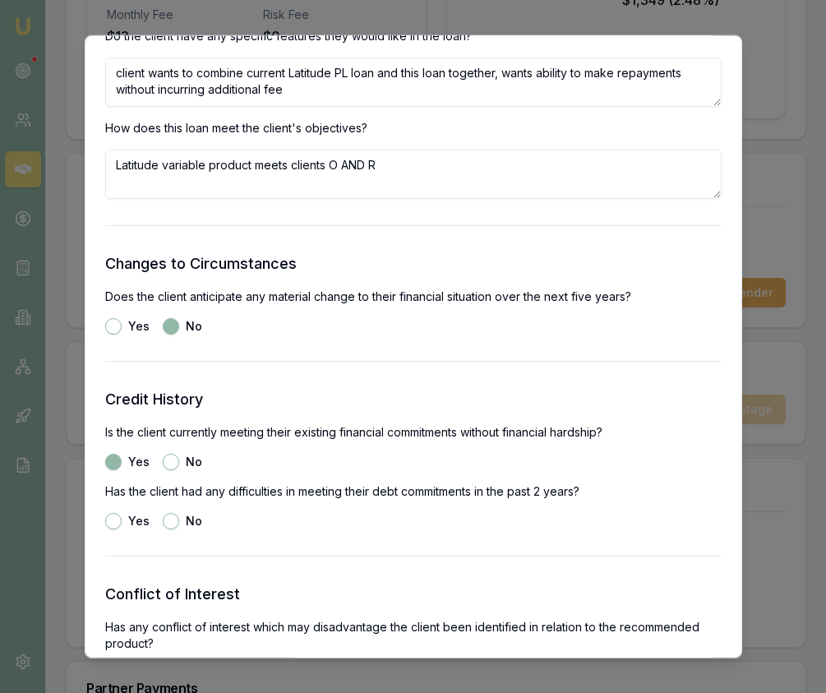
click at [171, 523] on button "No" at bounding box center [171, 520] width 16 height 16
radio input "true"
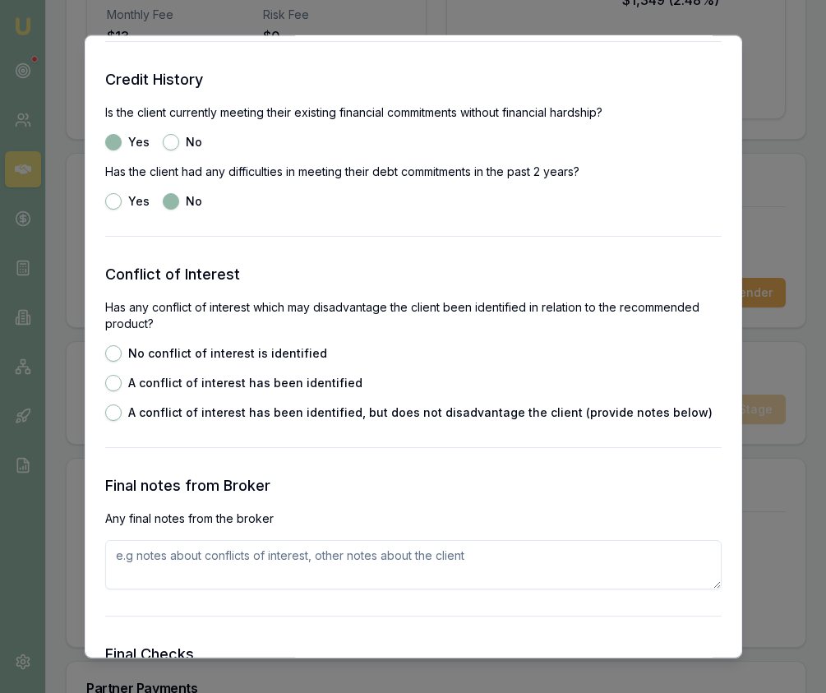
scroll to position [2211, 0]
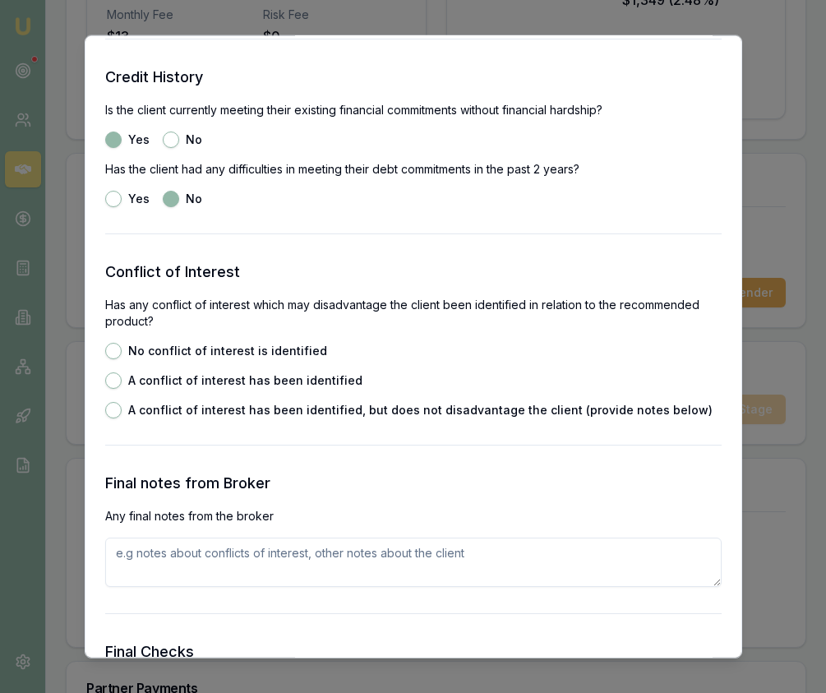
click at [119, 349] on button "No conflict of interest is identified" at bounding box center [113, 350] width 16 height 16
radio input "true"
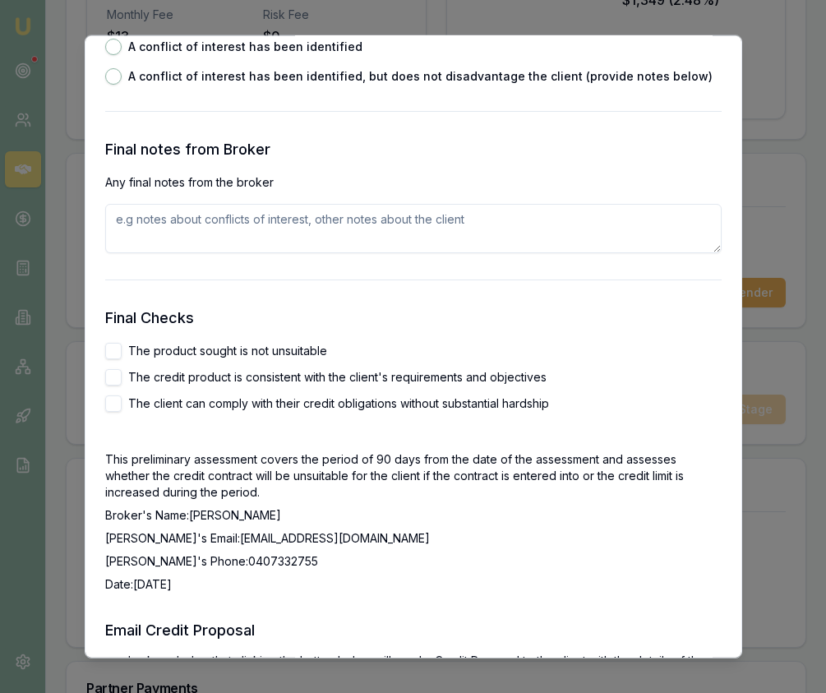
scroll to position [2555, 0]
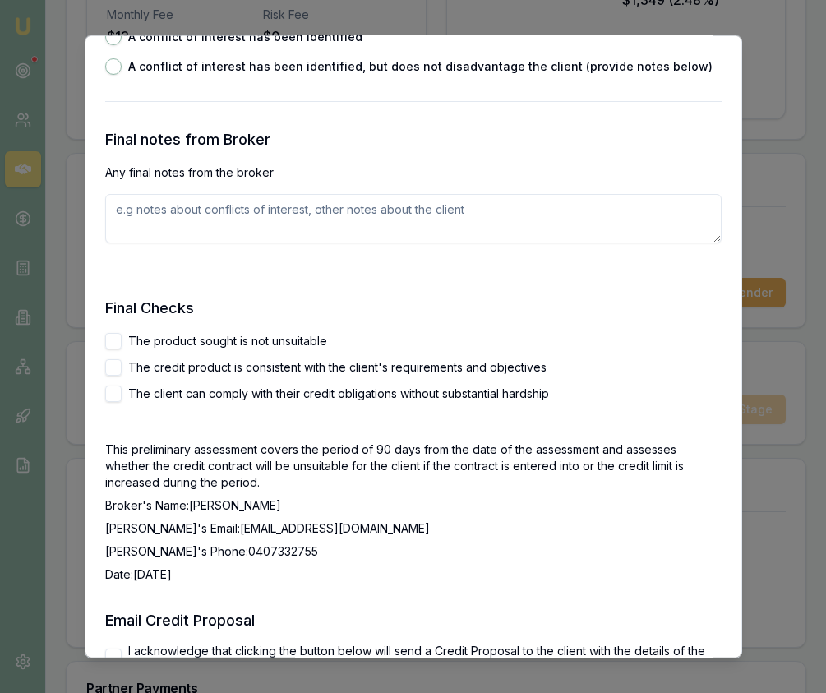
drag, startPoint x: 118, startPoint y: 344, endPoint x: 116, endPoint y: 352, distance: 8.4
click at [118, 344] on button "The product sought is not unsuitable" at bounding box center [113, 340] width 16 height 16
checkbox input "true"
click at [116, 361] on button "The credit product is consistent with the client's requirements and objectives" at bounding box center [113, 367] width 16 height 16
checkbox input "true"
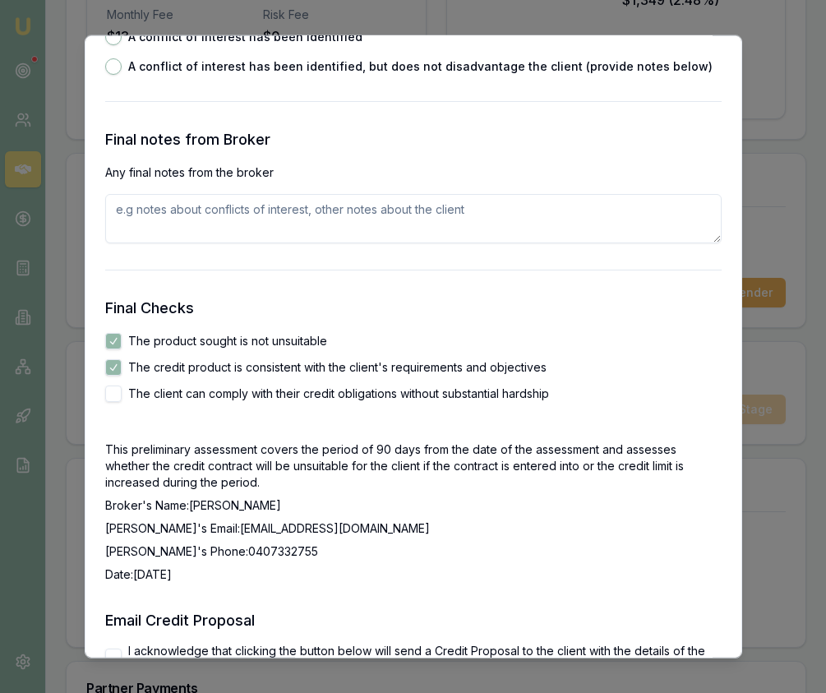
click at [116, 388] on button "The client can comply with their credit obligations without substantial hardship" at bounding box center [113, 393] width 16 height 16
checkbox input "true"
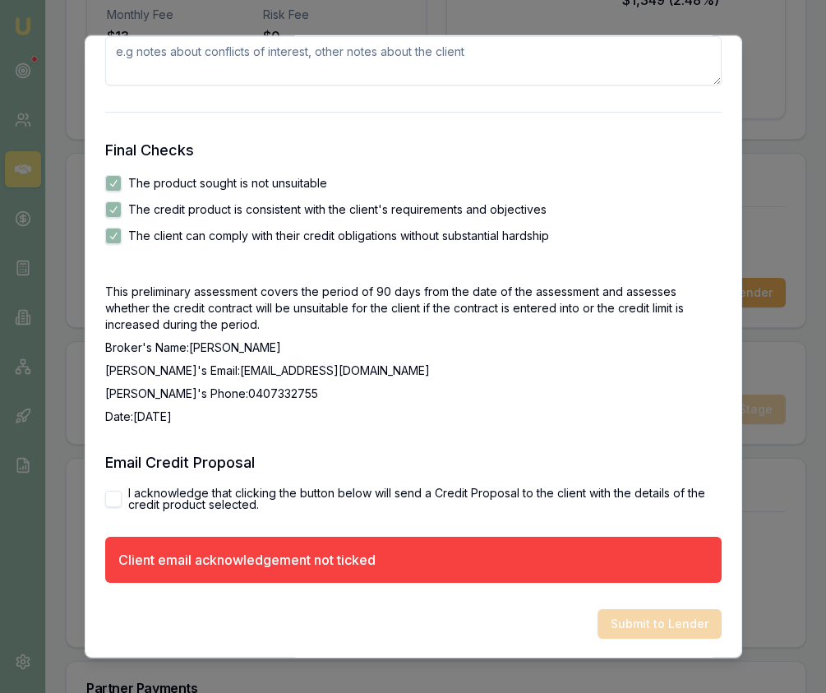
click at [113, 498] on button "I acknowledge that clicking the button below will send a Credit Proposal to the…" at bounding box center [113, 498] width 16 height 16
checkbox input "true"
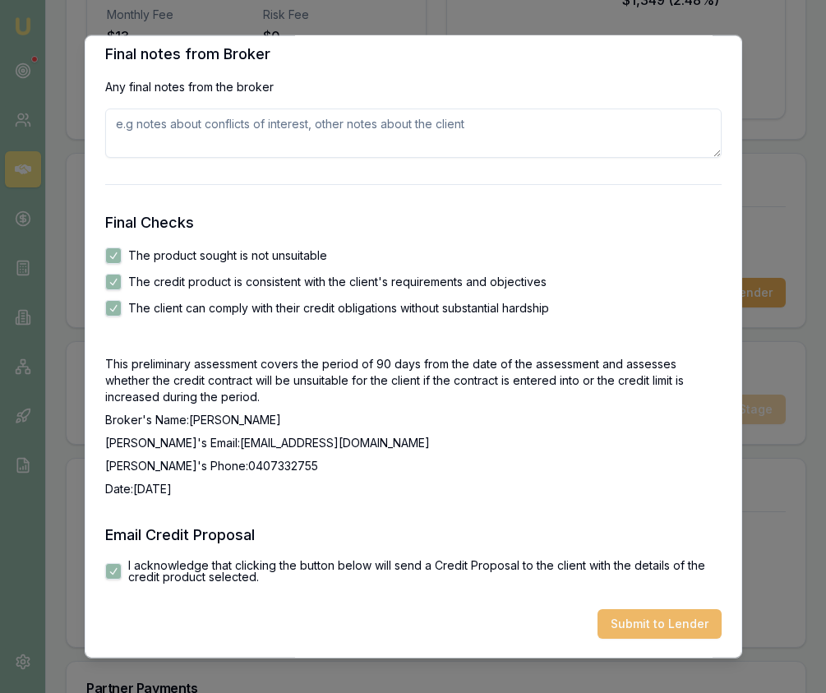
click at [684, 631] on button "Submit to Lender" at bounding box center [660, 623] width 124 height 30
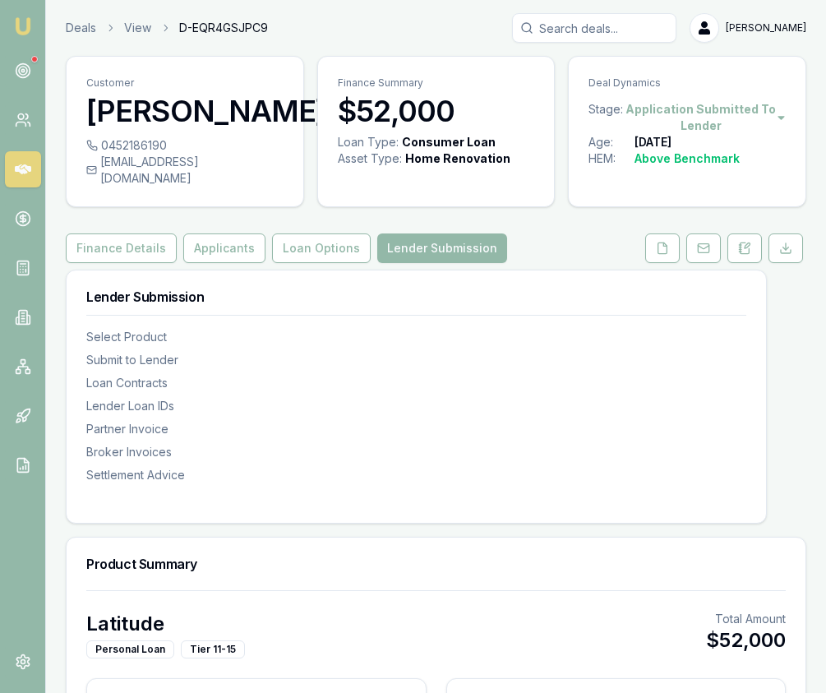
scroll to position [970, 0]
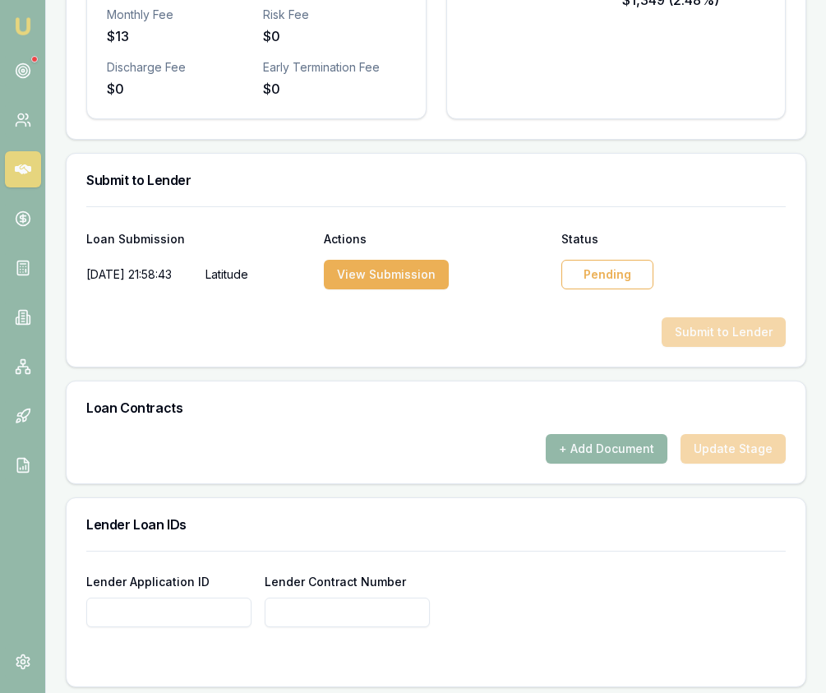
click at [616, 266] on div "Pending" at bounding box center [608, 275] width 92 height 30
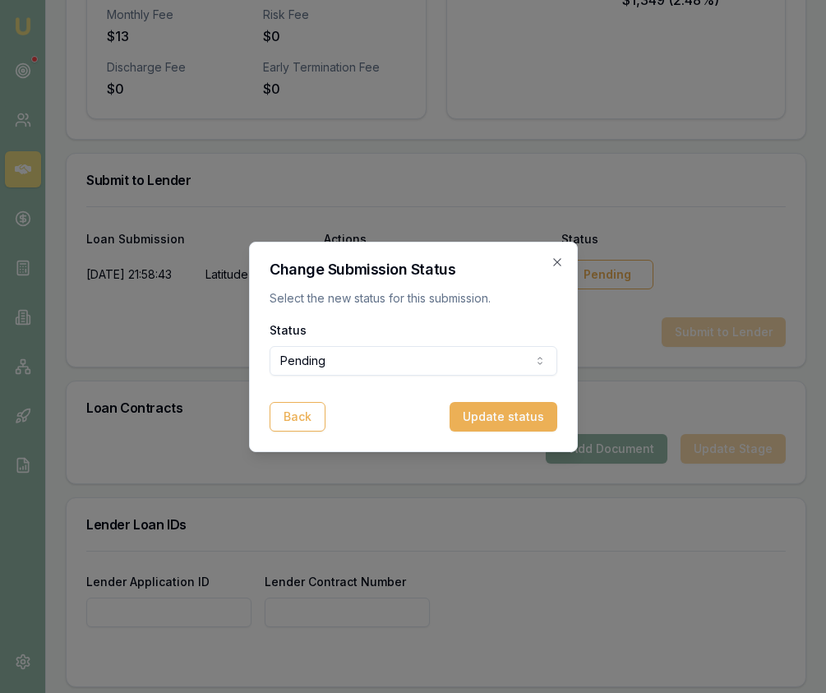
click at [514, 343] on div "Status Pending Pending Approved Rejected" at bounding box center [414, 348] width 288 height 56
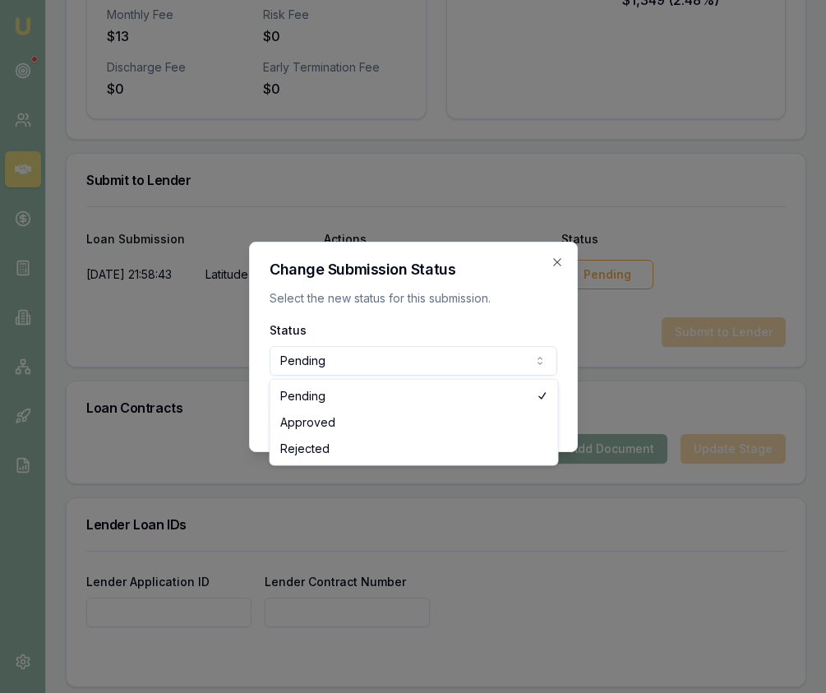
select select "APPROVED"
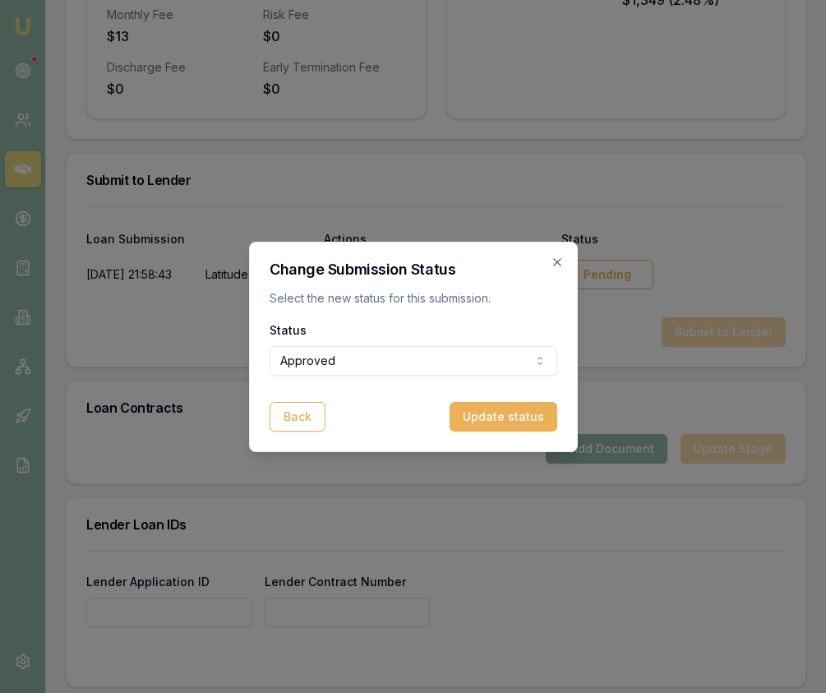
click at [520, 409] on button "Update status" at bounding box center [504, 417] width 108 height 30
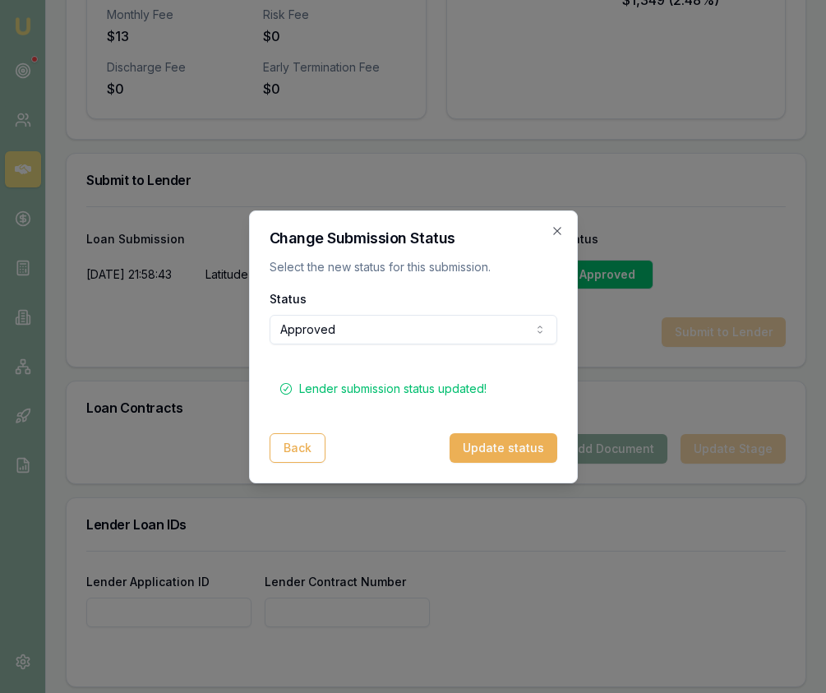
click at [559, 220] on div "Change Submission Status Select the new status for this submission. Status Appr…" at bounding box center [413, 346] width 329 height 273
drag, startPoint x: 556, startPoint y: 228, endPoint x: 564, endPoint y: 258, distance: 31.5
click at [555, 228] on icon "button" at bounding box center [557, 230] width 13 height 13
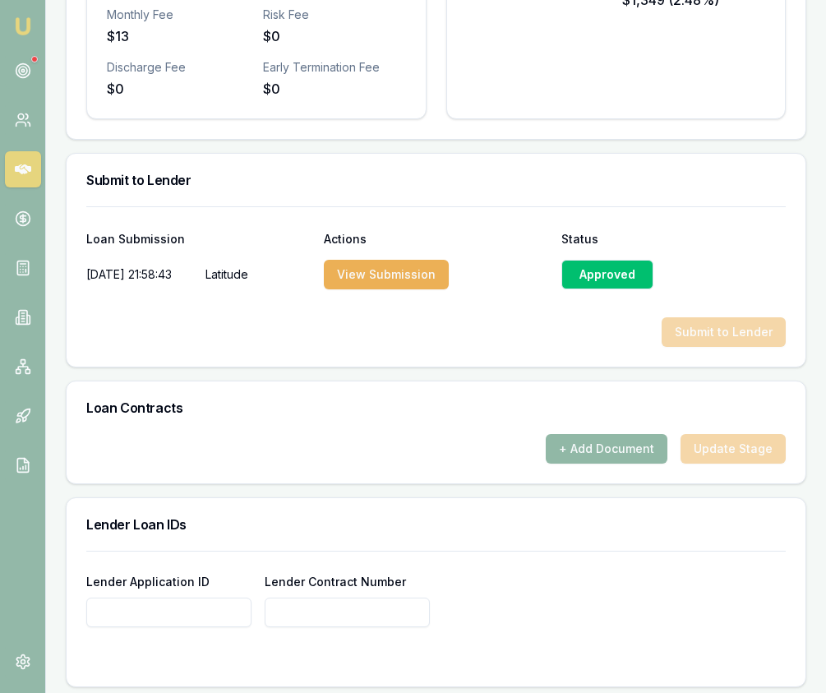
click at [627, 434] on button "+ Add Document" at bounding box center [607, 449] width 122 height 30
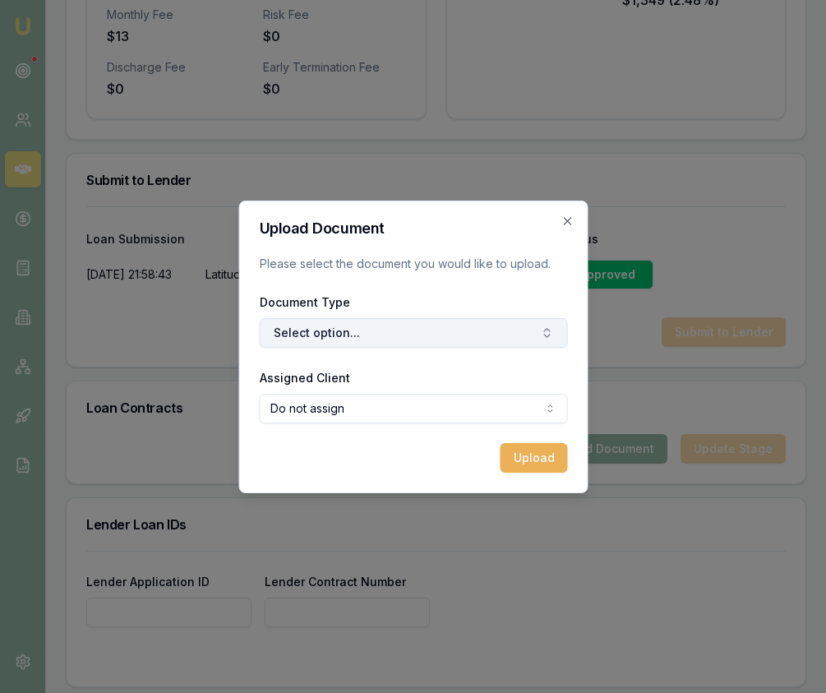
click at [507, 326] on button "Select option..." at bounding box center [413, 333] width 308 height 30
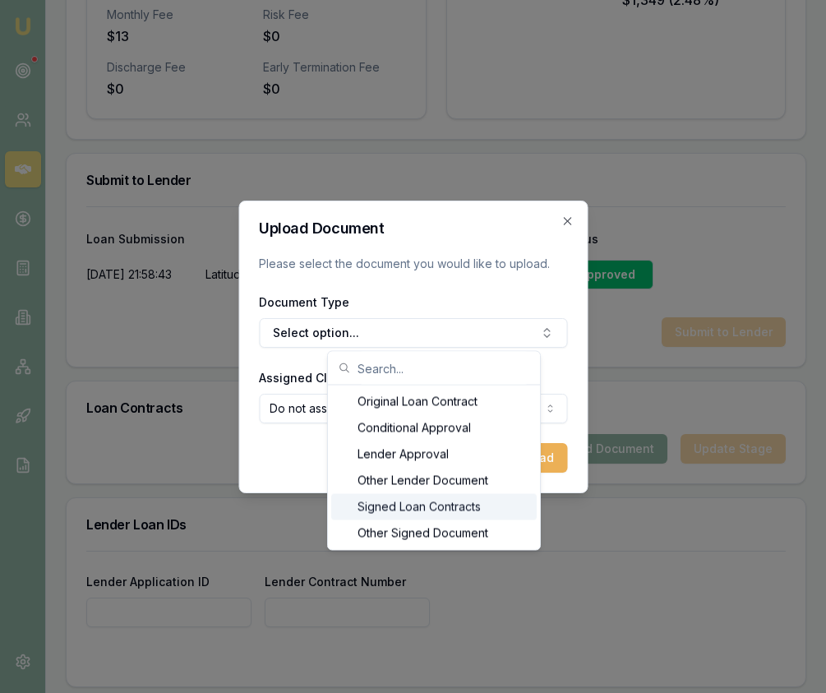
click at [451, 500] on div "Signed Loan Contracts" at bounding box center [434, 507] width 206 height 26
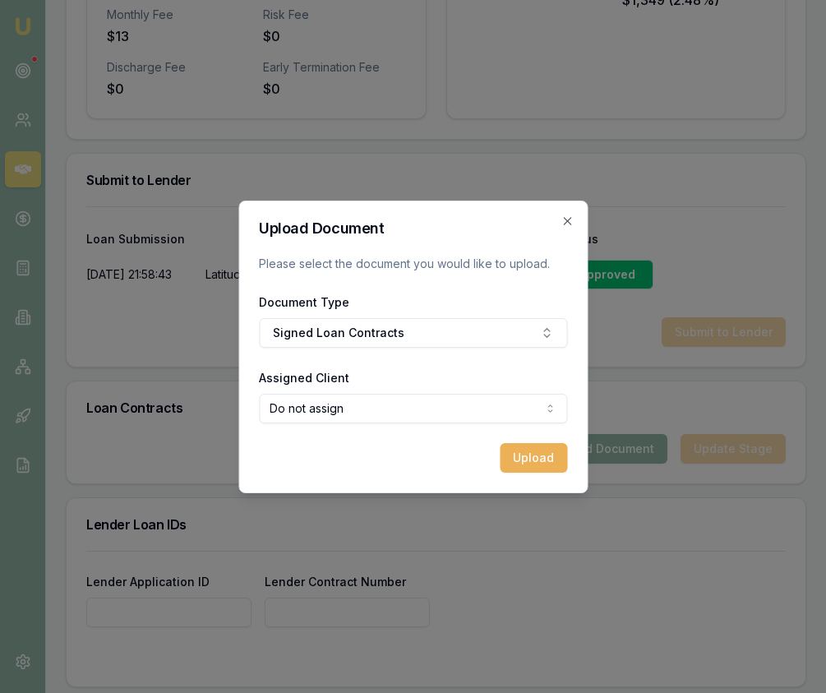
select select "U-H8BCV508LN"
click at [529, 460] on button "Upload" at bounding box center [533, 458] width 67 height 30
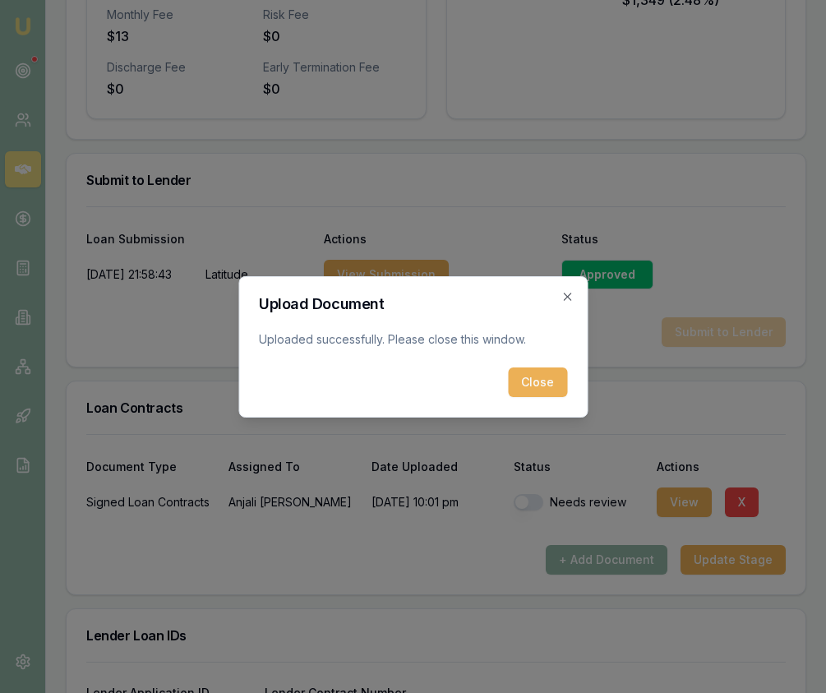
click at [547, 403] on div "Upload Document Uploaded successfully. Please close this window. Close Close" at bounding box center [412, 346] width 349 height 141
click at [546, 396] on button "Close" at bounding box center [537, 383] width 59 height 30
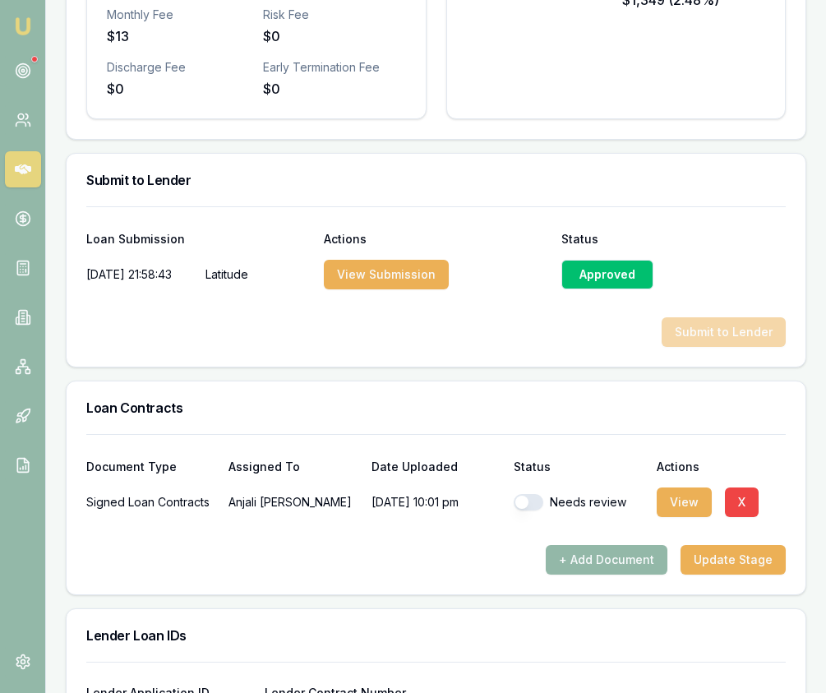
click at [528, 494] on button "button" at bounding box center [529, 502] width 30 height 16
checkbox input "true"
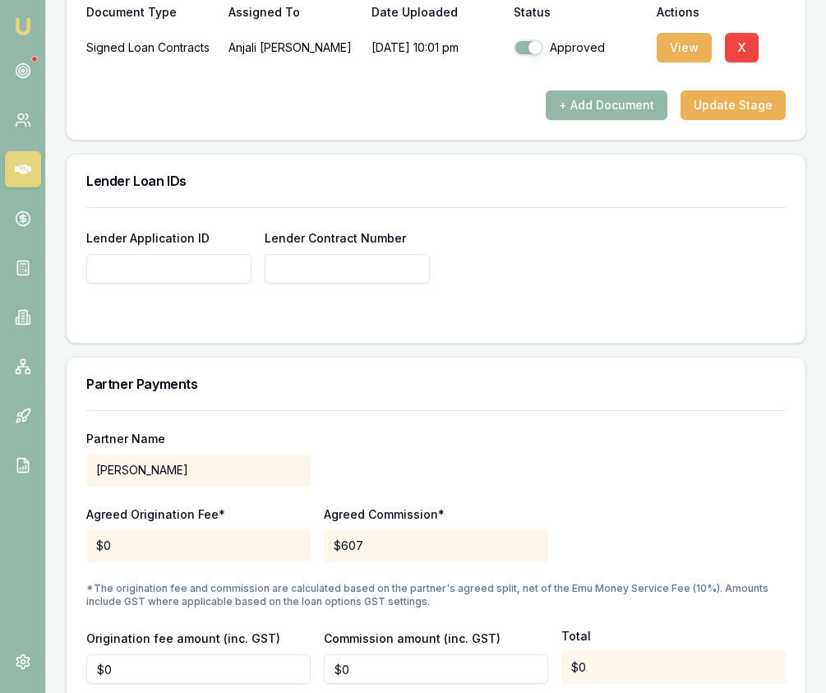
scroll to position [1434, 0]
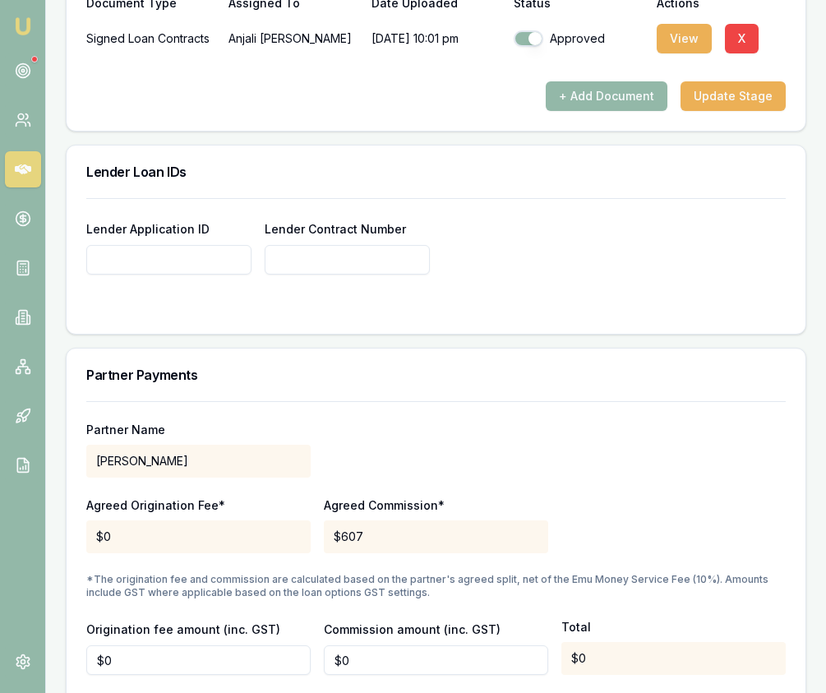
click at [153, 223] on div "Lender Application ID" at bounding box center [168, 247] width 165 height 56
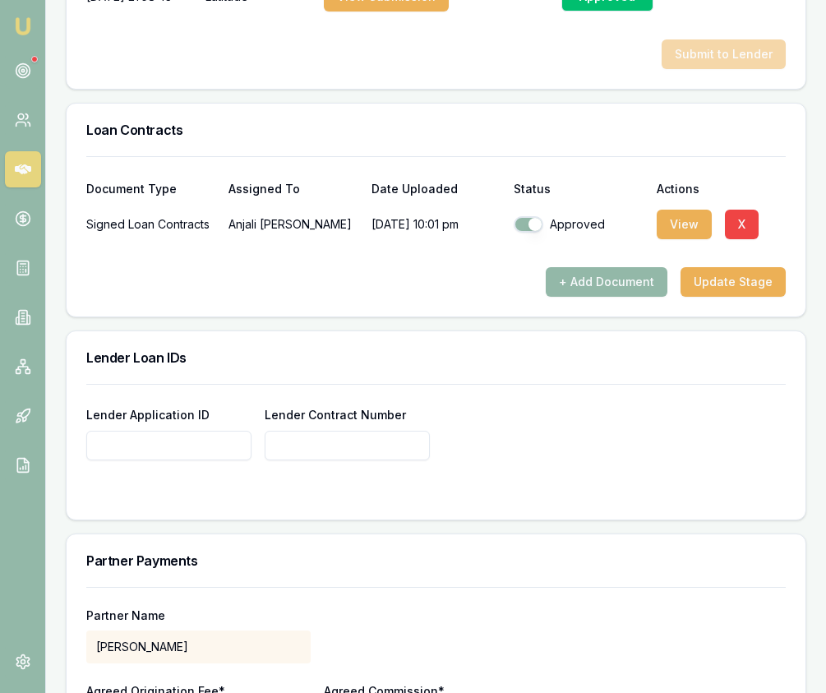
scroll to position [1242, 0]
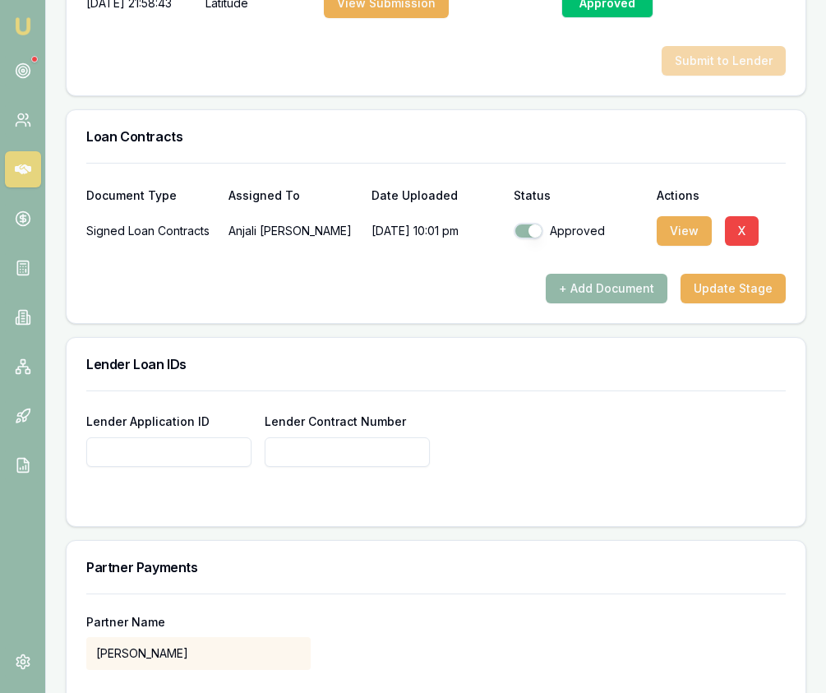
click at [176, 447] on input "Lender Application ID" at bounding box center [168, 452] width 165 height 30
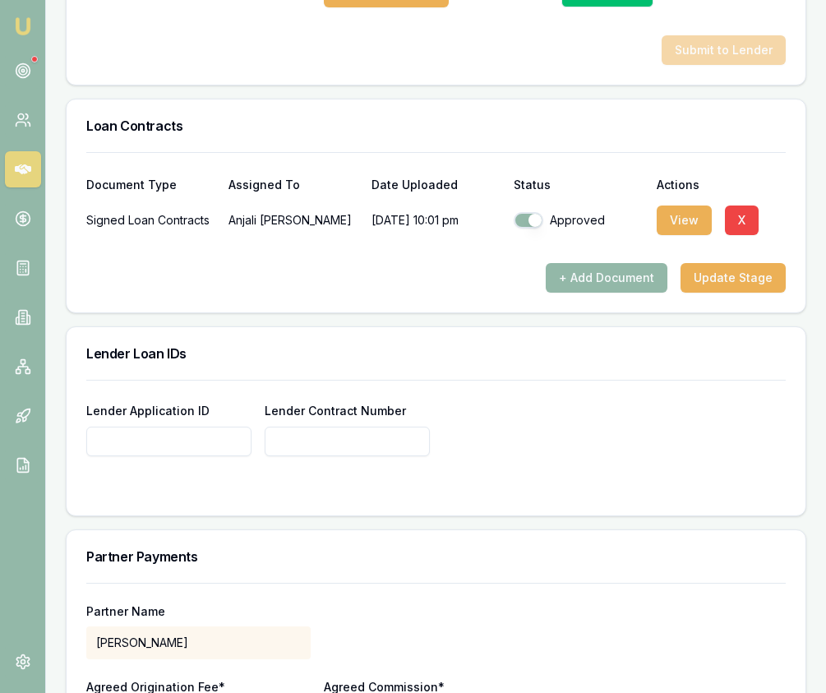
scroll to position [1255, 0]
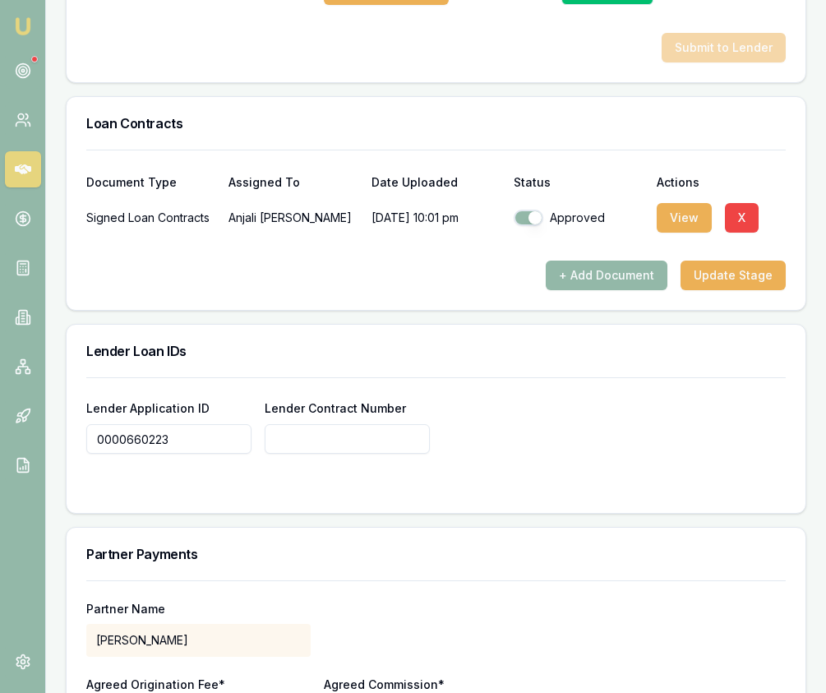
drag, startPoint x: 192, startPoint y: 419, endPoint x: 104, endPoint y: 420, distance: 88.0
click at [81, 419] on div "Lender Application ID 0000660223 Lender Contract Number" at bounding box center [436, 445] width 739 height 136
type input "0000660223"
click at [333, 424] on input "Lender Contract Number" at bounding box center [347, 439] width 165 height 30
paste input "0000660223"
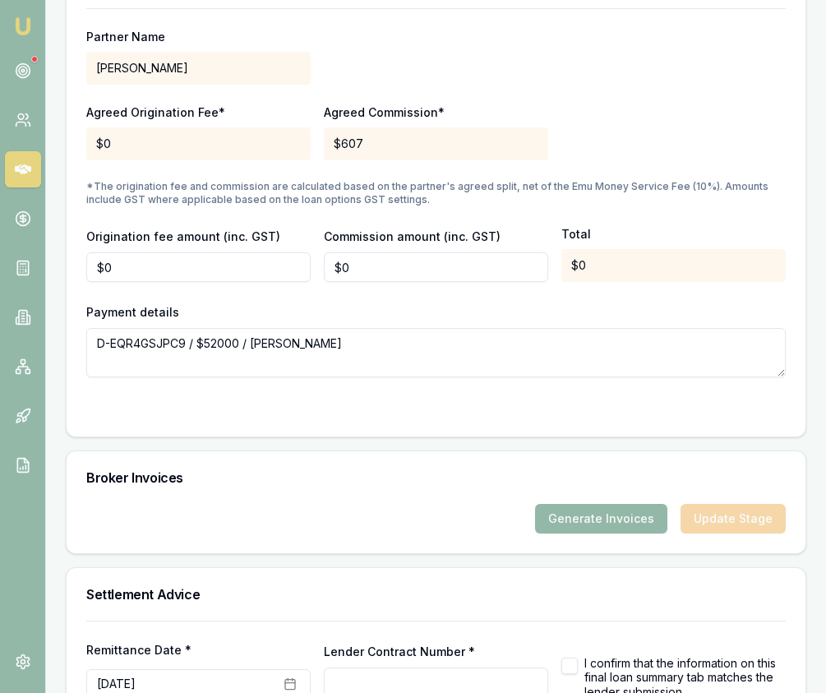
scroll to position [1919, 0]
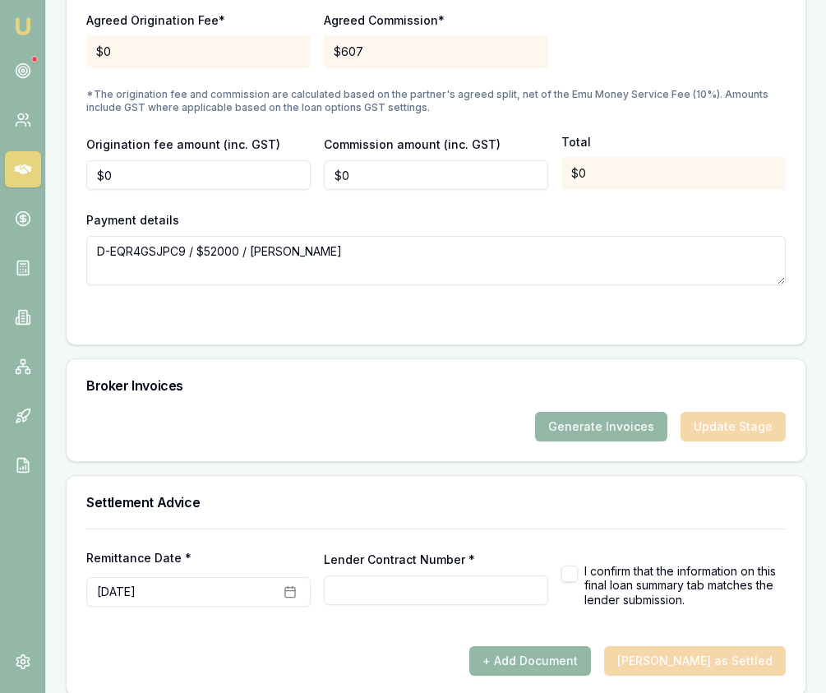
type input "0000660223"
click at [364, 576] on input "Lender Contract Number *" at bounding box center [436, 591] width 224 height 30
paste input "0000660223"
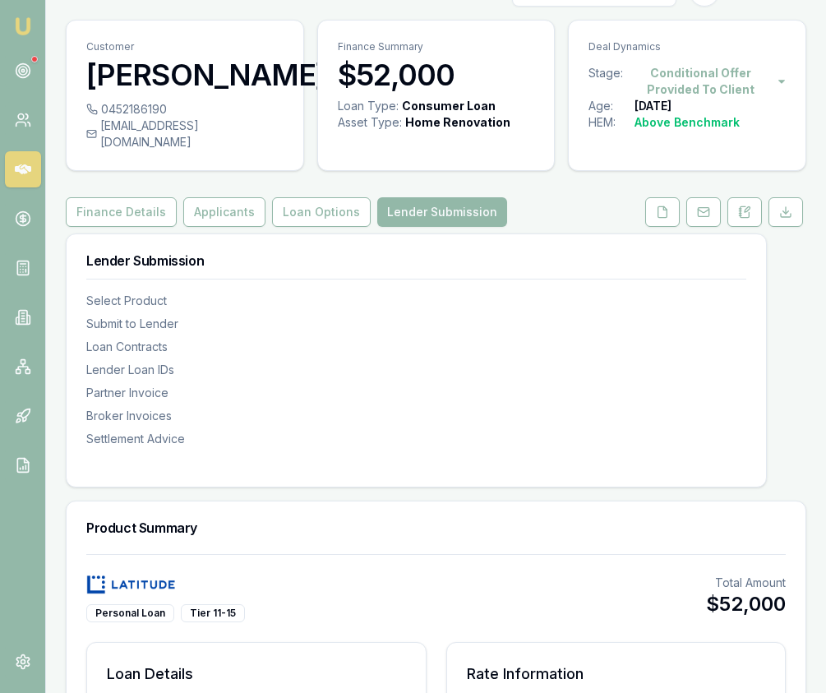
scroll to position [0, 0]
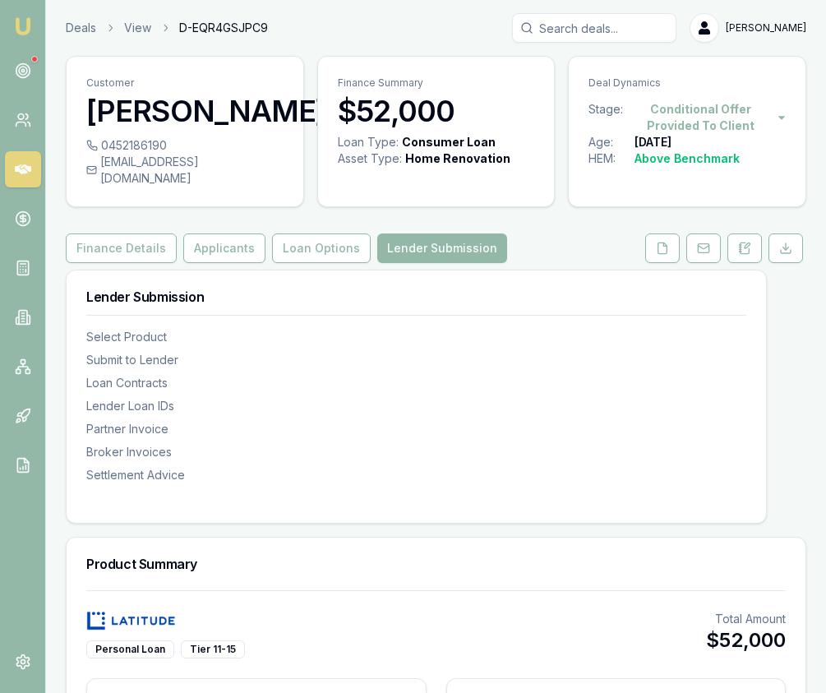
type input "0000660223"
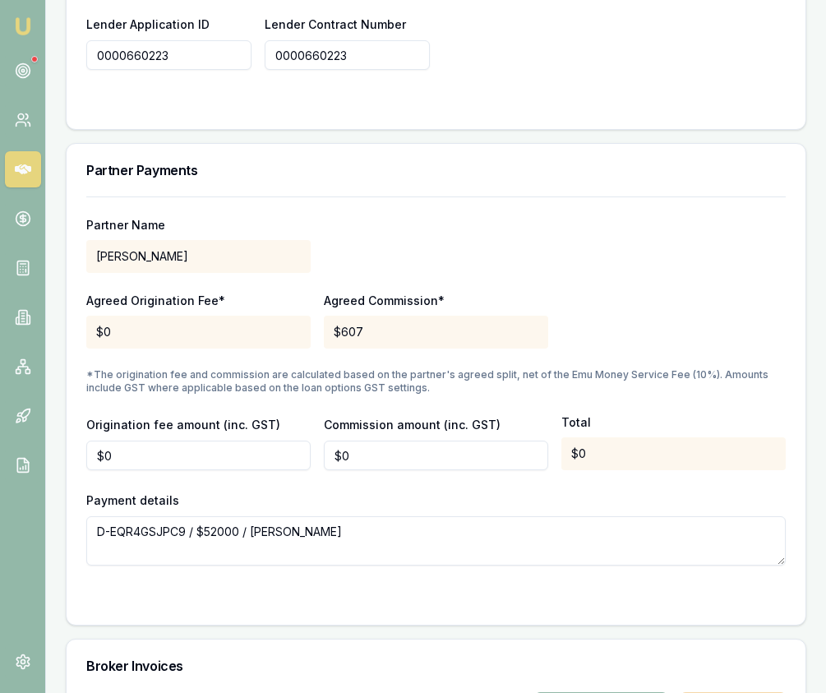
scroll to position [1640, 0]
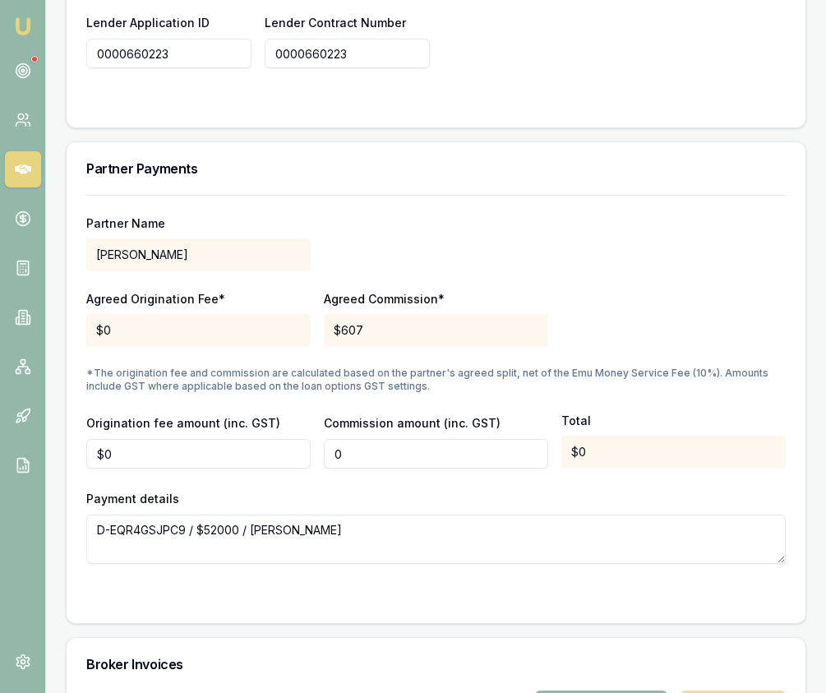
click at [360, 448] on input "0" at bounding box center [436, 454] width 224 height 30
click at [340, 488] on div "Payment details D-EQR4GSJPC9 / $52000 / [PERSON_NAME]" at bounding box center [436, 526] width 700 height 76
click at [369, 439] on input "707" at bounding box center [436, 454] width 224 height 30
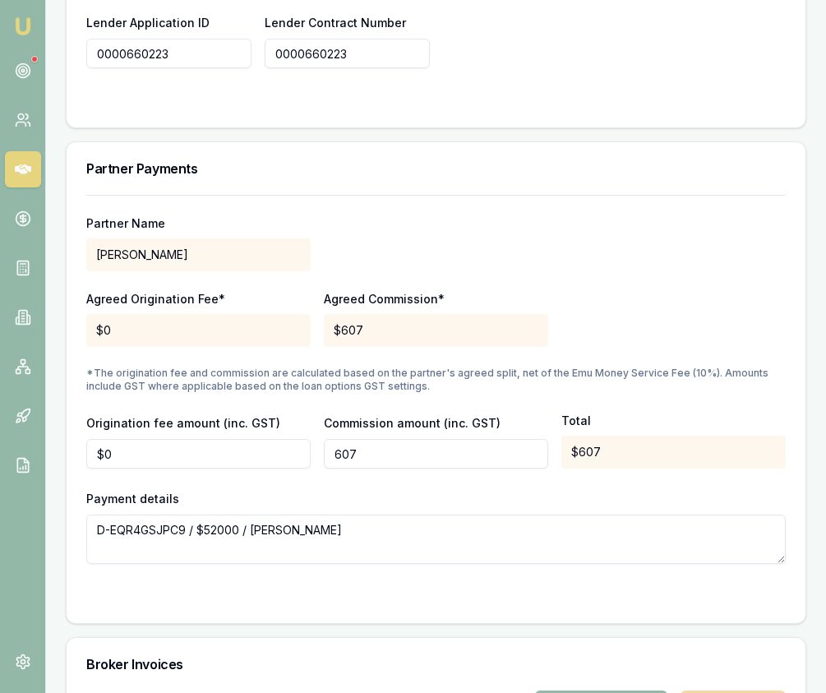
type input "$607"
click at [418, 488] on div "Payment details D-EQR4GSJPC9 / $52000 / [PERSON_NAME]" at bounding box center [436, 526] width 700 height 76
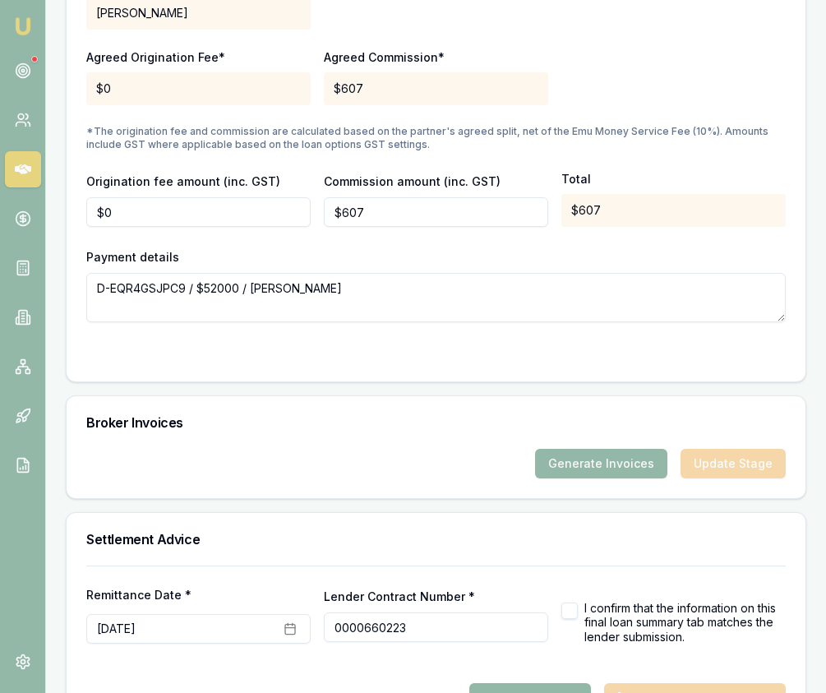
scroll to position [1919, 0]
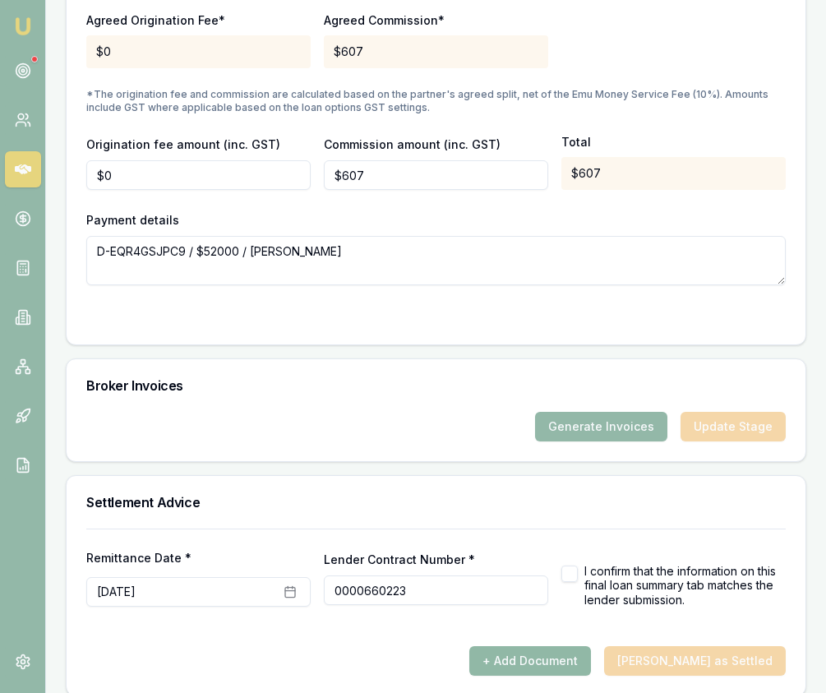
click at [566, 646] on button "+ Add Document" at bounding box center [531, 661] width 122 height 30
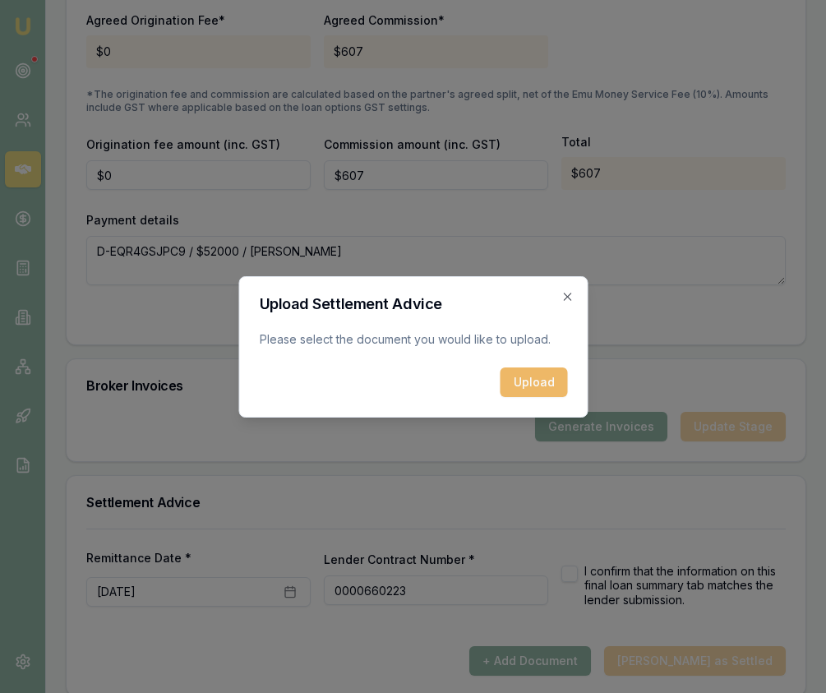
click at [552, 385] on button "Upload" at bounding box center [533, 383] width 67 height 30
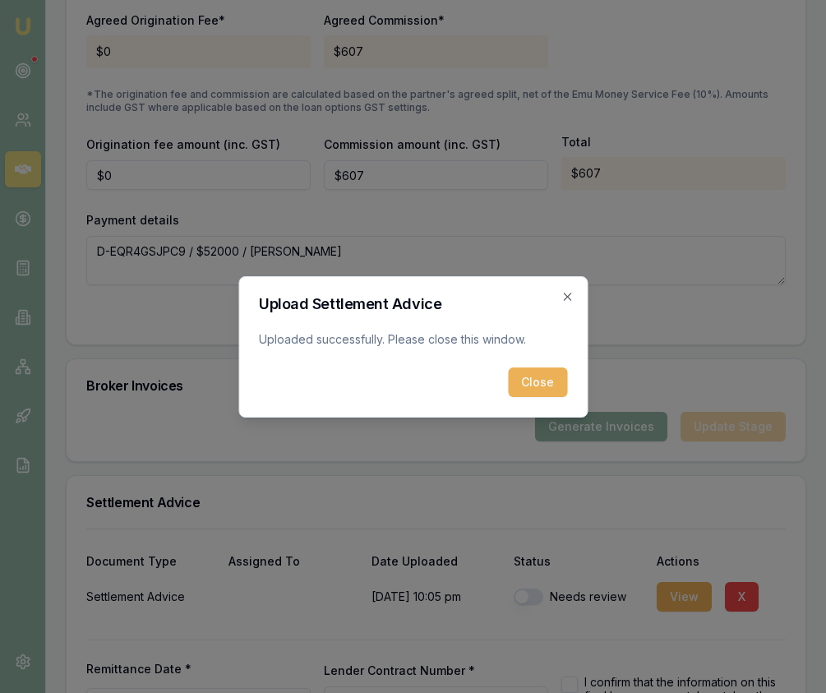
click at [547, 388] on button "Close" at bounding box center [537, 383] width 59 height 30
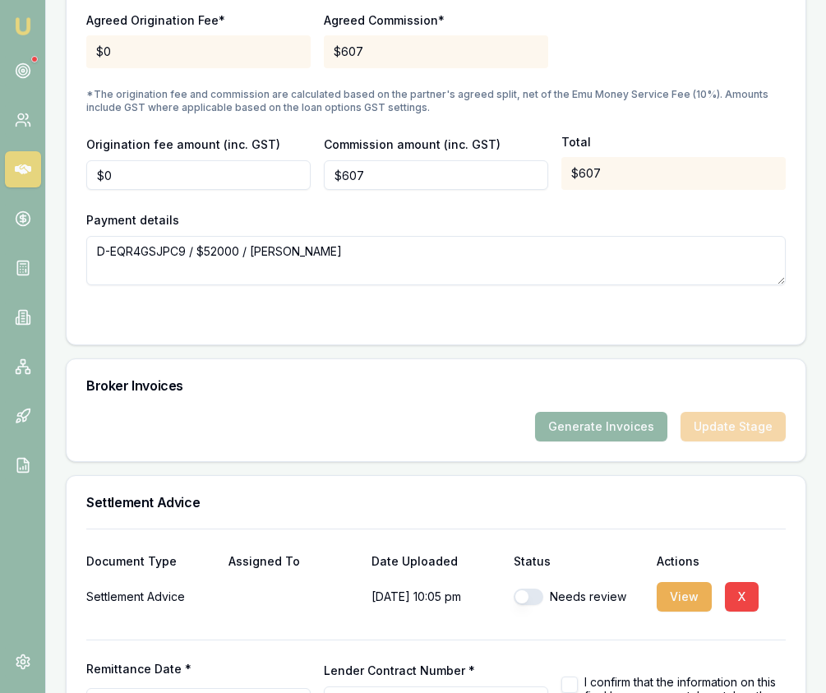
click at [533, 589] on button "button" at bounding box center [529, 597] width 30 height 16
checkbox input "true"
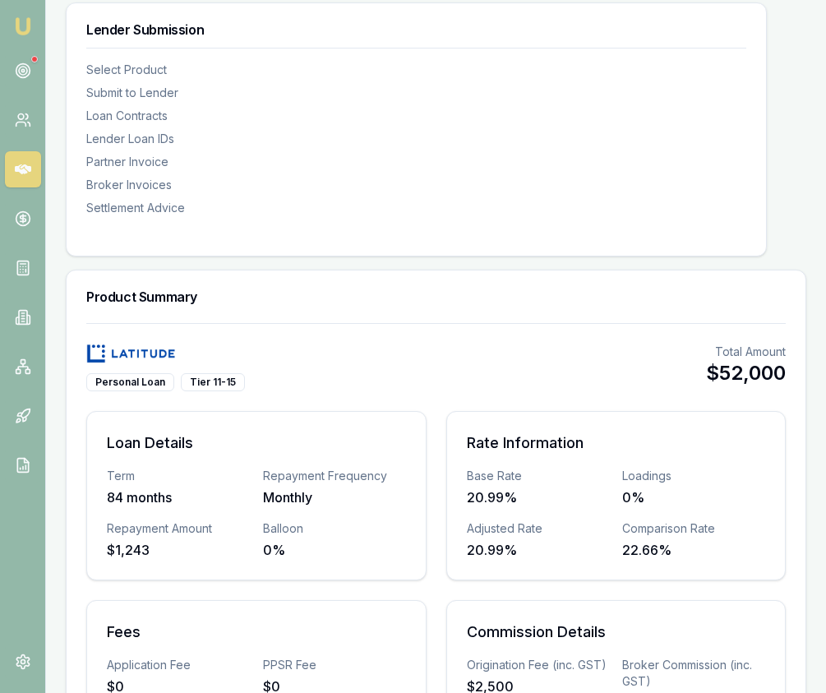
scroll to position [0, 0]
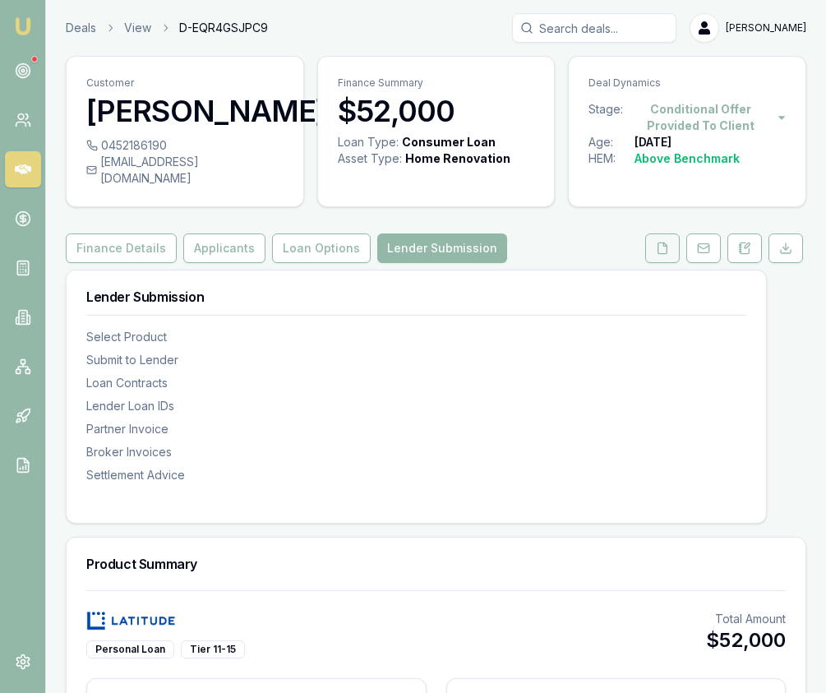
click at [673, 234] on button at bounding box center [662, 249] width 35 height 30
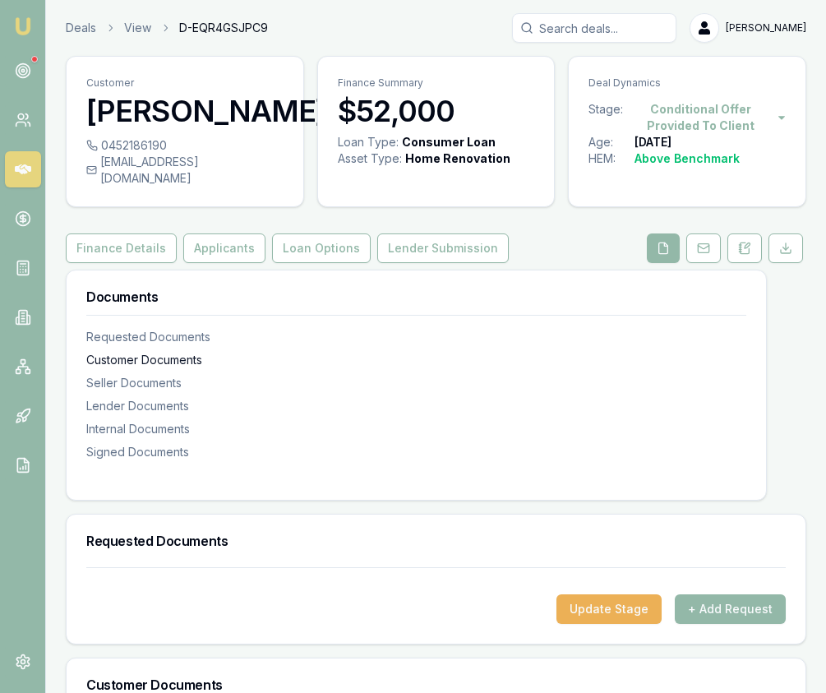
scroll to position [1103, 0]
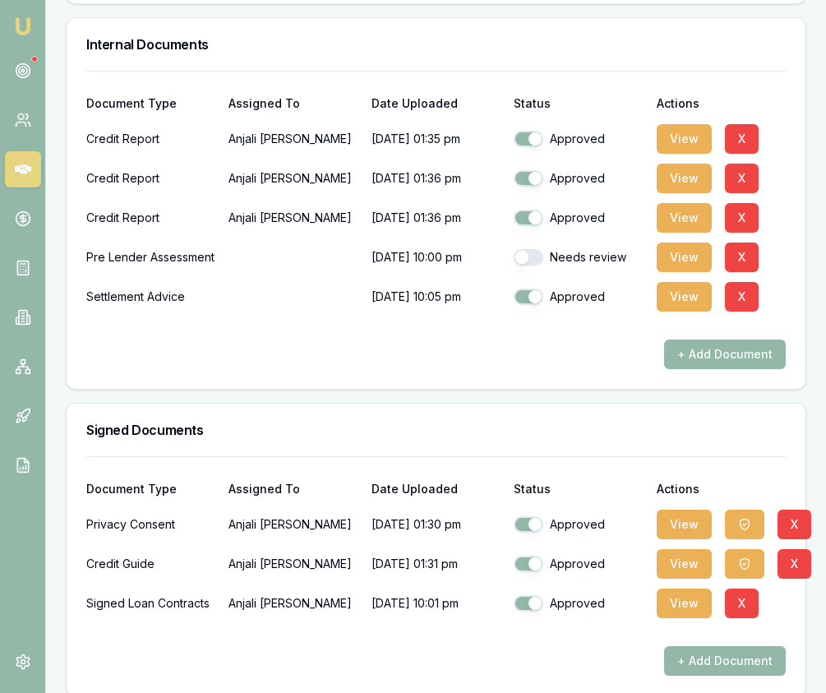
click at [535, 249] on button "button" at bounding box center [529, 257] width 30 height 16
checkbox input "true"
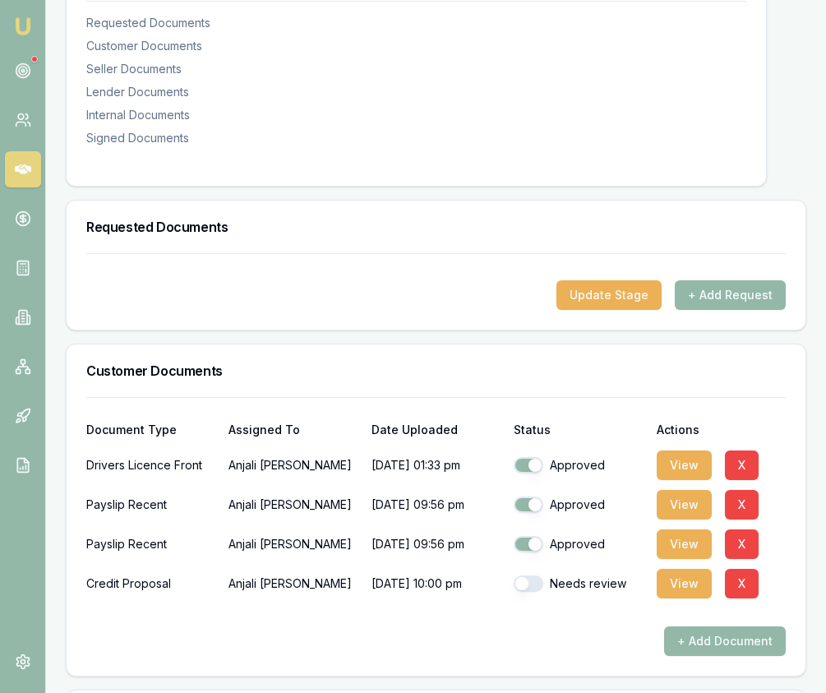
scroll to position [0, 0]
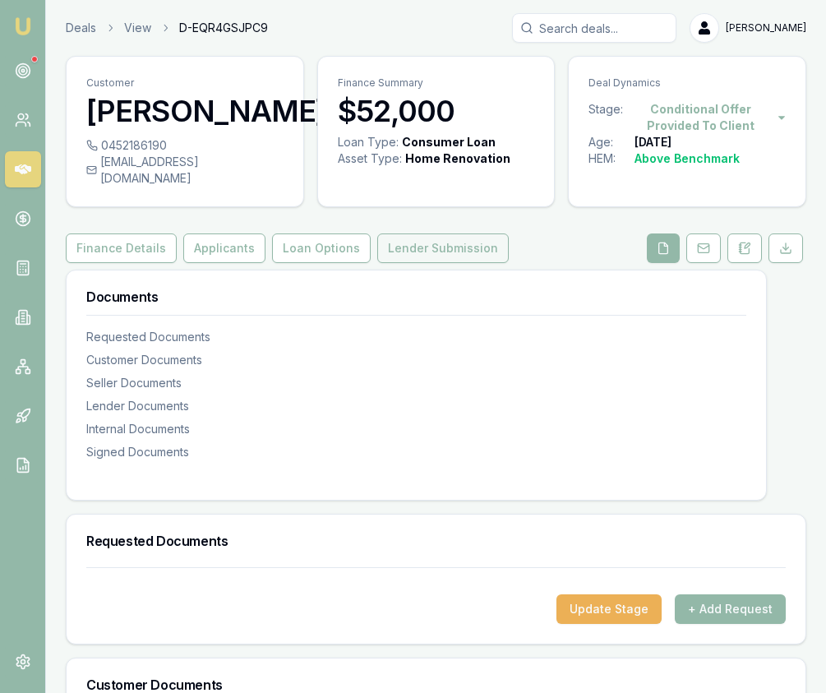
click at [449, 234] on button "Lender Submission" at bounding box center [443, 249] width 132 height 30
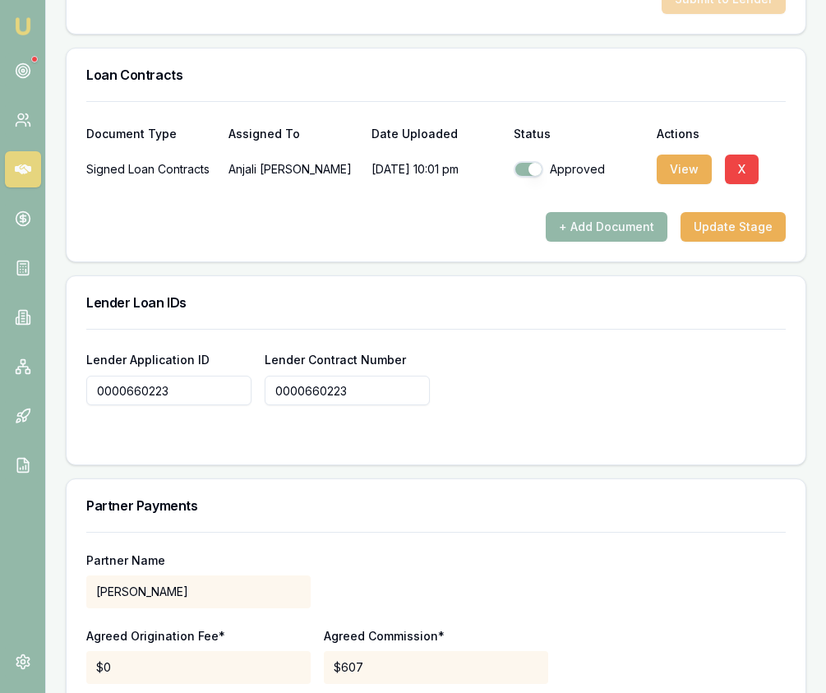
scroll to position [2030, 0]
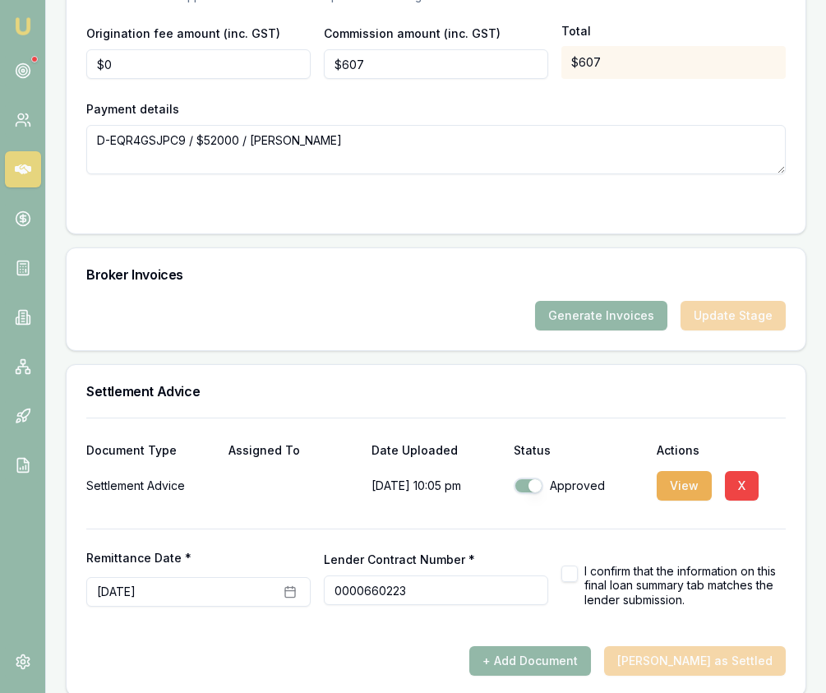
click at [576, 566] on button "button" at bounding box center [570, 574] width 16 height 16
checkbox input "true"
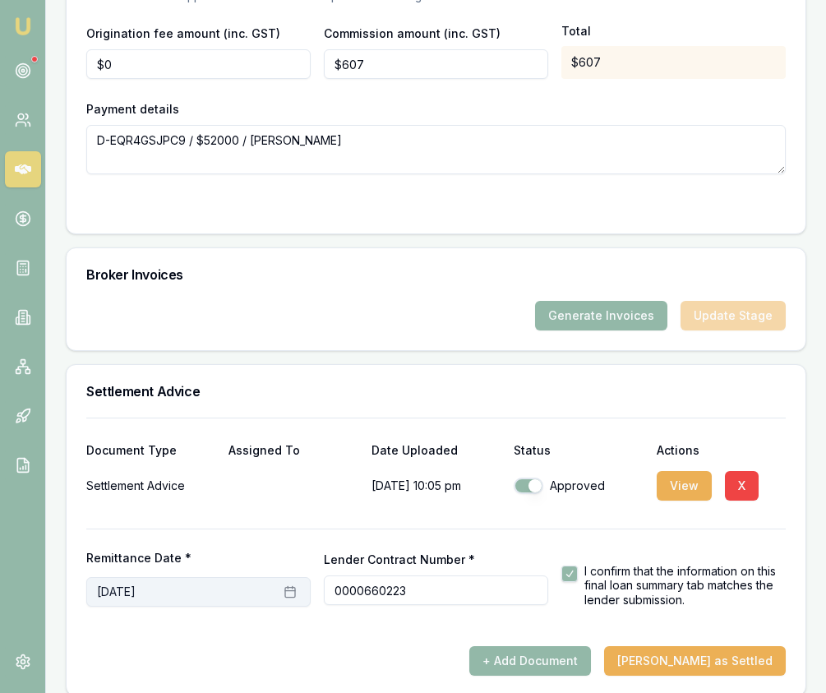
click at [291, 585] on icon "button" at bounding box center [290, 591] width 13 height 13
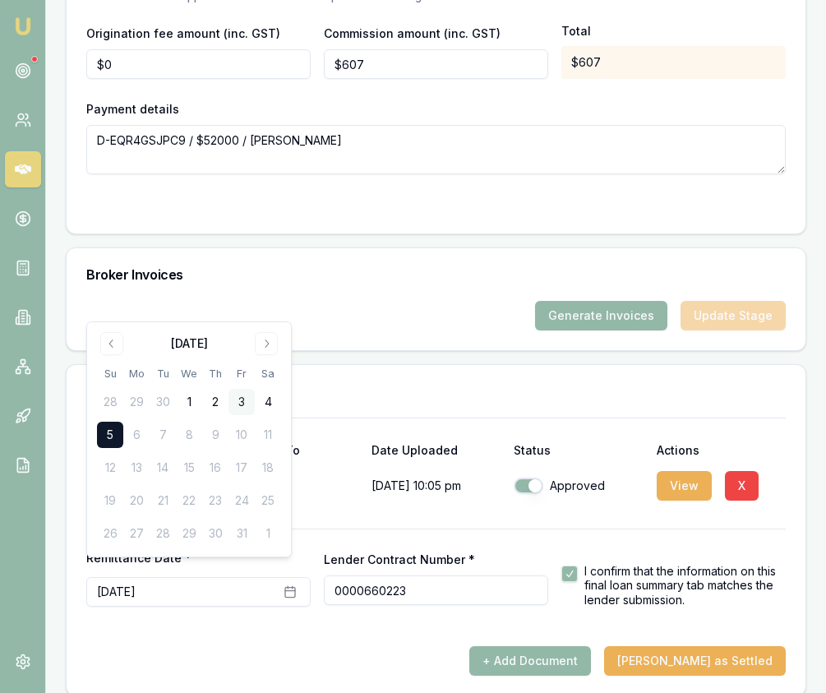
click at [239, 407] on button "3" at bounding box center [242, 402] width 26 height 26
click at [423, 646] on div "+ Add Document [PERSON_NAME] as Settled" at bounding box center [436, 661] width 700 height 30
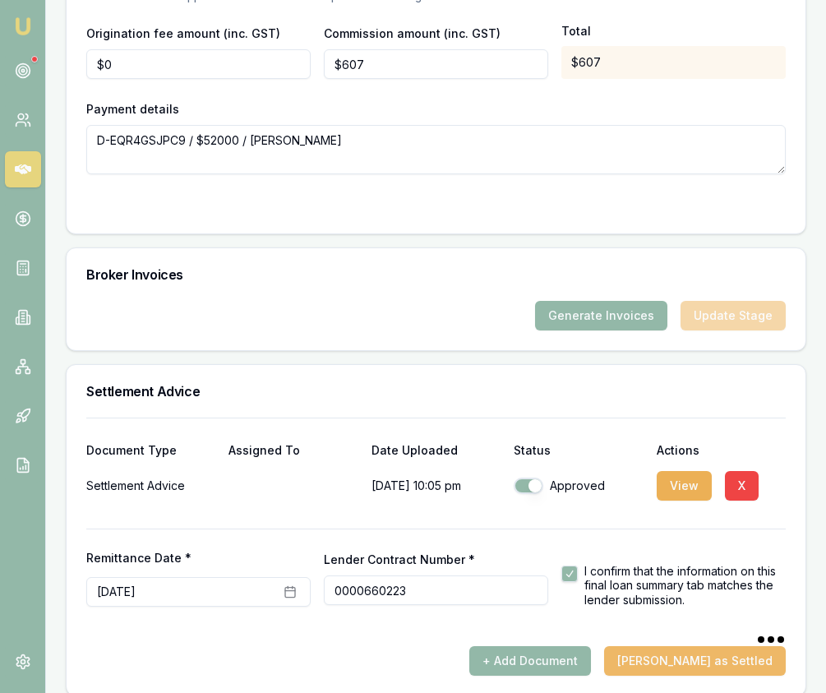
click at [710, 646] on button "[PERSON_NAME] as Settled" at bounding box center [695, 661] width 182 height 30
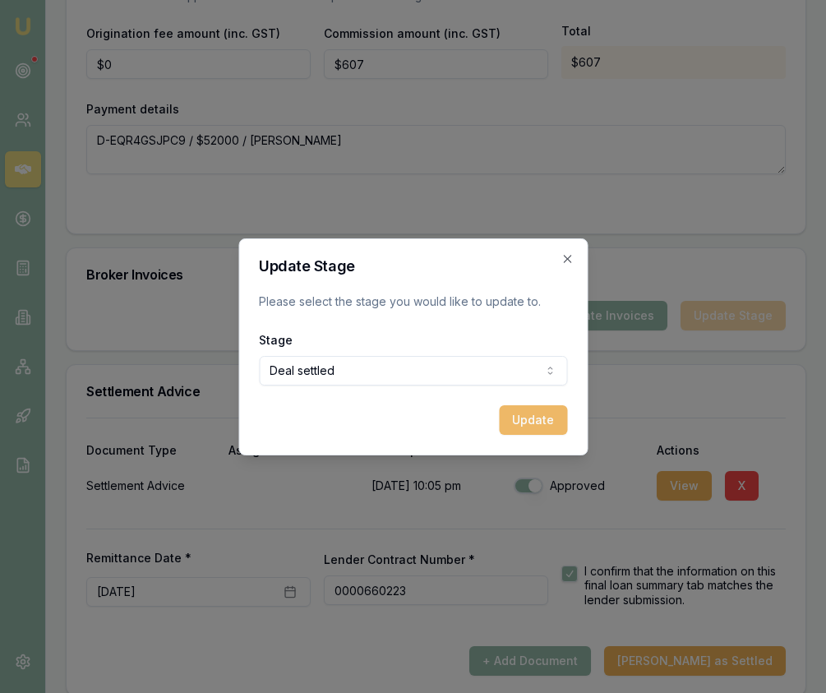
click at [549, 428] on button "Update" at bounding box center [533, 420] width 68 height 30
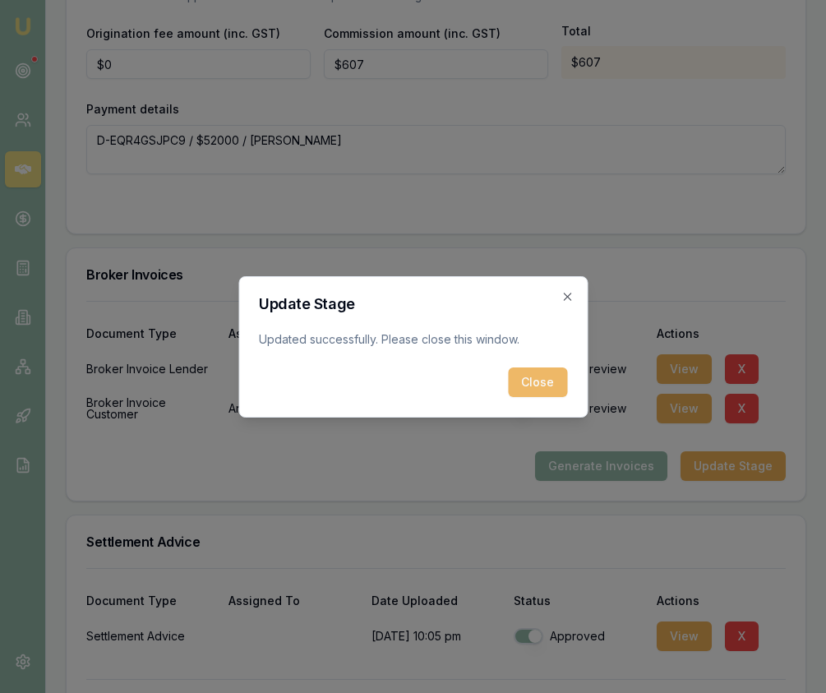
click at [522, 382] on button "Close" at bounding box center [537, 383] width 59 height 30
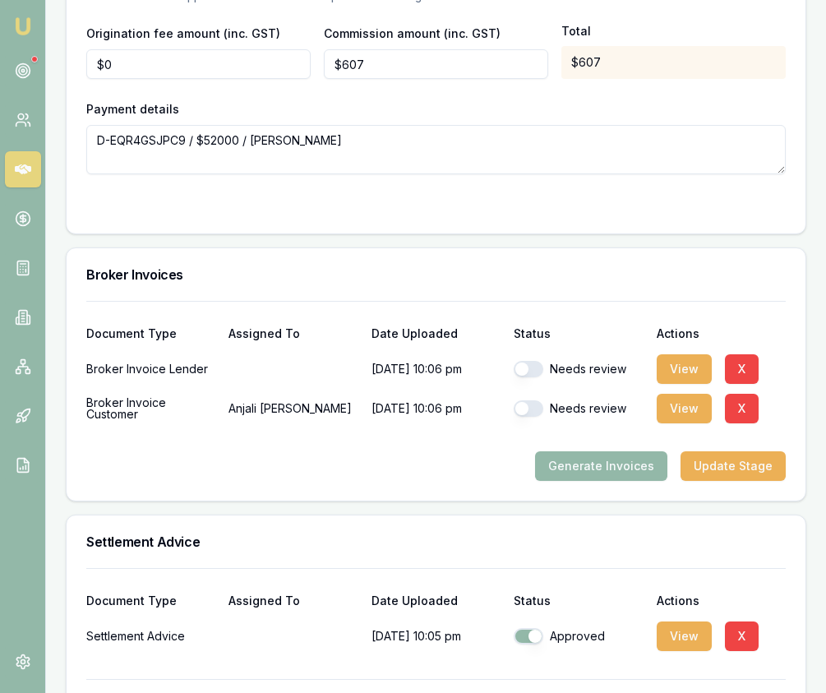
click at [26, 25] on img at bounding box center [23, 26] width 20 height 20
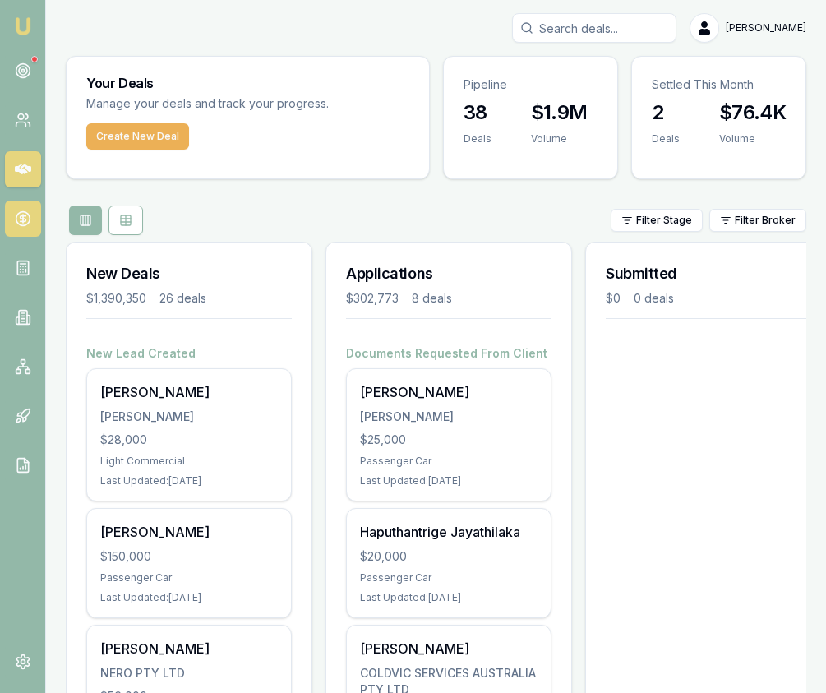
click at [16, 202] on link at bounding box center [23, 219] width 36 height 36
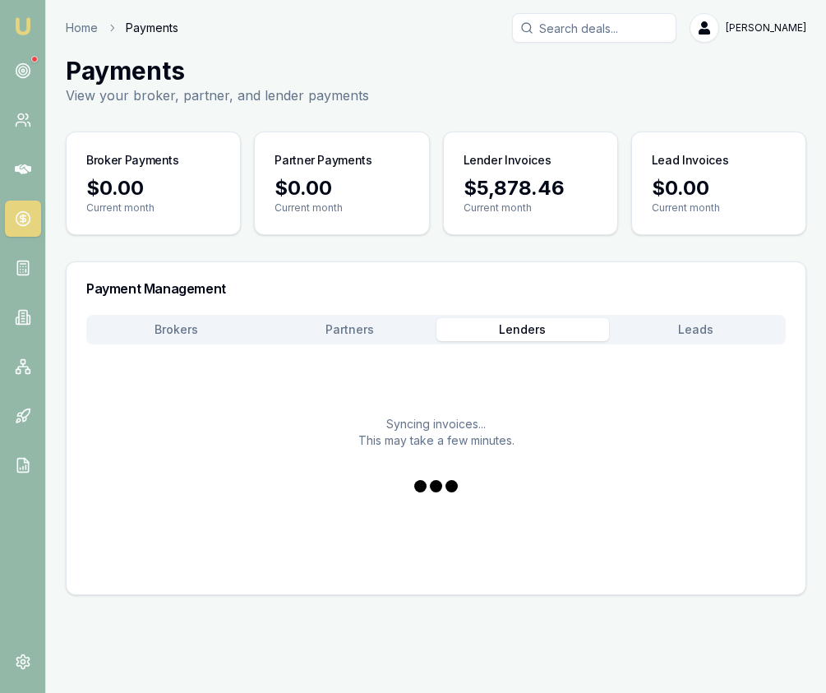
click at [529, 321] on button "Lenders" at bounding box center [523, 329] width 173 height 23
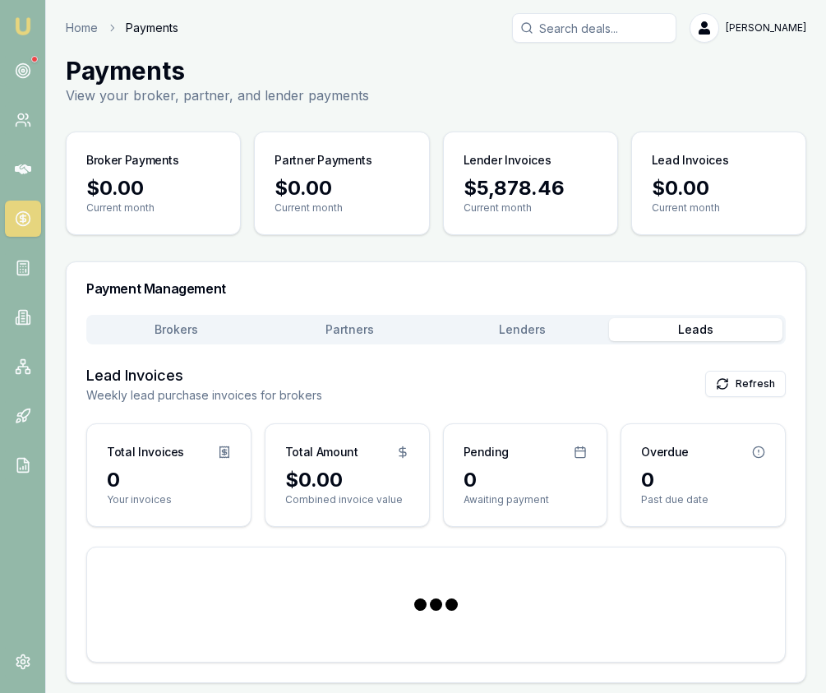
click at [670, 327] on button "Leads" at bounding box center [695, 329] width 173 height 23
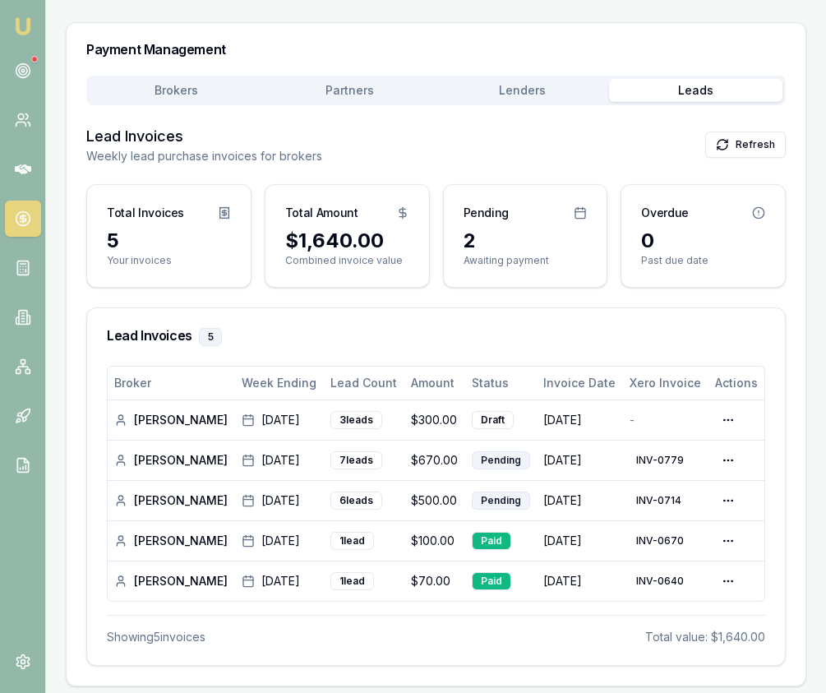
scroll to position [242, 0]
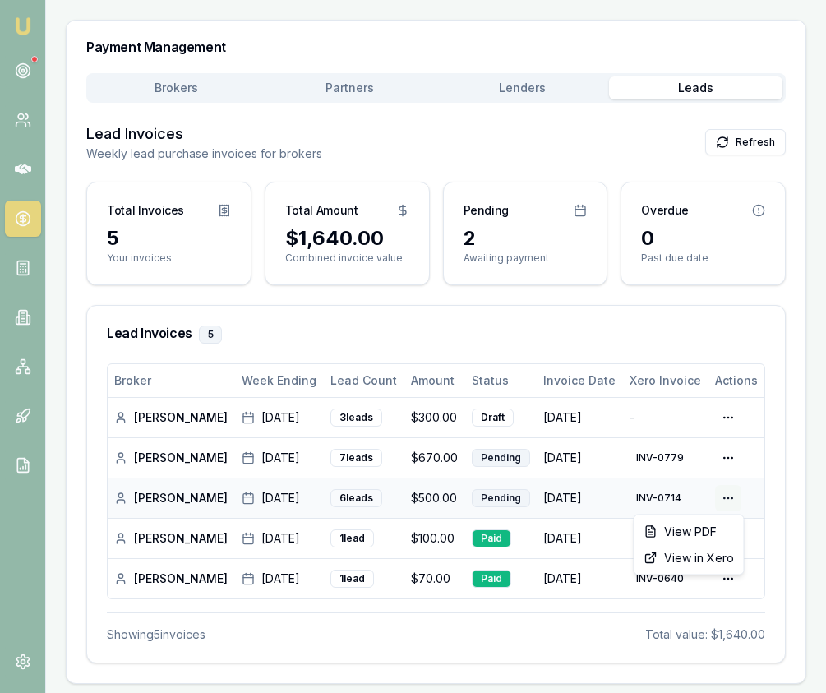
click at [733, 451] on html "Emu Broker Home Payments [PERSON_NAME] Toggle Menu Payments View your broker, p…" at bounding box center [413, 104] width 826 height 693
click at [704, 527] on div "View PDF" at bounding box center [689, 532] width 103 height 26
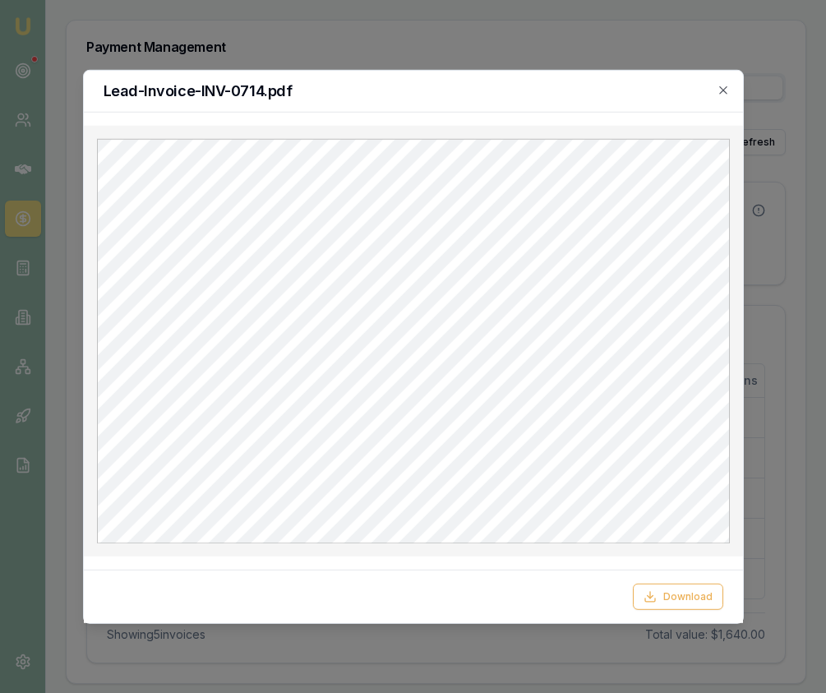
scroll to position [245, 0]
drag, startPoint x: 747, startPoint y: 381, endPoint x: 744, endPoint y: 368, distance: 12.6
click at [747, 380] on div at bounding box center [413, 346] width 826 height 693
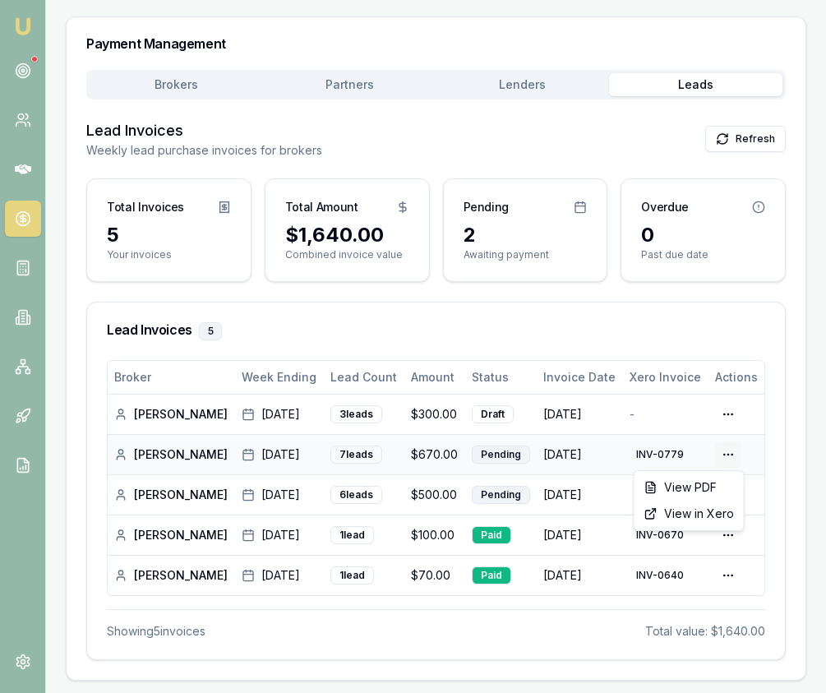
click at [733, 446] on html "Emu Broker Home Payments [PERSON_NAME] Toggle Menu Payments View your broker, p…" at bounding box center [413, 101] width 826 height 693
click at [714, 483] on div "View PDF" at bounding box center [689, 487] width 103 height 26
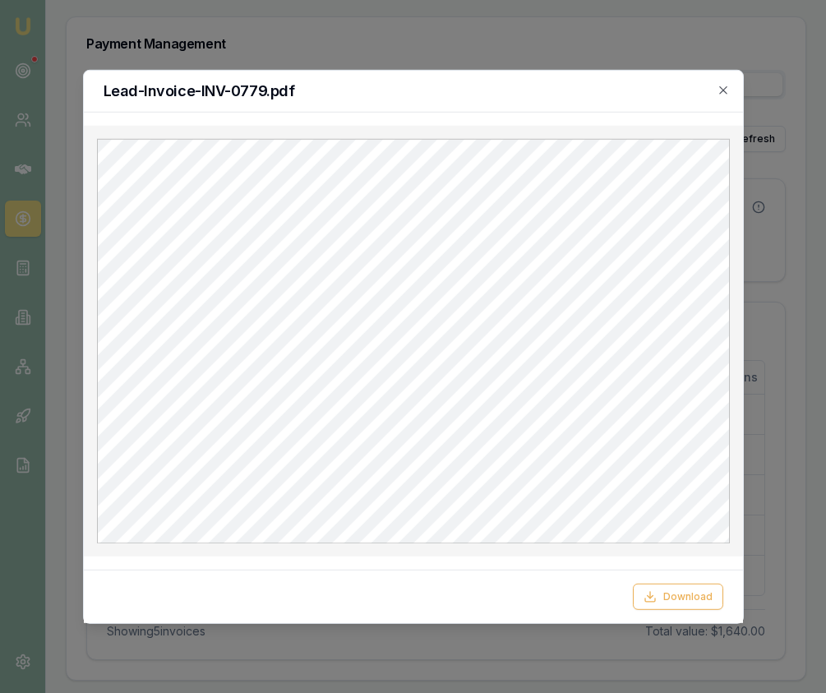
scroll to position [0, 0]
click at [720, 88] on icon "button" at bounding box center [722, 89] width 7 height 7
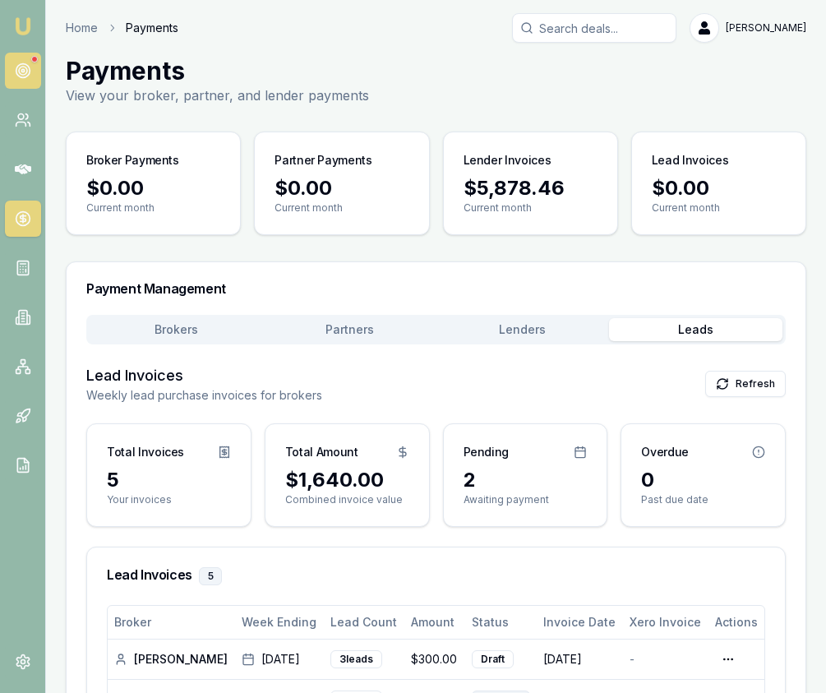
click at [16, 71] on icon at bounding box center [23, 70] width 16 height 16
